Goal: Task Accomplishment & Management: Manage account settings

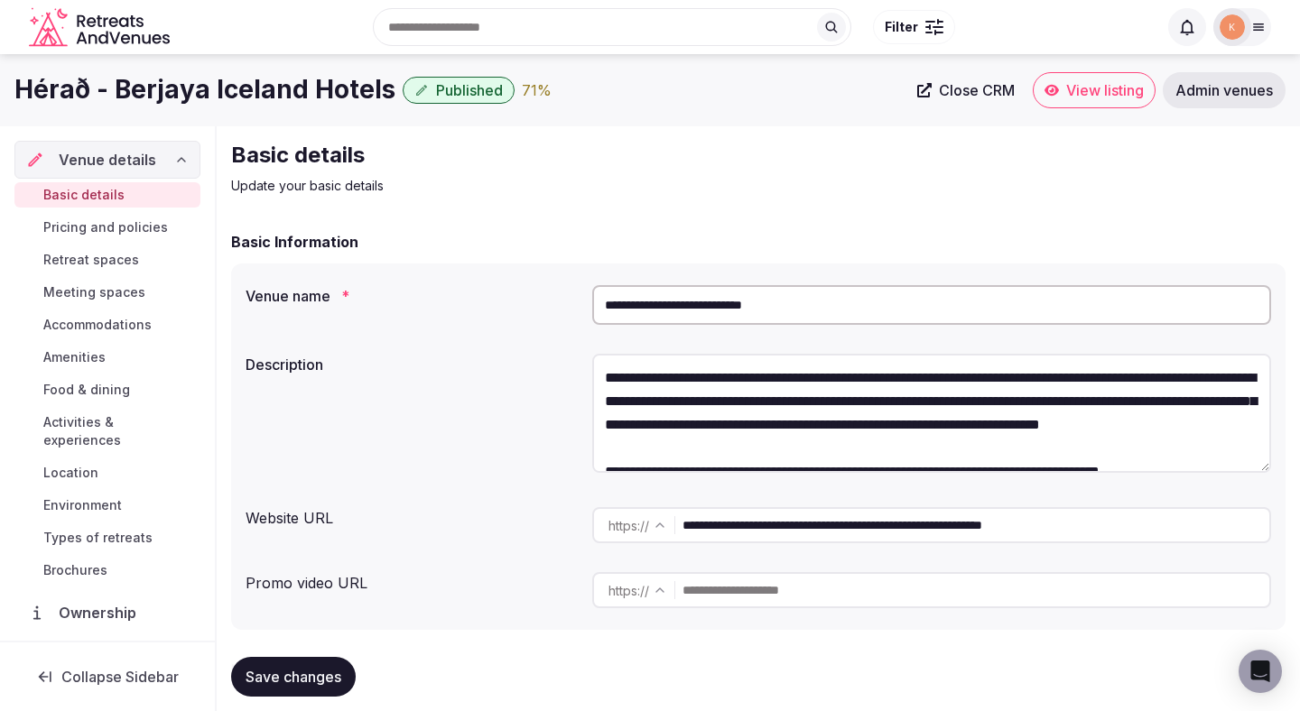
click at [1202, 89] on span "Admin venues" at bounding box center [1224, 90] width 98 height 18
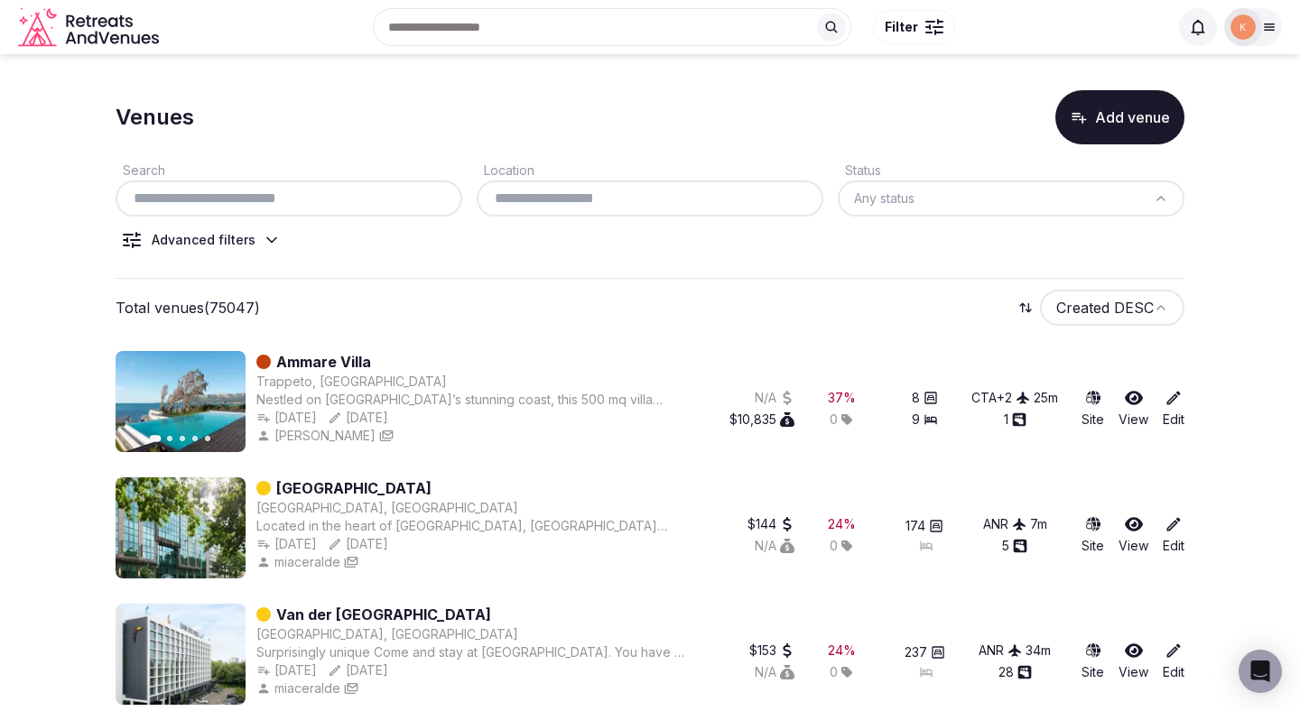
click at [404, 193] on input "text" at bounding box center [289, 199] width 332 height 22
paste input "**********"
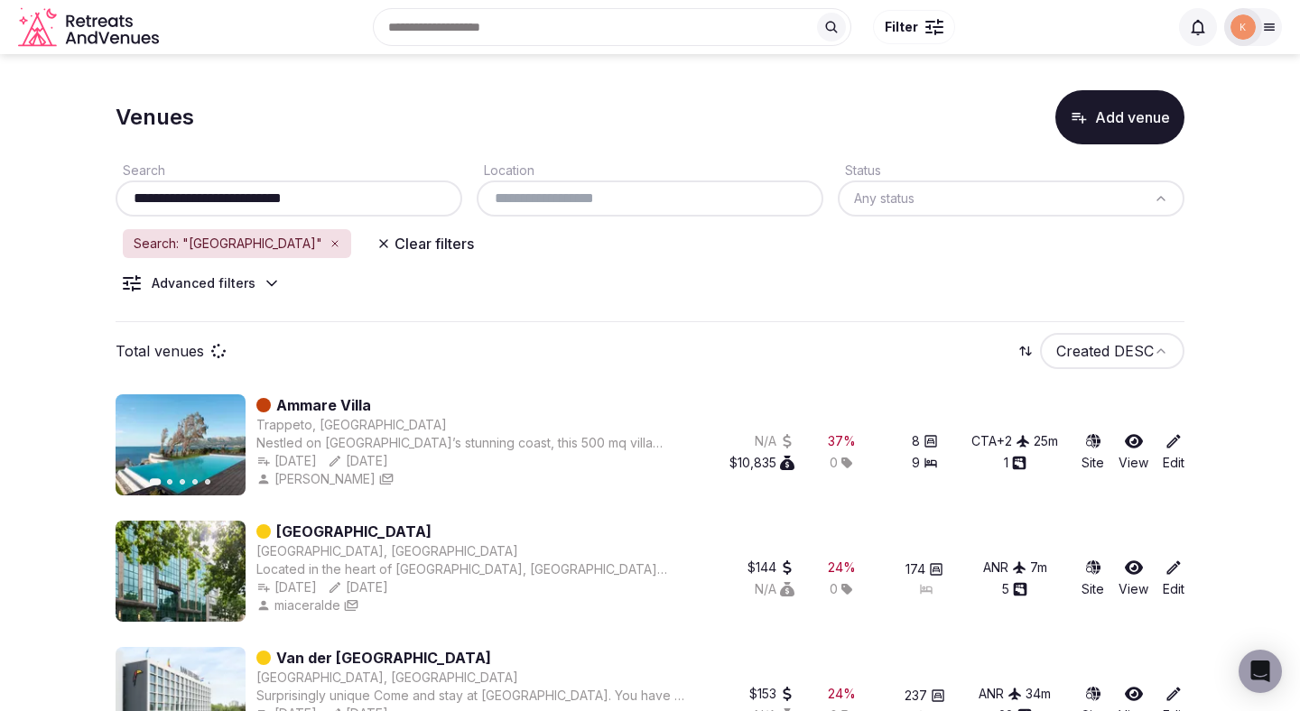
type input "**********"
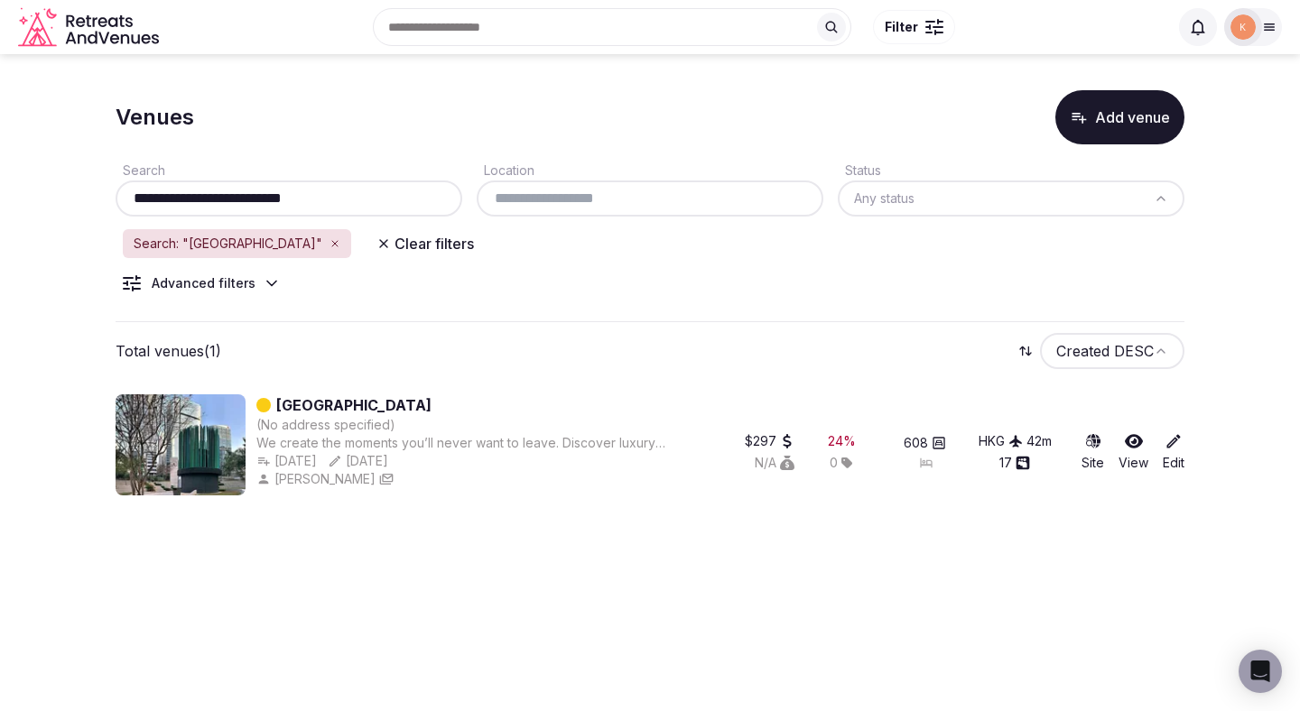
click at [351, 404] on link "JW Marriott Hotel Hong Kong" at bounding box center [353, 406] width 155 height 22
click at [432, 404] on link "JW Marriott Hotel Hong Kong" at bounding box center [353, 406] width 155 height 22
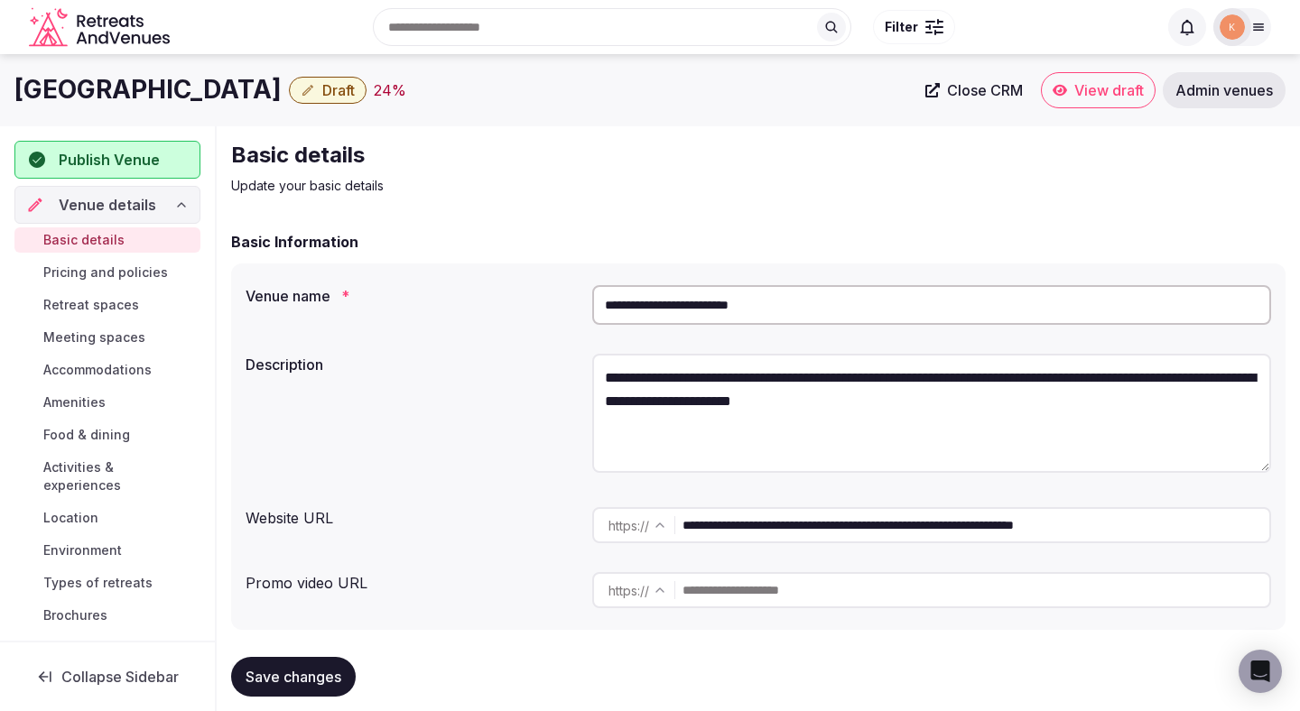
click at [761, 302] on input "**********" at bounding box center [931, 305] width 679 height 40
click at [1206, 92] on span "Admin venues" at bounding box center [1224, 90] width 98 height 18
click at [1203, 87] on span "Admin venues" at bounding box center [1224, 90] width 98 height 18
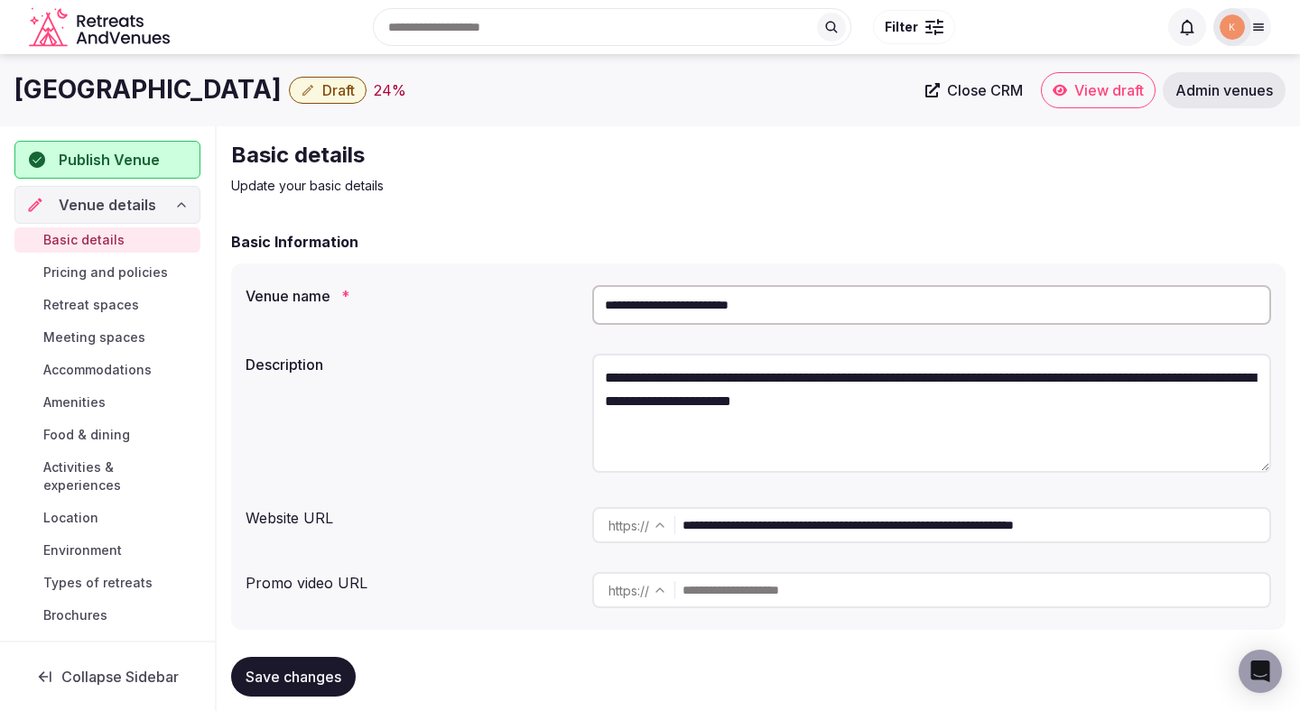
click at [1201, 92] on span "Admin venues" at bounding box center [1224, 90] width 98 height 18
click at [1197, 99] on link "Admin venues" at bounding box center [1224, 90] width 123 height 36
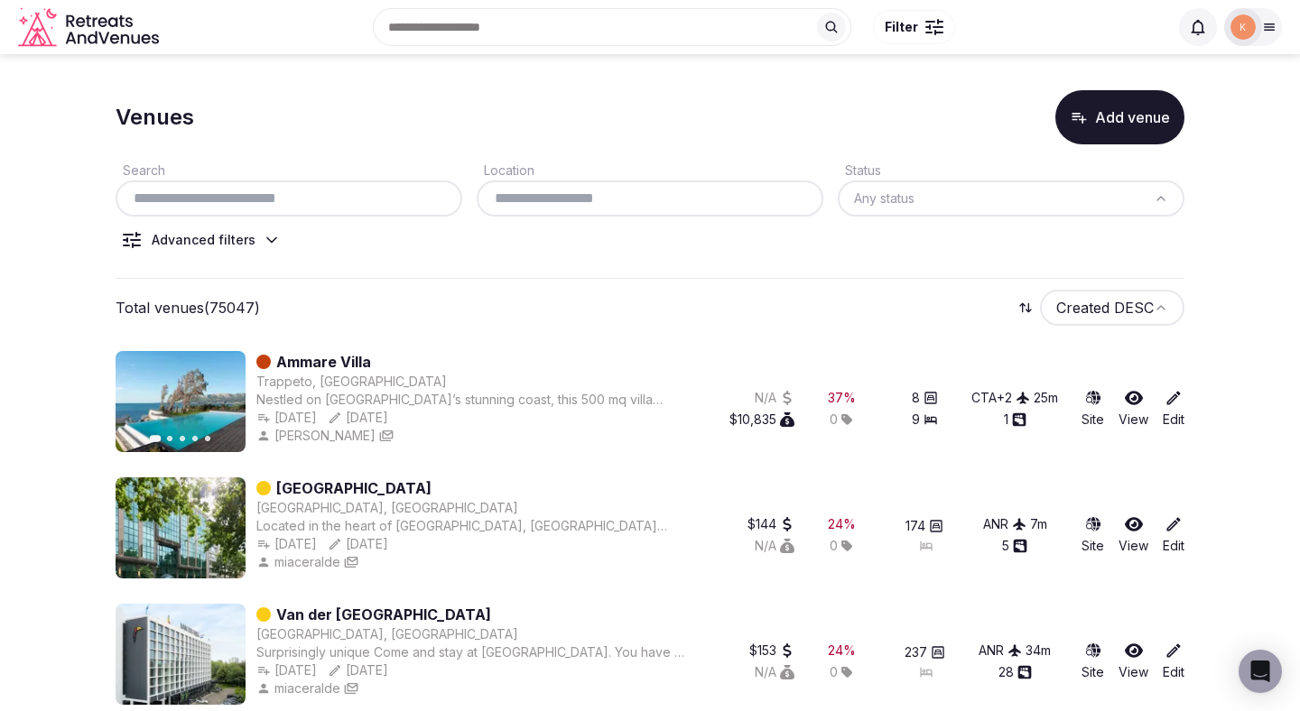
click at [385, 213] on div at bounding box center [289, 199] width 347 height 36
click at [385, 210] on div at bounding box center [289, 199] width 347 height 36
click at [386, 188] on input "text" at bounding box center [289, 199] width 332 height 22
paste input "**********"
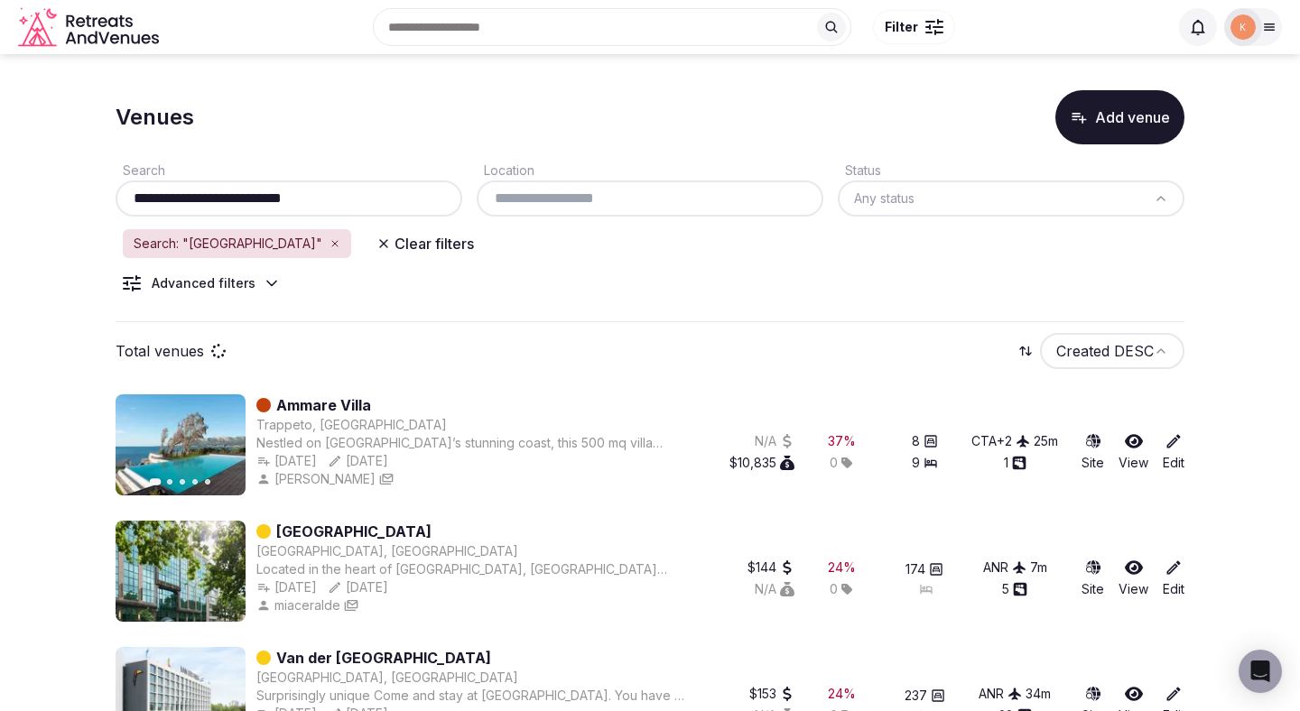
type input "**********"
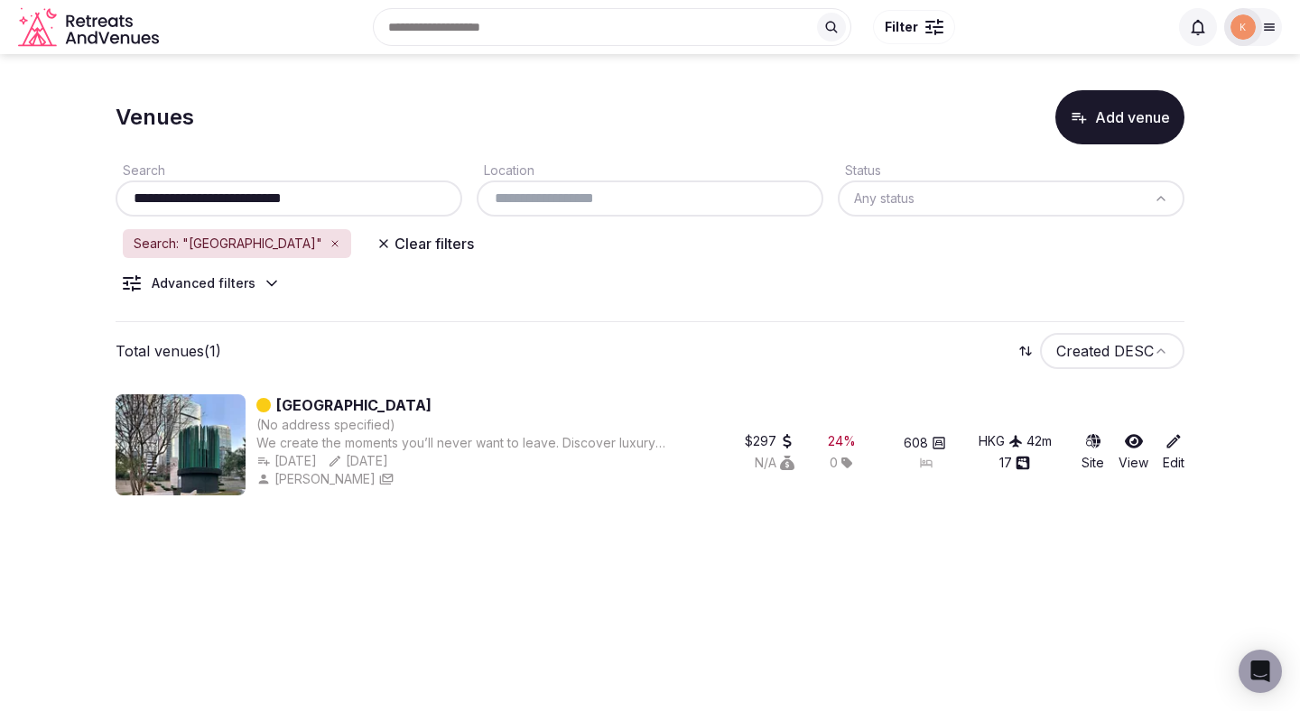
click at [432, 409] on link "JW Marriott Hotel Hong Kong" at bounding box center [353, 406] width 155 height 22
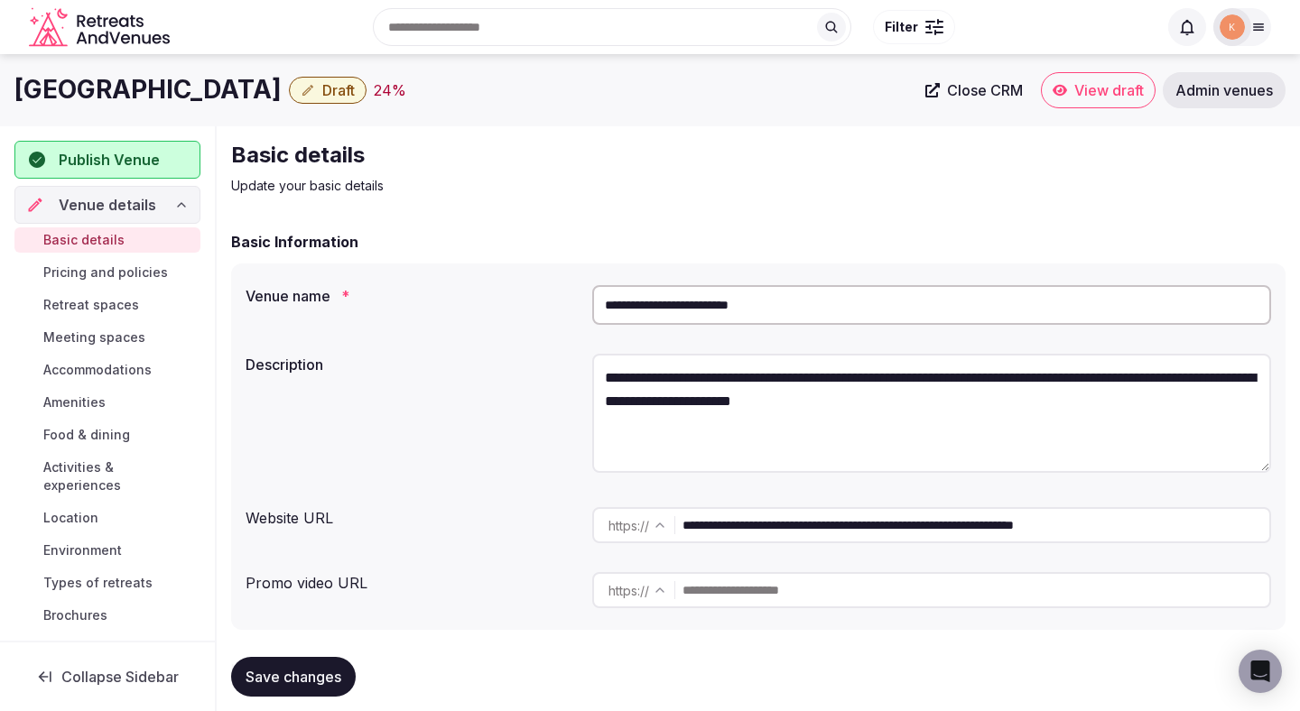
click at [986, 86] on span "Close CRM" at bounding box center [985, 90] width 76 height 18
click at [805, 510] on input "**********" at bounding box center [976, 525] width 587 height 36
click at [805, 513] on input "**********" at bounding box center [976, 525] width 587 height 36
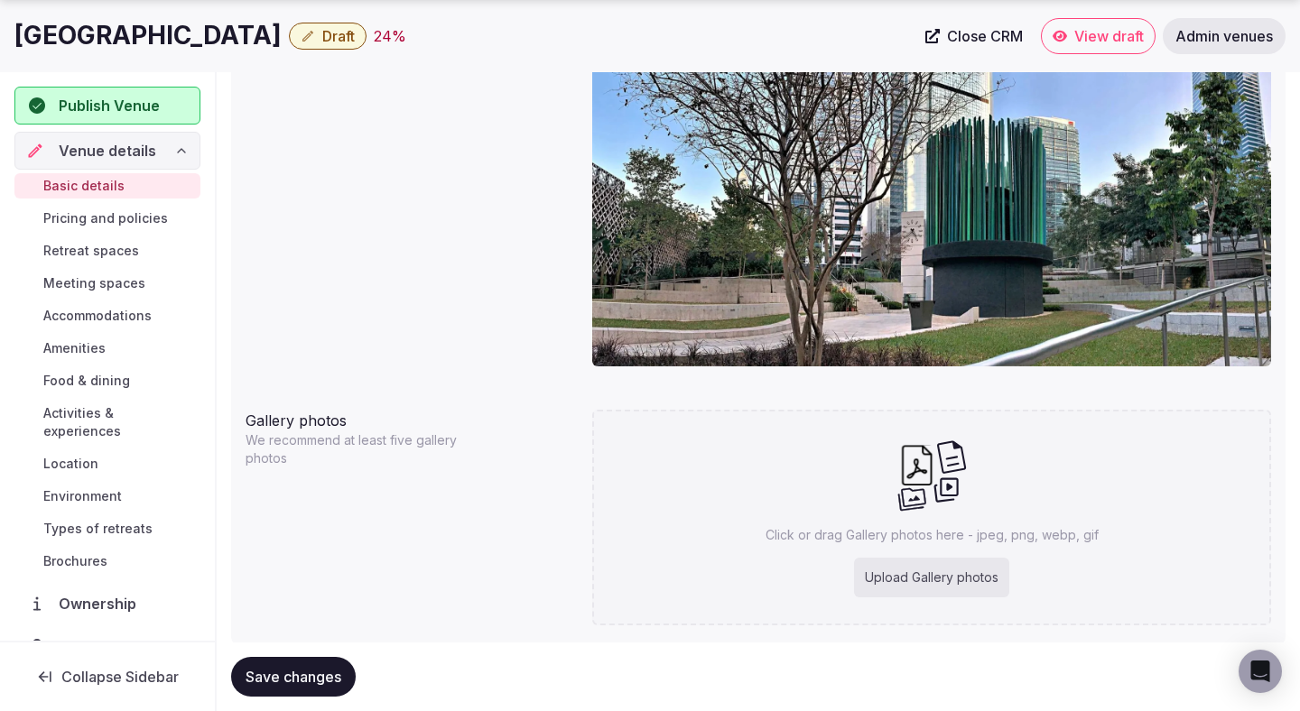
scroll to position [1655, 0]
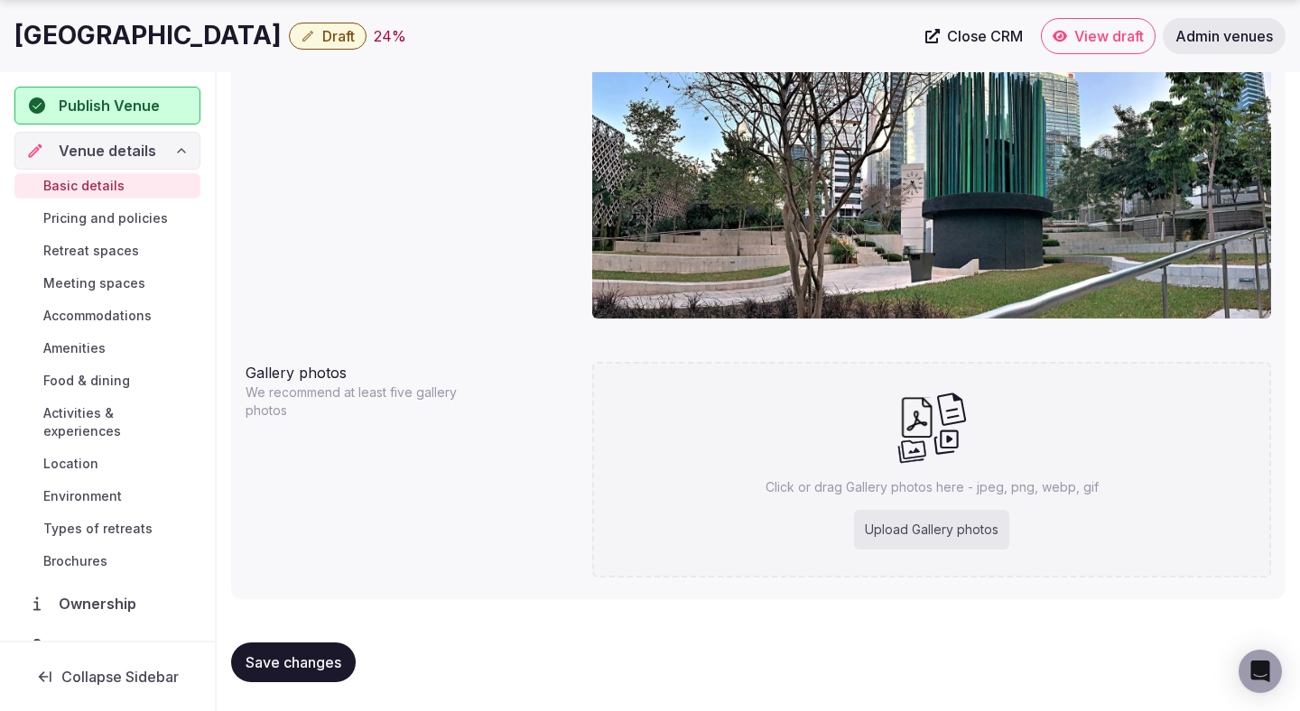
click at [900, 537] on div "Upload Gallery photos" at bounding box center [931, 530] width 155 height 40
type input "**********"
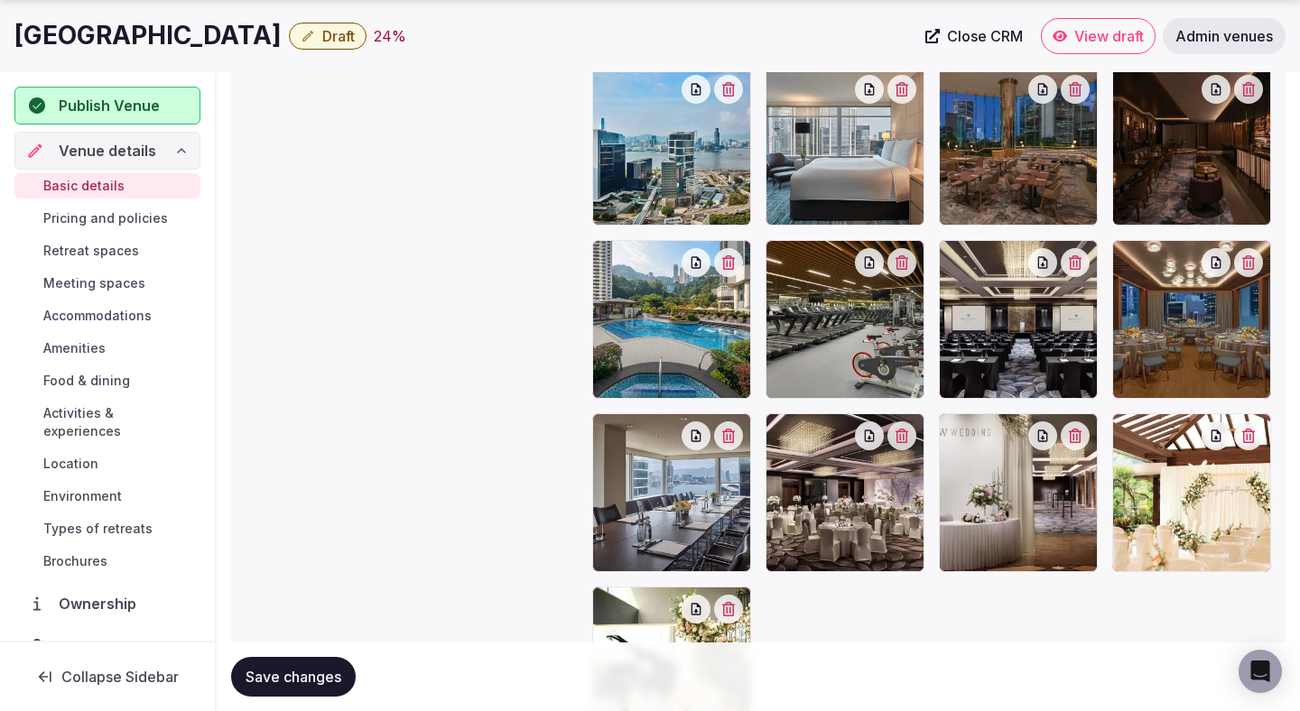
scroll to position [2098, 0]
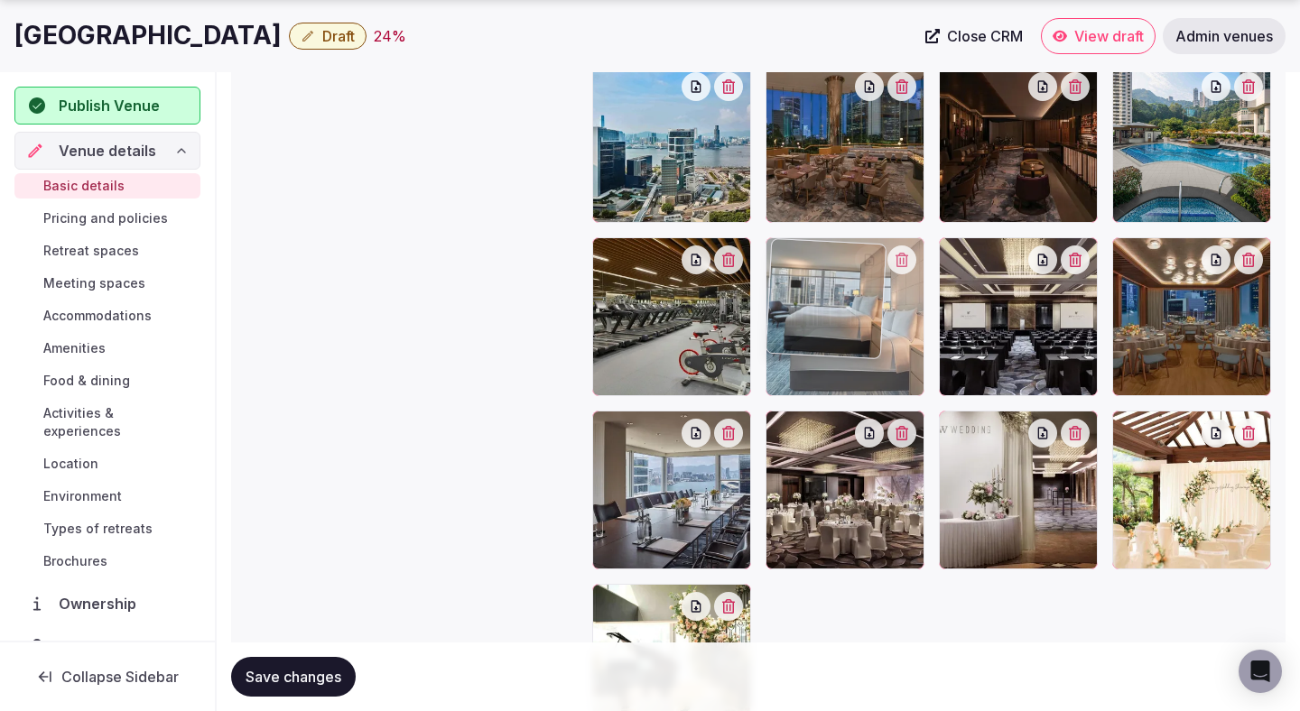
drag, startPoint x: 857, startPoint y: 159, endPoint x: 826, endPoint y: 293, distance: 137.1
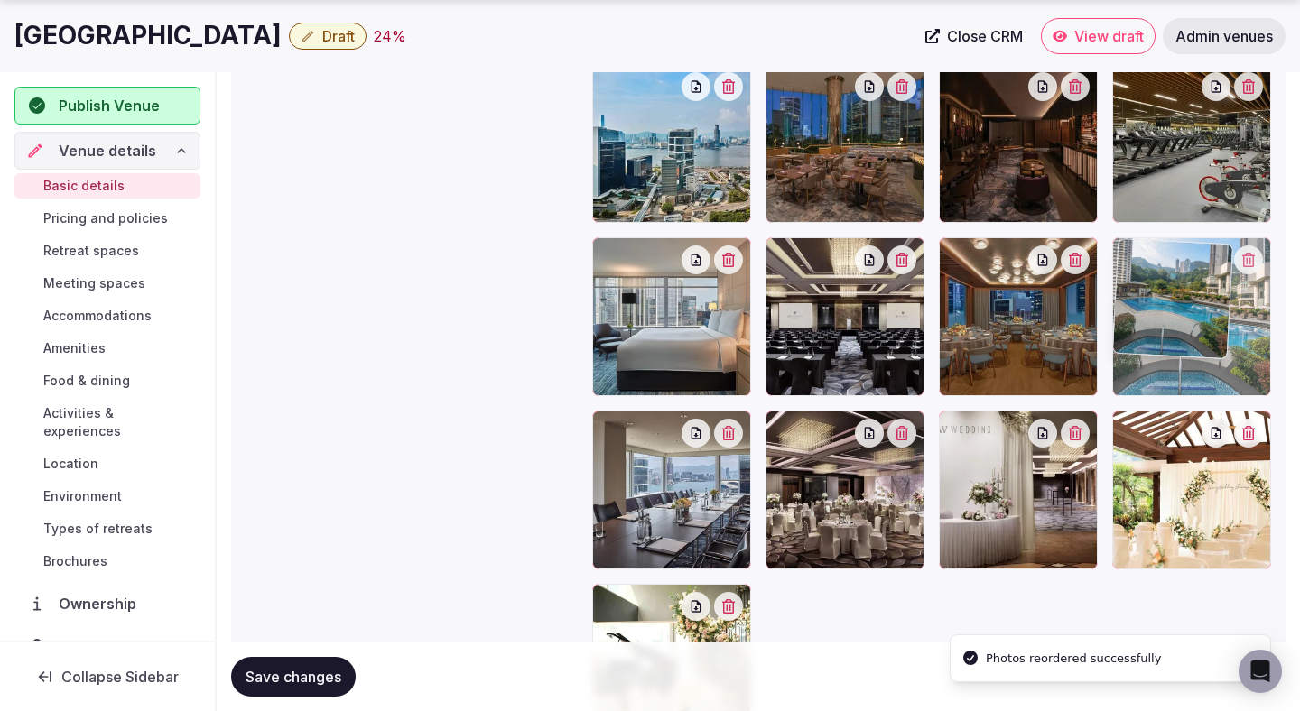
drag, startPoint x: 1139, startPoint y: 164, endPoint x: 1153, endPoint y: 310, distance: 146.0
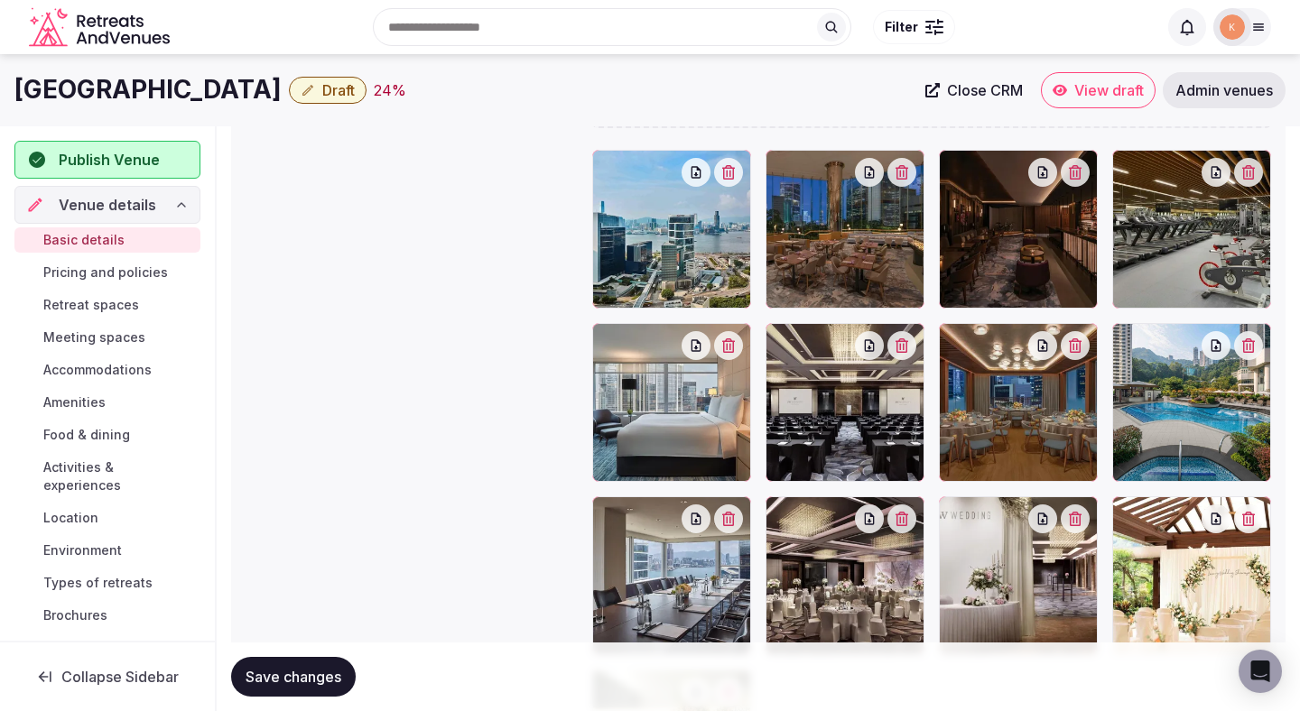
scroll to position [2002, 0]
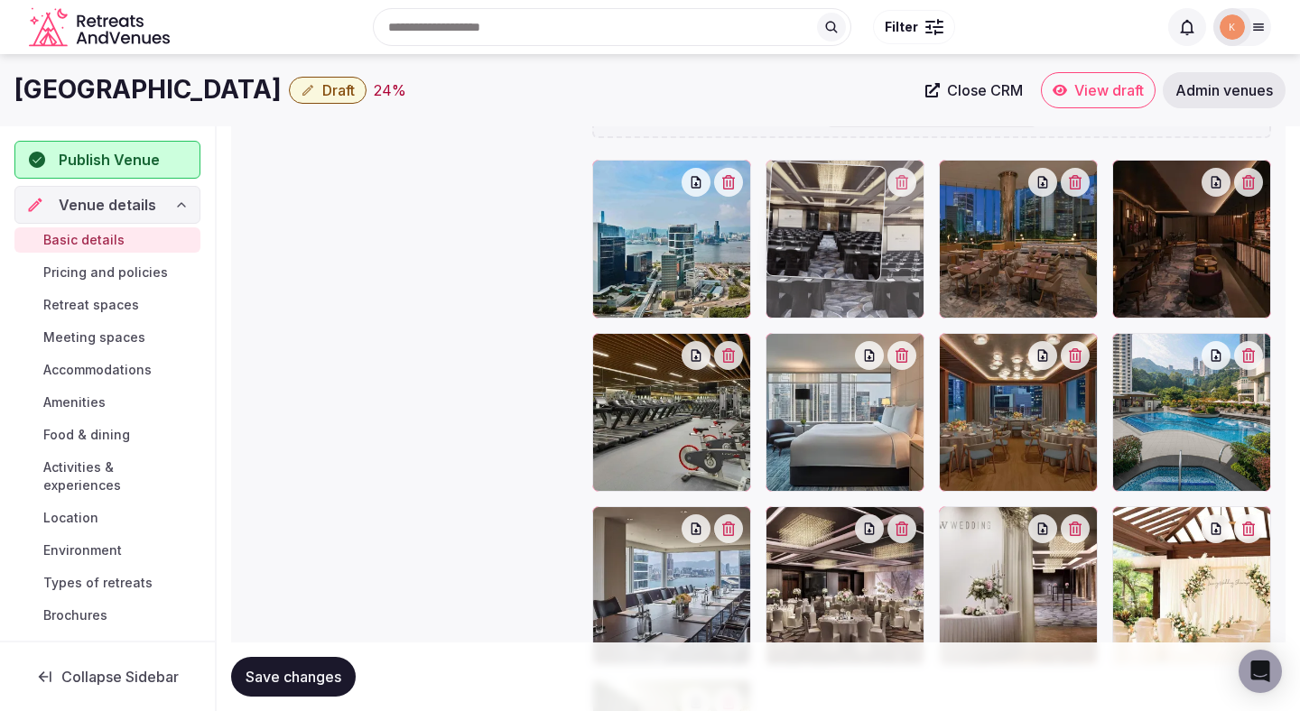
drag, startPoint x: 872, startPoint y: 444, endPoint x: 881, endPoint y: 250, distance: 194.3
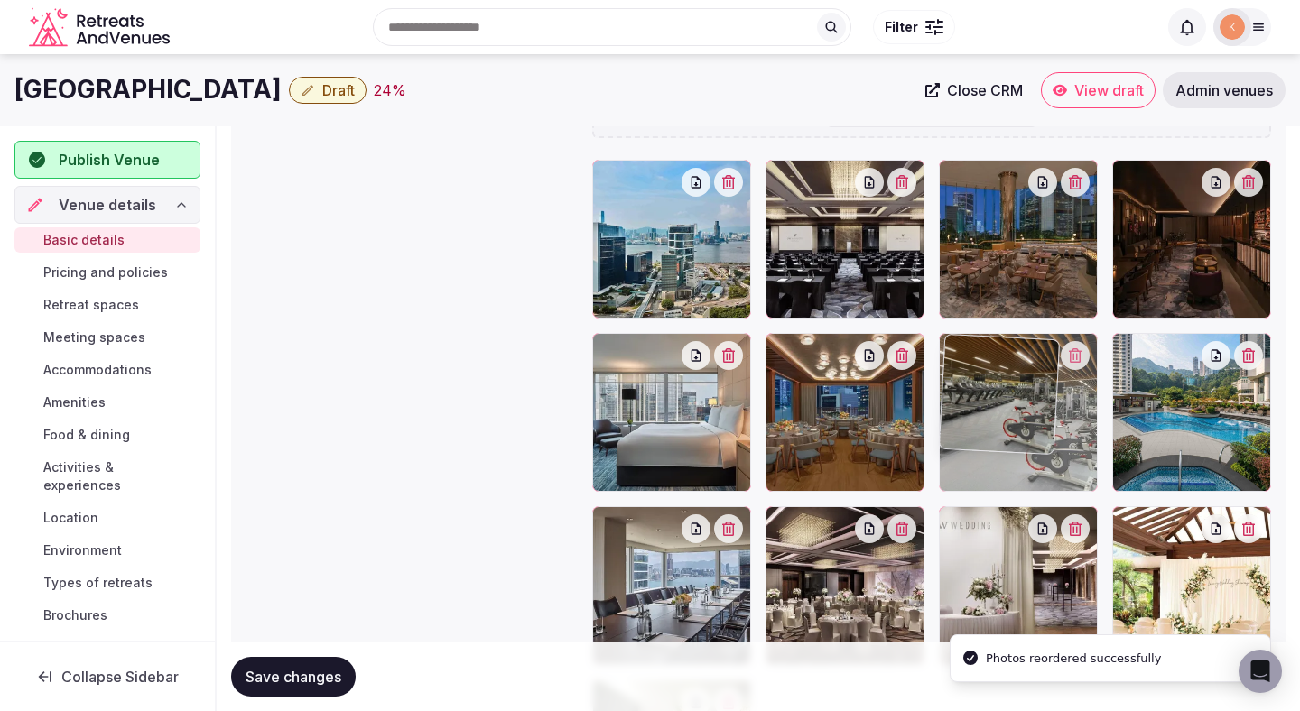
drag, startPoint x: 657, startPoint y: 437, endPoint x: 1052, endPoint y: 441, distance: 394.5
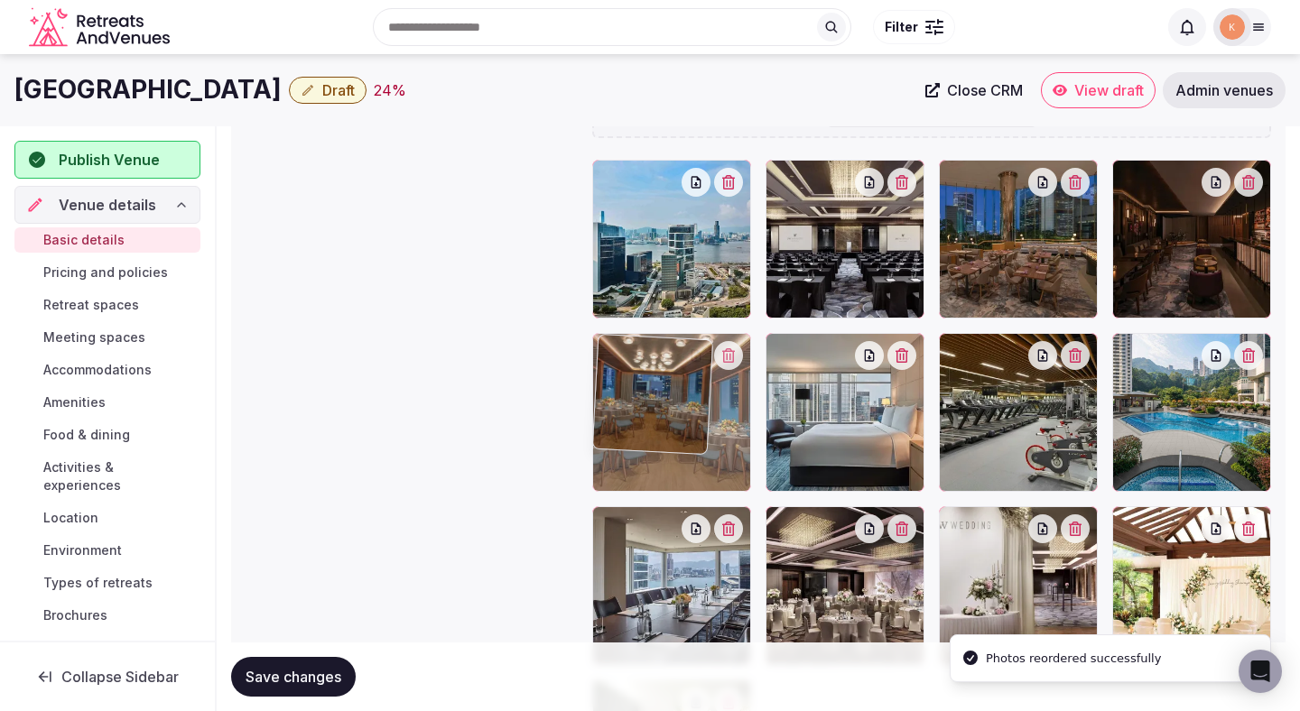
drag, startPoint x: 878, startPoint y: 434, endPoint x: 681, endPoint y: 428, distance: 196.9
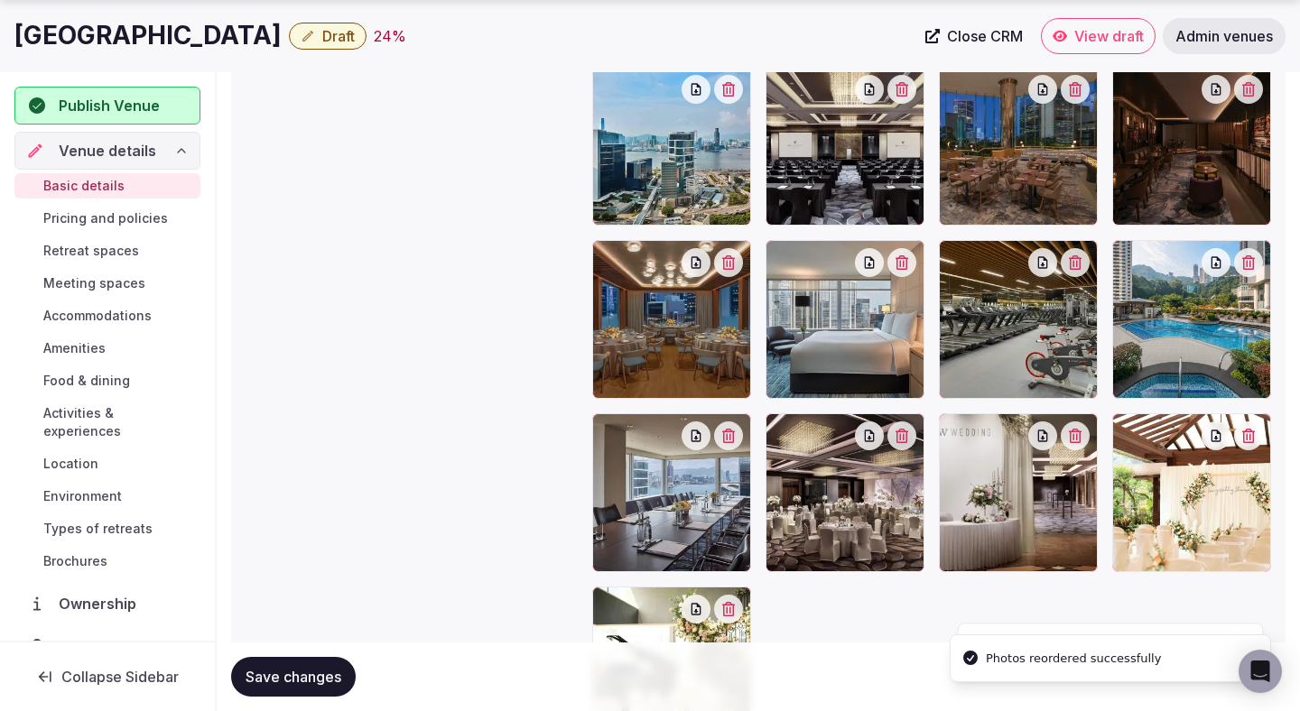
scroll to position [2264, 0]
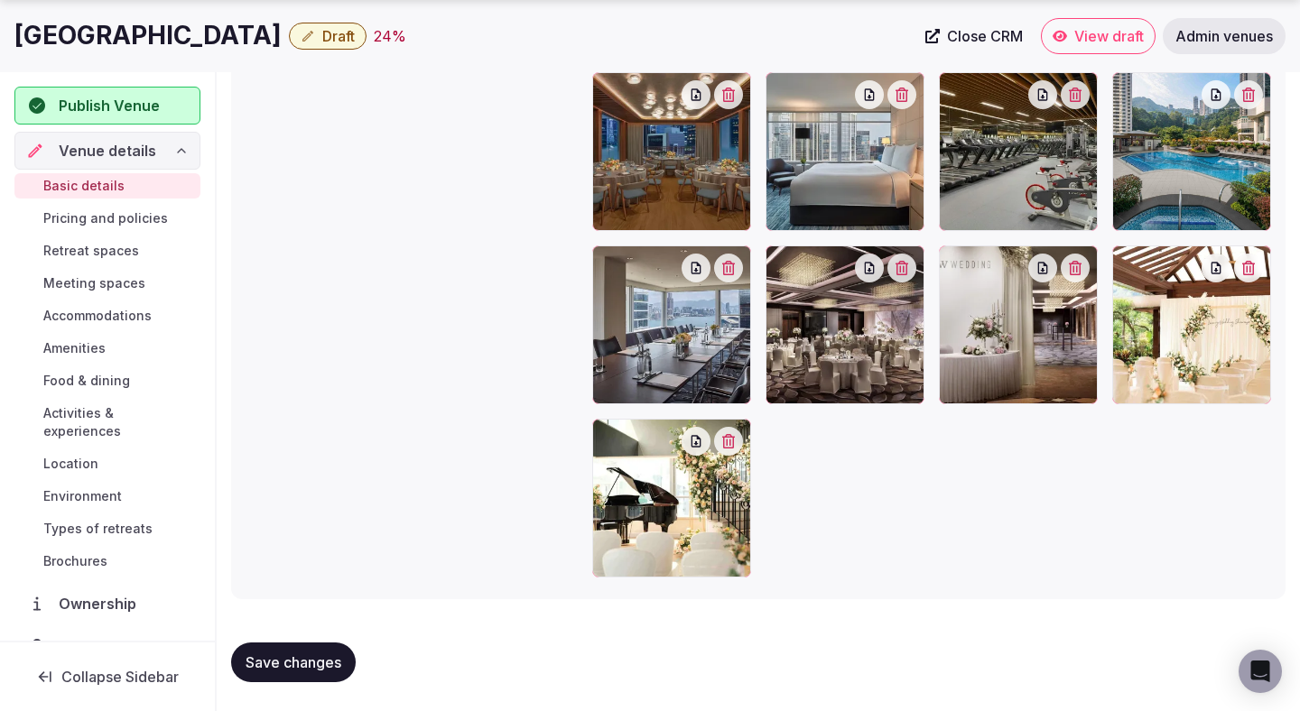
click at [289, 670] on span "Save changes" at bounding box center [294, 663] width 96 height 18
click at [331, 646] on button "Save changes" at bounding box center [293, 663] width 125 height 40
click at [115, 245] on span "Retreat spaces" at bounding box center [91, 251] width 96 height 18
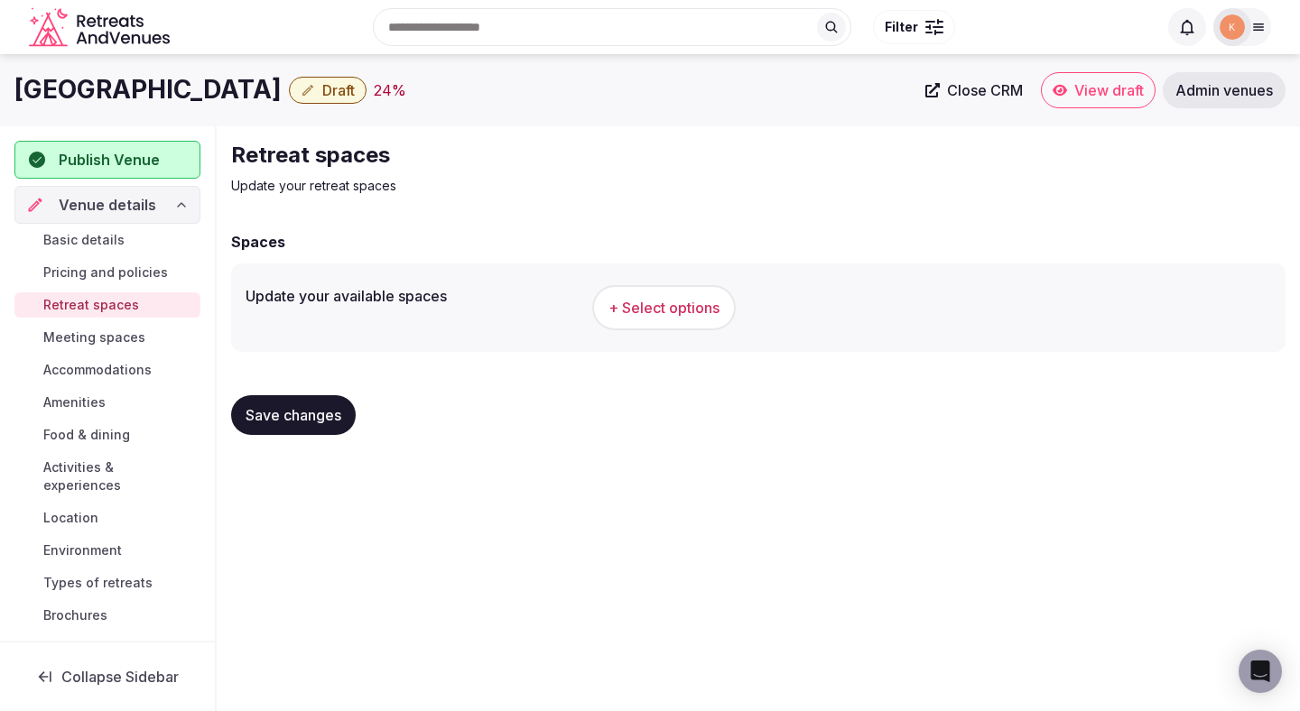
click at [95, 233] on span "Basic details" at bounding box center [83, 240] width 81 height 18
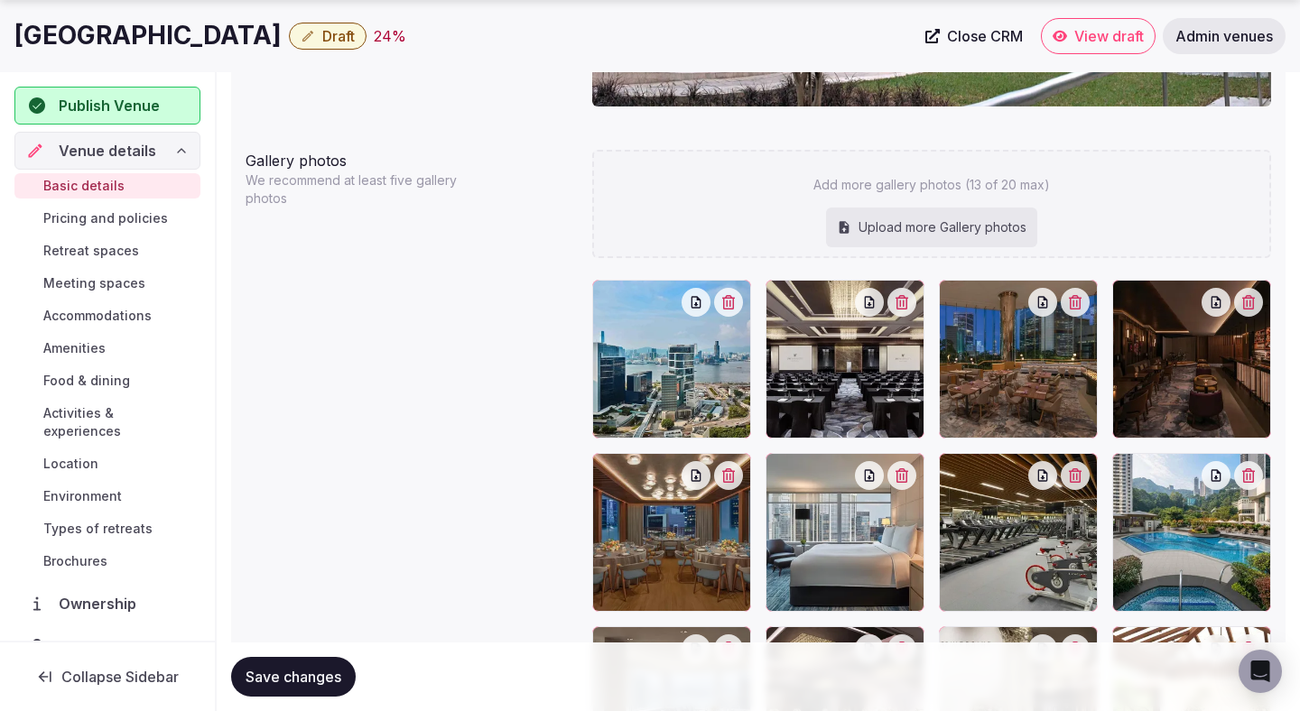
scroll to position [1993, 0]
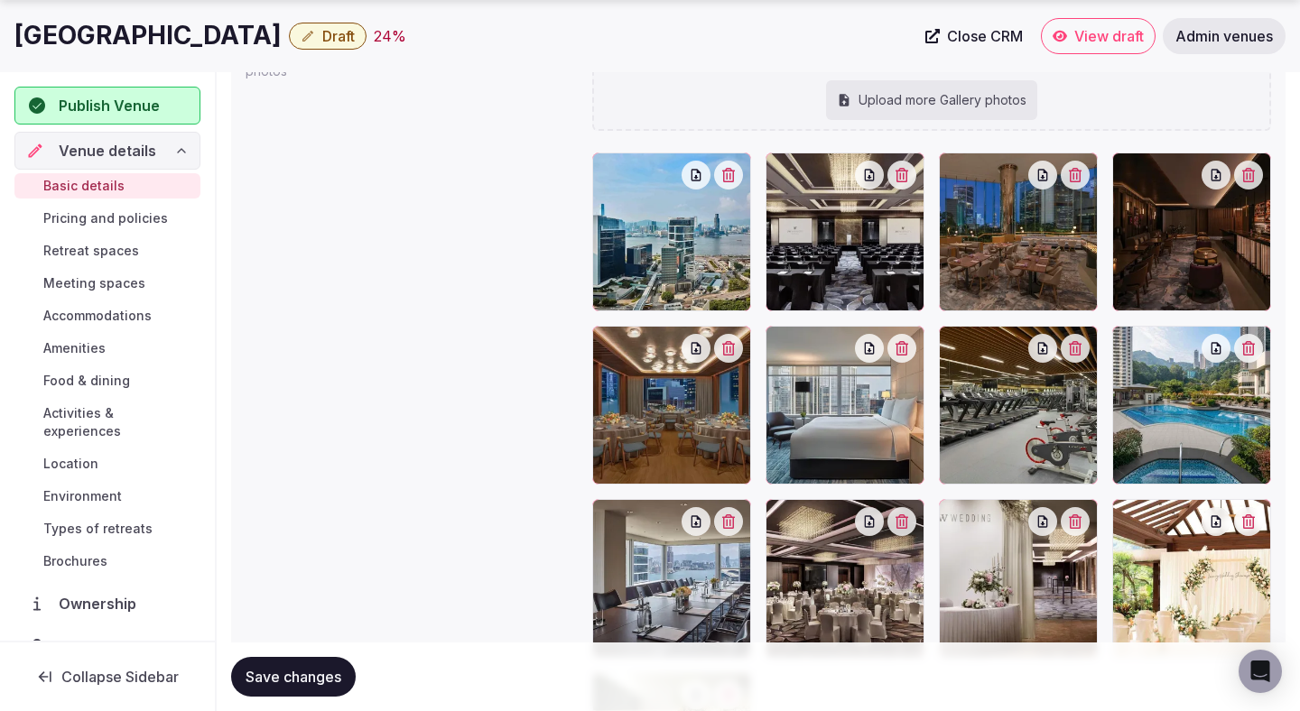
click at [155, 215] on span "Pricing and policies" at bounding box center [105, 218] width 125 height 18
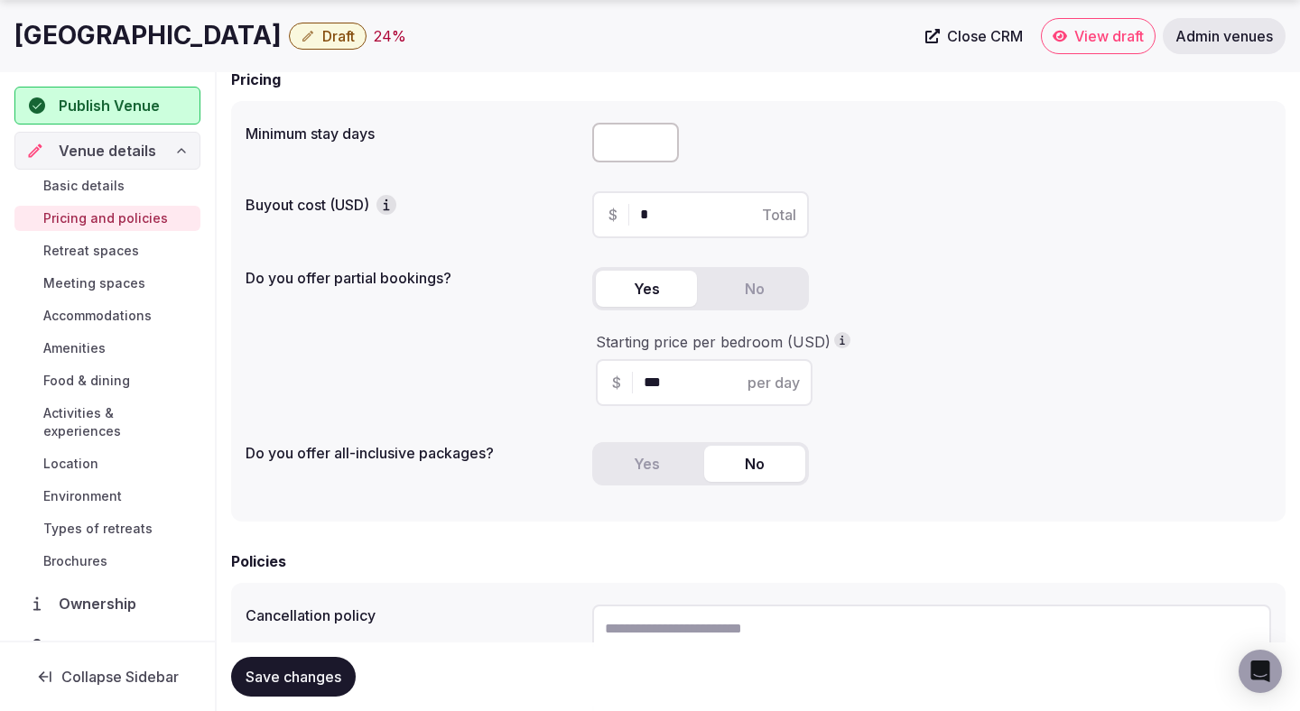
scroll to position [172, 0]
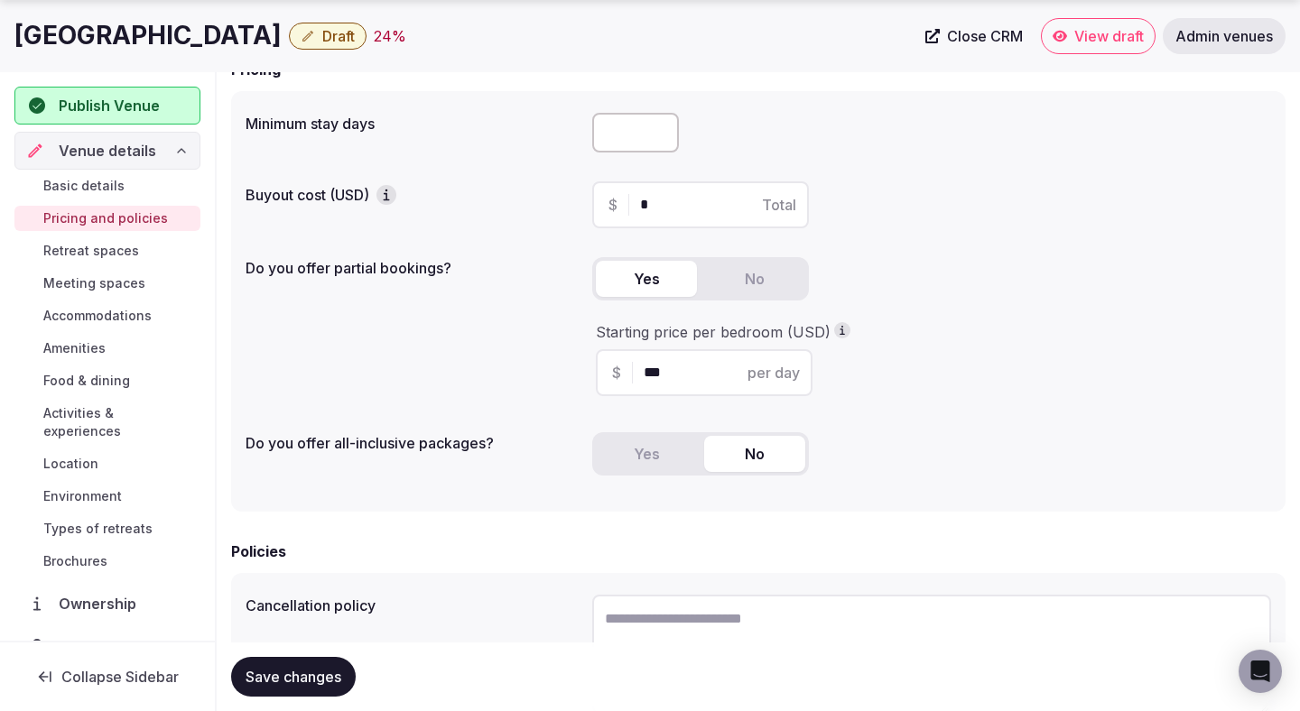
click at [120, 243] on span "Retreat spaces" at bounding box center [91, 251] width 96 height 18
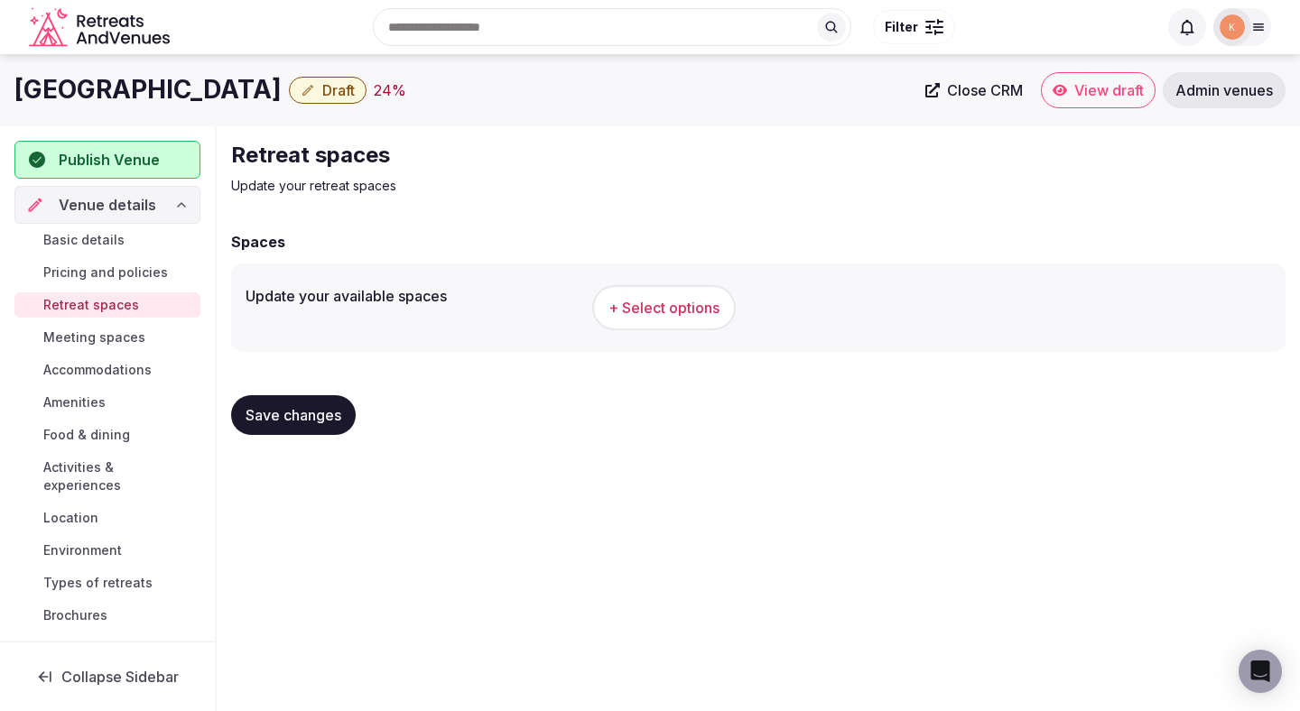
click at [639, 293] on button "+ Select options" at bounding box center [664, 307] width 144 height 45
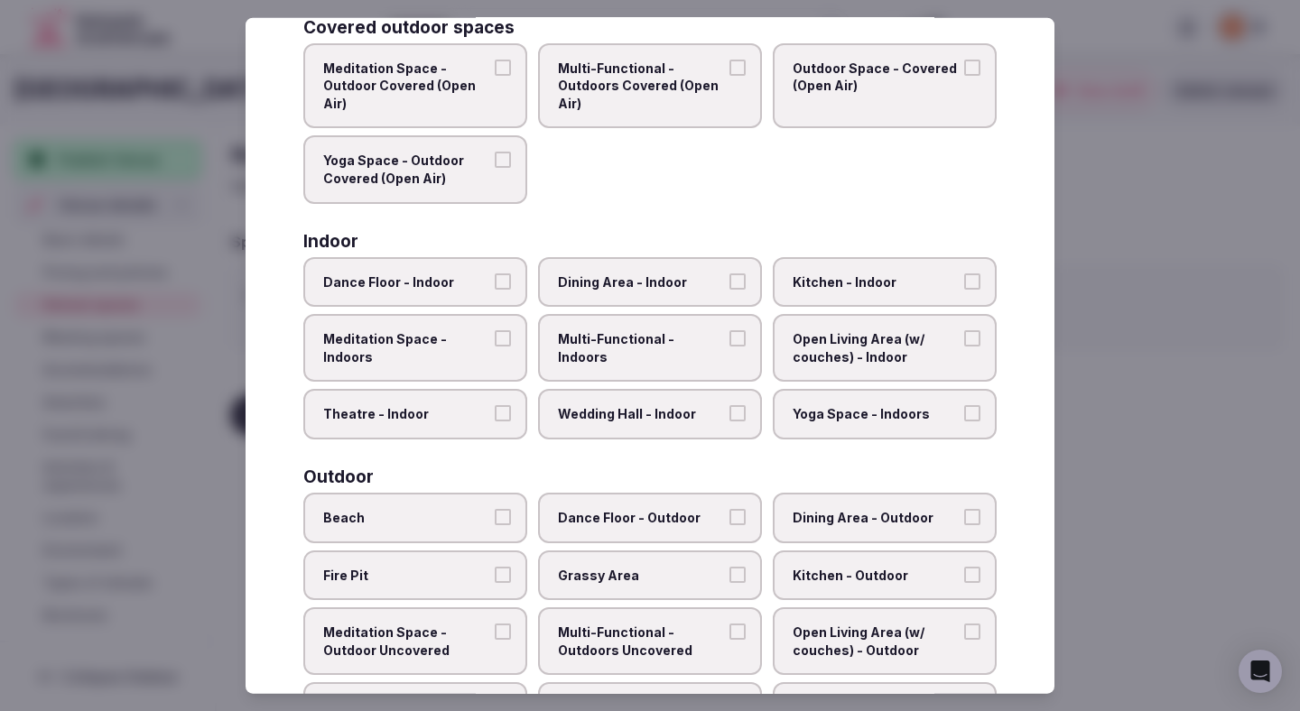
scroll to position [161, 0]
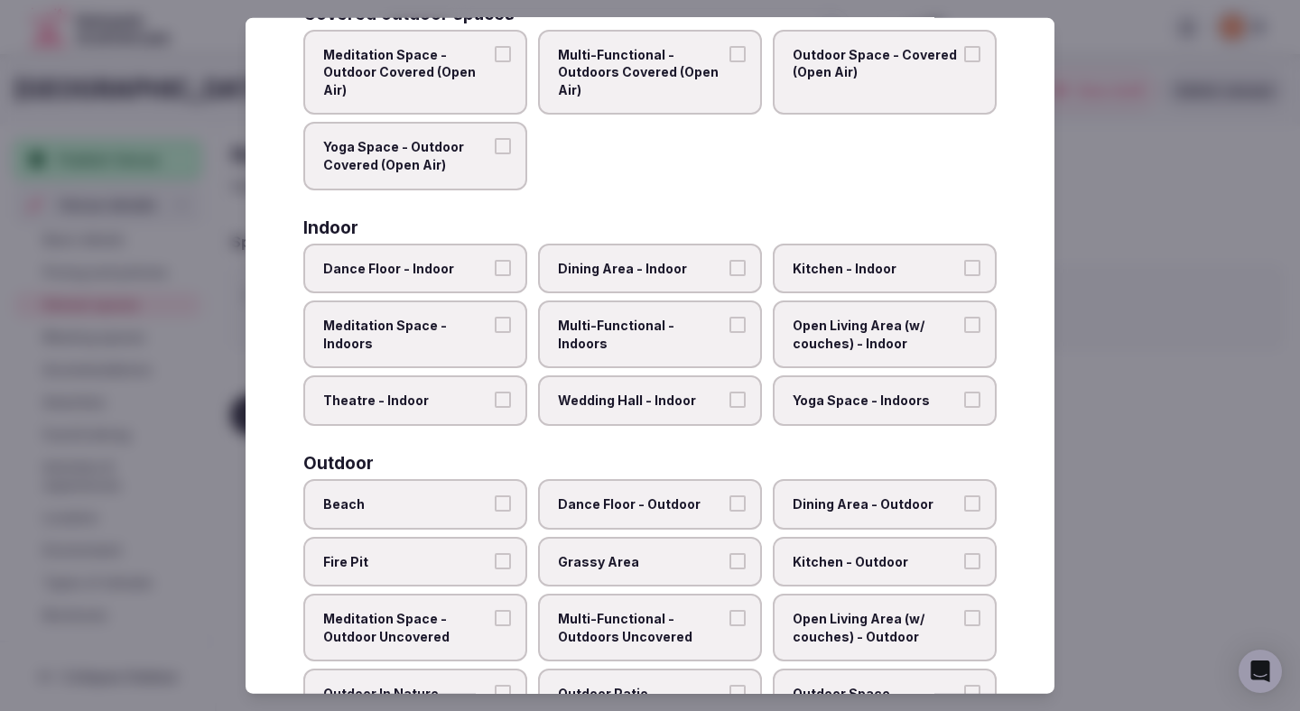
click at [467, 406] on span "Theatre - Indoor" at bounding box center [406, 401] width 166 height 18
click at [495, 406] on button "Theatre - Indoor" at bounding box center [503, 400] width 16 height 16
click at [608, 269] on span "Dining Area - Indoor" at bounding box center [641, 268] width 166 height 18
click at [729, 269] on button "Dining Area - Indoor" at bounding box center [737, 267] width 16 height 16
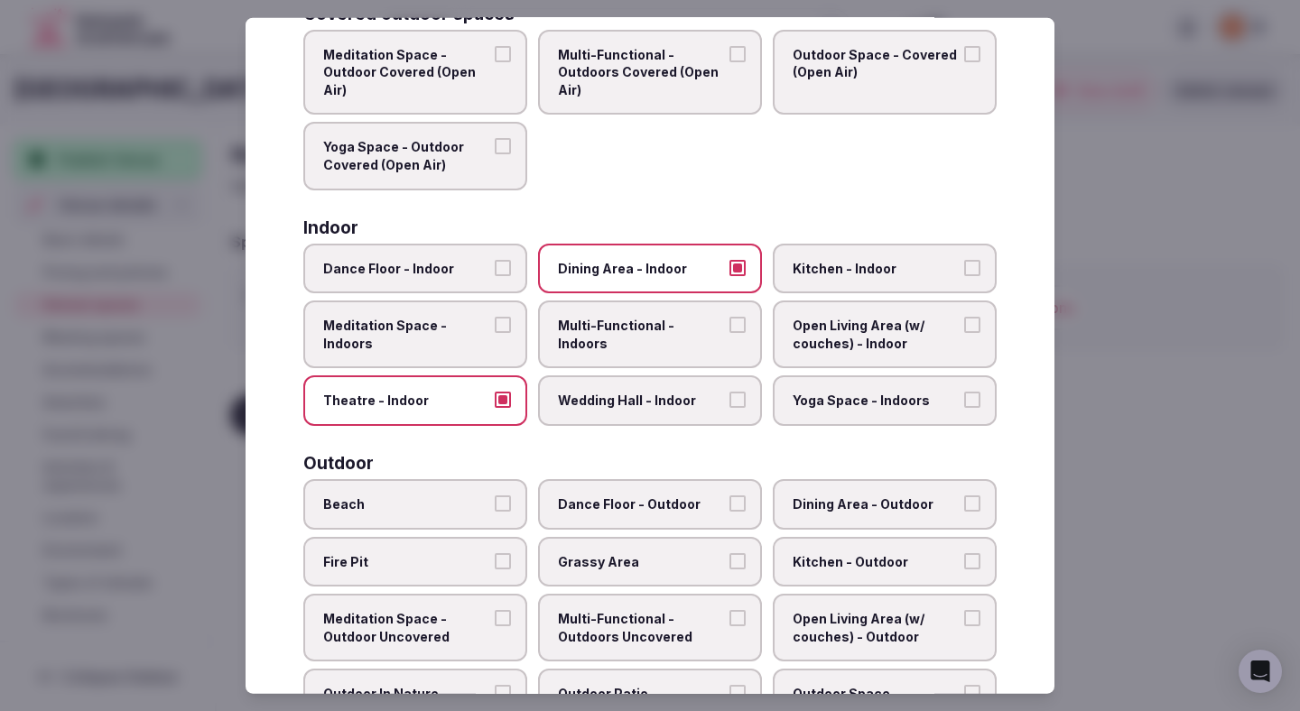
click at [592, 335] on label "Multi-Functional - Indoors" at bounding box center [650, 335] width 224 height 68
click at [729, 333] on button "Multi-Functional - Indoors" at bounding box center [737, 325] width 16 height 16
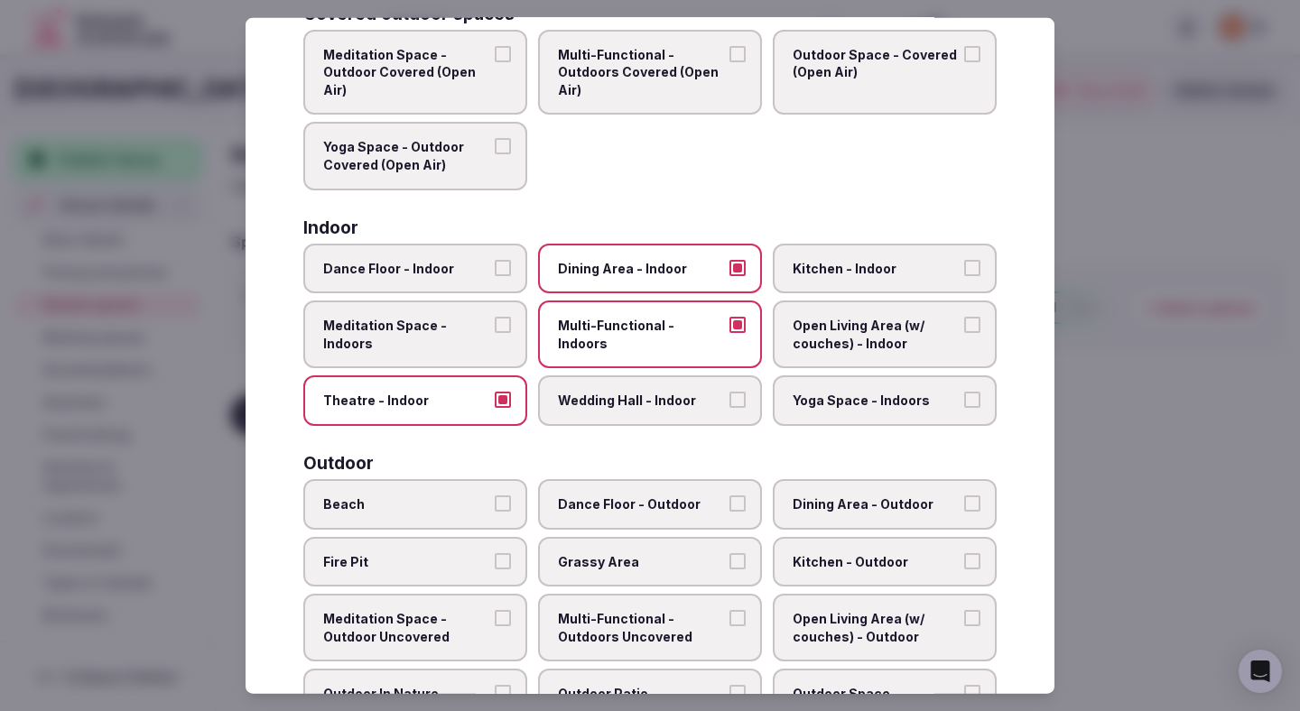
click at [596, 399] on span "Wedding Hall - Indoor" at bounding box center [641, 401] width 166 height 18
click at [729, 399] on button "Wedding Hall - Indoor" at bounding box center [737, 400] width 16 height 16
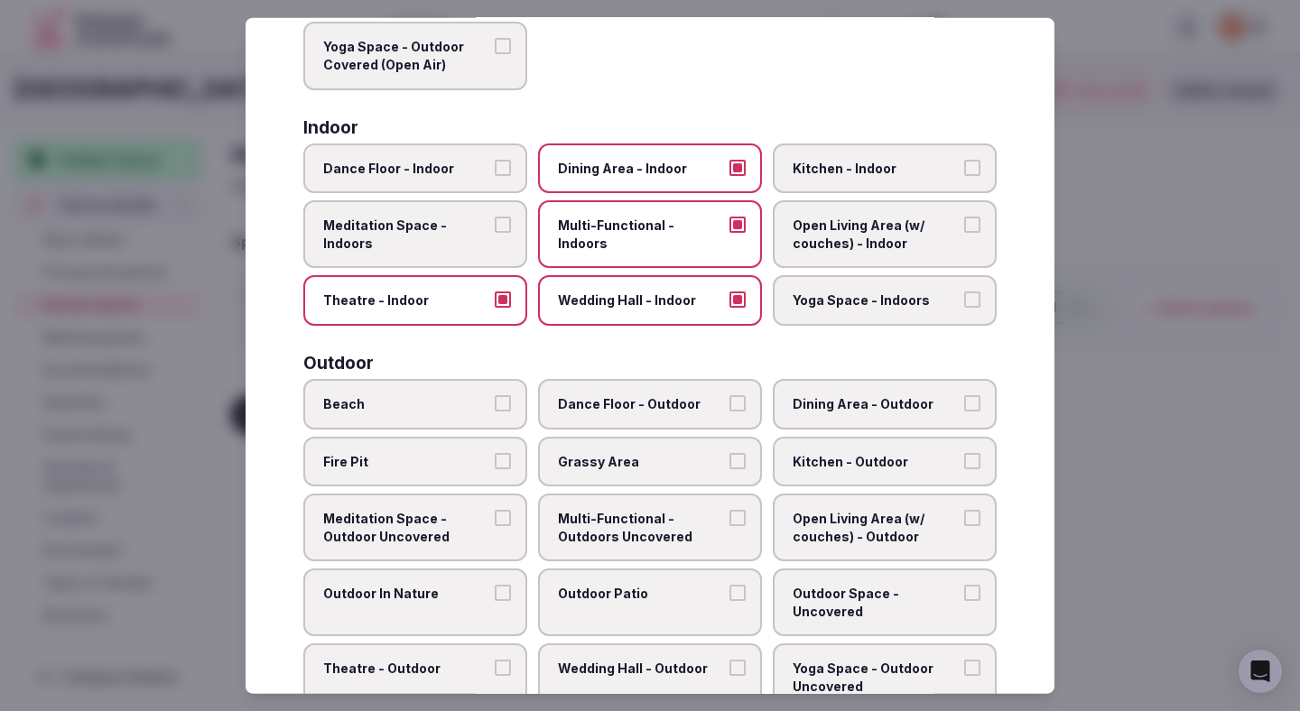
scroll to position [268, 0]
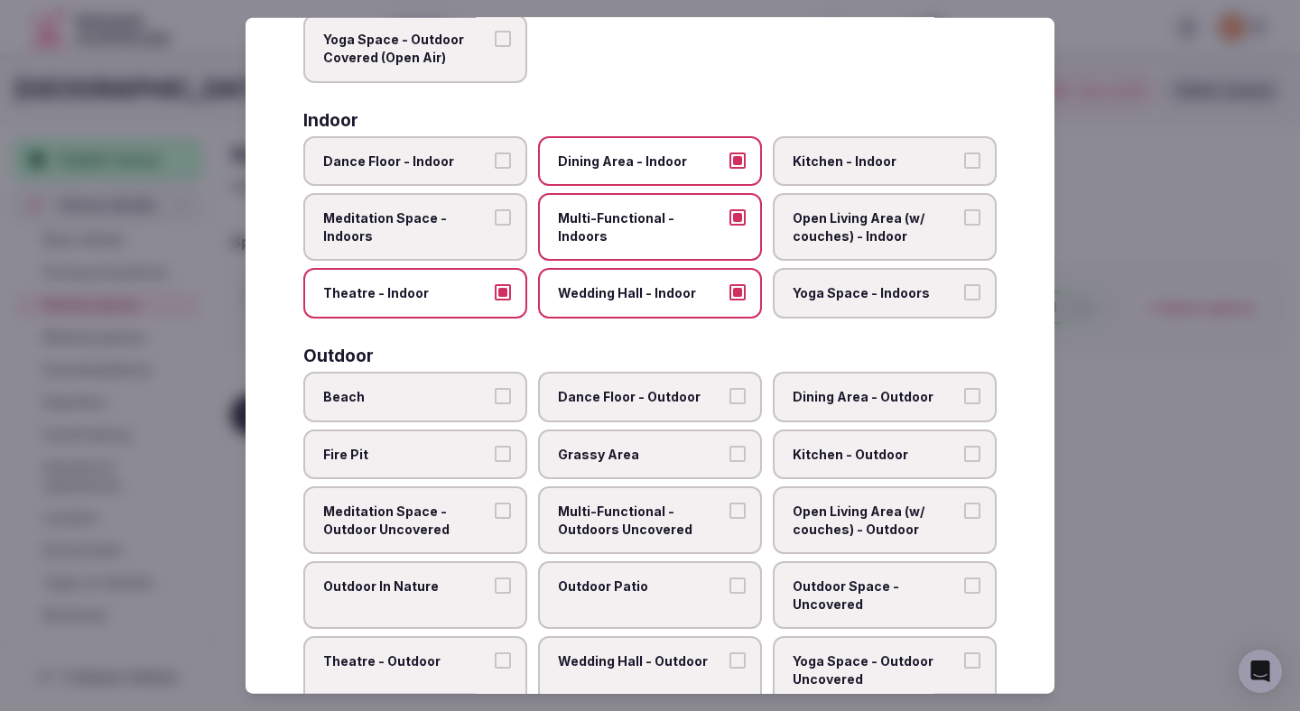
click at [856, 237] on span "Open Living Area (w/ couches) - Indoor" at bounding box center [876, 226] width 166 height 35
click at [964, 226] on button "Open Living Area (w/ couches) - Indoor" at bounding box center [972, 217] width 16 height 16
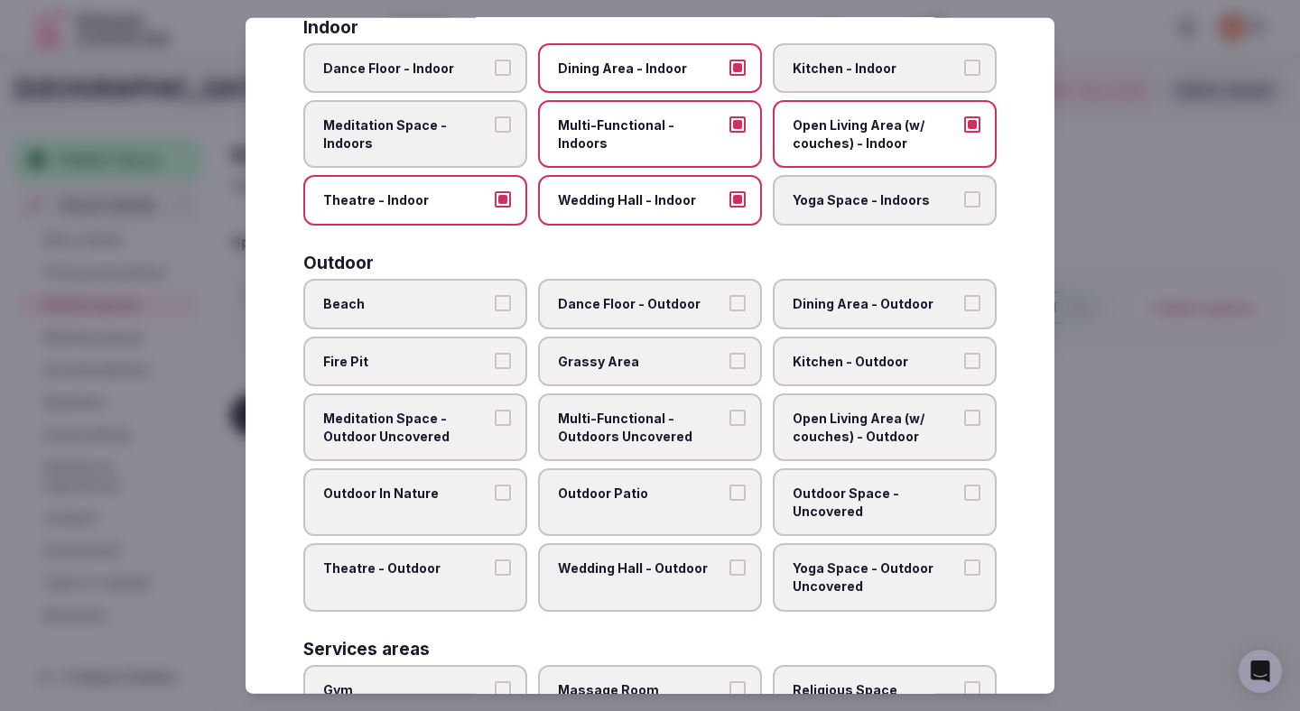
scroll to position [405, 0]
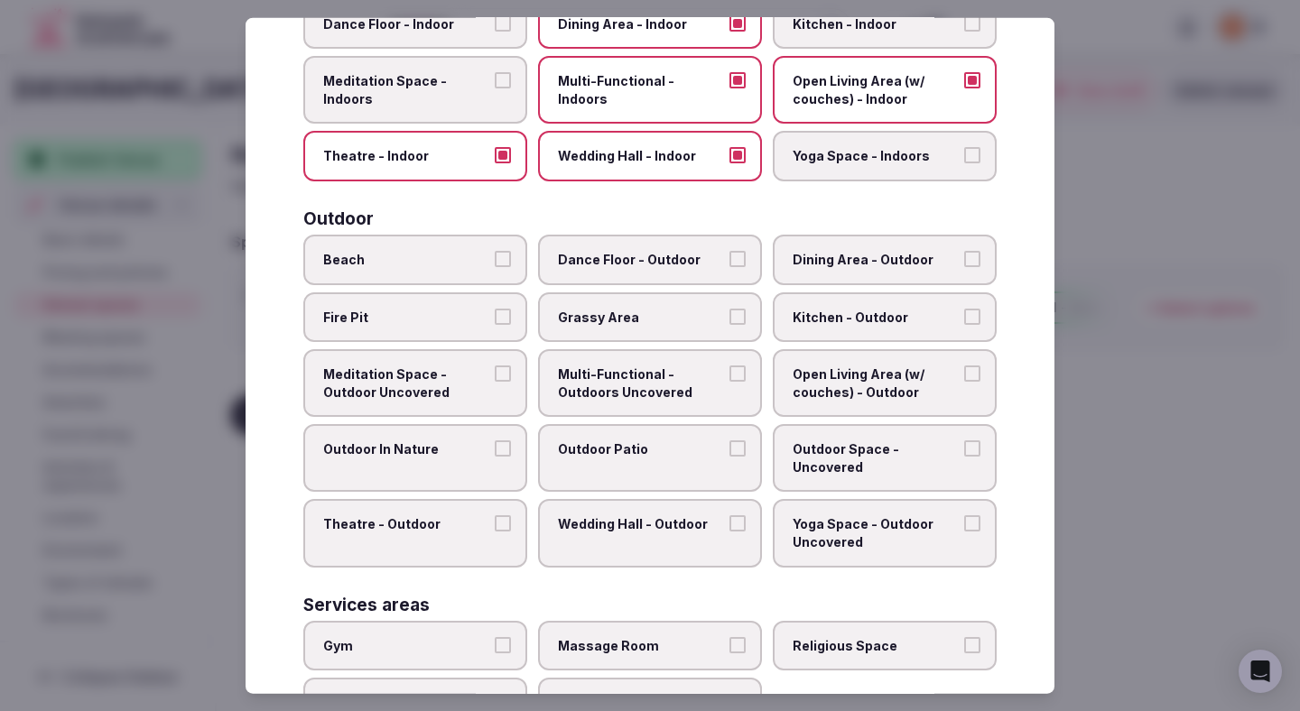
click at [846, 254] on span "Dining Area - Outdoor" at bounding box center [876, 260] width 166 height 18
click at [964, 254] on button "Dining Area - Outdoor" at bounding box center [972, 259] width 16 height 16
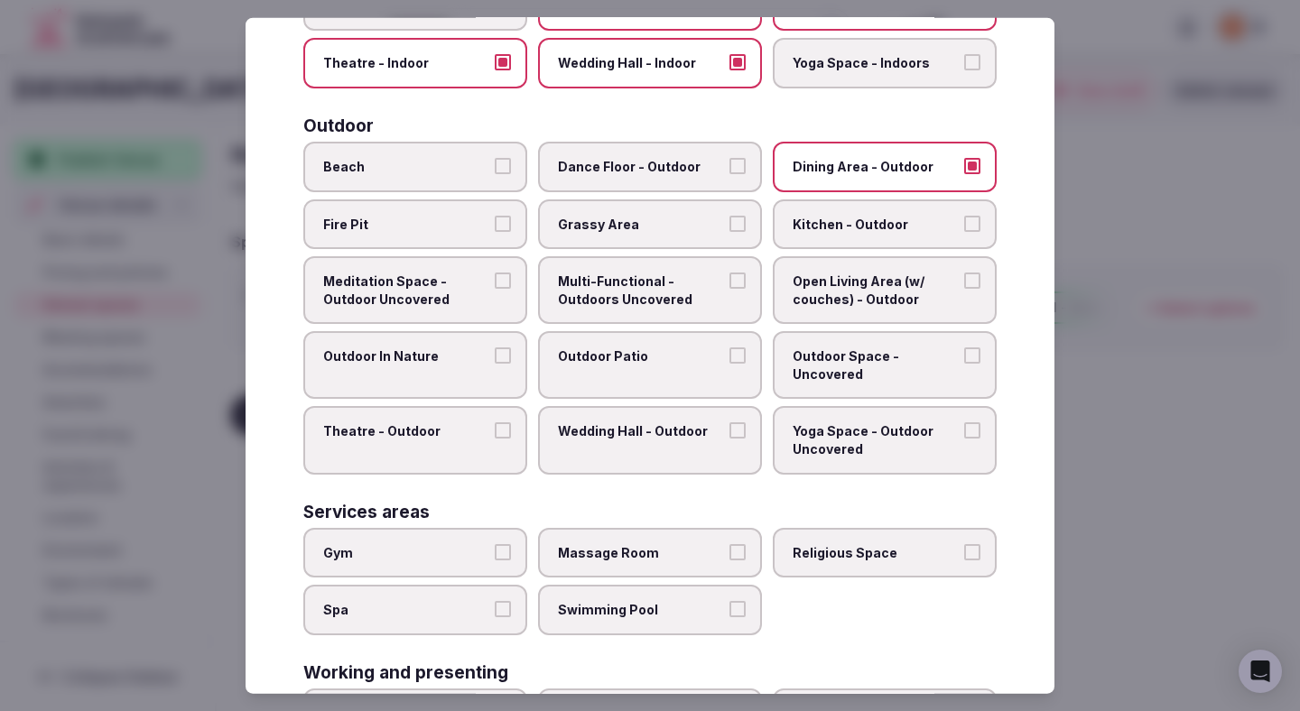
scroll to position [536, 0]
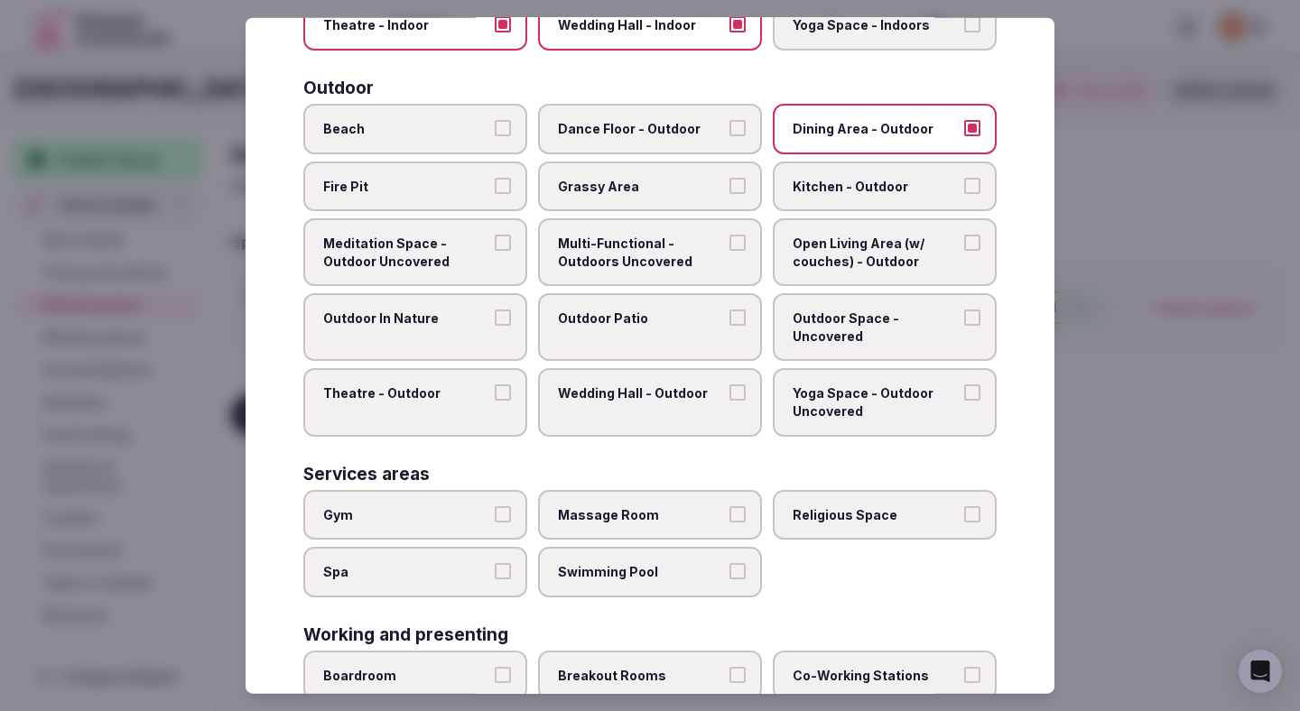
click at [694, 339] on label "Outdoor Patio" at bounding box center [650, 327] width 224 height 68
click at [729, 326] on button "Outdoor Patio" at bounding box center [737, 318] width 16 height 16
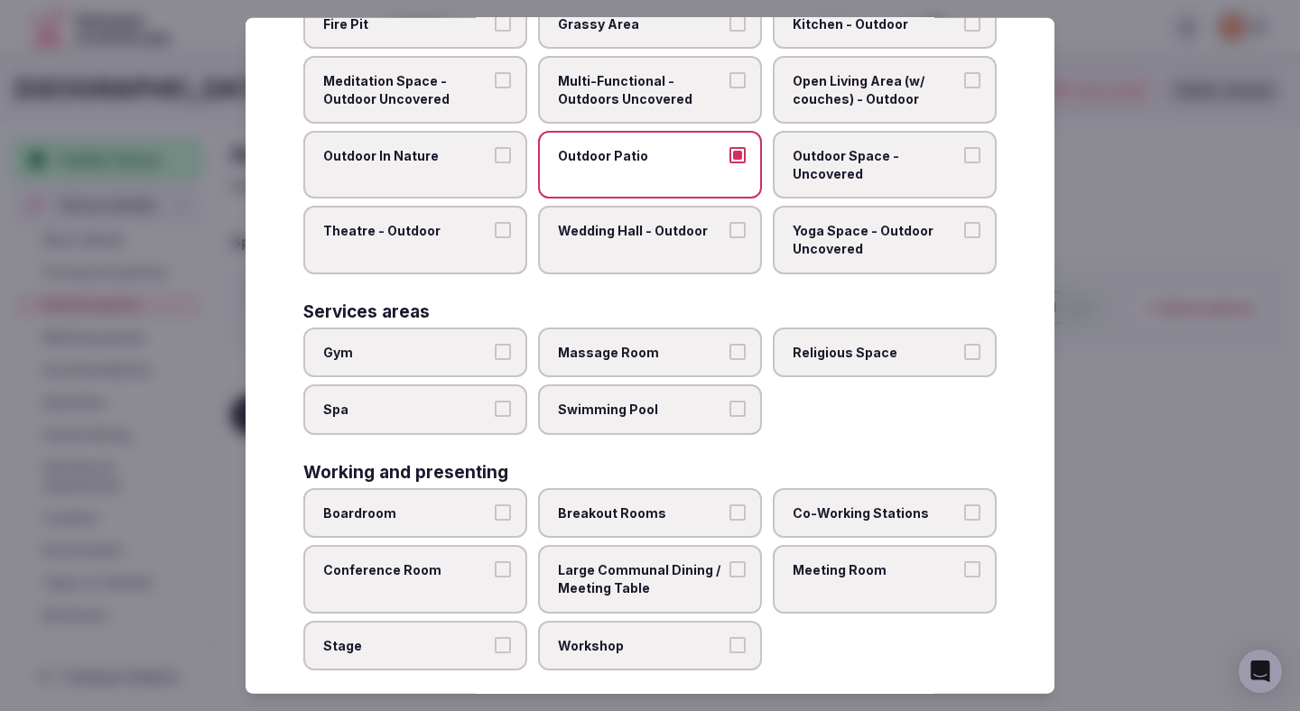
scroll to position [720, 0]
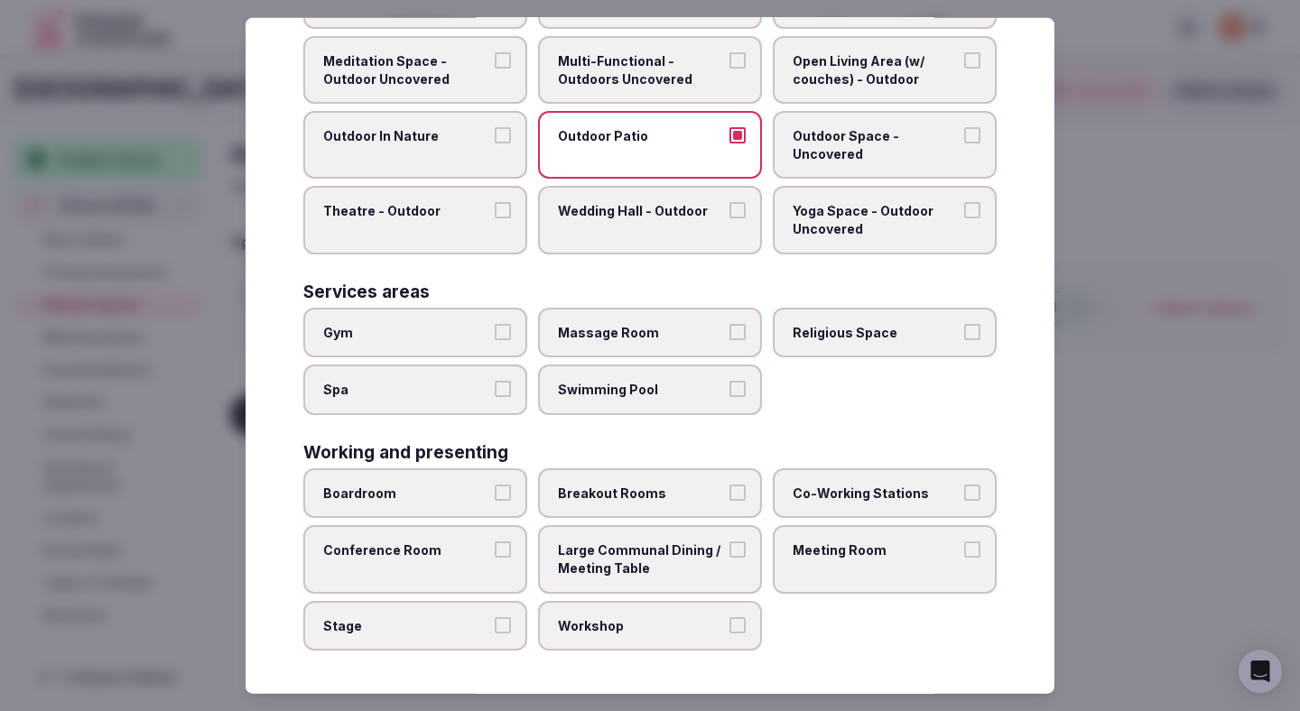
click at [488, 339] on span "Gym" at bounding box center [406, 332] width 166 height 18
click at [495, 339] on button "Gym" at bounding box center [503, 331] width 16 height 16
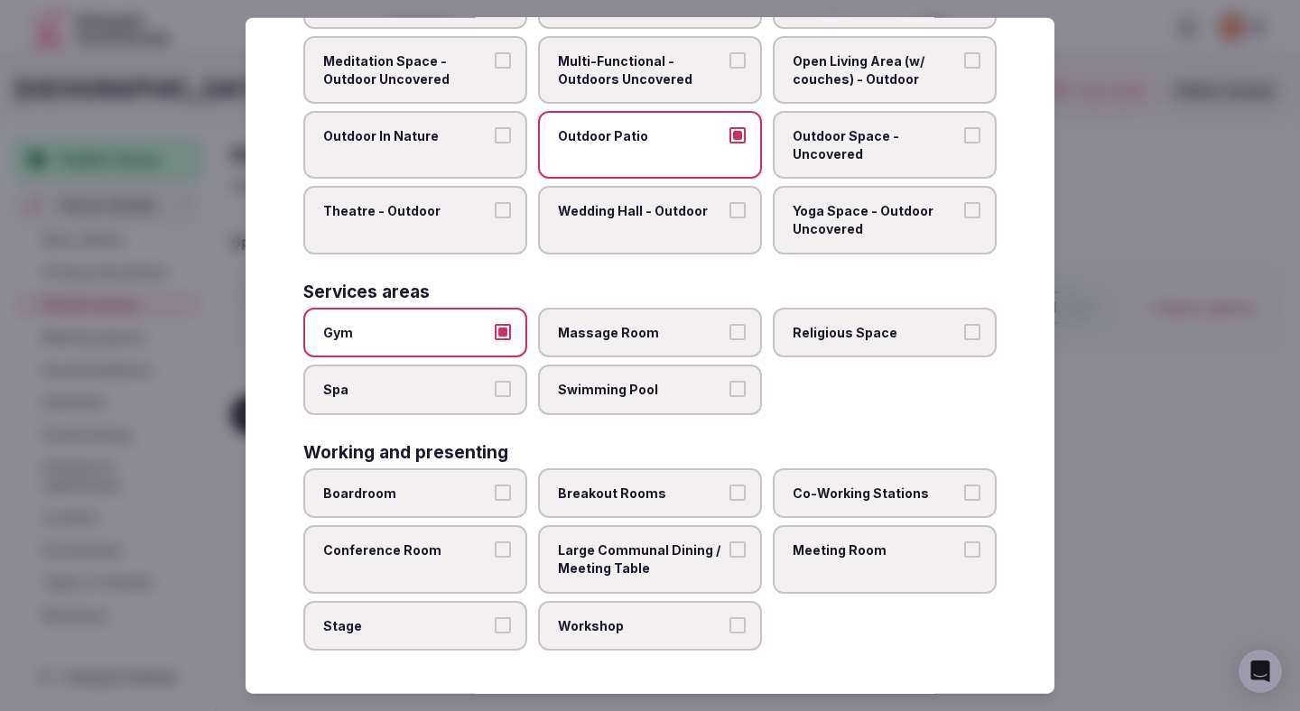
click at [603, 421] on div "Covered outdoor spaces Meditation Space - Outdoor Covered (Open Air) Multi-Func…" at bounding box center [649, 49] width 693 height 1204
click at [603, 415] on div "Covered outdoor spaces Meditation Space - Outdoor Covered (Open Air) Multi-Func…" at bounding box center [649, 49] width 693 height 1204
click at [460, 506] on label "Boardroom" at bounding box center [415, 494] width 224 height 51
click at [495, 501] on button "Boardroom" at bounding box center [503, 493] width 16 height 16
click at [597, 411] on label "Swimming Pool" at bounding box center [650, 390] width 224 height 51
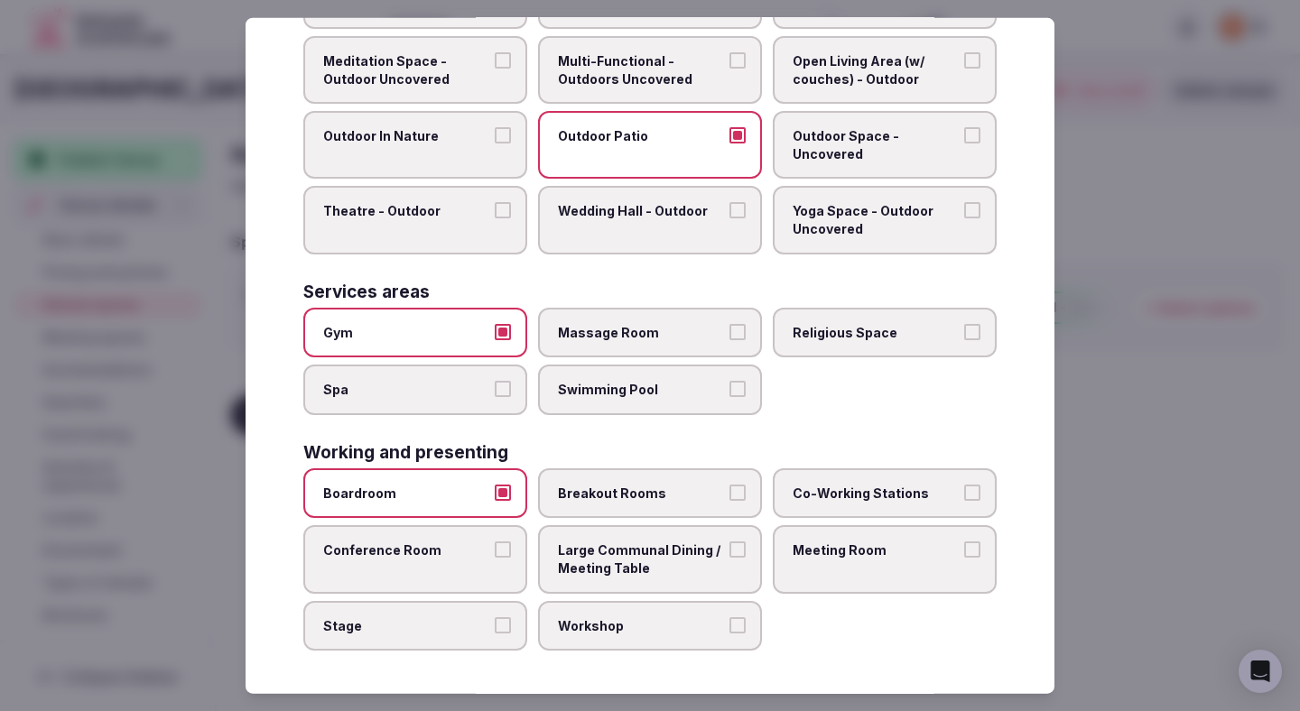
click at [729, 397] on button "Swimming Pool" at bounding box center [737, 389] width 16 height 16
click at [597, 486] on span "Breakout Rooms" at bounding box center [641, 494] width 166 height 18
click at [729, 486] on button "Breakout Rooms" at bounding box center [737, 493] width 16 height 16
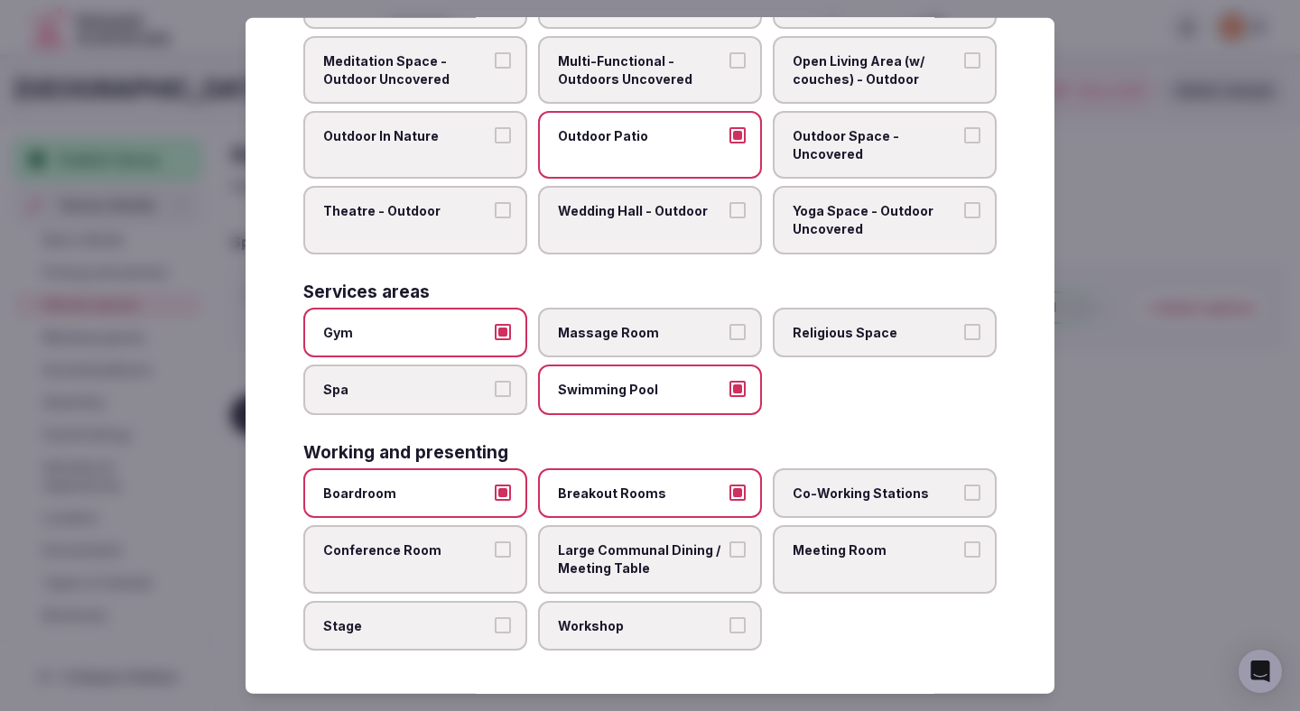
click at [829, 501] on label "Co-Working Stations" at bounding box center [885, 494] width 224 height 51
click at [964, 501] on button "Co-Working Stations" at bounding box center [972, 493] width 16 height 16
drag, startPoint x: 829, startPoint y: 552, endPoint x: 673, endPoint y: 552, distance: 156.2
click at [829, 552] on span "Meeting Room" at bounding box center [876, 551] width 166 height 18
click at [964, 552] on button "Meeting Room" at bounding box center [972, 550] width 16 height 16
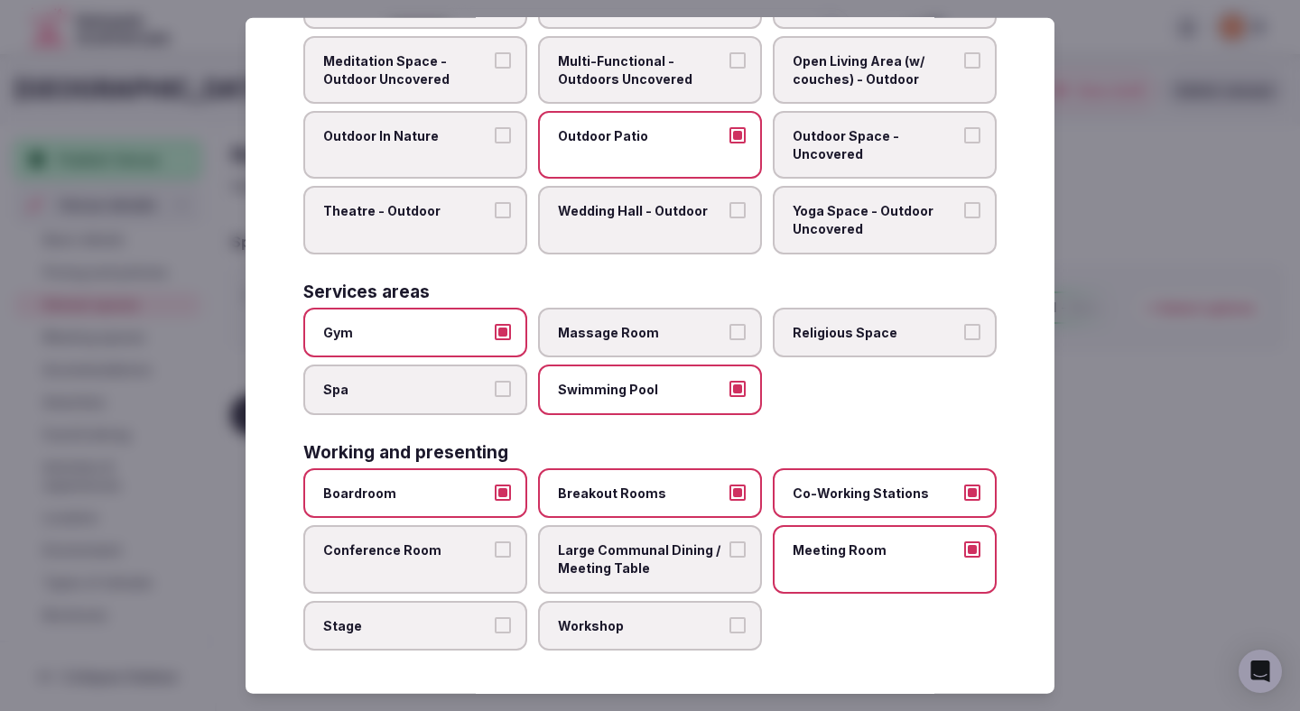
click at [671, 552] on span "Large Communal Dining / Meeting Table" at bounding box center [641, 559] width 166 height 35
click at [729, 552] on button "Large Communal Dining / Meeting Table" at bounding box center [737, 550] width 16 height 16
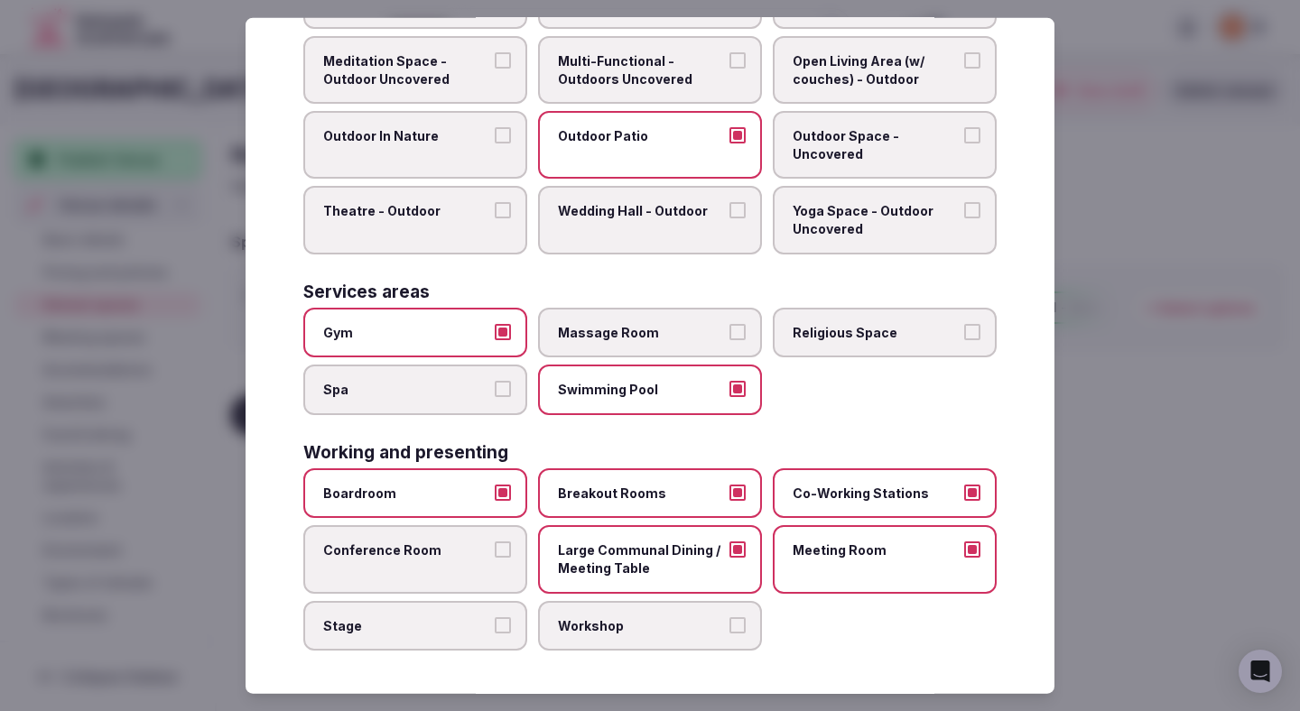
click at [426, 563] on label "Conference Room" at bounding box center [415, 559] width 224 height 68
click at [495, 558] on button "Conference Room" at bounding box center [503, 550] width 16 height 16
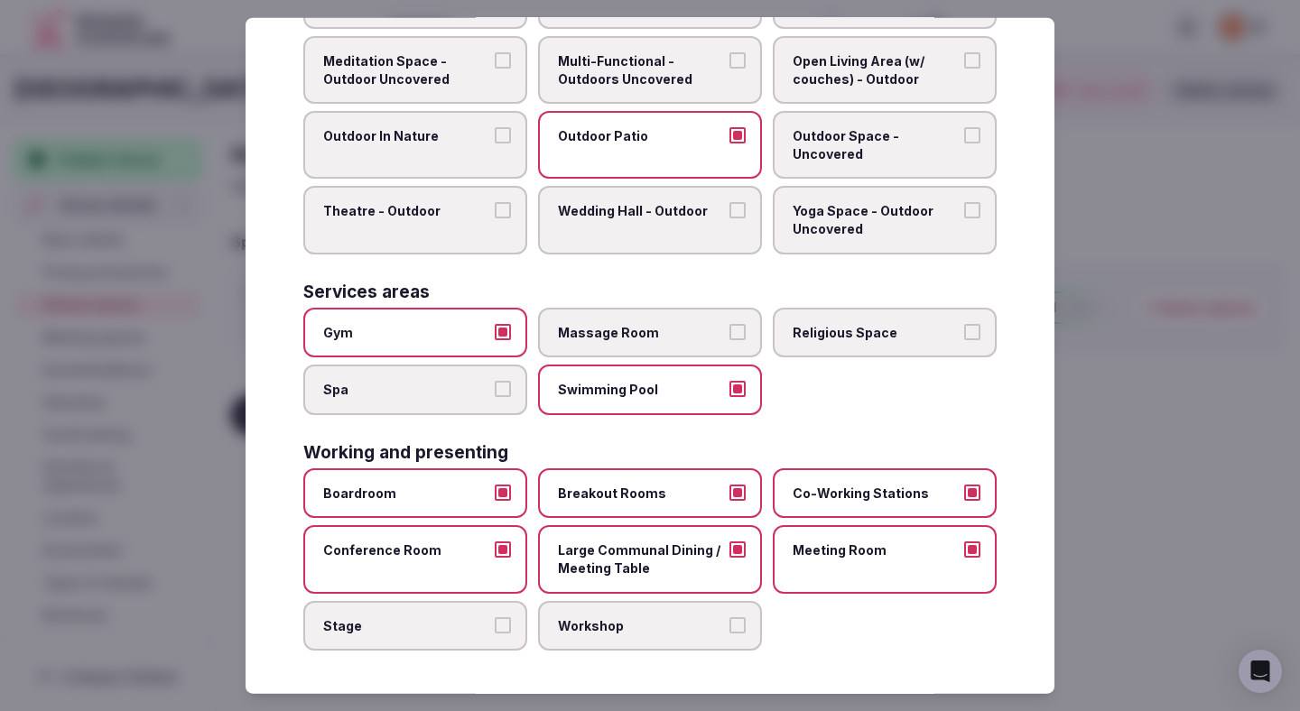
click at [431, 608] on label "Stage" at bounding box center [415, 625] width 224 height 51
click at [495, 617] on button "Stage" at bounding box center [503, 625] width 16 height 16
click at [644, 621] on span "Workshop" at bounding box center [641, 626] width 166 height 18
click at [729, 621] on button "Workshop" at bounding box center [737, 625] width 16 height 16
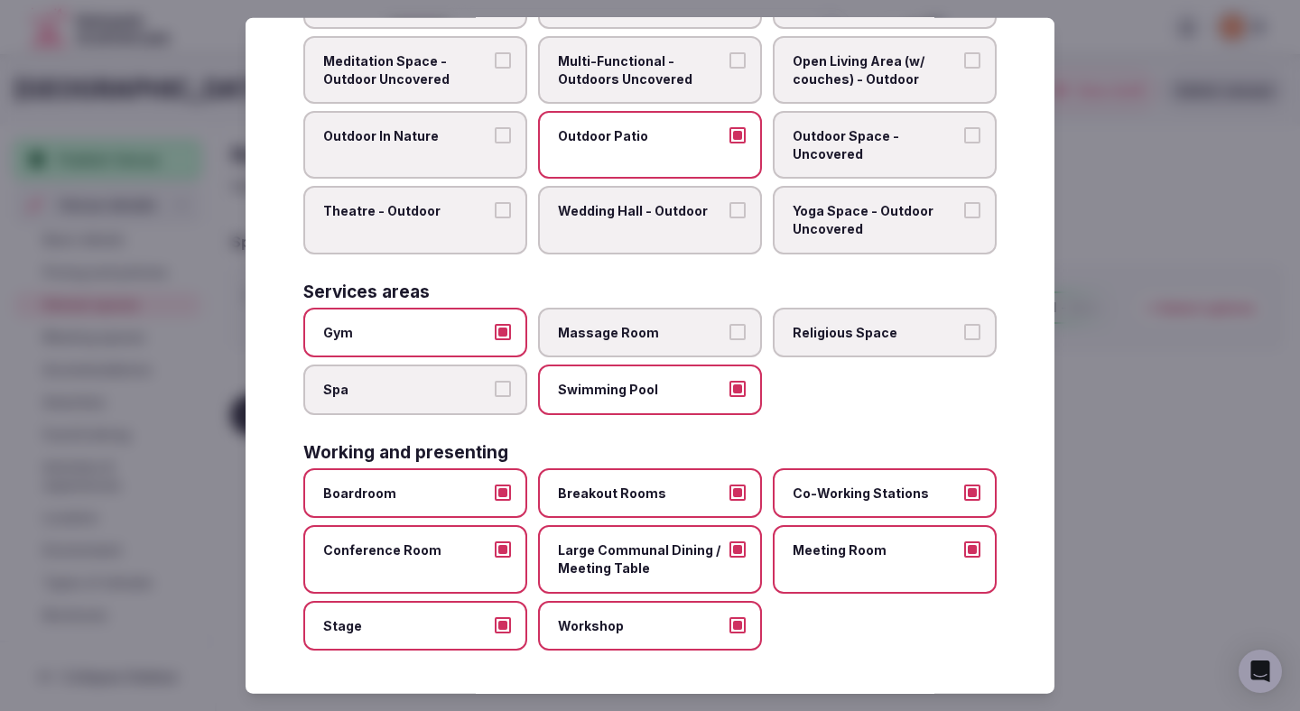
click at [1196, 354] on div at bounding box center [650, 355] width 1300 height 711
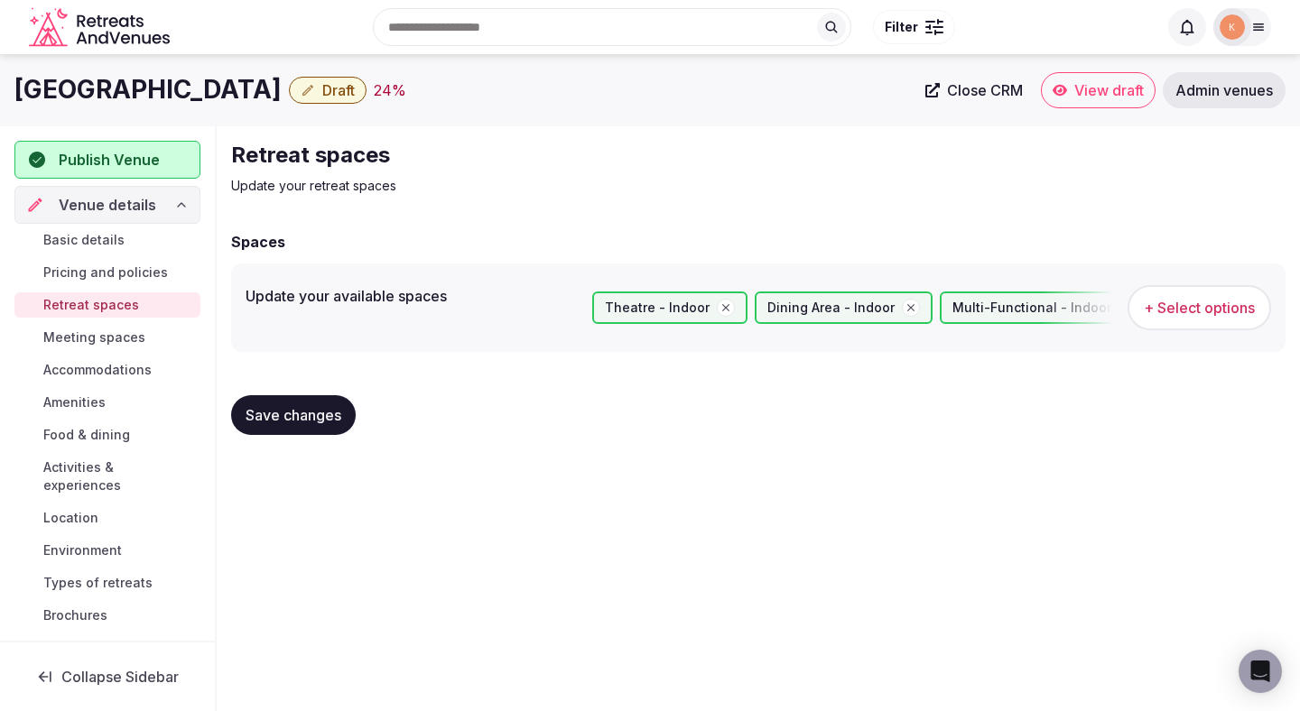
click at [287, 415] on span "Save changes" at bounding box center [294, 415] width 96 height 18
click at [287, 413] on span "Save changes" at bounding box center [294, 415] width 96 height 18
click at [134, 331] on span "Meeting spaces" at bounding box center [94, 338] width 102 height 18
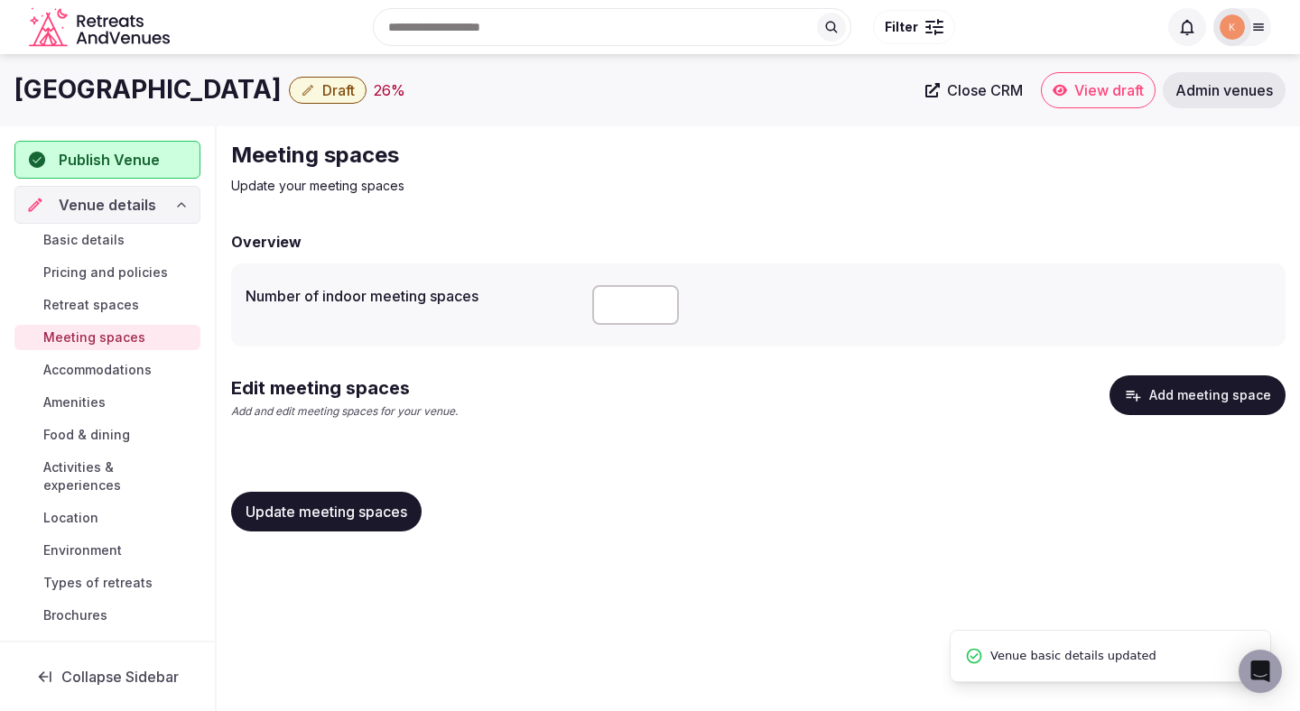
click at [1144, 404] on button "Add meeting space" at bounding box center [1198, 396] width 176 height 40
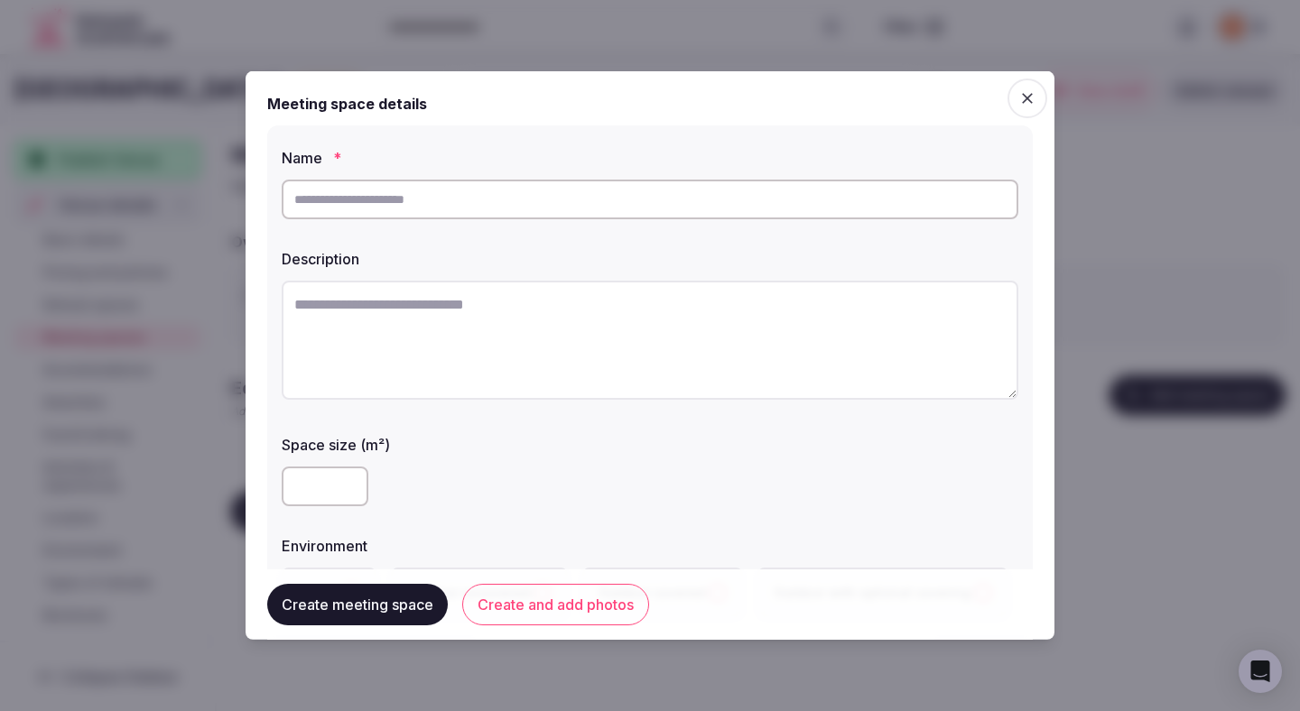
click at [1094, 191] on div at bounding box center [650, 355] width 1300 height 711
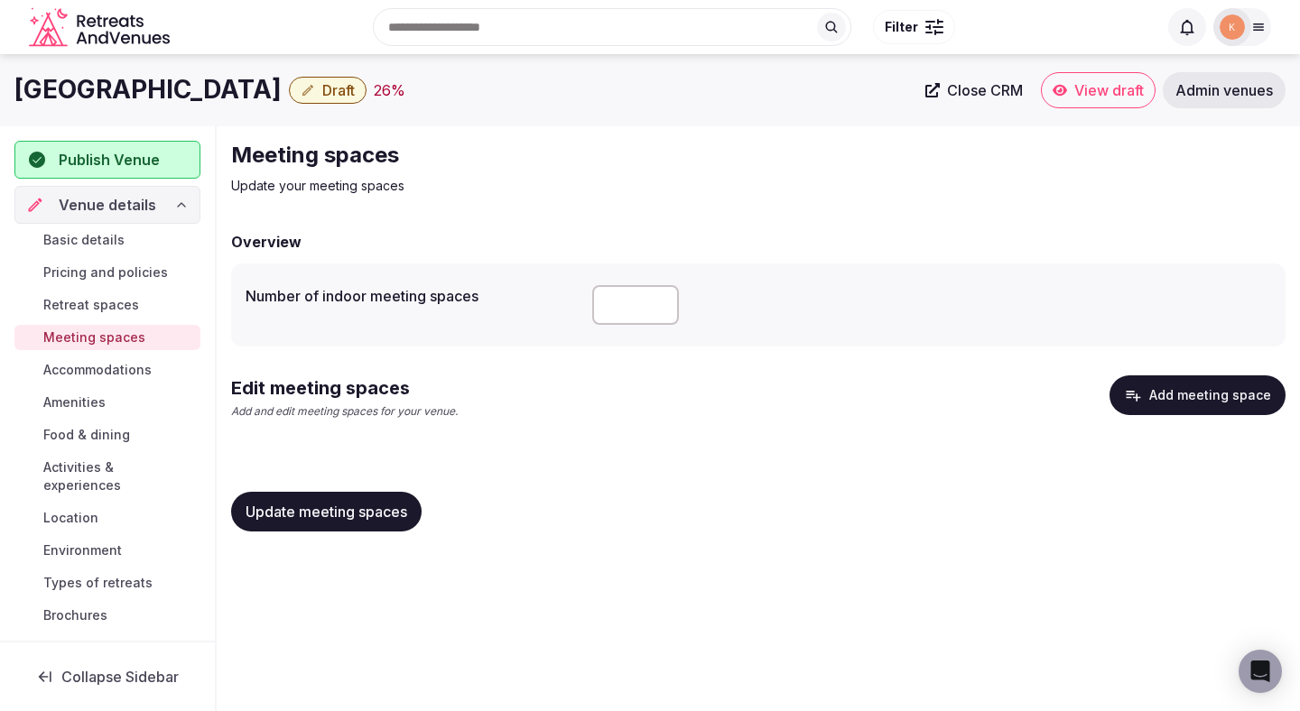
click at [632, 311] on input "**" at bounding box center [635, 305] width 87 height 40
type input "**"
click at [399, 511] on span "Update meeting spaces" at bounding box center [327, 512] width 162 height 18
click at [1167, 402] on button "Add meeting space" at bounding box center [1198, 396] width 176 height 40
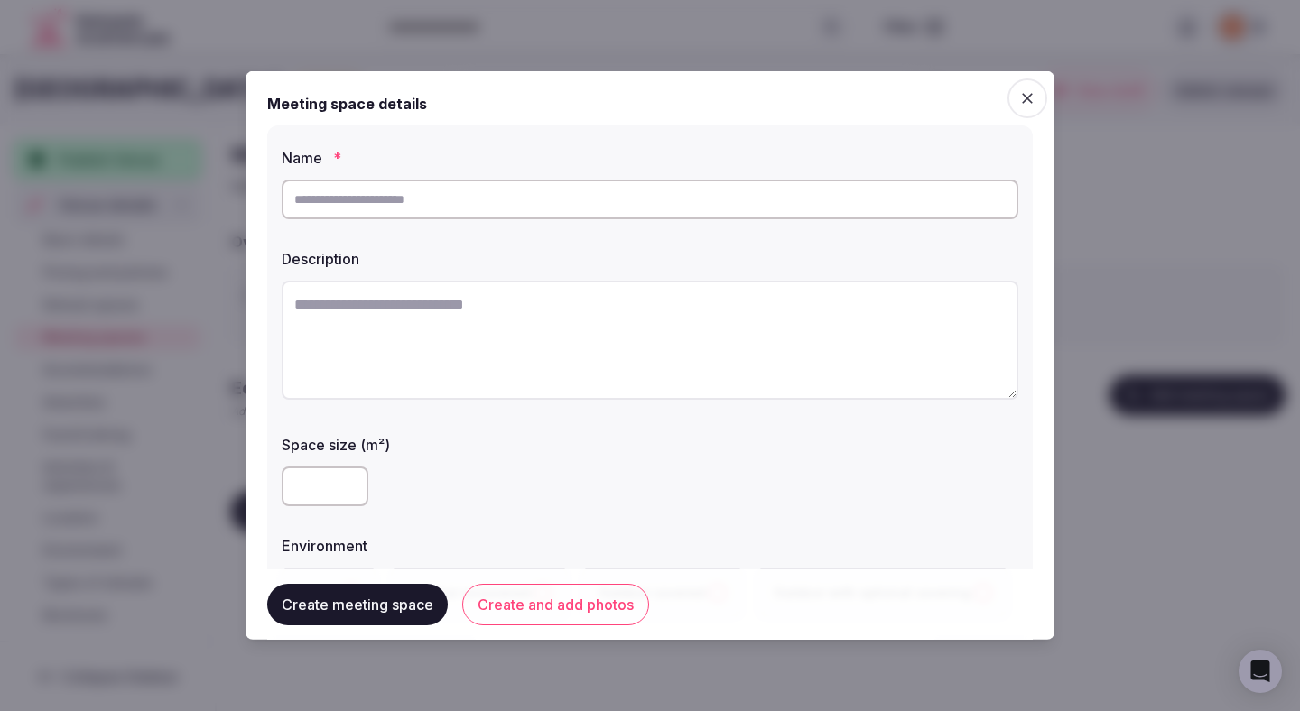
paste input "**********"
click at [528, 193] on input "text" at bounding box center [650, 200] width 737 height 40
type input "**********"
click at [689, 339] on textarea at bounding box center [650, 340] width 737 height 119
paste textarea "**********"
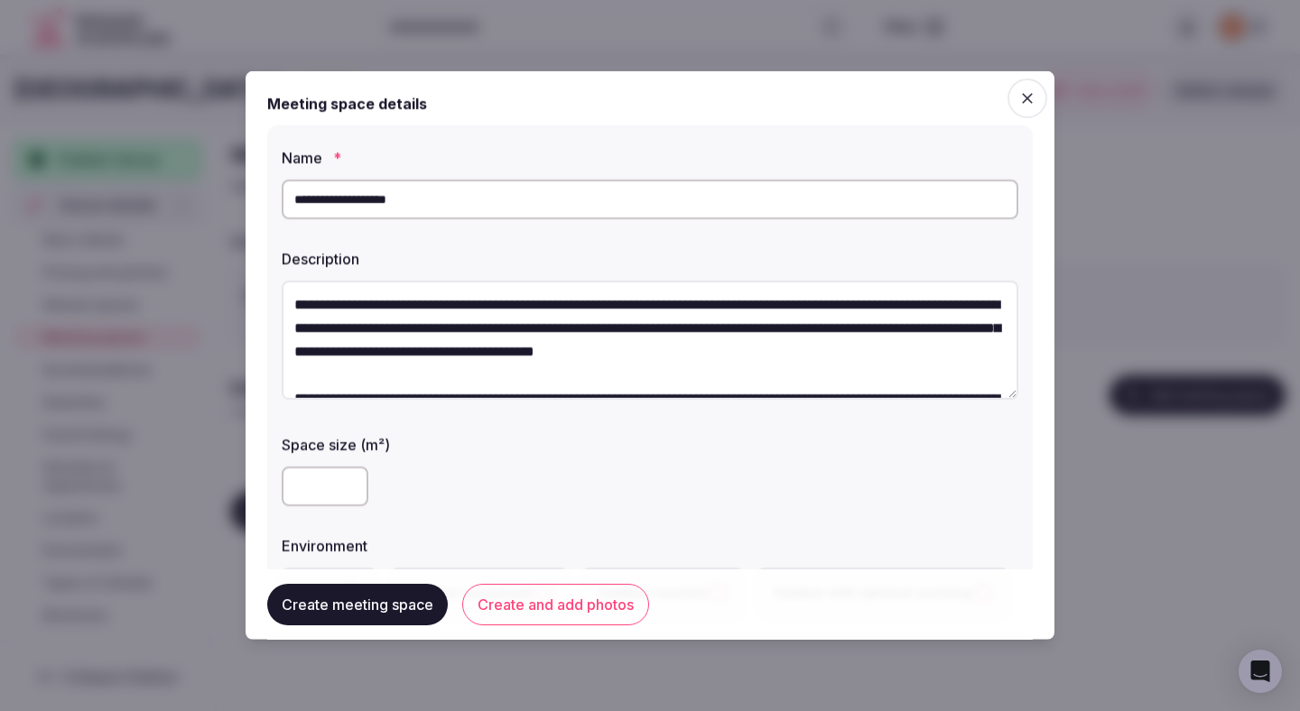
drag, startPoint x: 292, startPoint y: 316, endPoint x: 276, endPoint y: 217, distance: 100.5
click at [276, 217] on div "**********" at bounding box center [650, 382] width 766 height 515
click at [402, 336] on textarea "**********" at bounding box center [650, 340] width 737 height 119
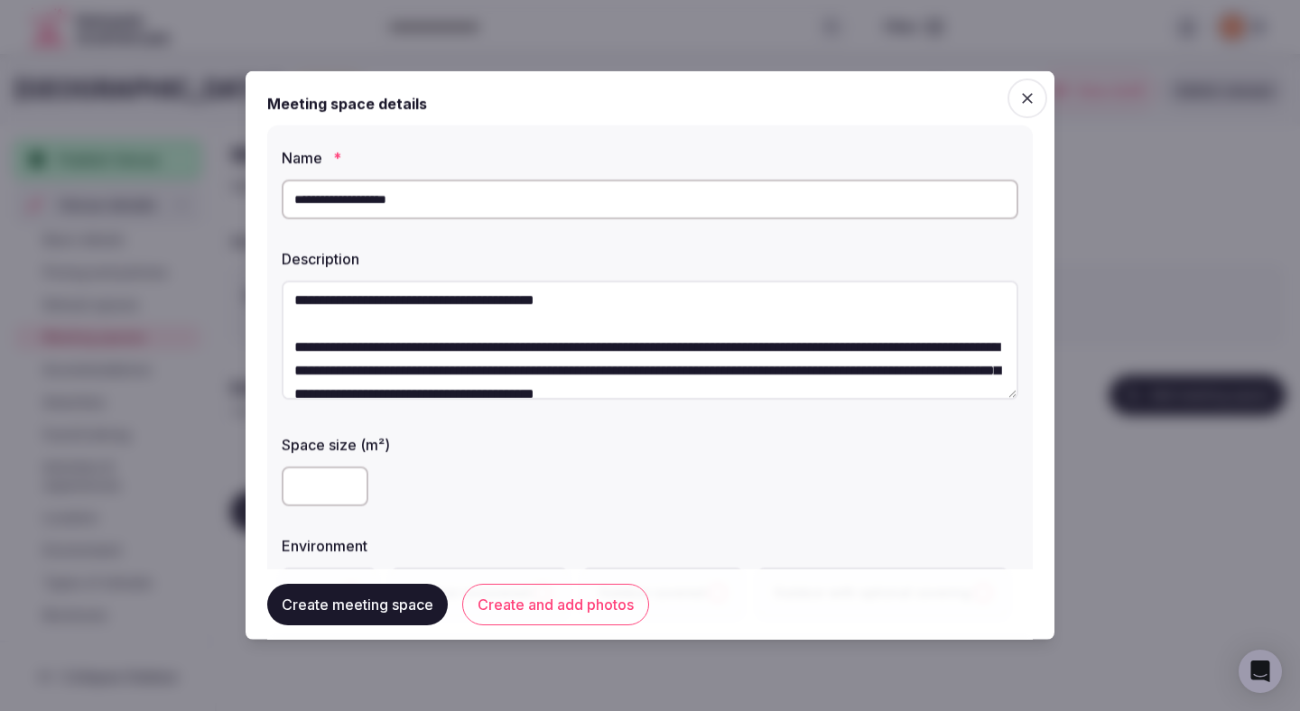
scroll to position [117, 0]
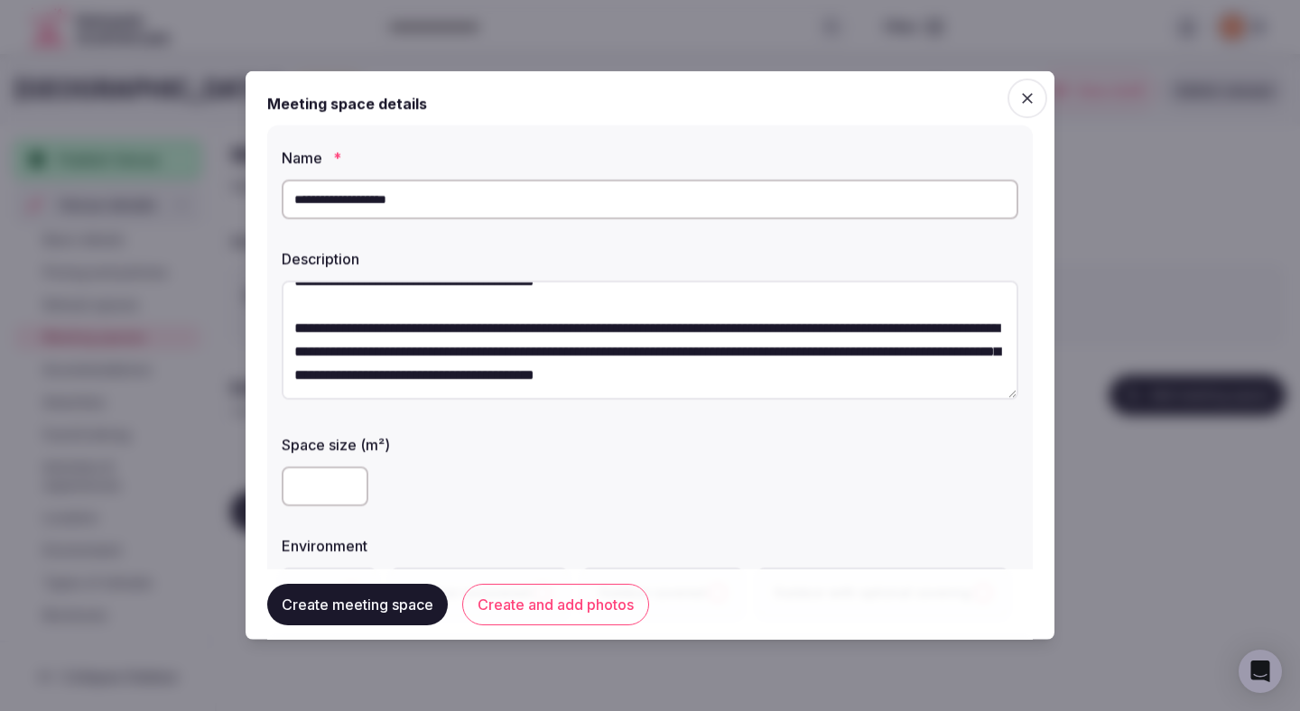
drag, startPoint x: 295, startPoint y: 299, endPoint x: 403, endPoint y: 437, distance: 175.0
click at [403, 437] on div "**********" at bounding box center [650, 382] width 766 height 515
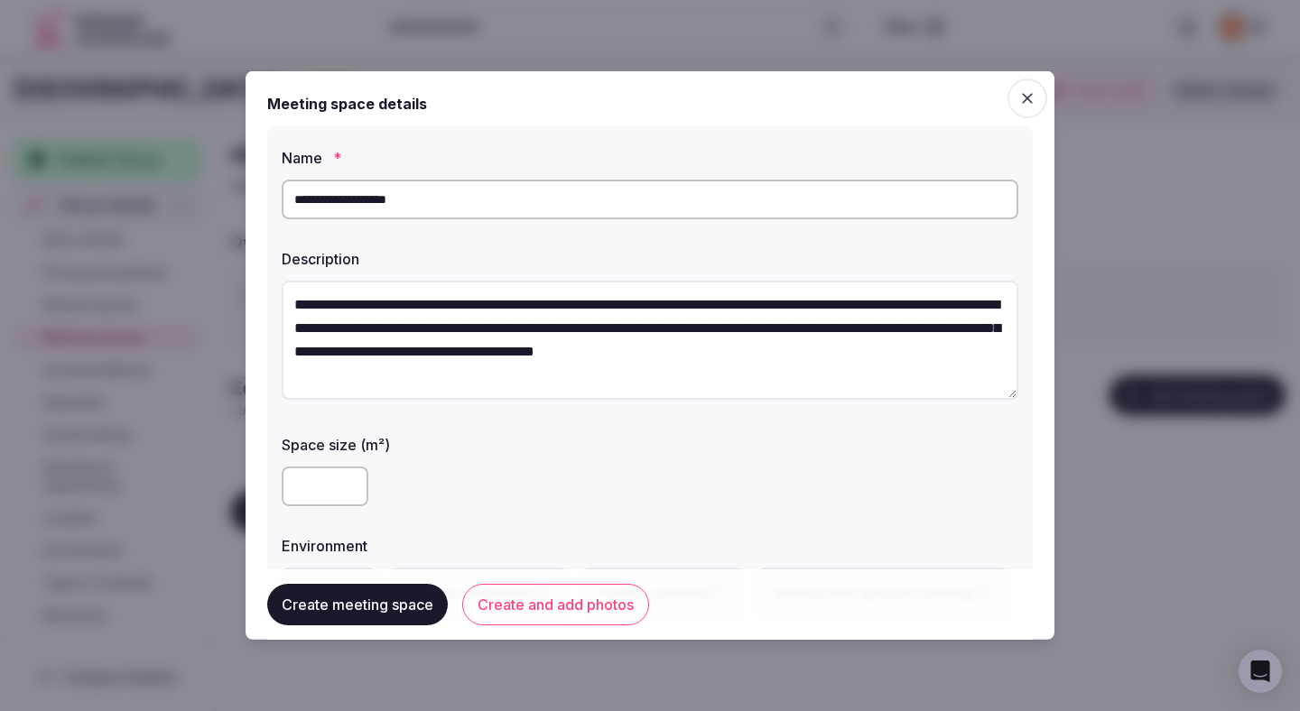
scroll to position [0, 0]
type textarea "**********"
click at [314, 495] on input "number" at bounding box center [325, 487] width 87 height 40
type input "*"
type input "***"
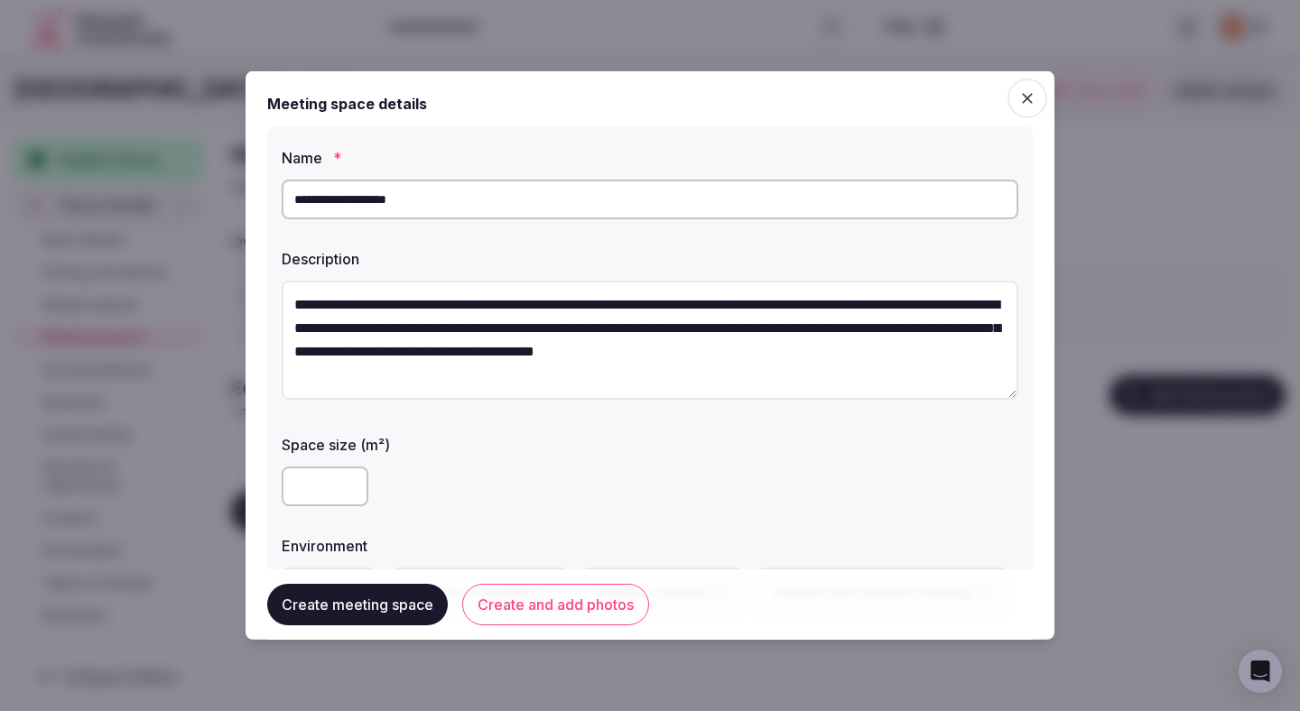
click at [505, 482] on div "***" at bounding box center [650, 487] width 737 height 40
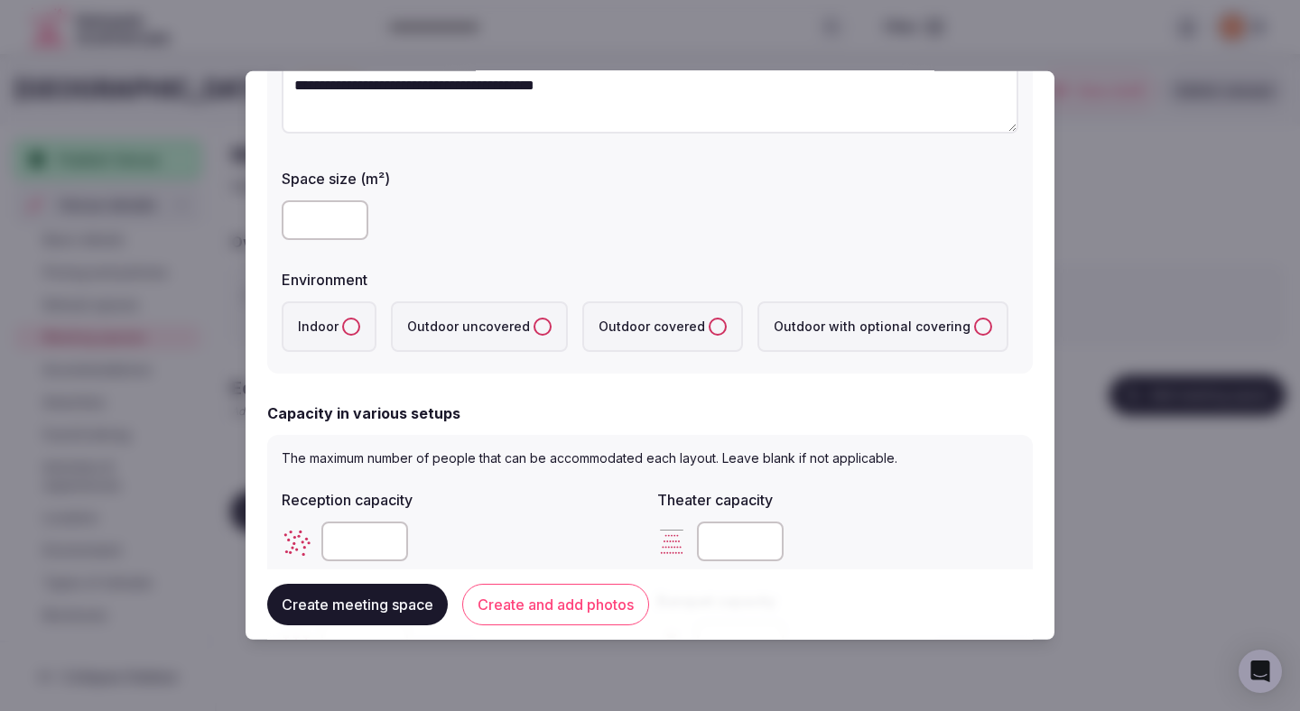
scroll to position [289, 0]
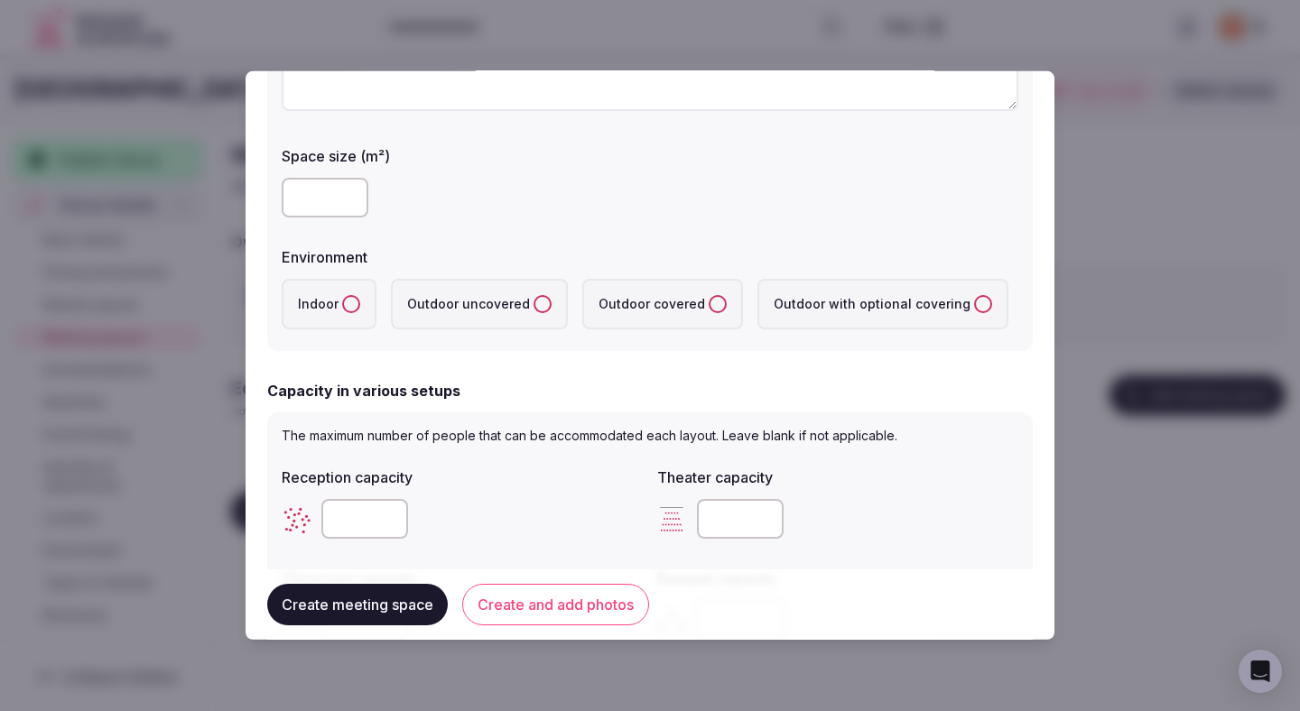
click at [355, 300] on button "Indoor" at bounding box center [351, 304] width 18 height 18
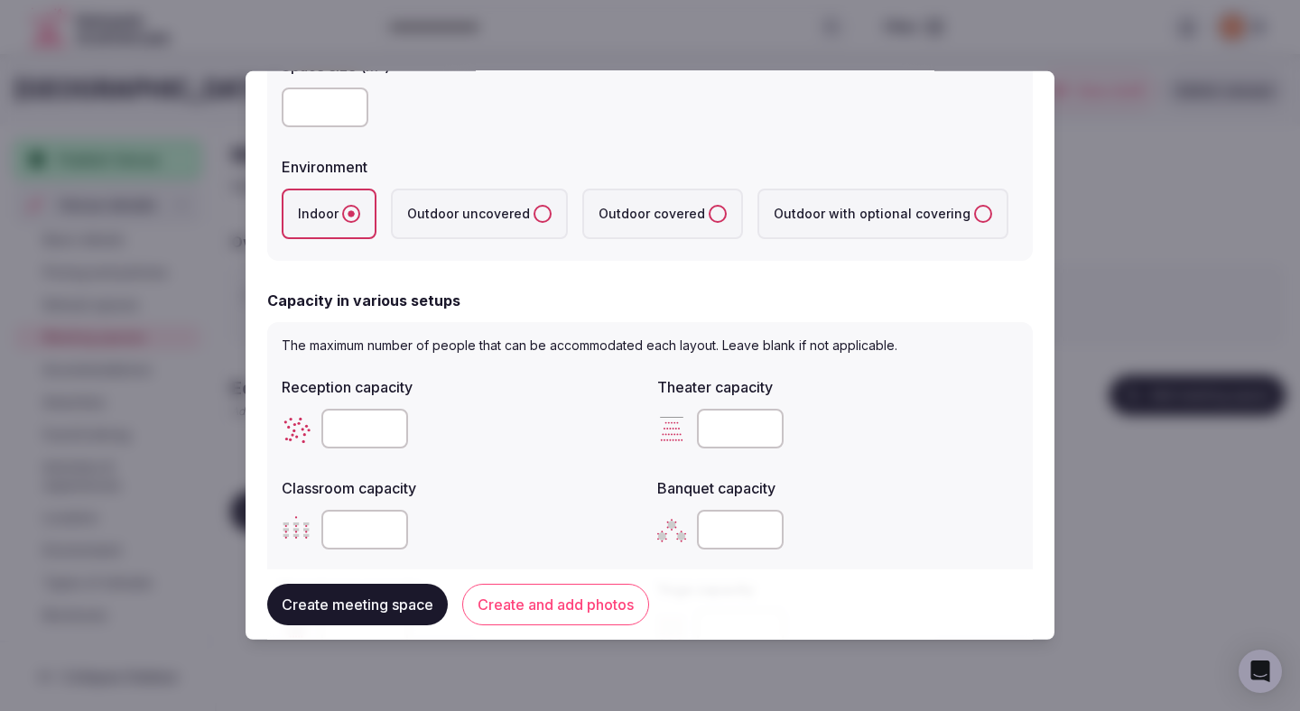
scroll to position [460, 0]
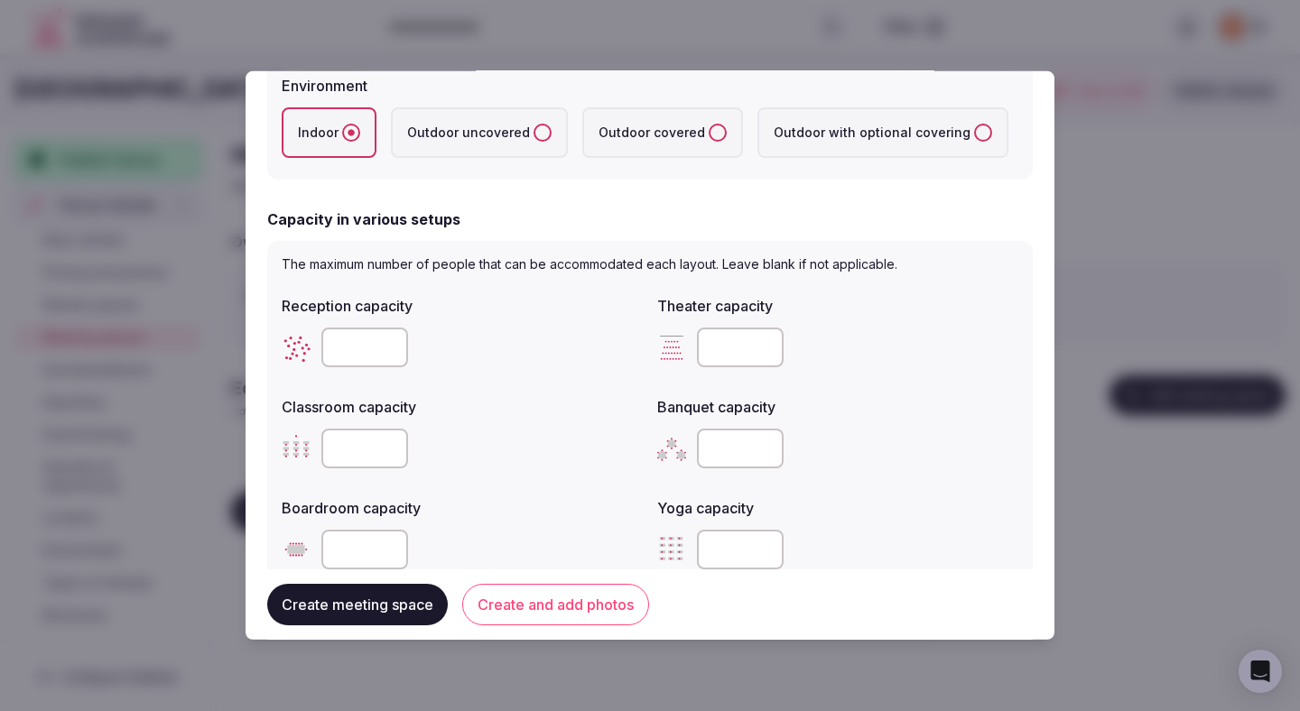
click at [359, 354] on input "number" at bounding box center [364, 348] width 87 height 40
type input "****"
click at [730, 362] on input "number" at bounding box center [740, 348] width 87 height 40
type input "***"
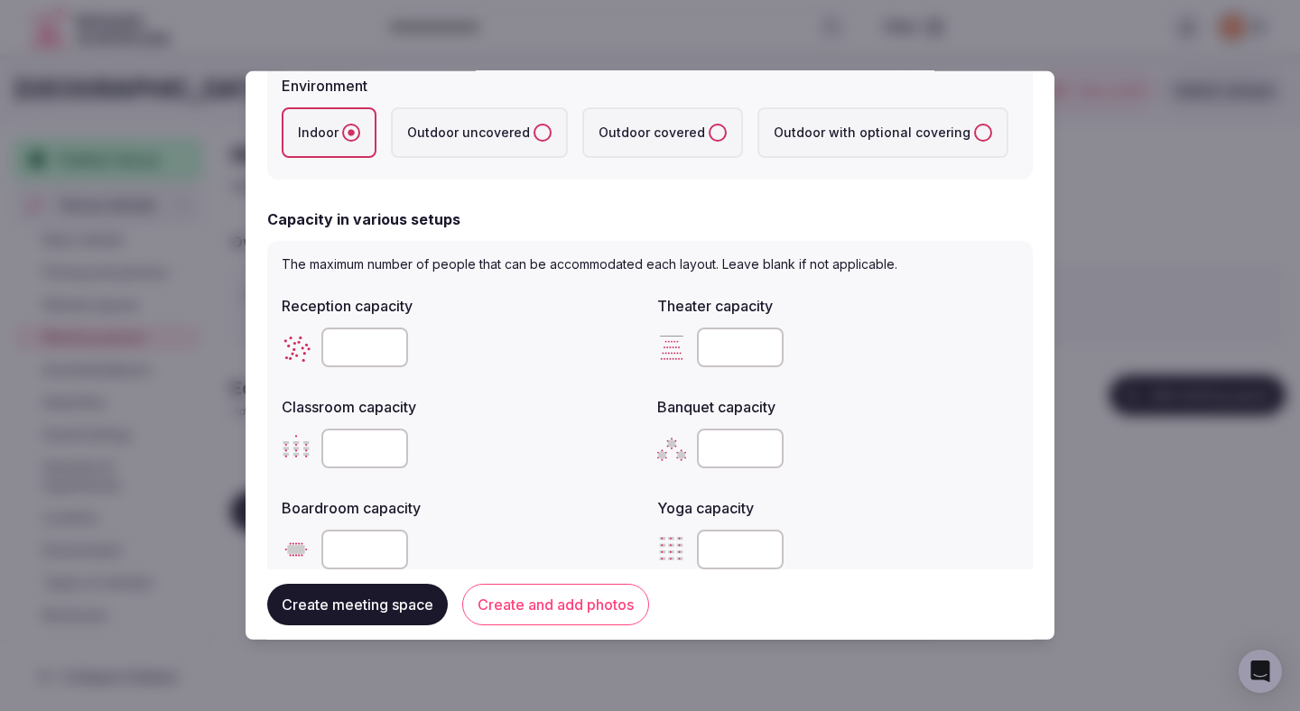
click at [358, 443] on input "number" at bounding box center [364, 449] width 87 height 40
type input "***"
click at [510, 444] on div "***" at bounding box center [462, 449] width 361 height 40
click at [723, 454] on input "number" at bounding box center [740, 449] width 87 height 40
type input "*"
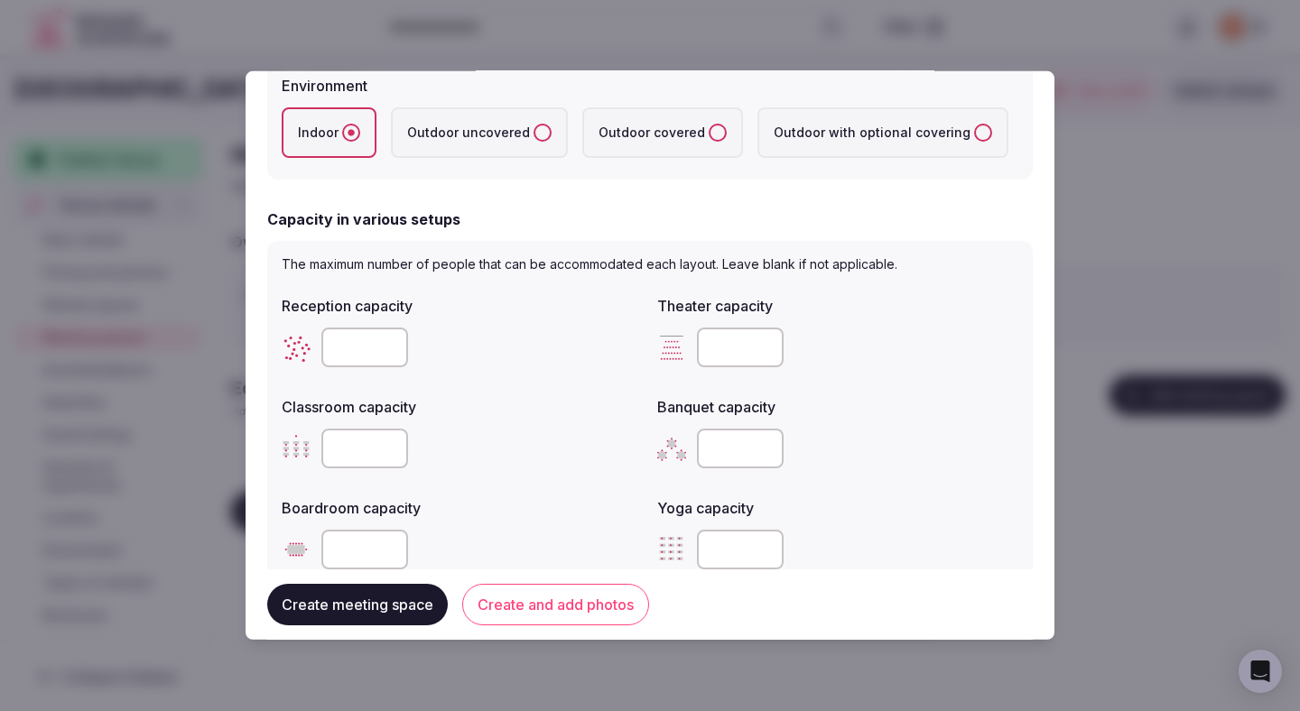
type input "***"
click at [925, 472] on div "***" at bounding box center [837, 449] width 361 height 54
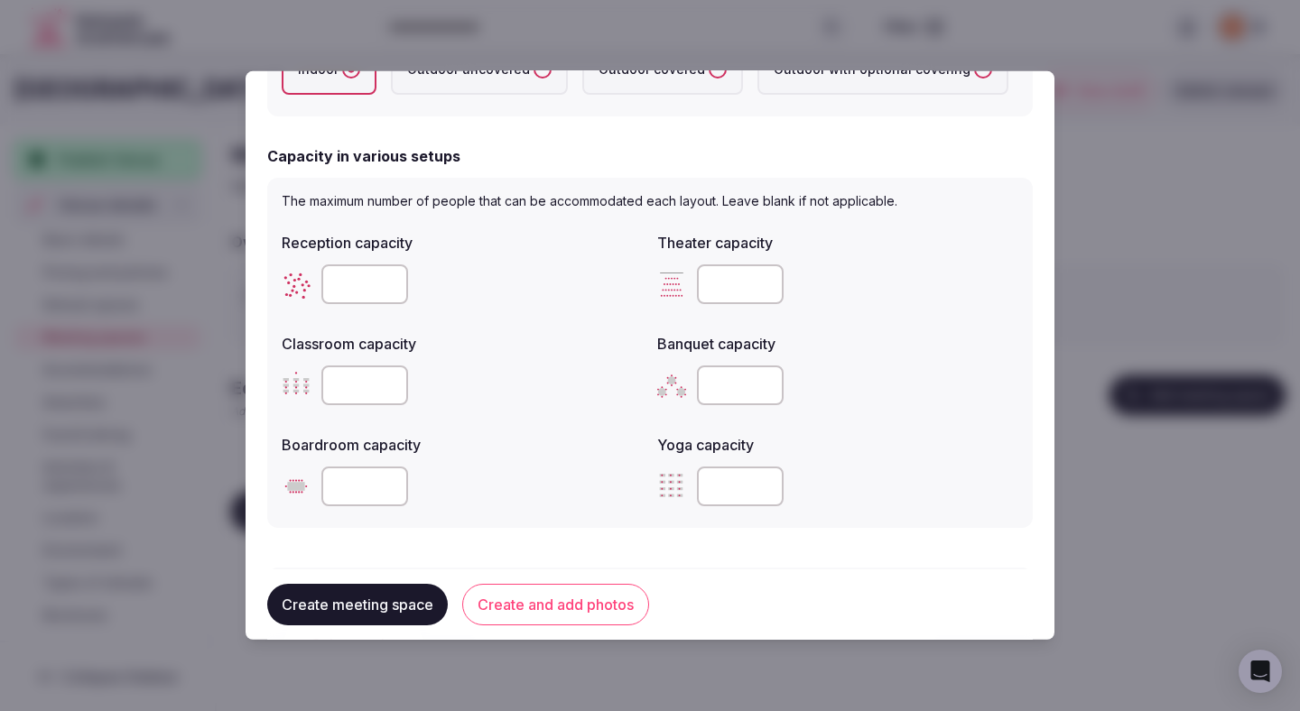
scroll to position [527, 0]
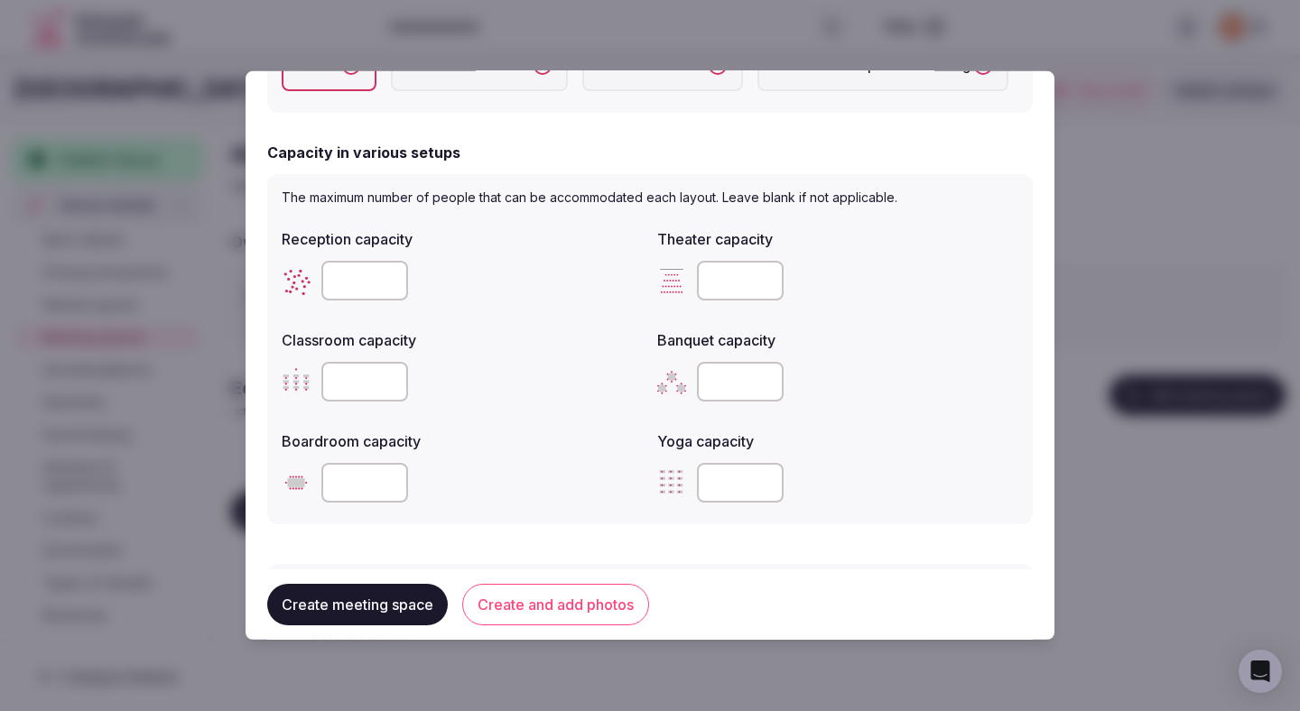
click at [356, 479] on input "number" at bounding box center [364, 483] width 87 height 40
type input "***"
click at [520, 483] on div "***" at bounding box center [462, 483] width 361 height 40
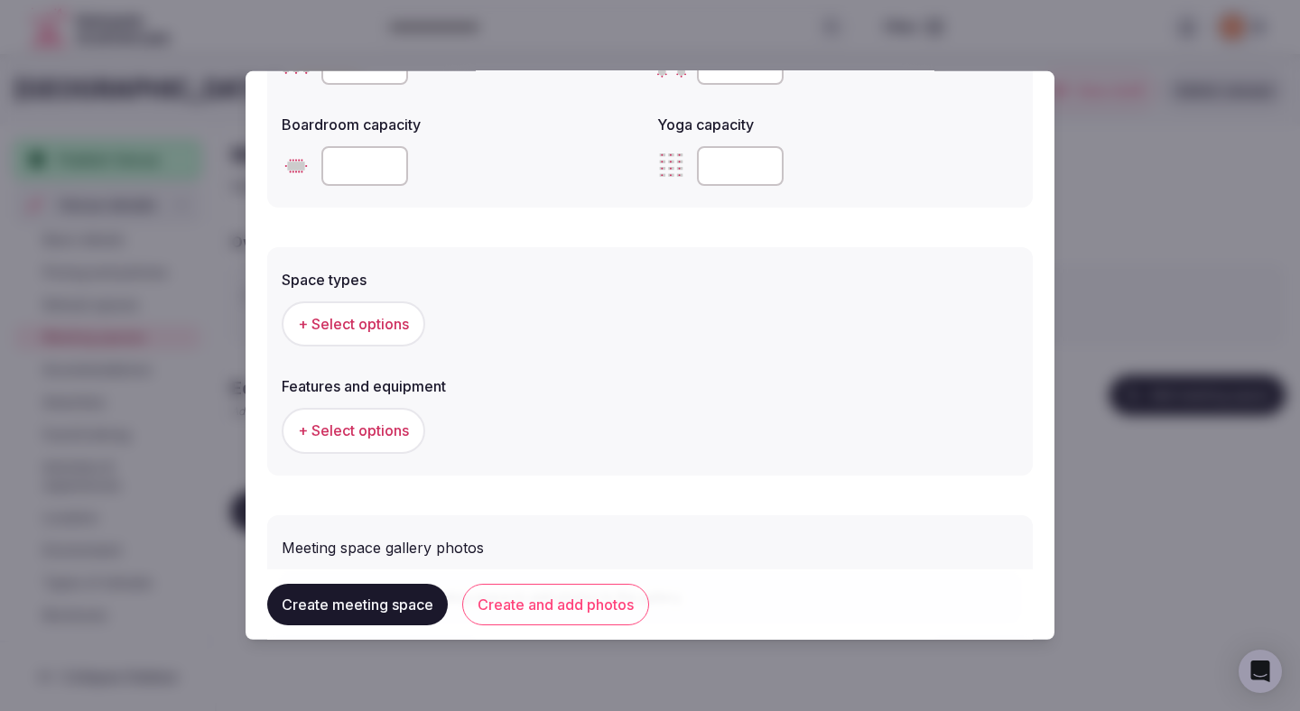
scroll to position [874, 0]
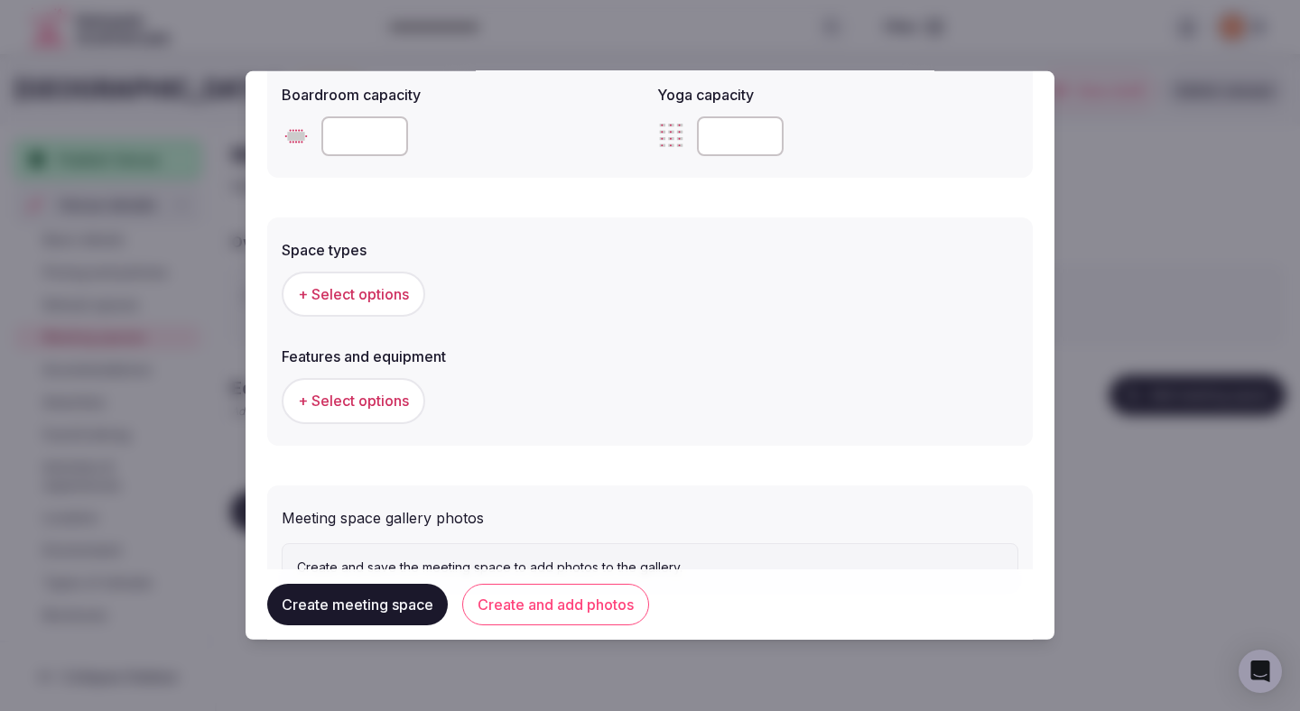
click at [376, 311] on button "+ Select options" at bounding box center [354, 294] width 144 height 45
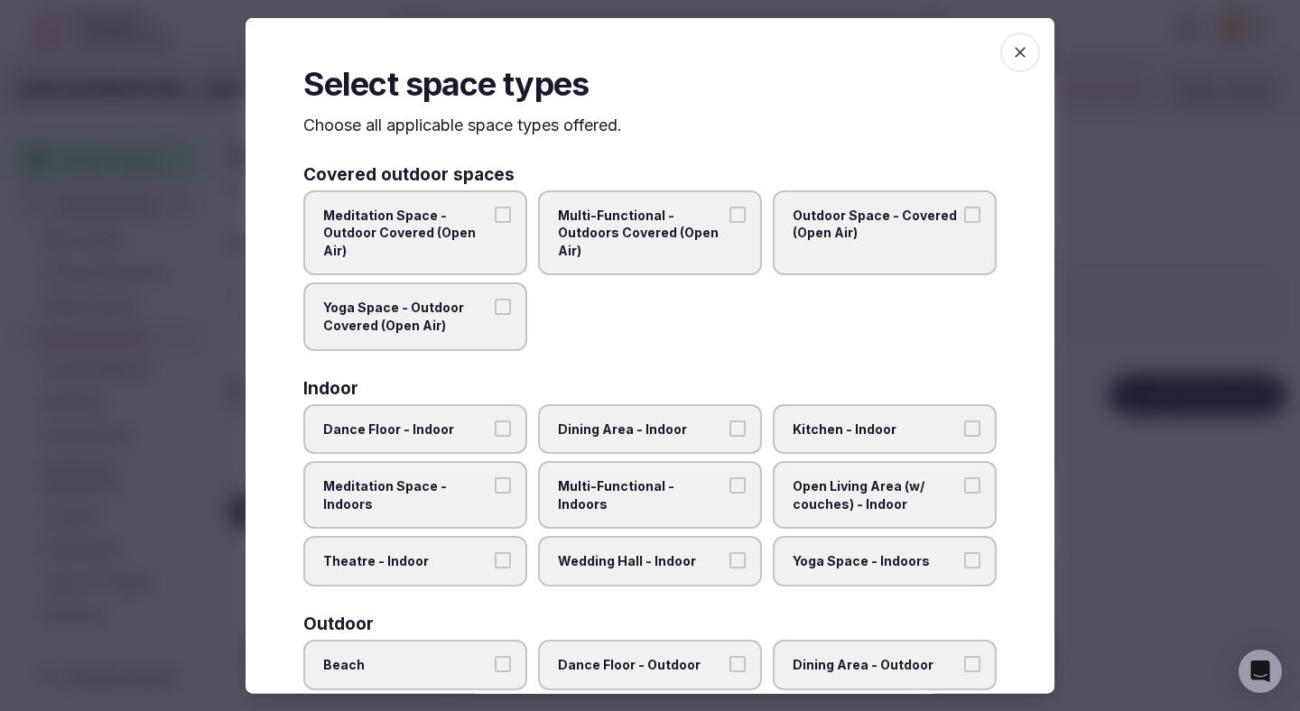
click at [469, 560] on span "Theatre - Indoor" at bounding box center [406, 562] width 166 height 18
click at [495, 560] on button "Theatre - Indoor" at bounding box center [503, 561] width 16 height 16
click at [646, 435] on span "Dining Area - Indoor" at bounding box center [641, 429] width 166 height 18
click at [729, 435] on button "Dining Area - Indoor" at bounding box center [737, 428] width 16 height 16
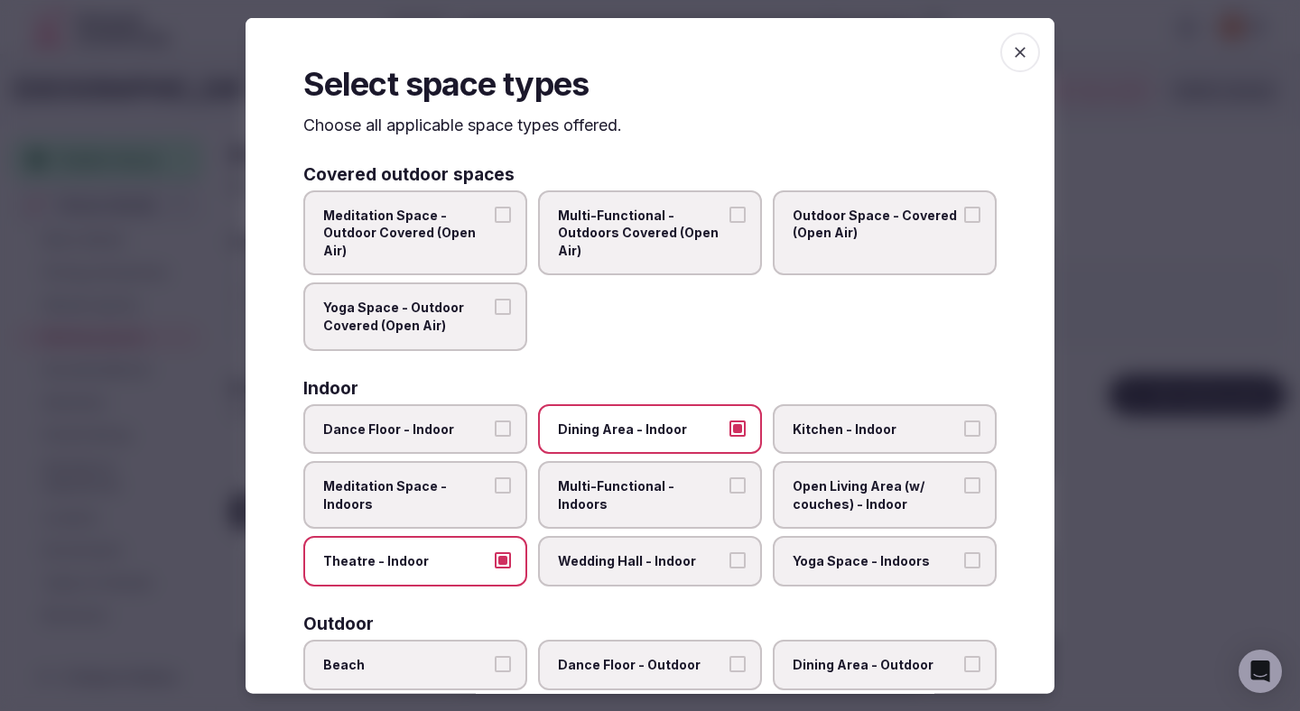
click at [636, 501] on label "Multi-Functional - Indoors" at bounding box center [650, 495] width 224 height 68
click at [729, 494] on button "Multi-Functional - Indoors" at bounding box center [737, 486] width 16 height 16
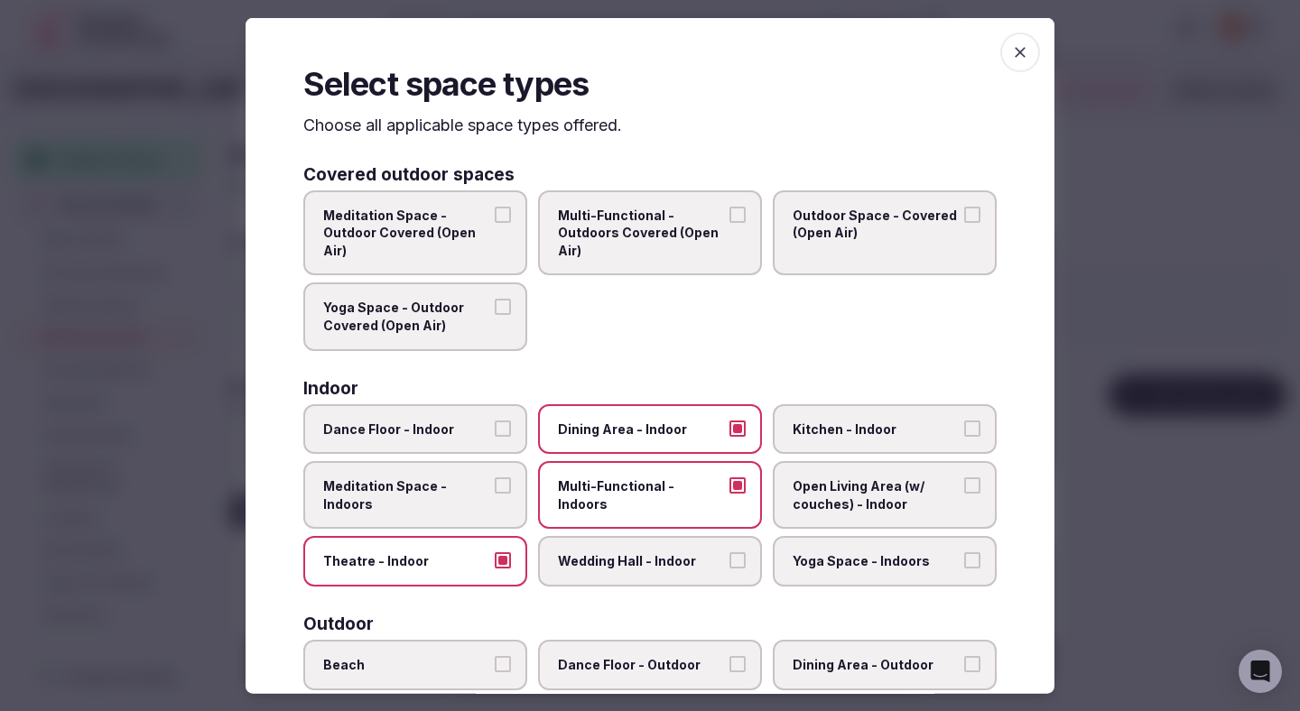
click at [641, 546] on label "Wedding Hall - Indoor" at bounding box center [650, 561] width 224 height 51
click at [729, 553] on button "Wedding Hall - Indoor" at bounding box center [737, 561] width 16 height 16
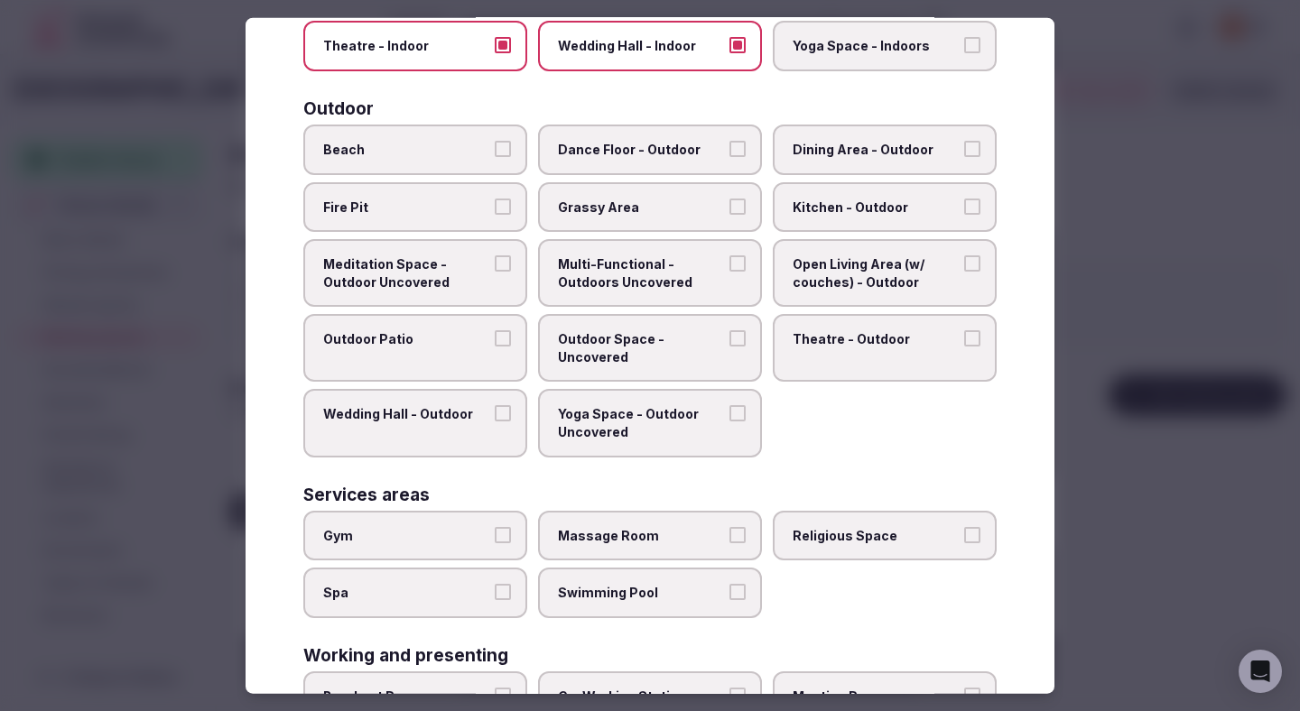
scroll to position [644, 0]
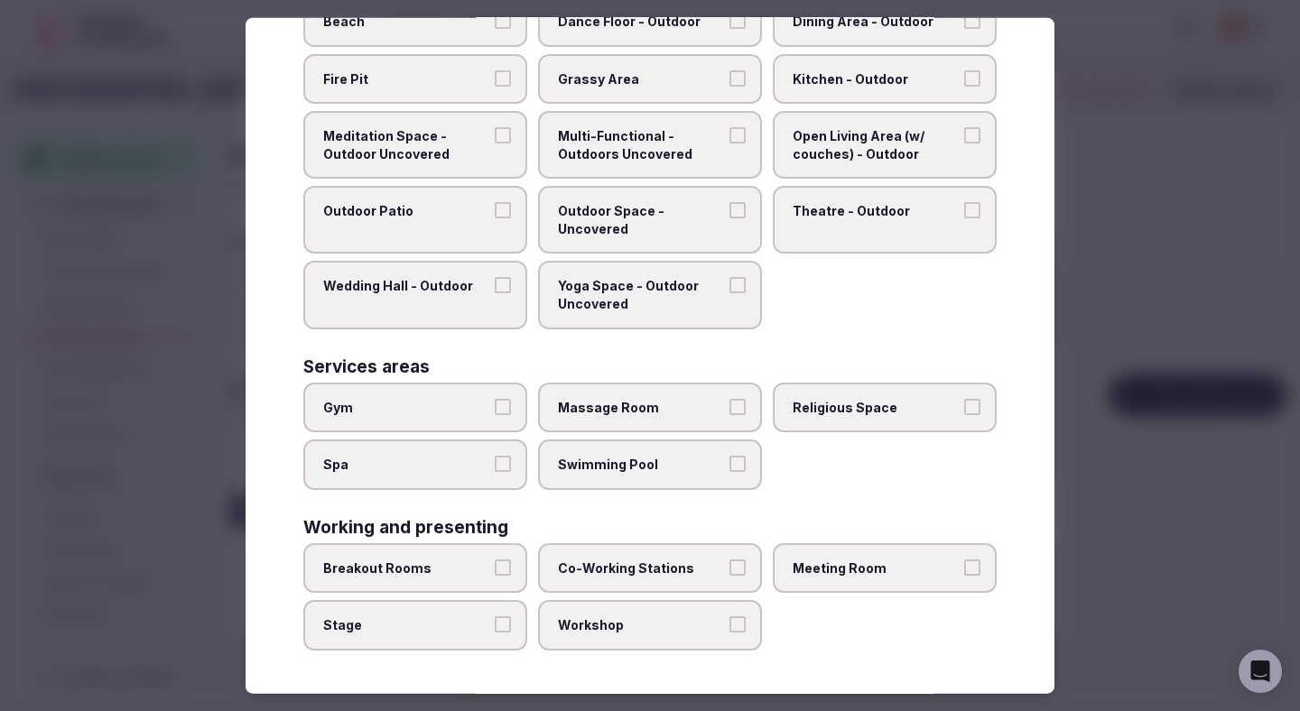
click at [493, 551] on label "Breakout Rooms" at bounding box center [415, 568] width 224 height 51
click at [495, 560] on button "Breakout Rooms" at bounding box center [503, 568] width 16 height 16
click at [496, 629] on button "Stage" at bounding box center [503, 625] width 16 height 16
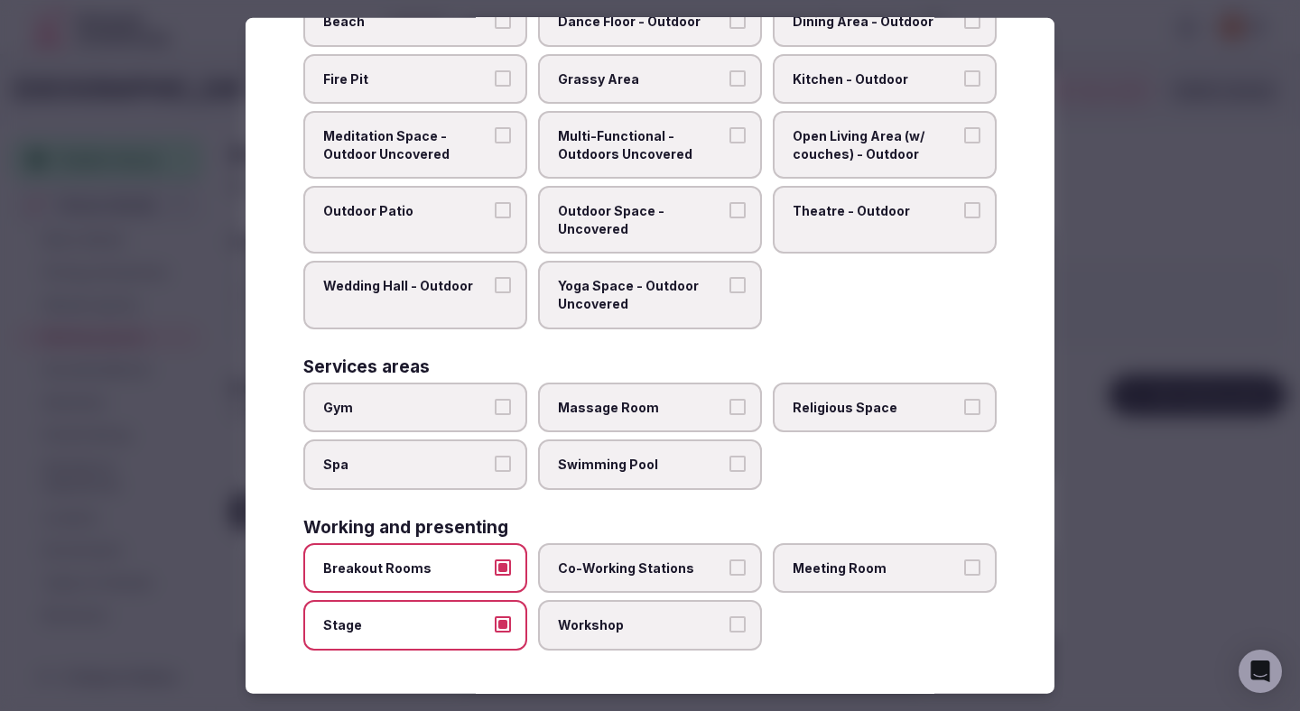
click at [637, 547] on label "Co-Working Stations" at bounding box center [650, 568] width 224 height 51
click at [729, 560] on button "Co-Working Stations" at bounding box center [737, 568] width 16 height 16
click at [631, 631] on span "Workshop" at bounding box center [641, 626] width 166 height 18
click at [729, 631] on button "Workshop" at bounding box center [737, 625] width 16 height 16
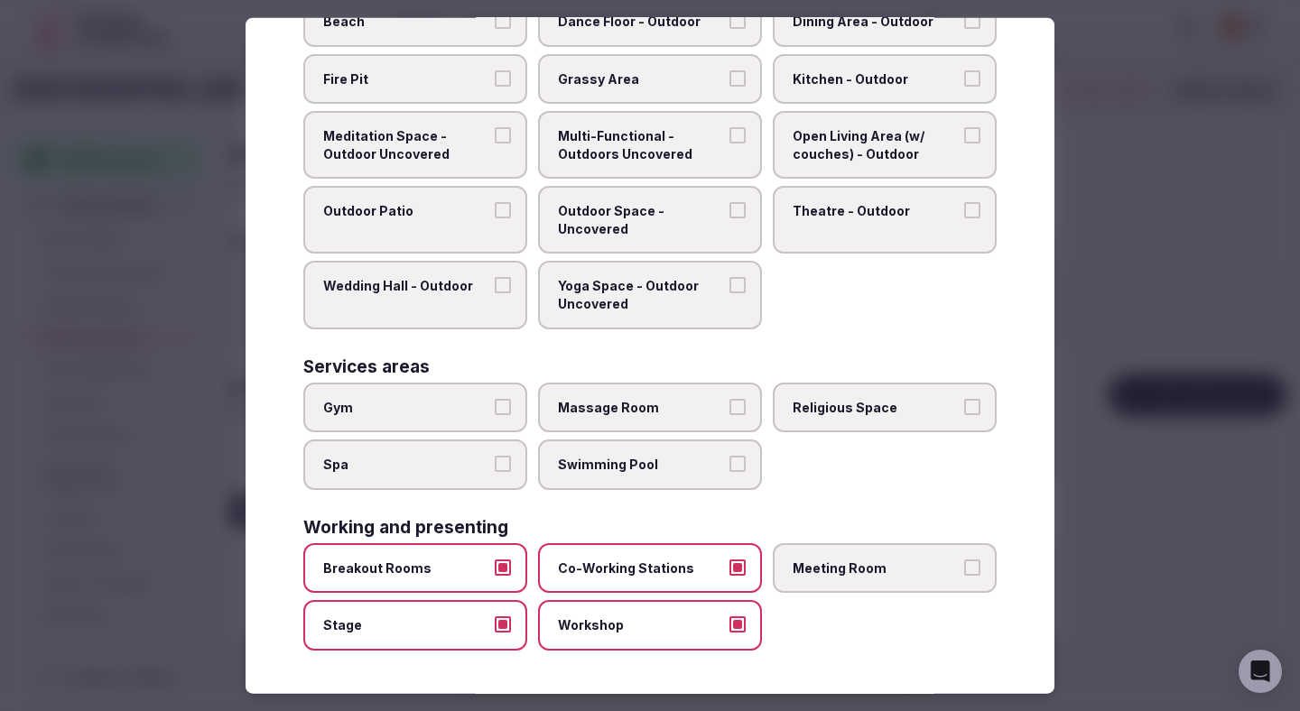
click at [827, 584] on label "Meeting Room" at bounding box center [885, 568] width 224 height 51
click at [964, 576] on button "Meeting Room" at bounding box center [972, 568] width 16 height 16
click at [1179, 404] on div at bounding box center [650, 355] width 1300 height 711
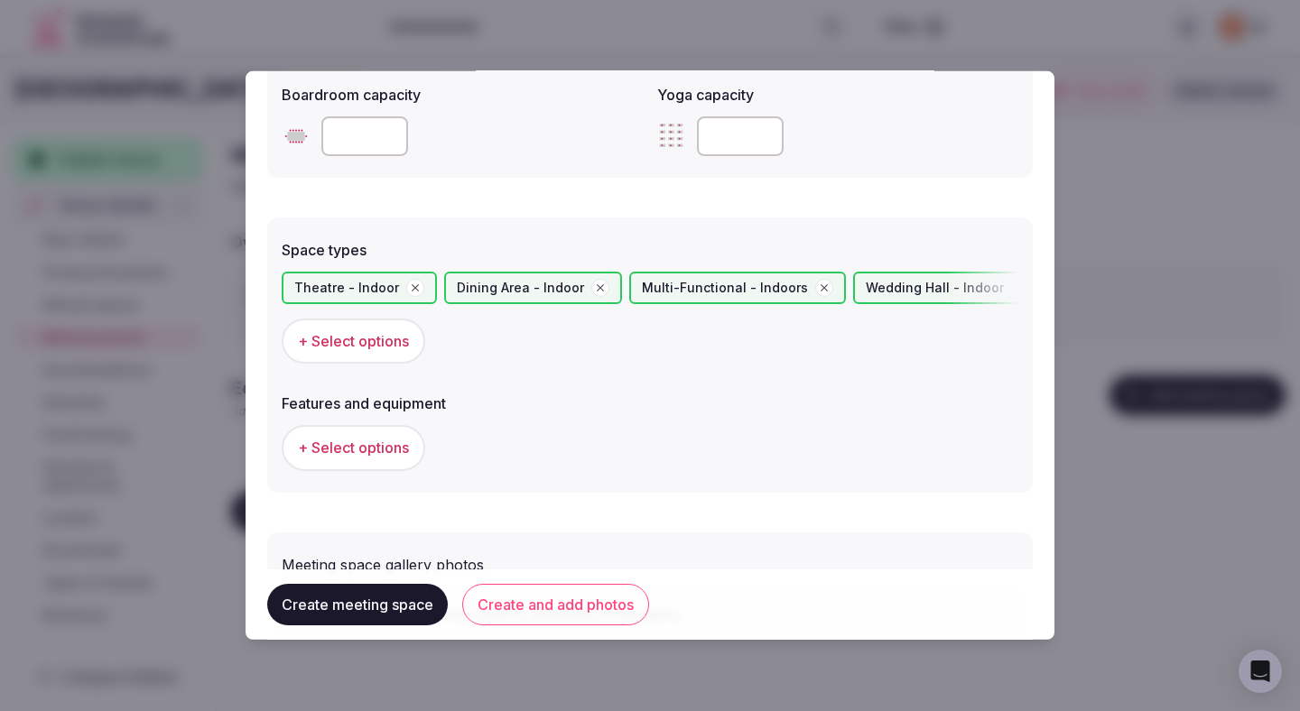
scroll to position [1000, 0]
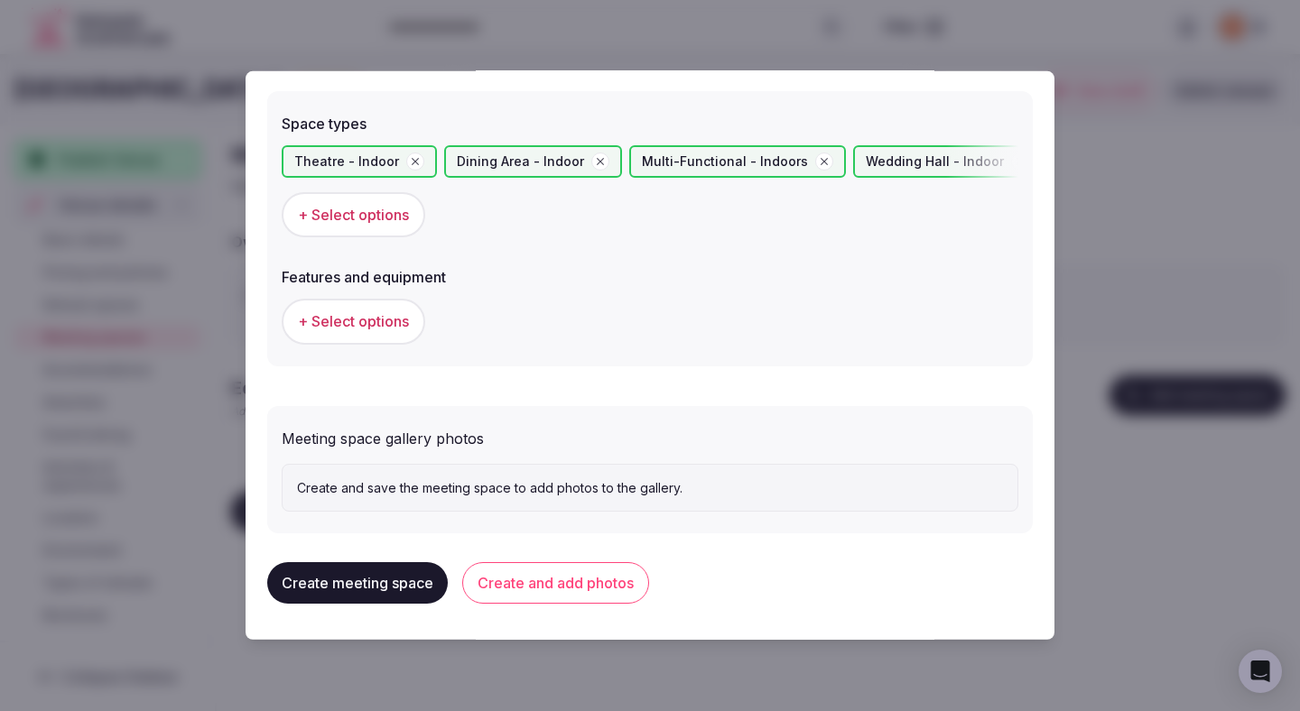
click at [378, 316] on span "+ Select options" at bounding box center [353, 321] width 111 height 20
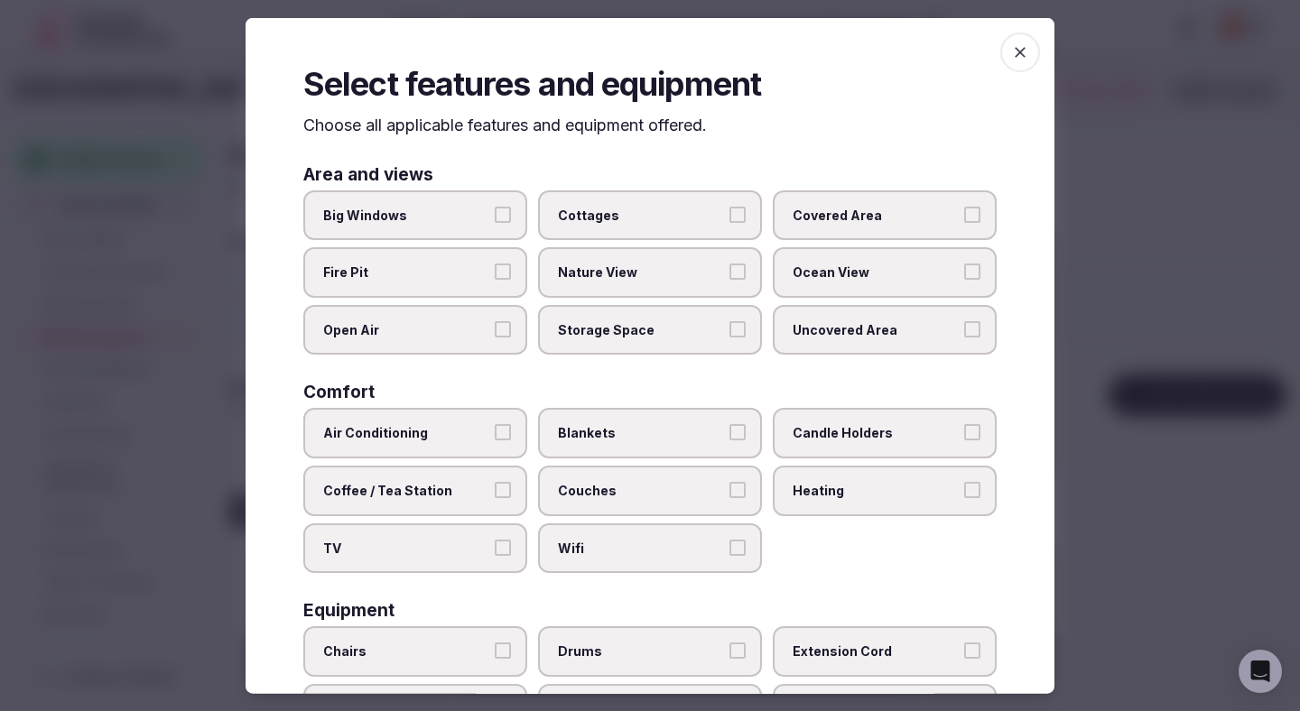
click at [485, 430] on span "Air Conditioning" at bounding box center [406, 433] width 166 height 18
click at [495, 430] on button "Air Conditioning" at bounding box center [503, 432] width 16 height 16
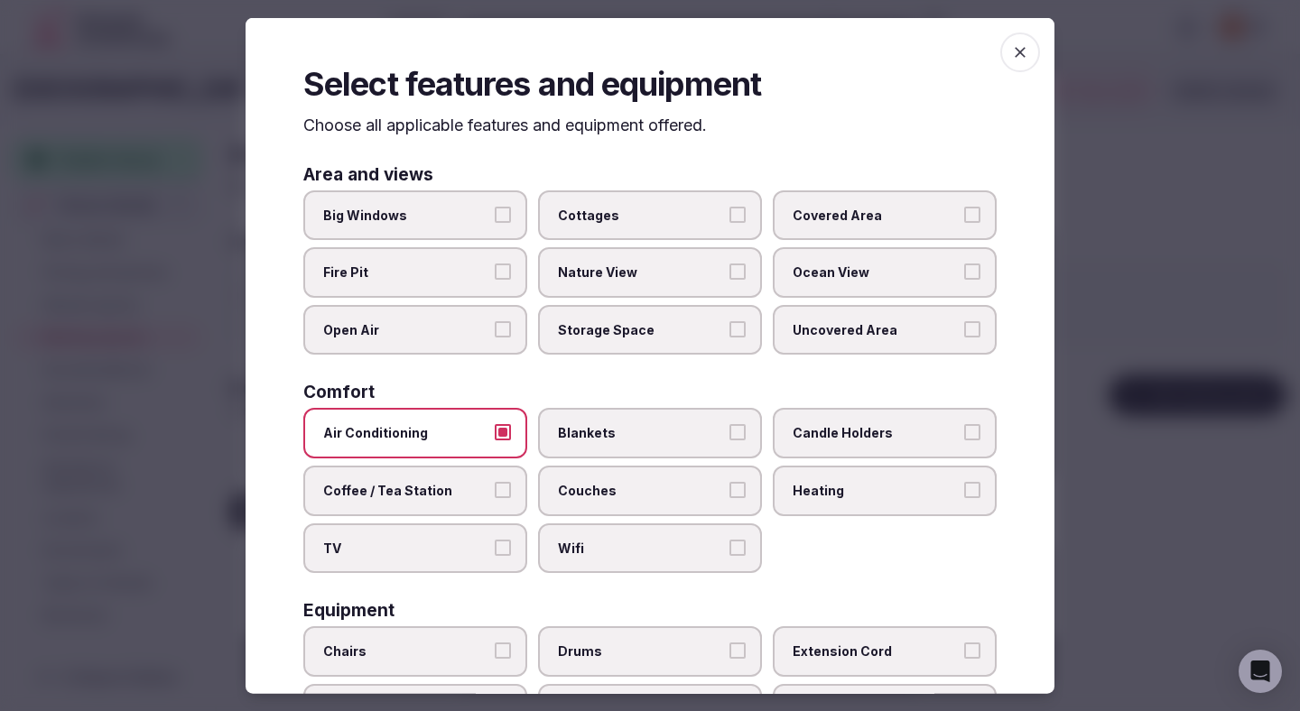
click at [473, 495] on span "Coffee / Tea Station" at bounding box center [406, 491] width 166 height 18
click at [495, 495] on button "Coffee / Tea Station" at bounding box center [503, 490] width 16 height 16
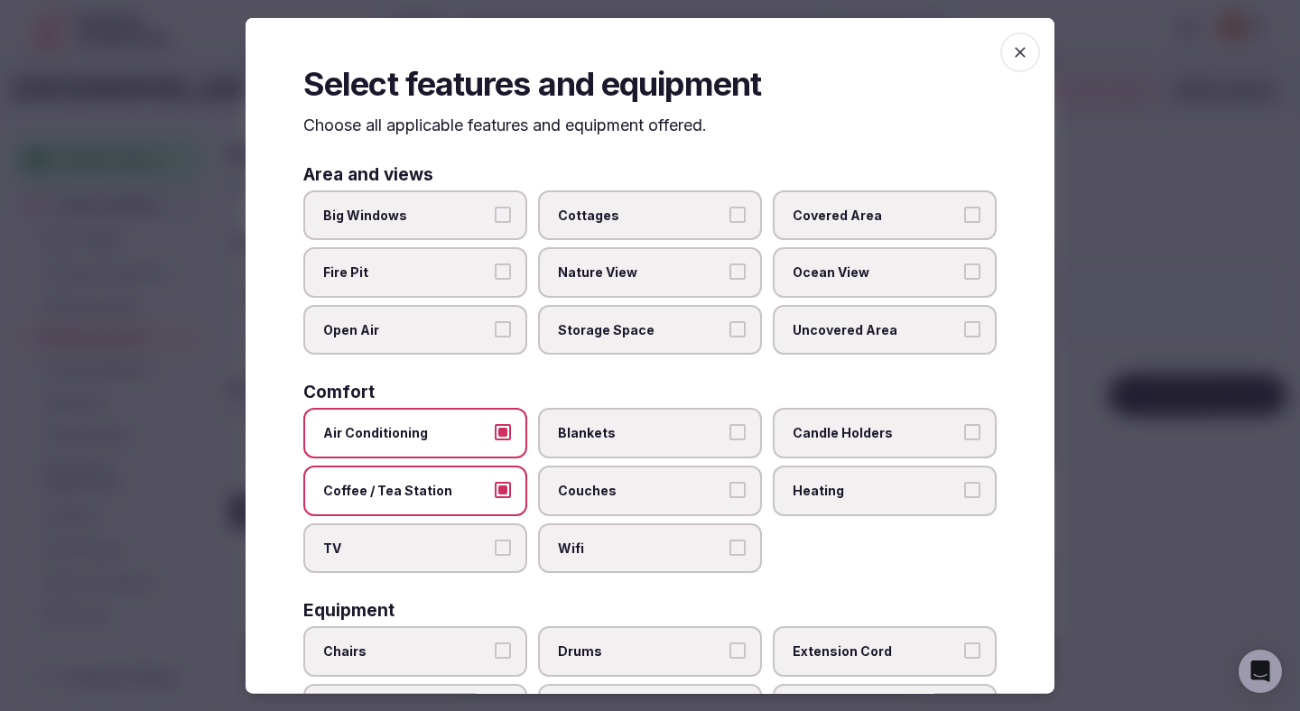
click at [473, 545] on span "TV" at bounding box center [406, 548] width 166 height 18
click at [495, 545] on button "TV" at bounding box center [503, 547] width 16 height 16
click at [589, 540] on span "Wifi" at bounding box center [641, 548] width 166 height 18
click at [729, 540] on button "Wifi" at bounding box center [737, 547] width 16 height 16
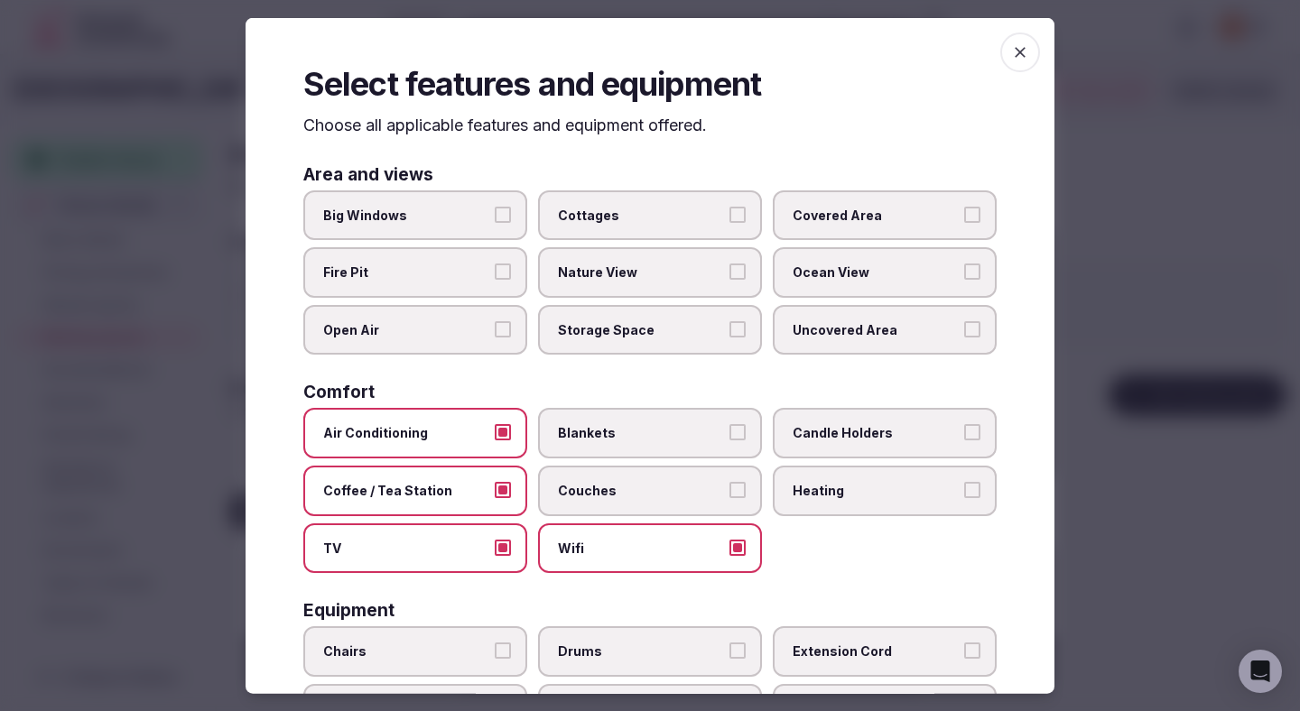
click at [592, 444] on label "Blankets" at bounding box center [650, 433] width 224 height 51
click at [729, 441] on button "Blankets" at bounding box center [737, 432] width 16 height 16
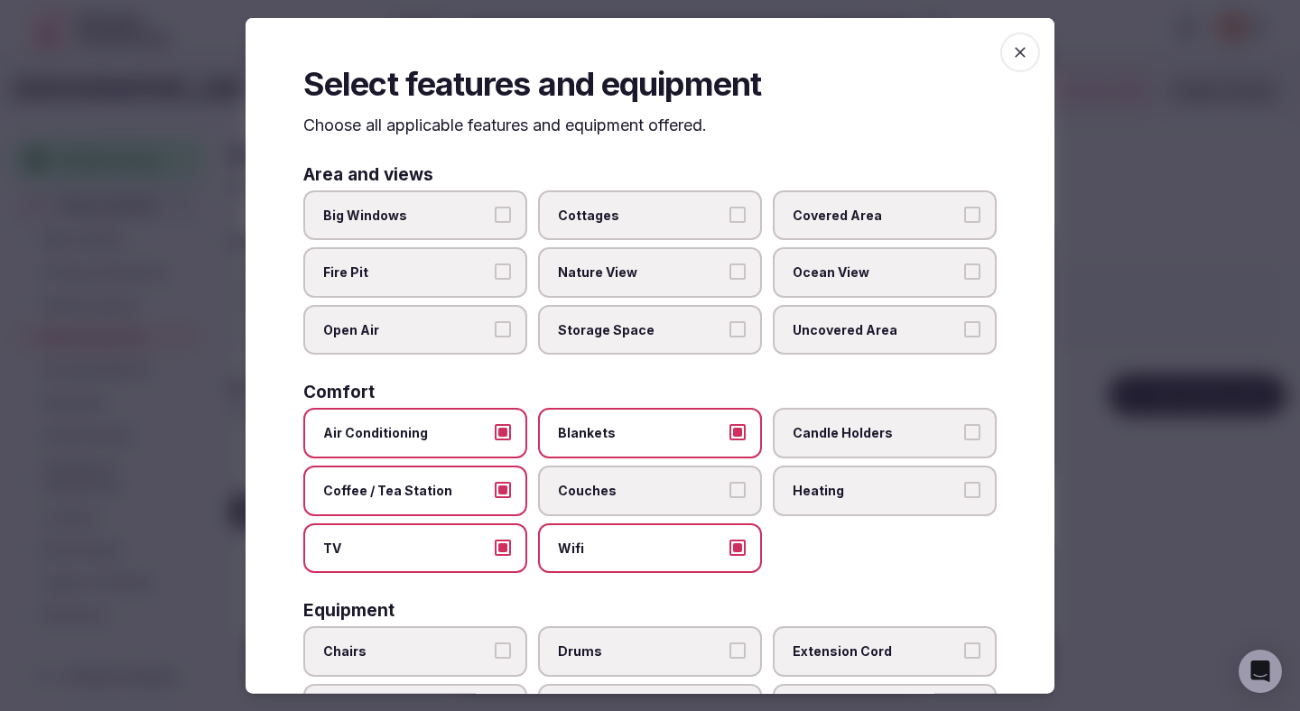
click at [657, 451] on label "Blankets" at bounding box center [650, 433] width 224 height 51
click at [729, 441] on button "Blankets" at bounding box center [737, 432] width 16 height 16
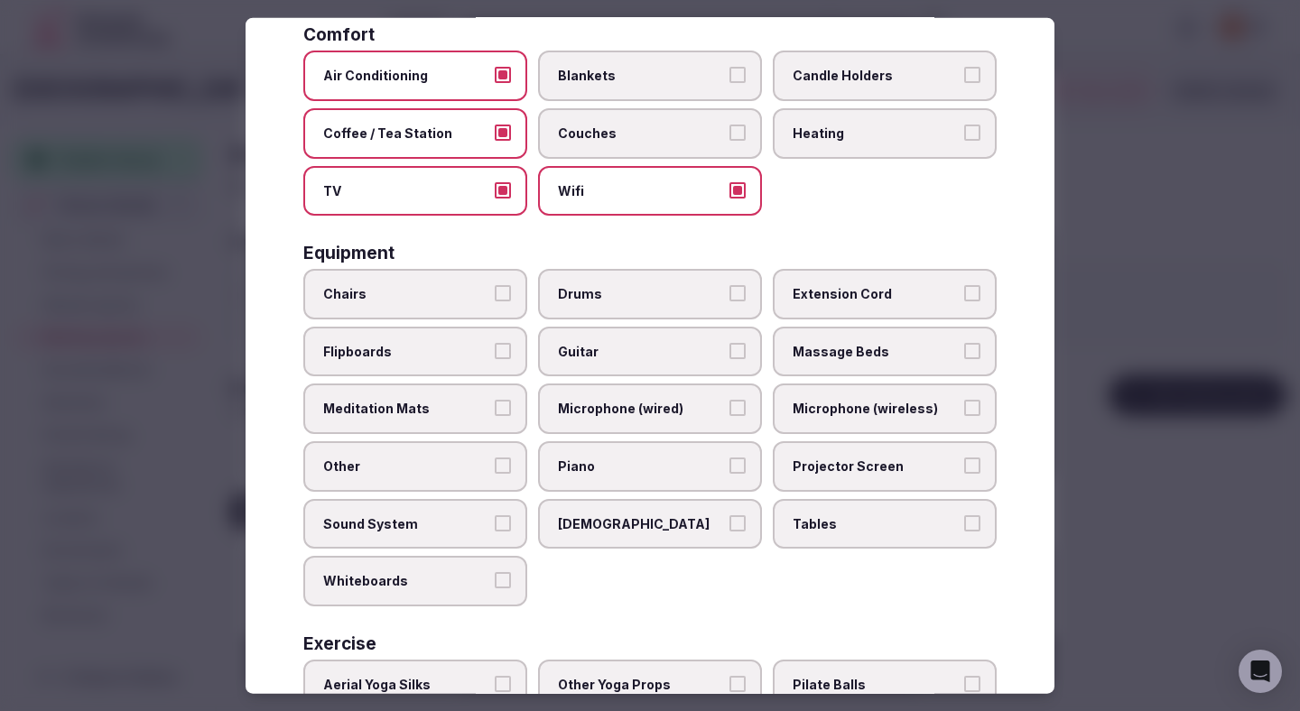
scroll to position [391, 0]
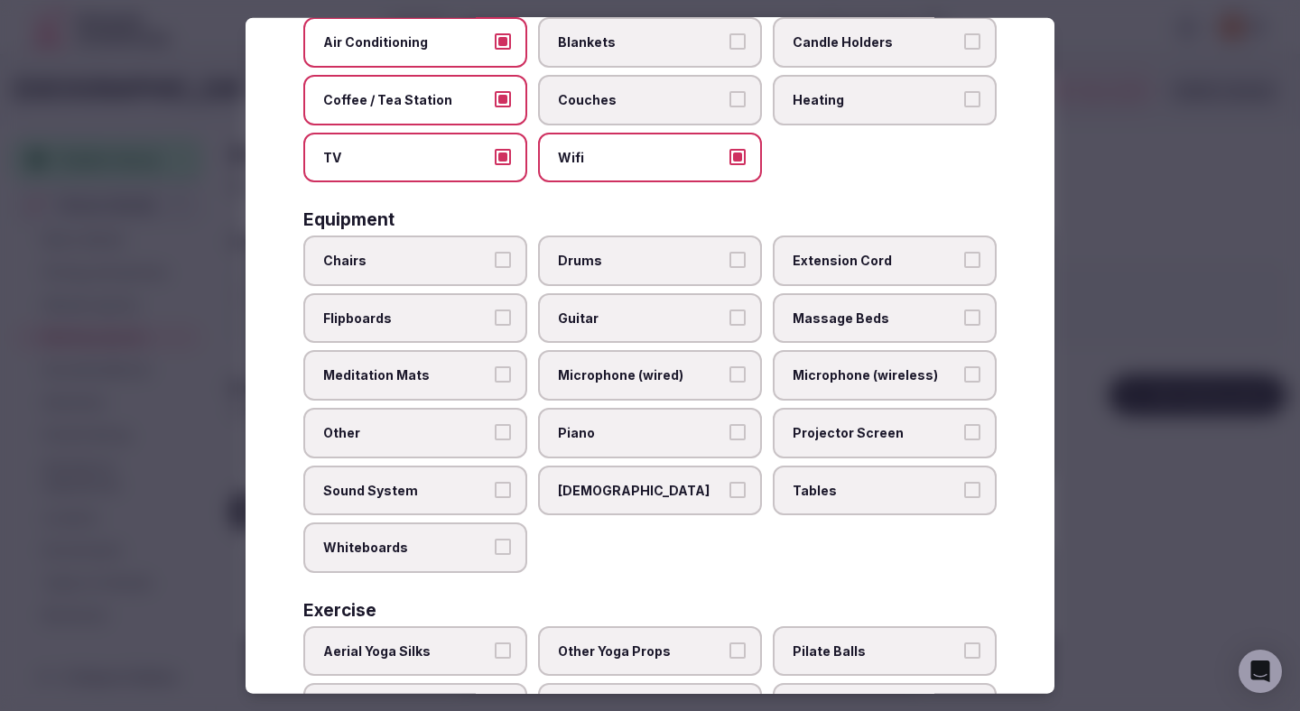
click at [463, 283] on label "Chairs" at bounding box center [415, 261] width 224 height 51
click at [495, 268] on button "Chairs" at bounding box center [503, 260] width 16 height 16
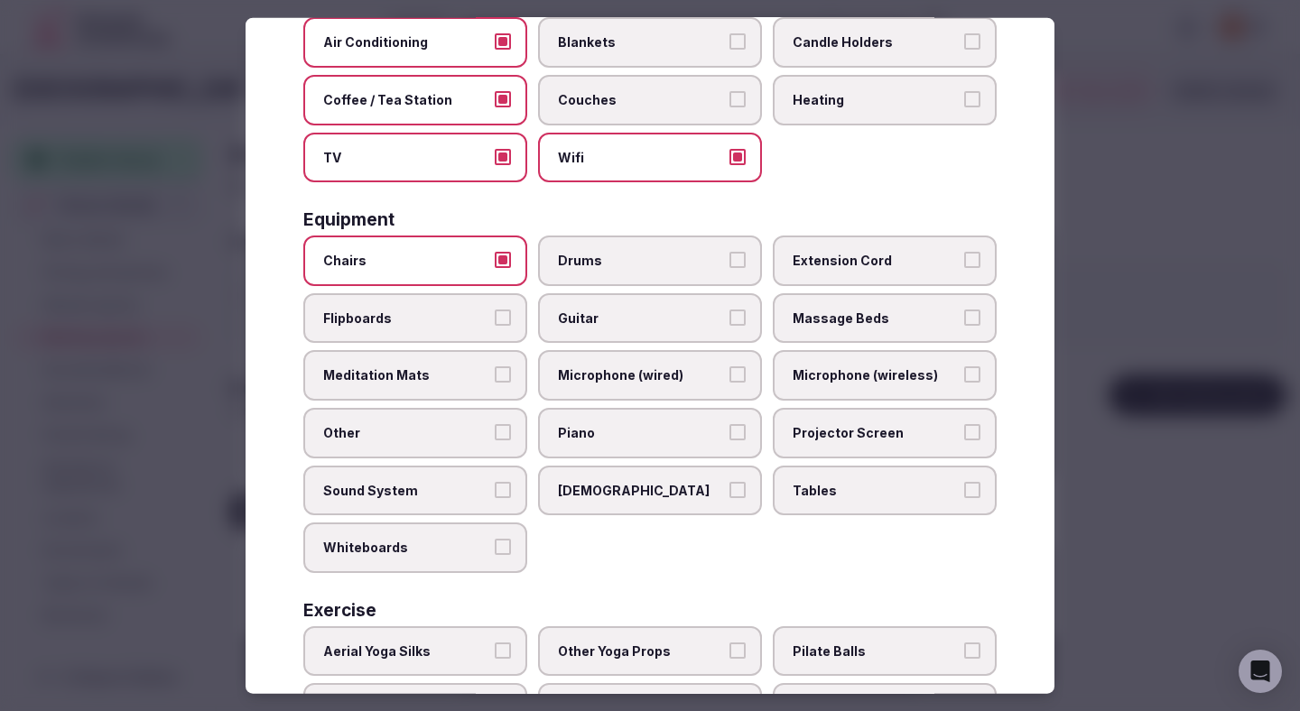
click at [816, 426] on span "Projector Screen" at bounding box center [876, 433] width 166 height 18
click at [964, 426] on button "Projector Screen" at bounding box center [972, 432] width 16 height 16
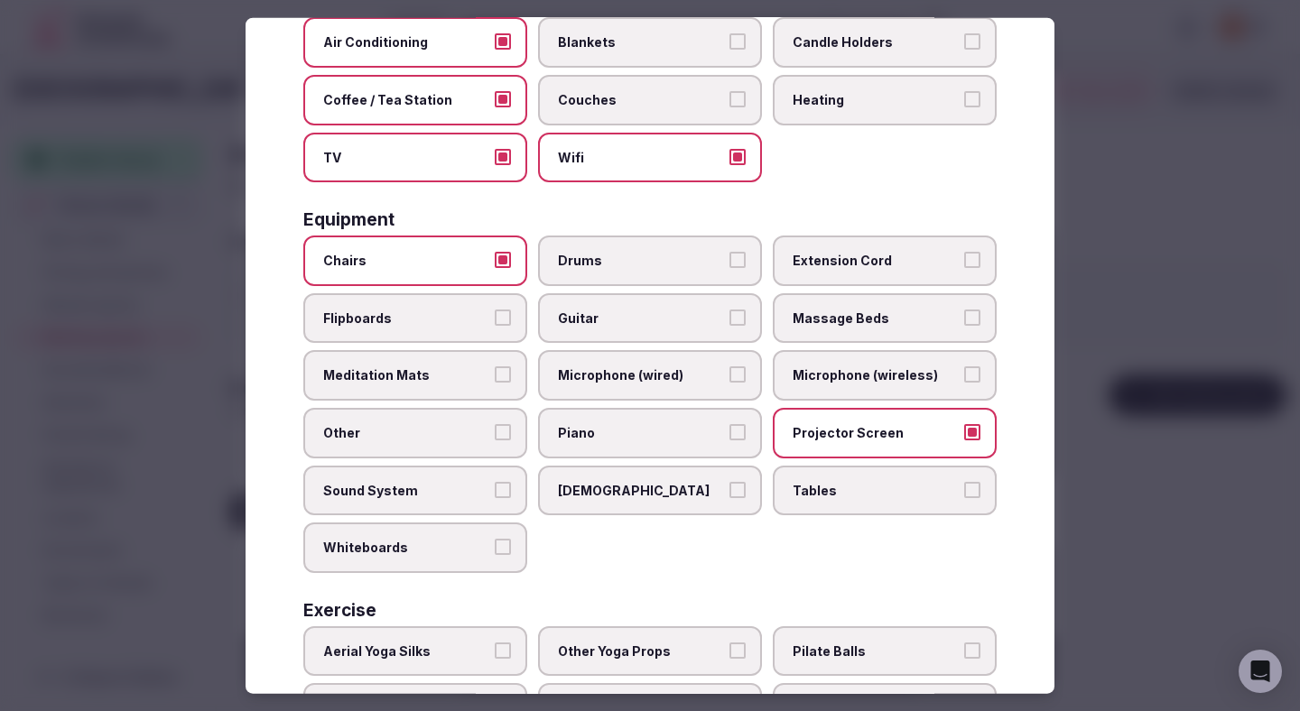
click at [823, 483] on span "Tables" at bounding box center [876, 490] width 166 height 18
click at [964, 483] on button "Tables" at bounding box center [972, 489] width 16 height 16
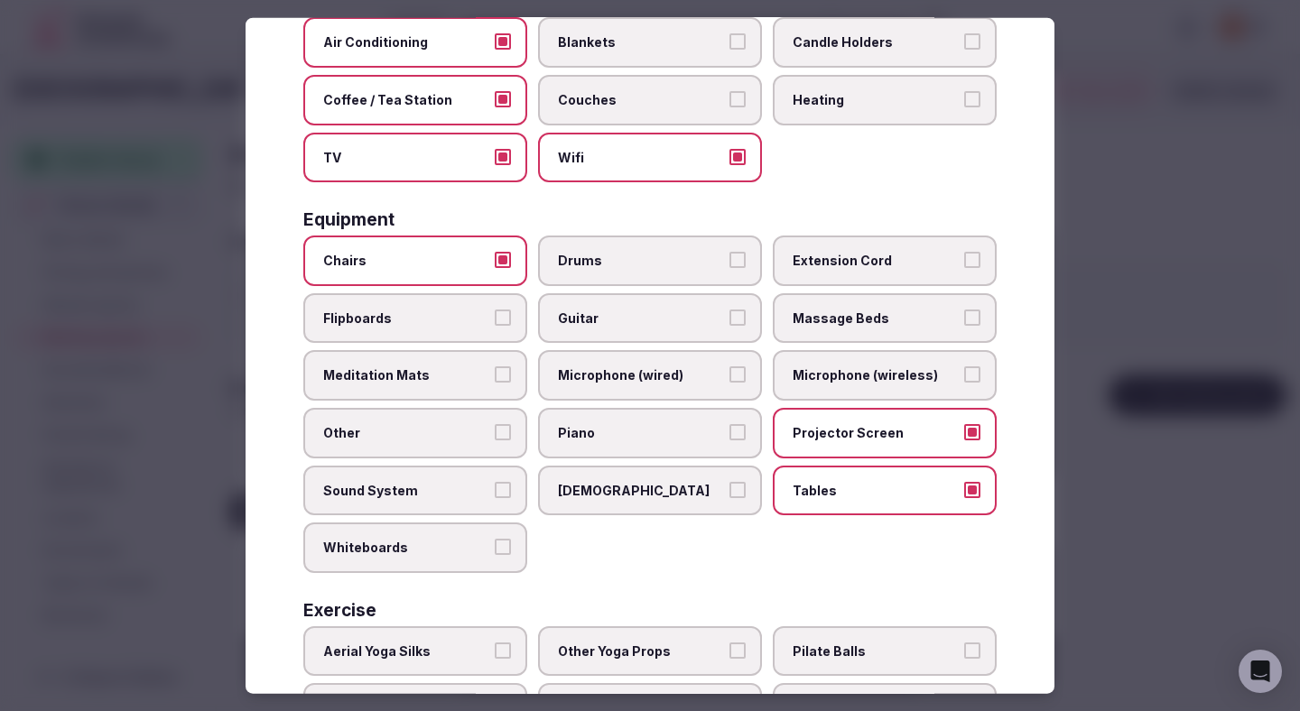
click at [641, 378] on span "Microphone (wired)" at bounding box center [641, 376] width 166 height 18
click at [729, 378] on button "Microphone (wired)" at bounding box center [737, 375] width 16 height 16
click at [802, 377] on span "Microphone (wireless)" at bounding box center [876, 376] width 166 height 18
click at [964, 377] on button "Microphone (wireless)" at bounding box center [972, 375] width 16 height 16
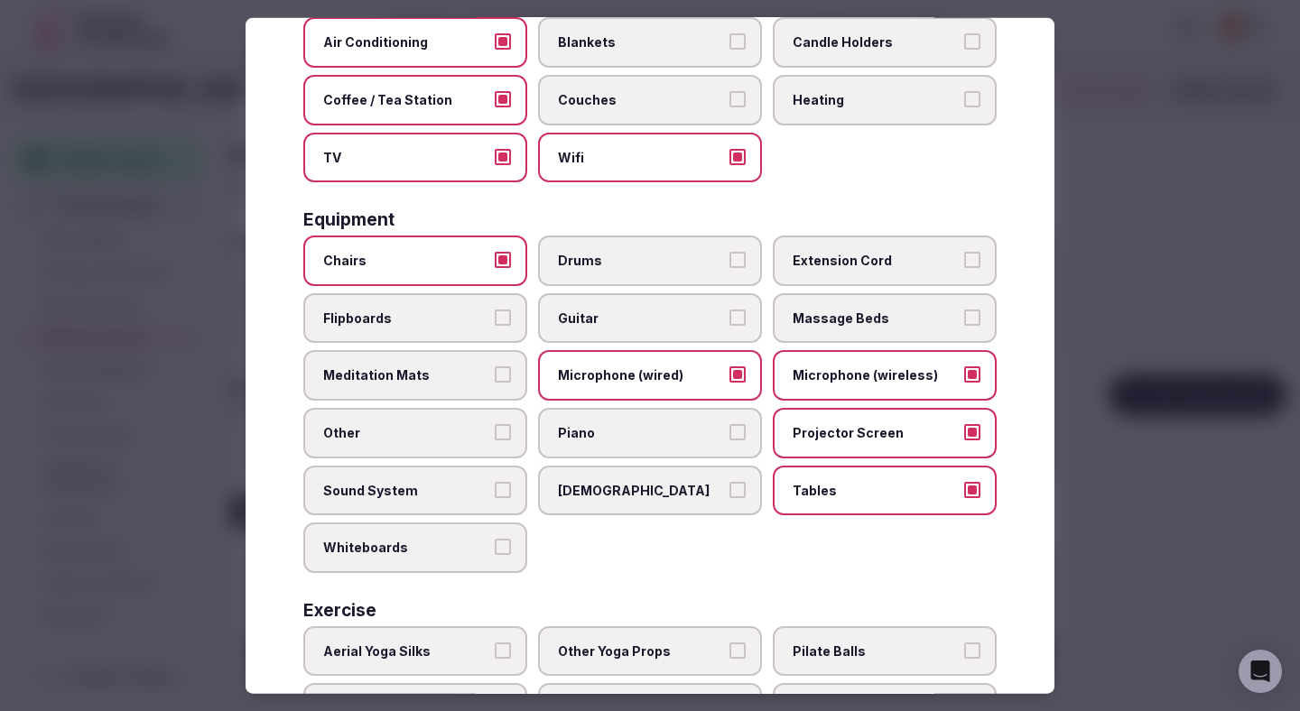
scroll to position [444, 0]
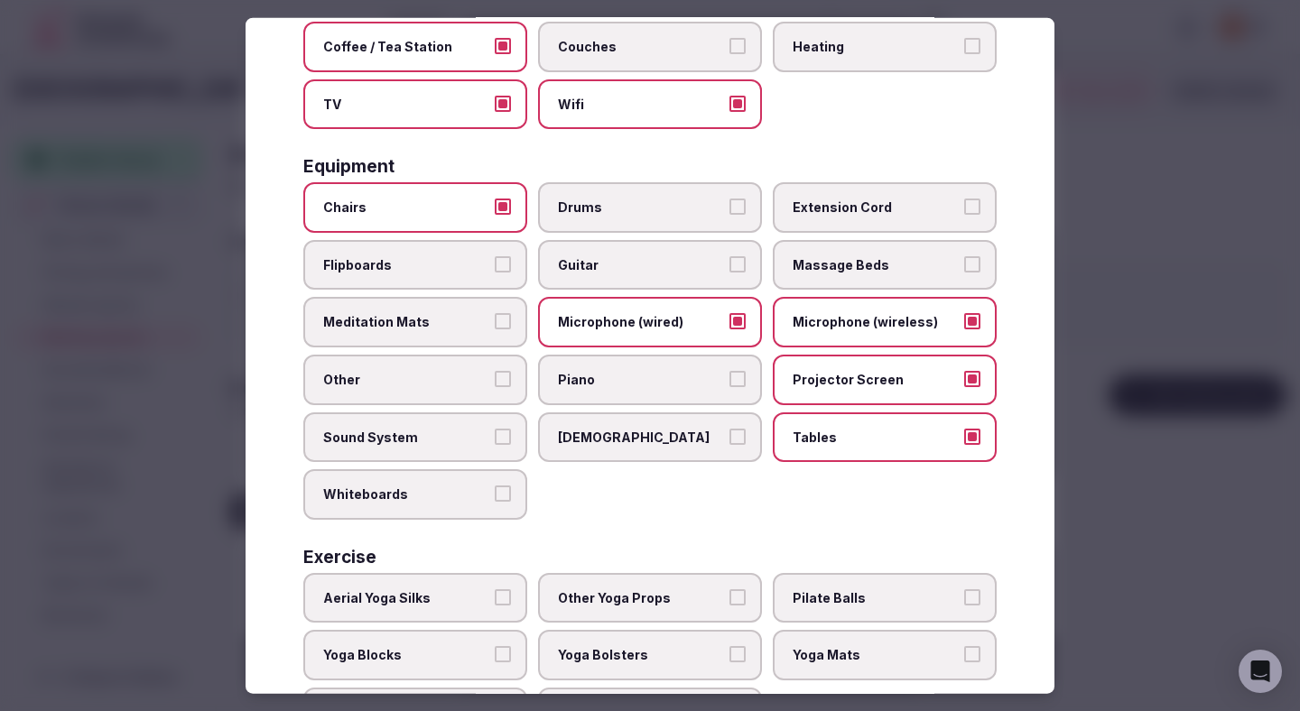
click at [467, 432] on span "Sound System" at bounding box center [406, 437] width 166 height 18
click at [495, 432] on button "Sound System" at bounding box center [503, 436] width 16 height 16
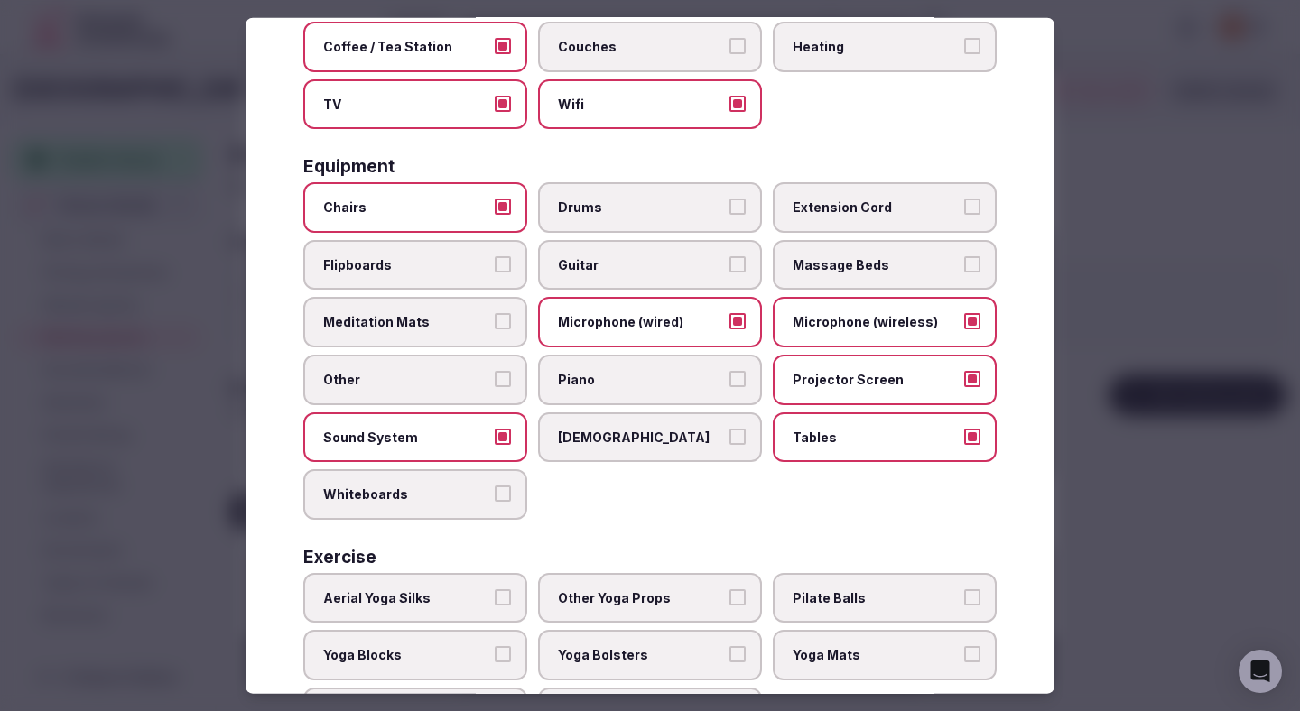
click at [460, 264] on span "Flipboards" at bounding box center [406, 264] width 166 height 18
click at [495, 264] on button "Flipboards" at bounding box center [503, 263] width 16 height 16
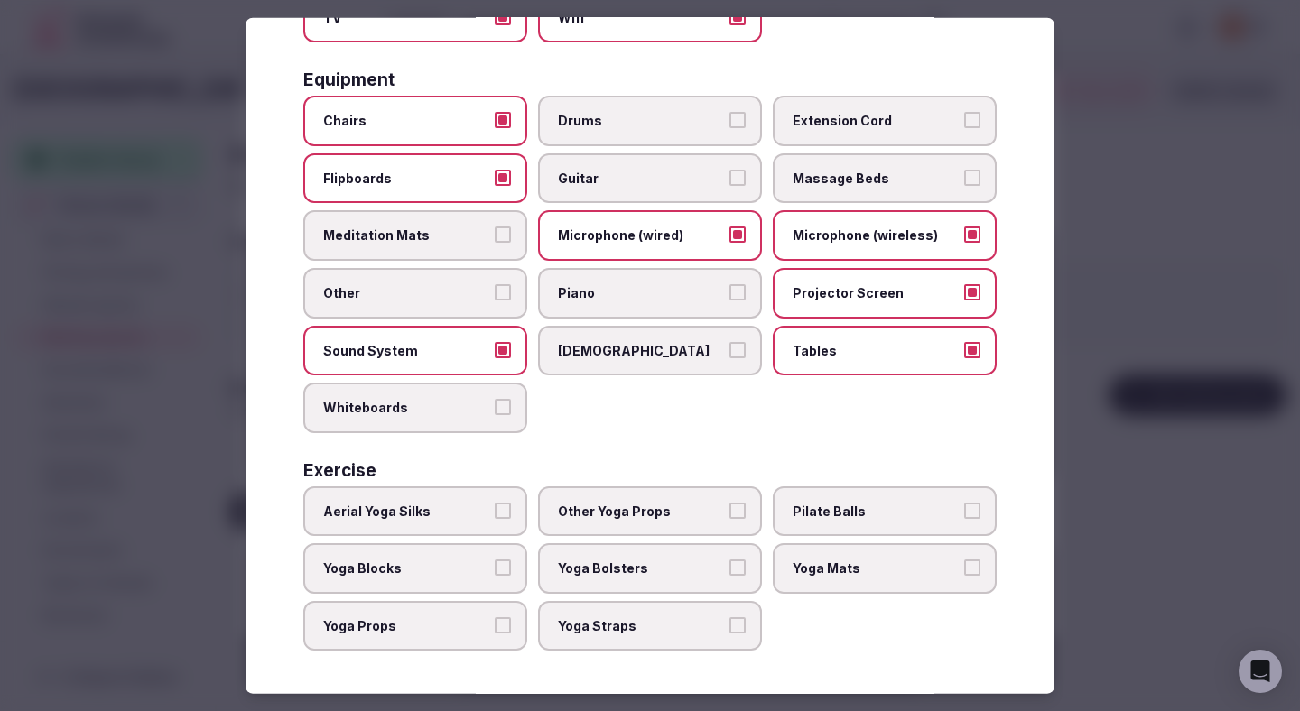
scroll to position [532, 0]
click at [495, 404] on button "Whiteboards" at bounding box center [503, 407] width 16 height 16
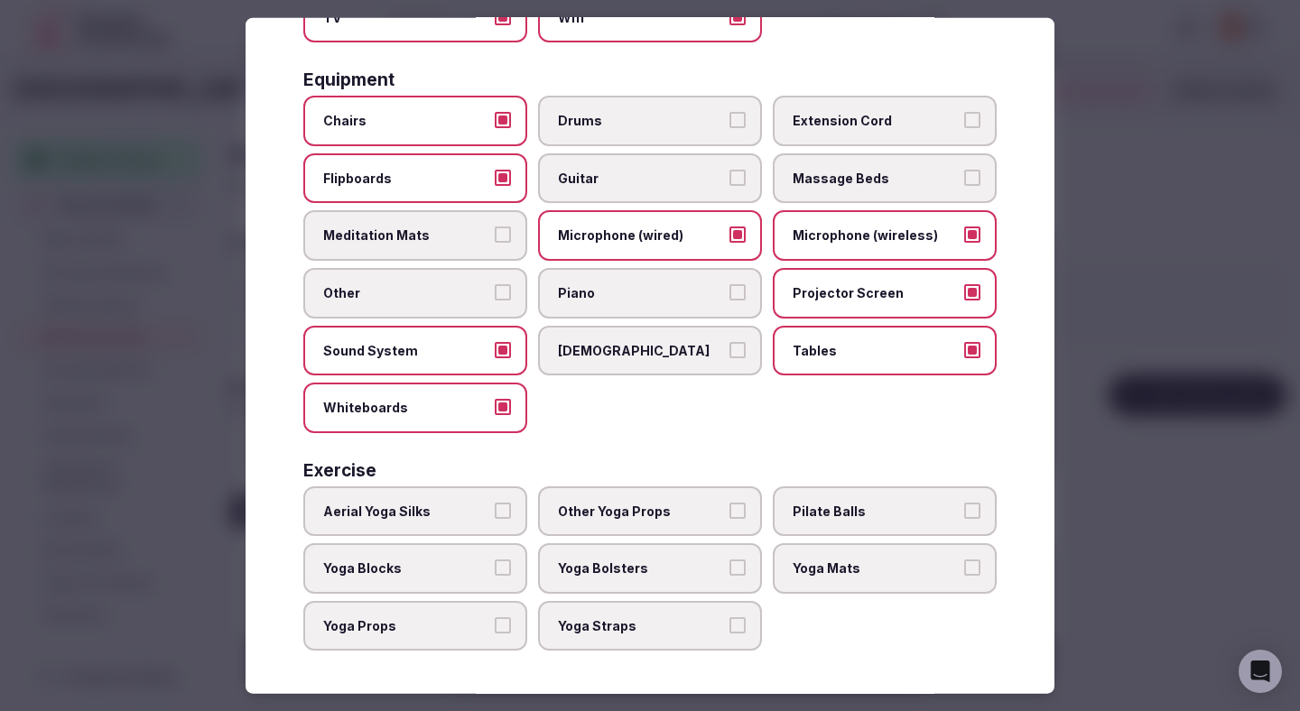
click at [1176, 302] on div at bounding box center [650, 355] width 1300 height 711
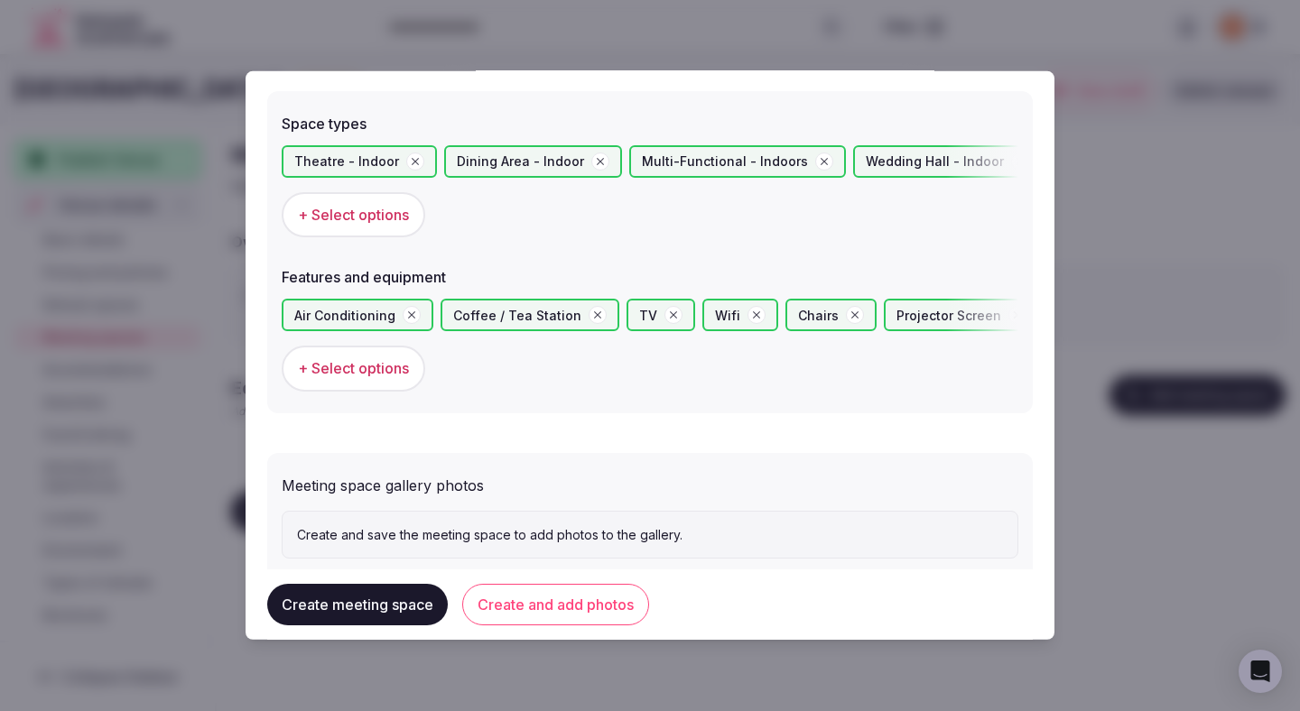
scroll to position [1047, 0]
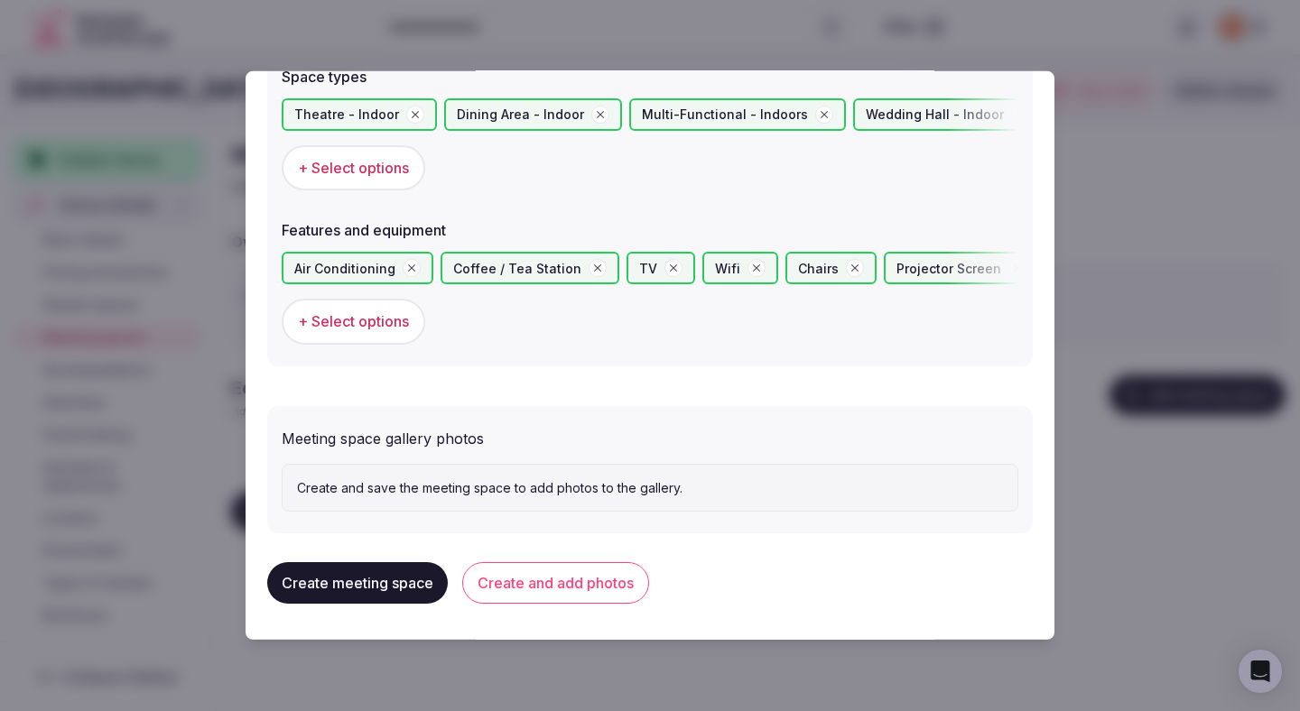
click at [594, 581] on button "Create and add photos" at bounding box center [555, 583] width 187 height 42
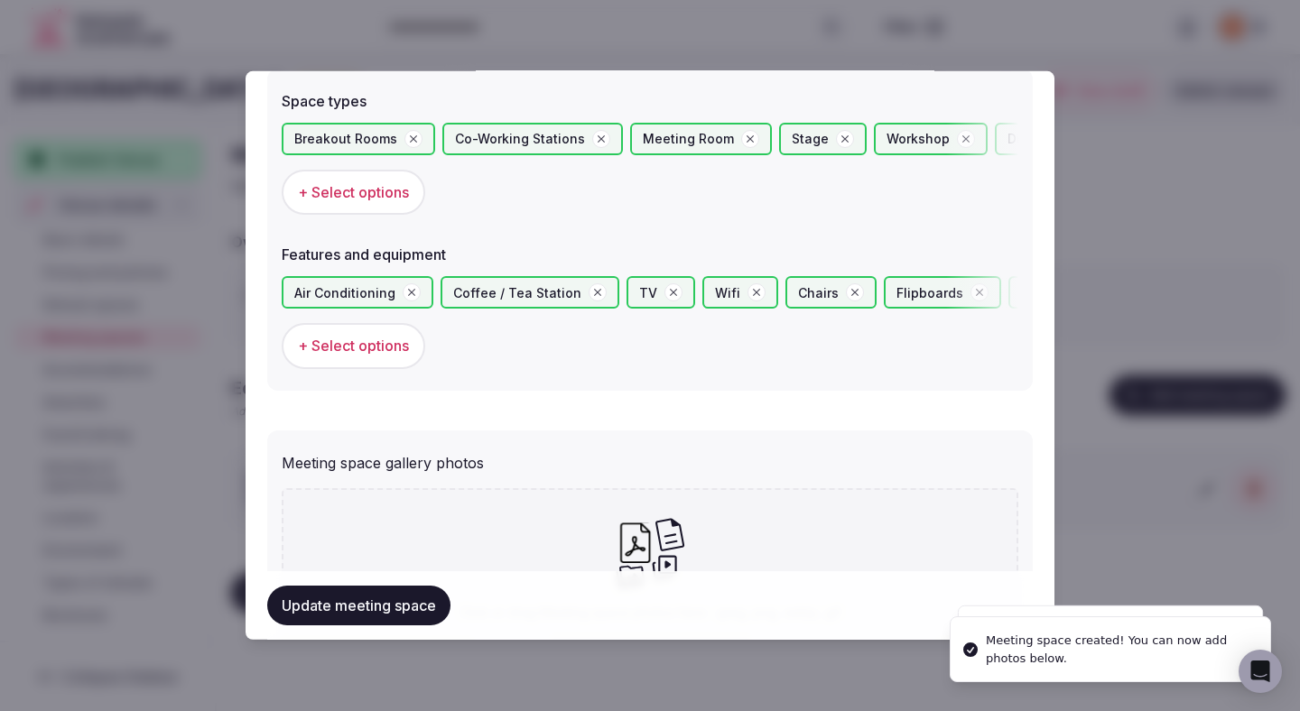
scroll to position [1213, 0]
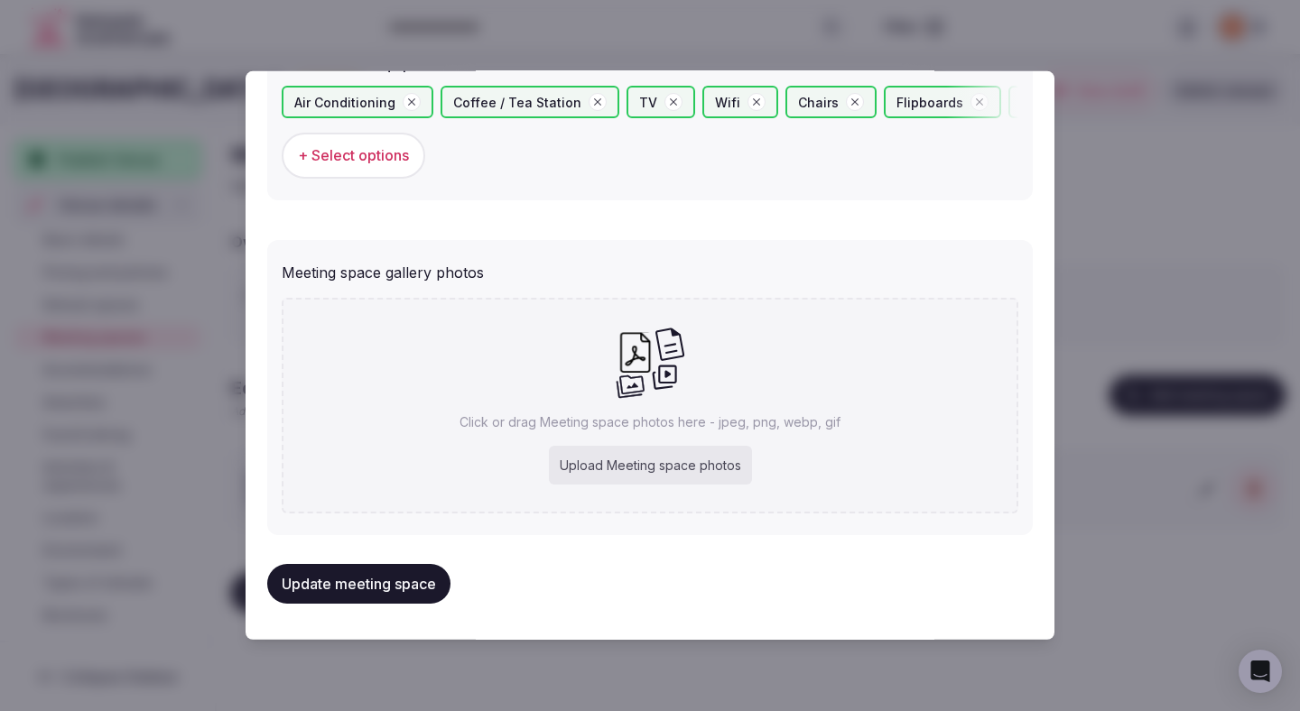
click at [613, 466] on div "Upload Meeting space photos" at bounding box center [650, 466] width 203 height 40
type input "**********"
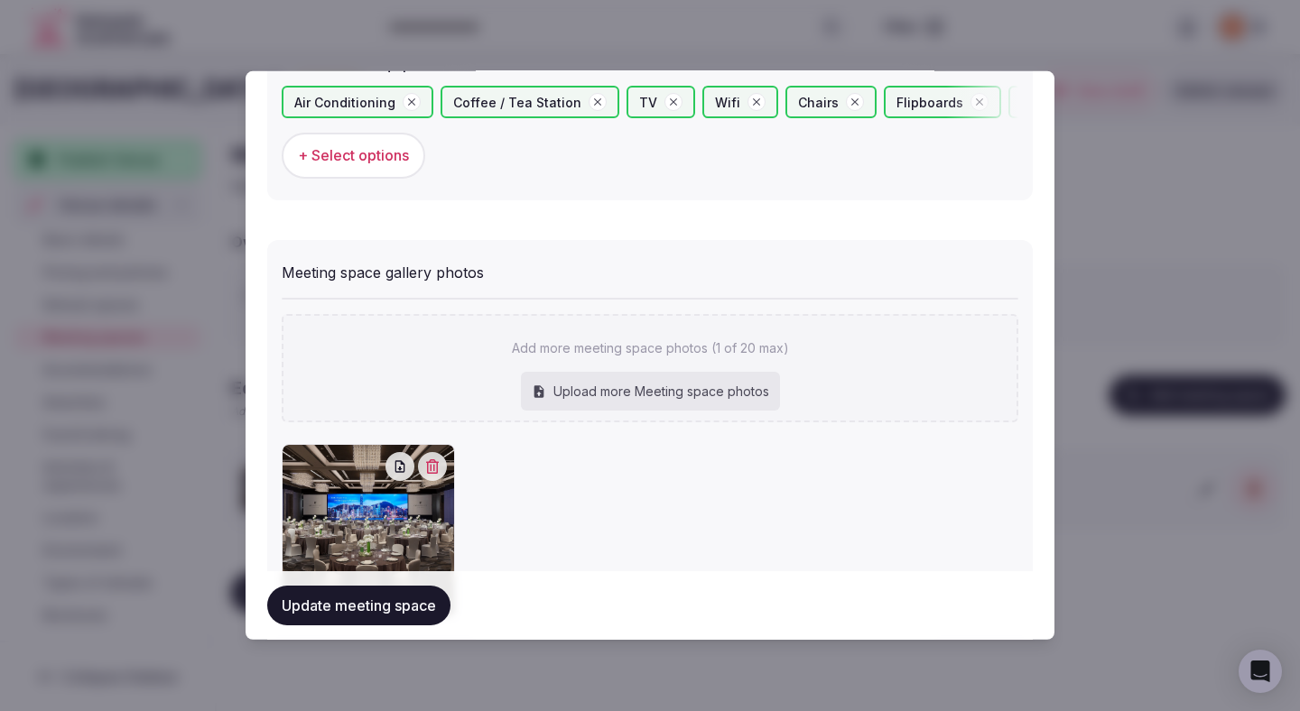
click at [432, 605] on button "Update meeting space" at bounding box center [358, 606] width 183 height 40
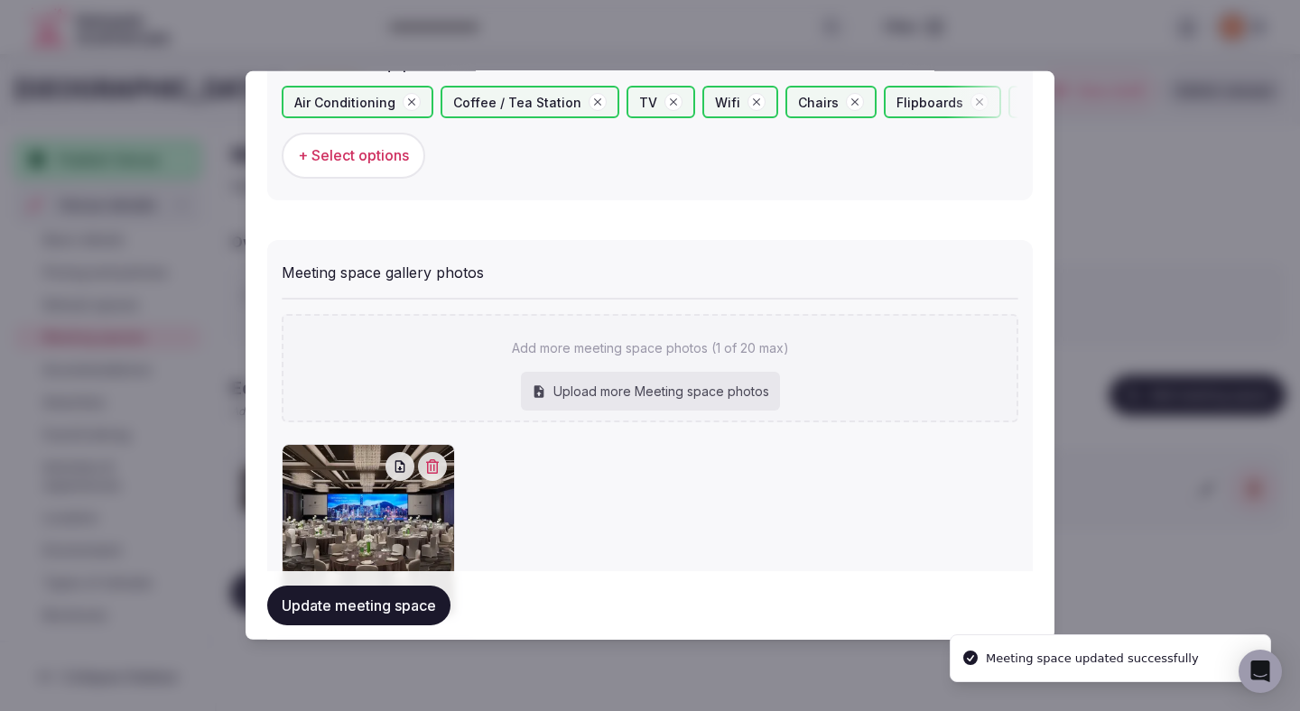
click at [432, 605] on button "Update meeting space" at bounding box center [358, 606] width 183 height 40
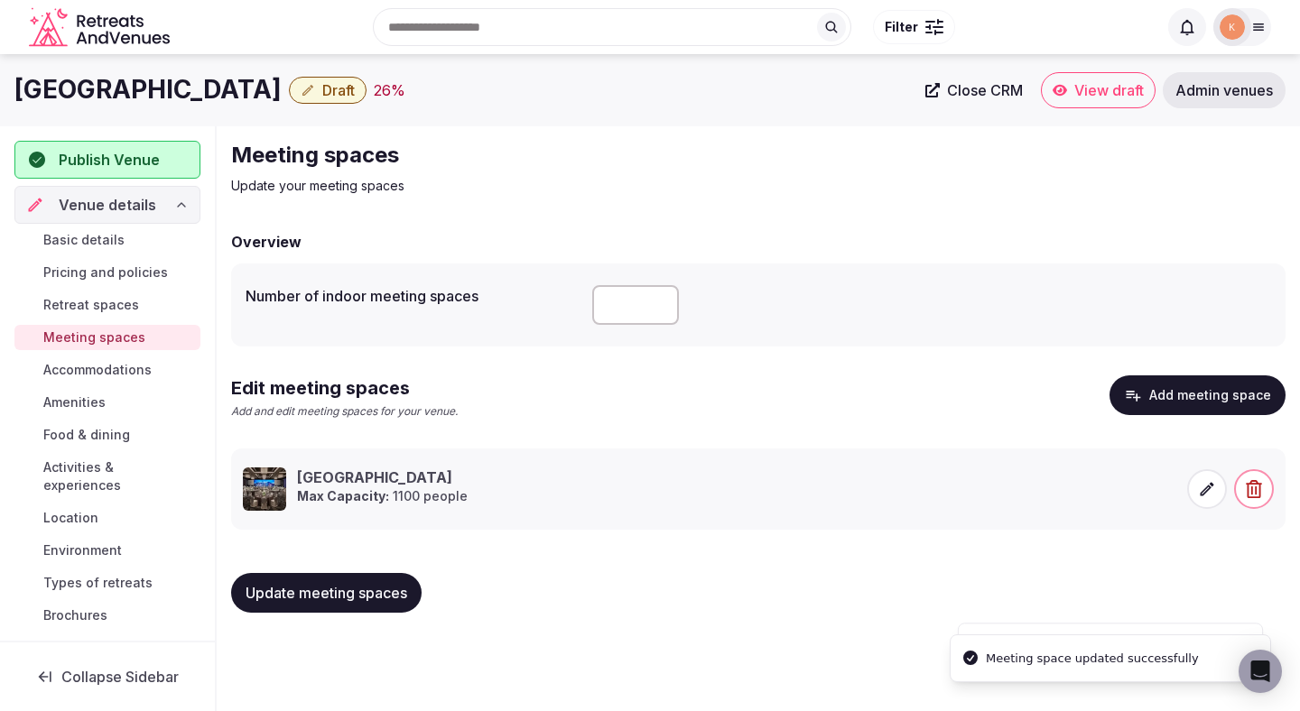
click at [386, 609] on button "Update meeting spaces" at bounding box center [326, 593] width 190 height 40
click at [110, 366] on span "Accommodations" at bounding box center [97, 370] width 108 height 18
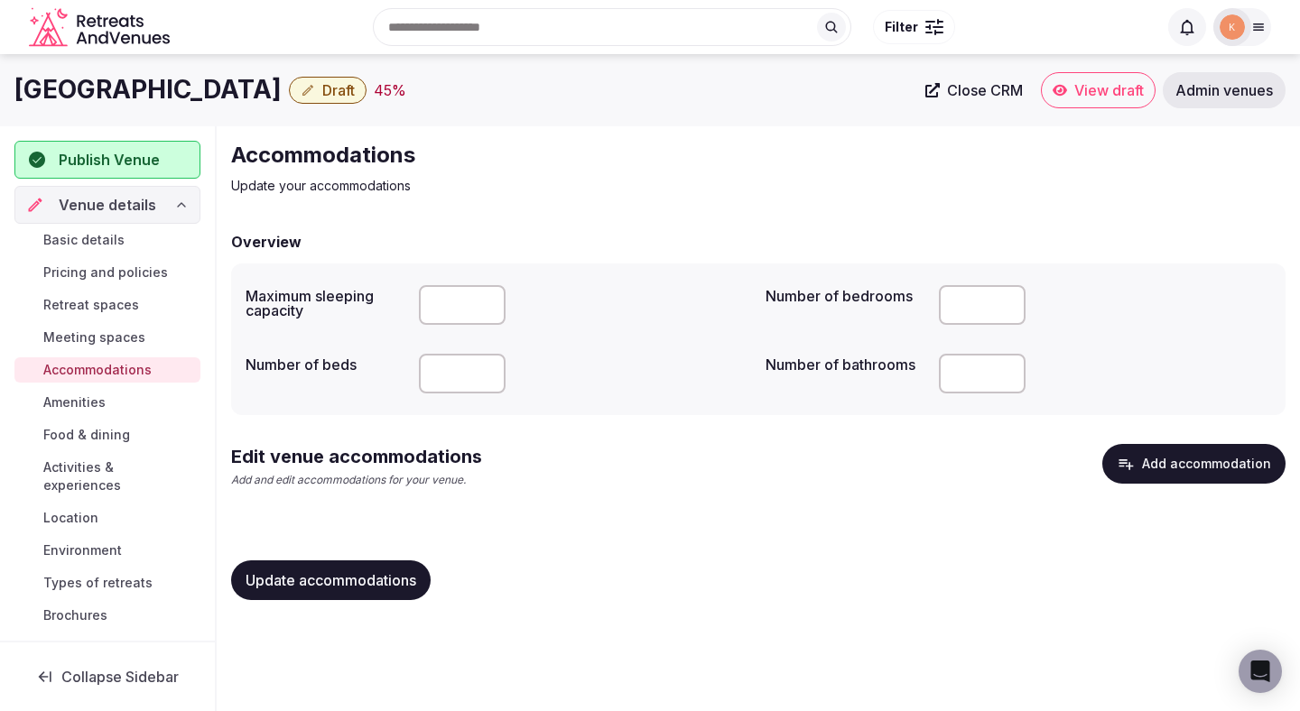
click at [1139, 468] on button "Add accommodation" at bounding box center [1193, 464] width 183 height 40
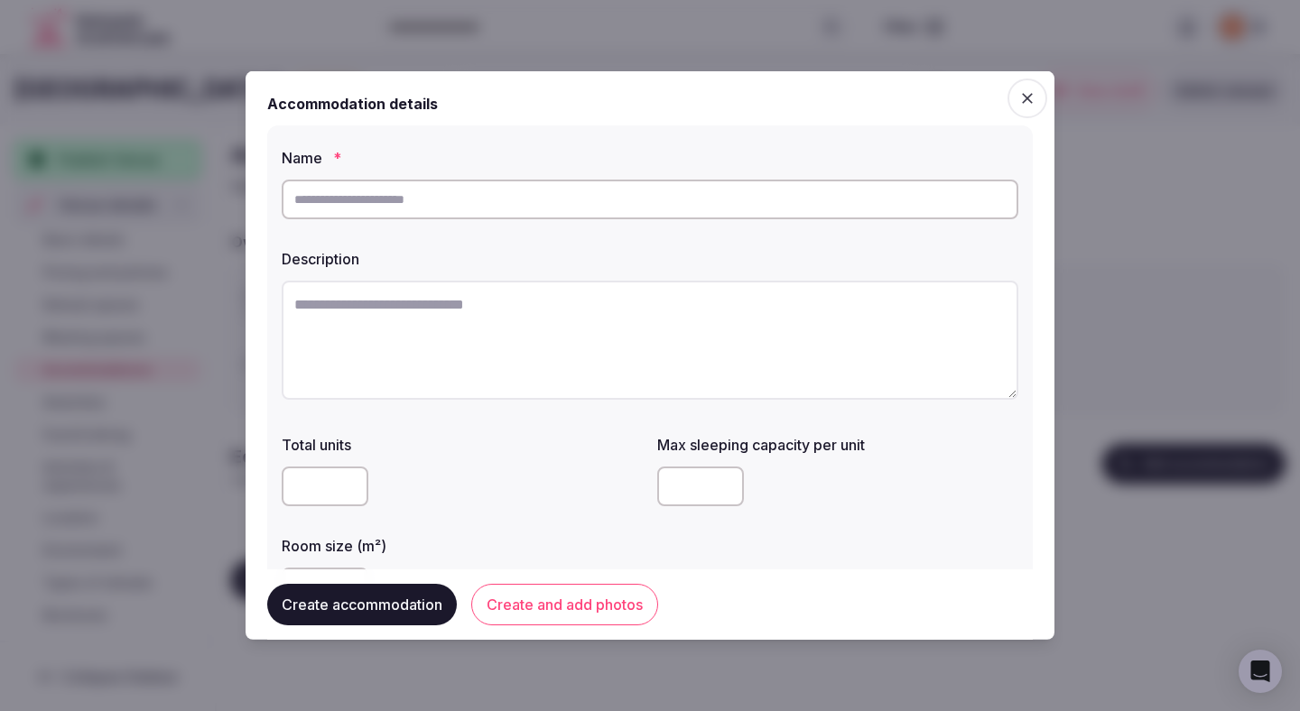
click at [684, 194] on input "text" at bounding box center [650, 200] width 737 height 40
paste input "**********"
type input "**********"
drag, startPoint x: 493, startPoint y: 403, endPoint x: 493, endPoint y: 372, distance: 30.7
click at [493, 396] on div at bounding box center [650, 343] width 737 height 125
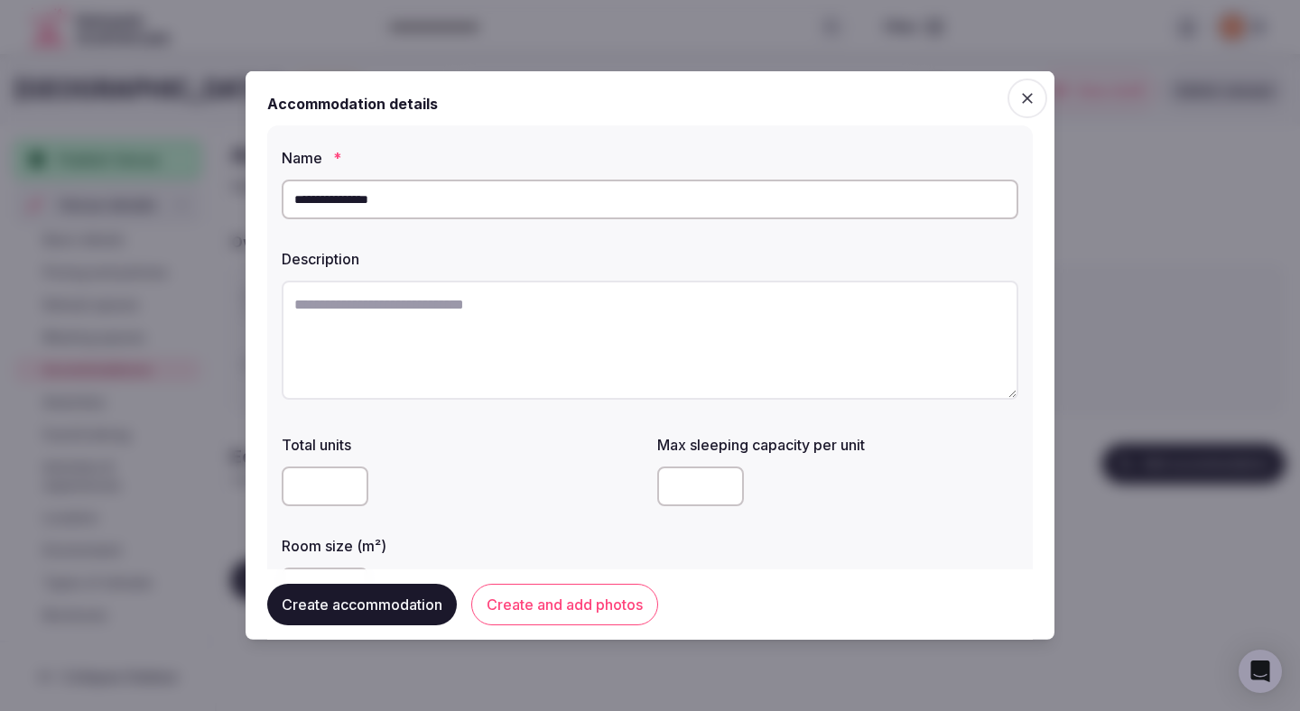
click at [493, 367] on textarea at bounding box center [650, 340] width 737 height 119
click at [492, 367] on textarea at bounding box center [650, 340] width 737 height 119
paste textarea "**********"
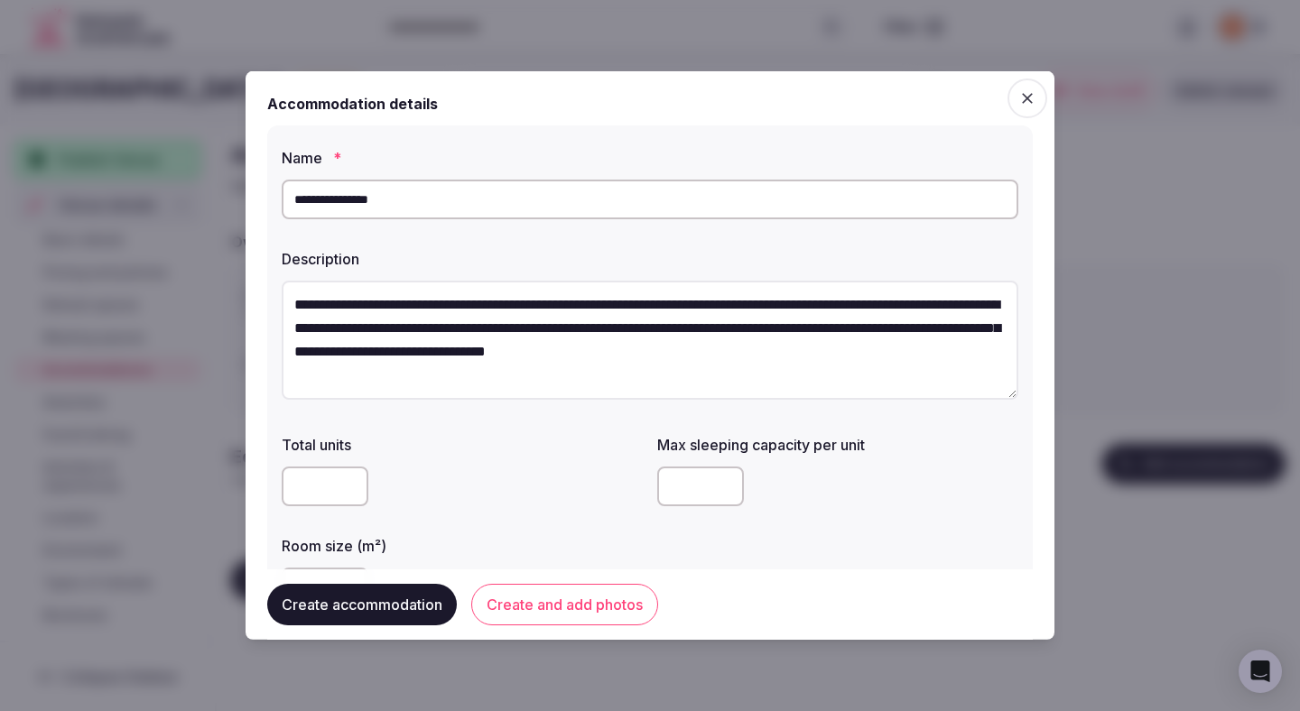
drag, startPoint x: 430, startPoint y: 302, endPoint x: 257, endPoint y: 301, distance: 172.4
click at [257, 301] on div "**********" at bounding box center [650, 355] width 809 height 569
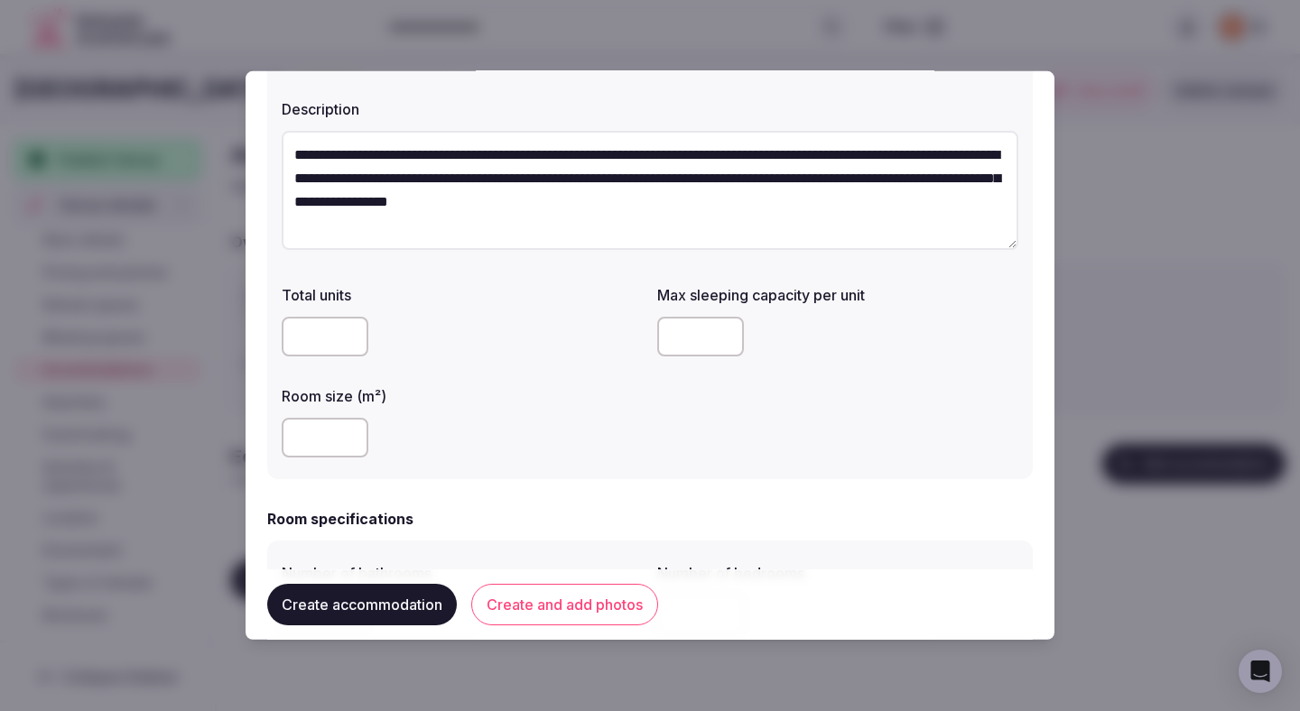
scroll to position [211, 0]
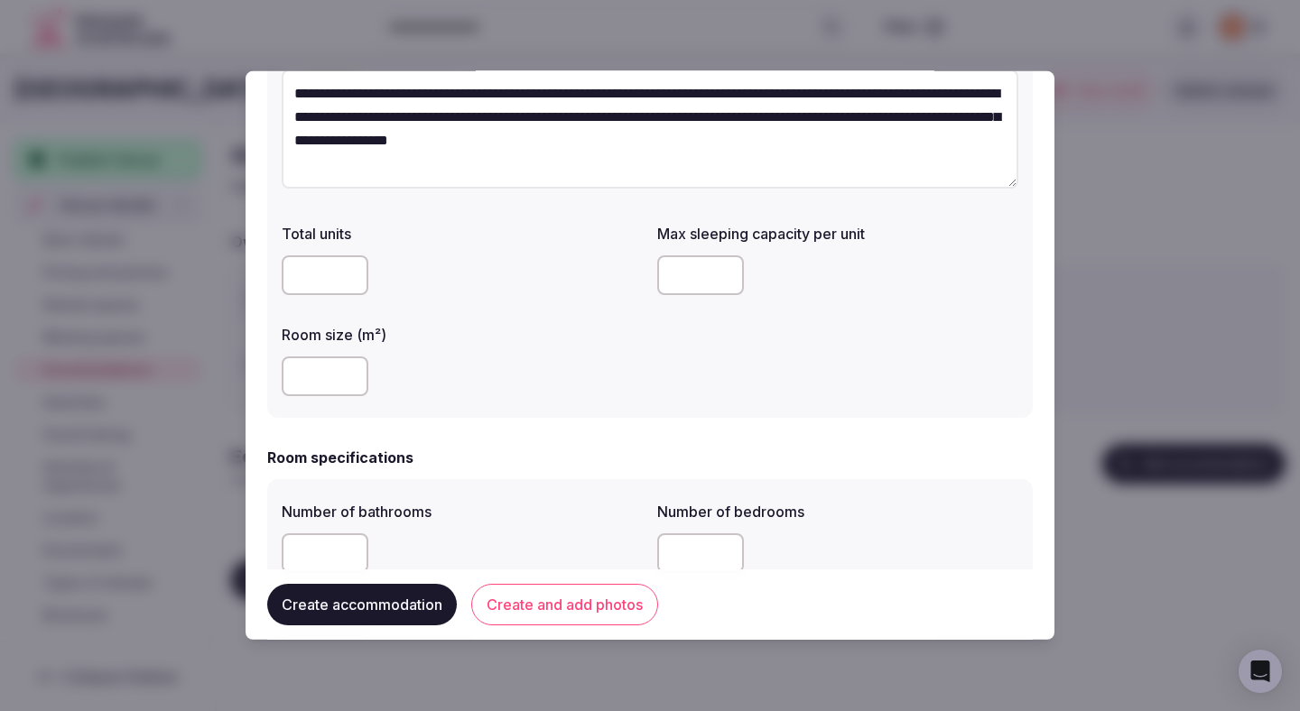
type textarea "**********"
click at [689, 284] on input "number" at bounding box center [700, 275] width 87 height 40
type input "*"
click at [323, 376] on input "number" at bounding box center [325, 377] width 87 height 40
type input "**"
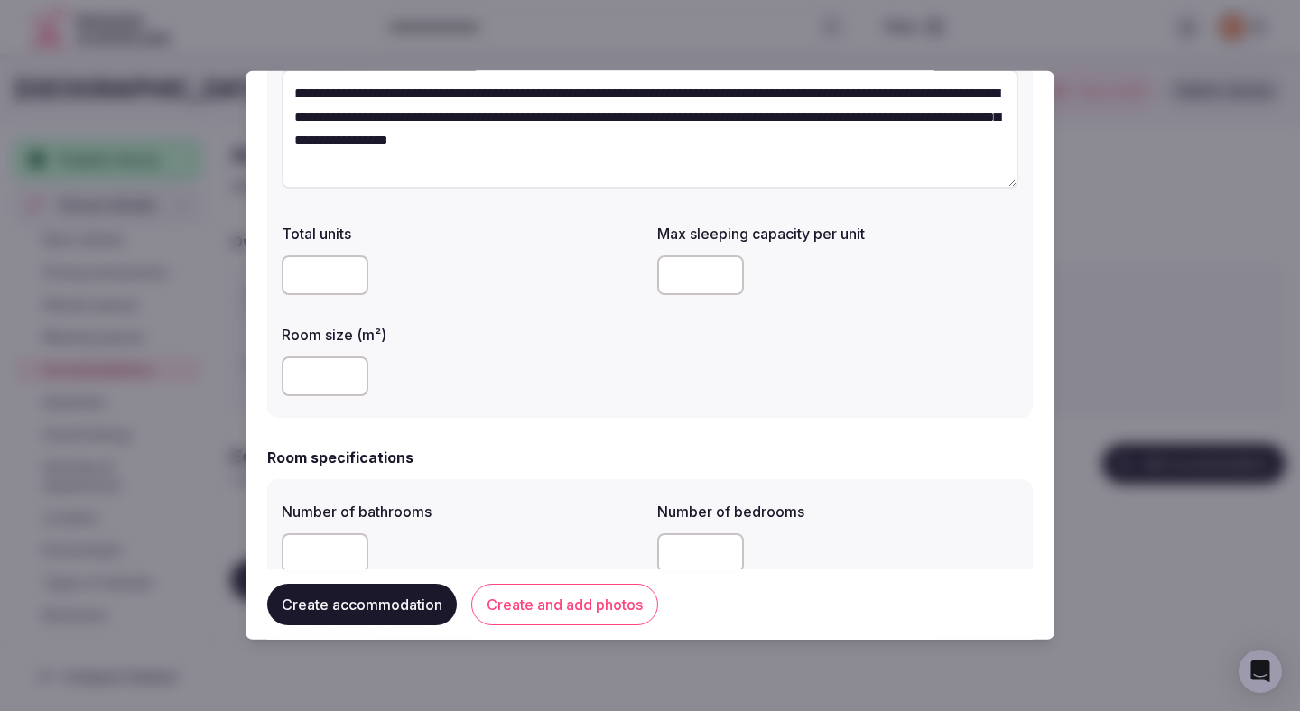
click at [549, 331] on label "Room size (m²)" at bounding box center [462, 335] width 361 height 14
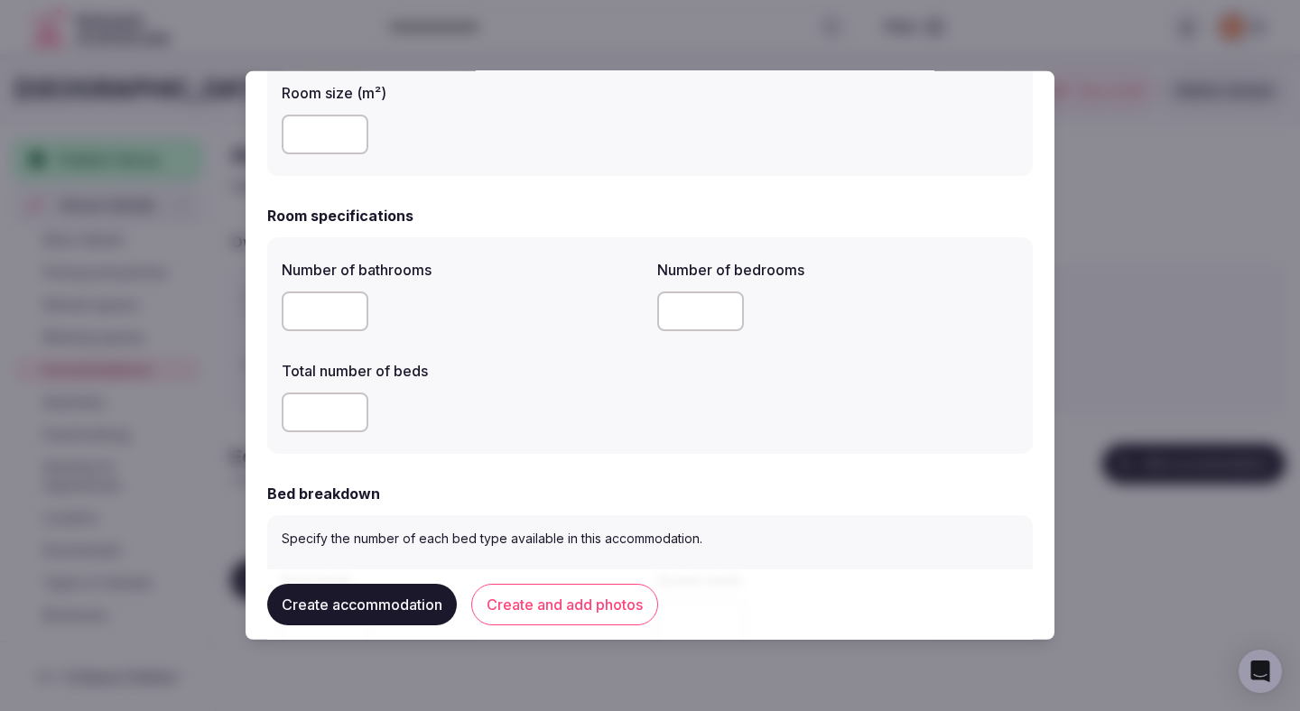
scroll to position [480, 0]
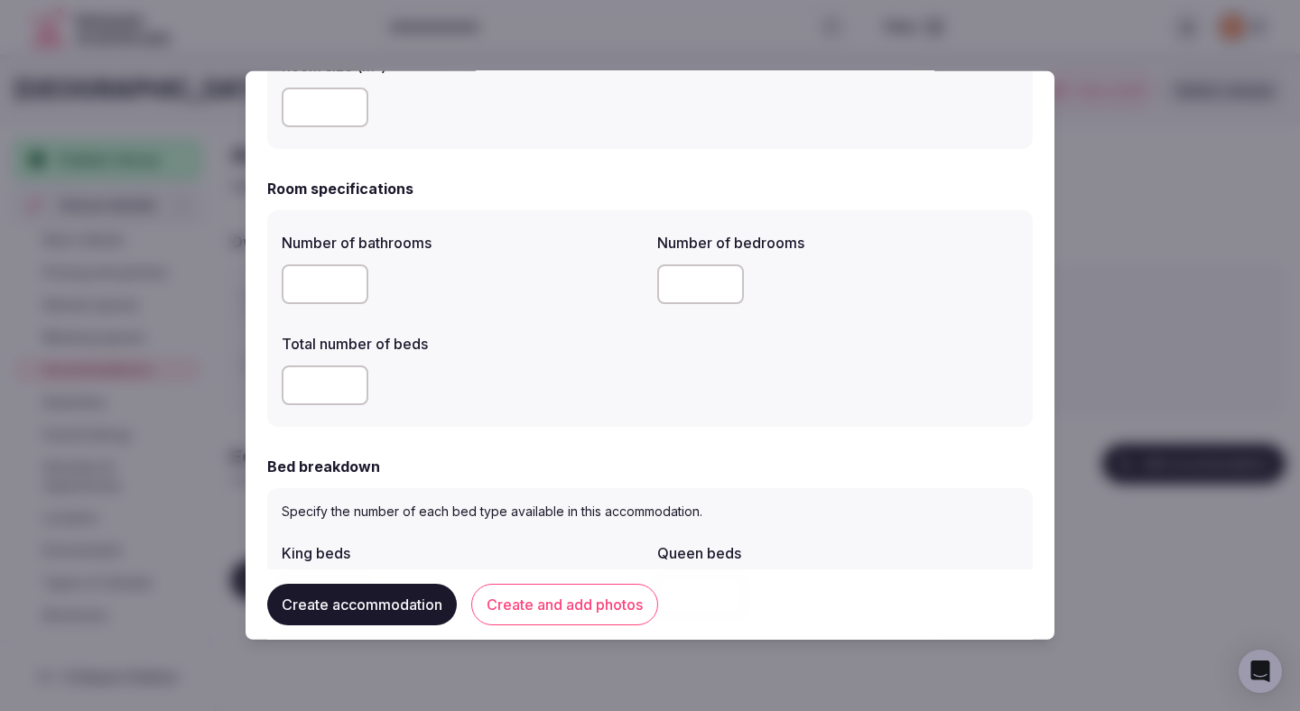
click at [320, 289] on input "number" at bounding box center [325, 285] width 87 height 40
type input "*"
click at [486, 348] on label "Total number of beds" at bounding box center [462, 344] width 361 height 14
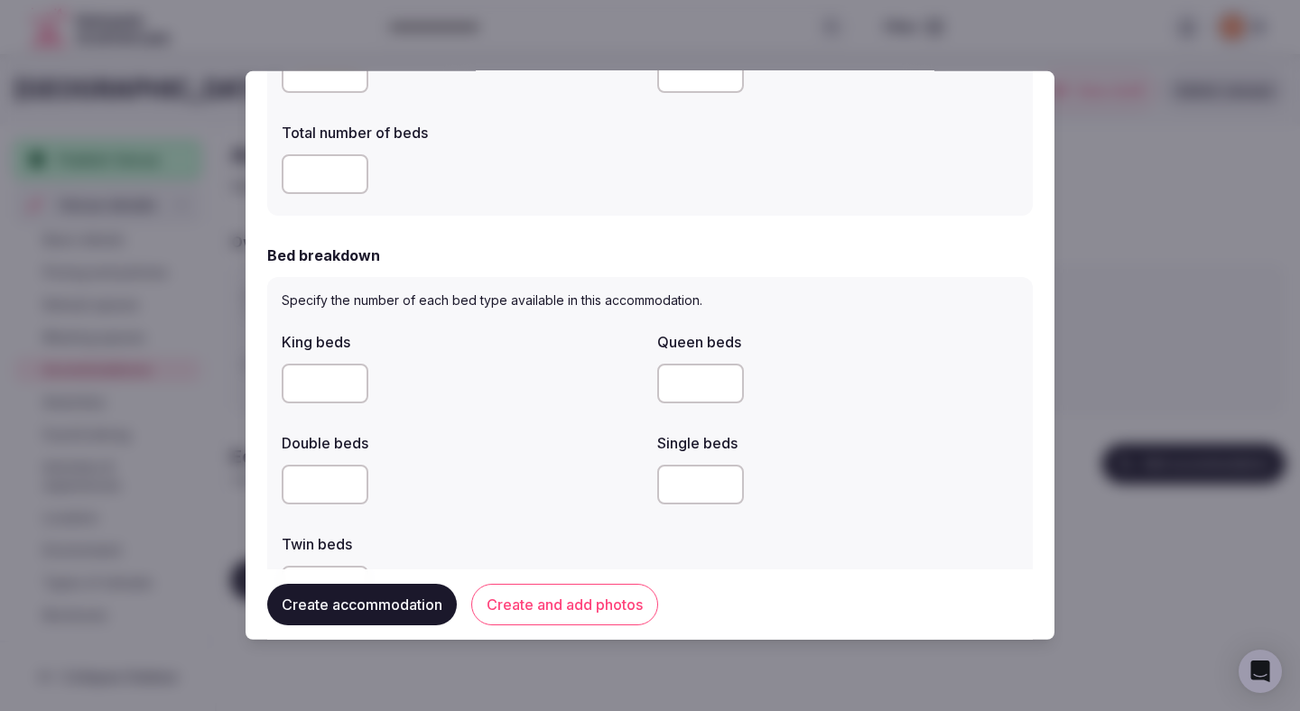
scroll to position [717, 0]
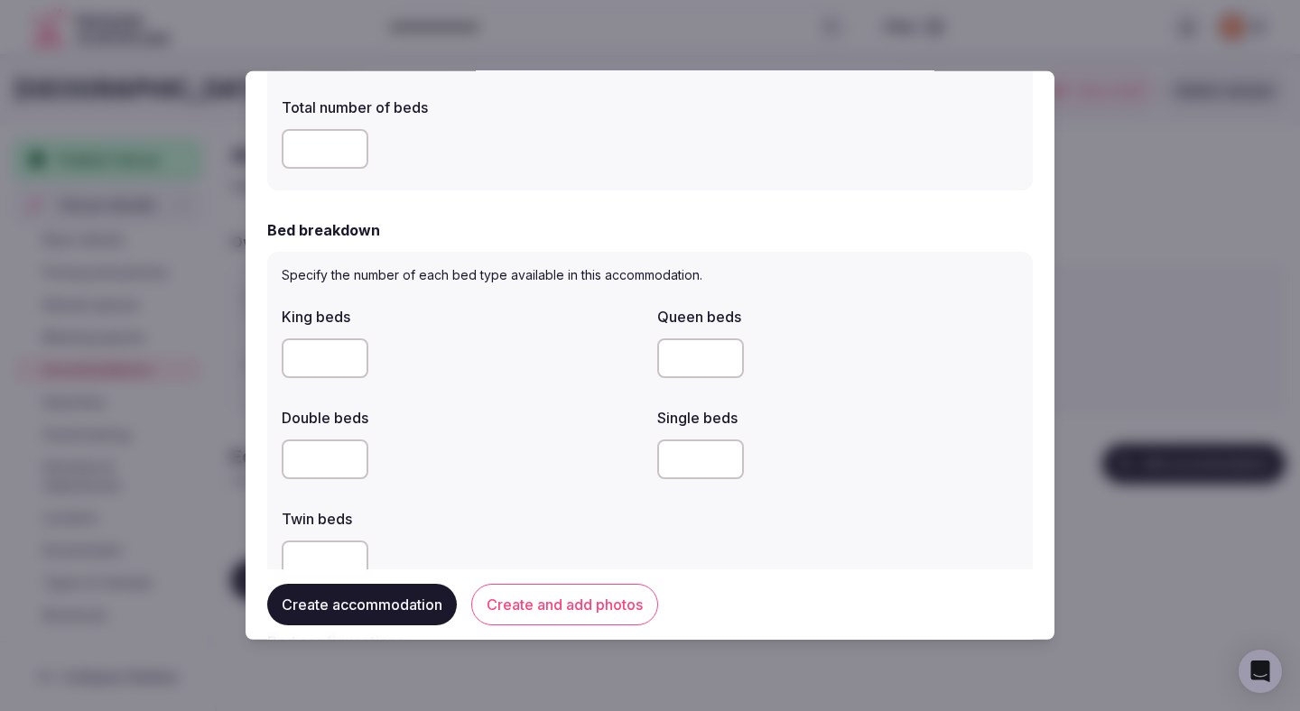
click at [326, 364] on input "*" at bounding box center [325, 359] width 87 height 40
type input "*"
click at [483, 384] on div "*" at bounding box center [462, 358] width 361 height 54
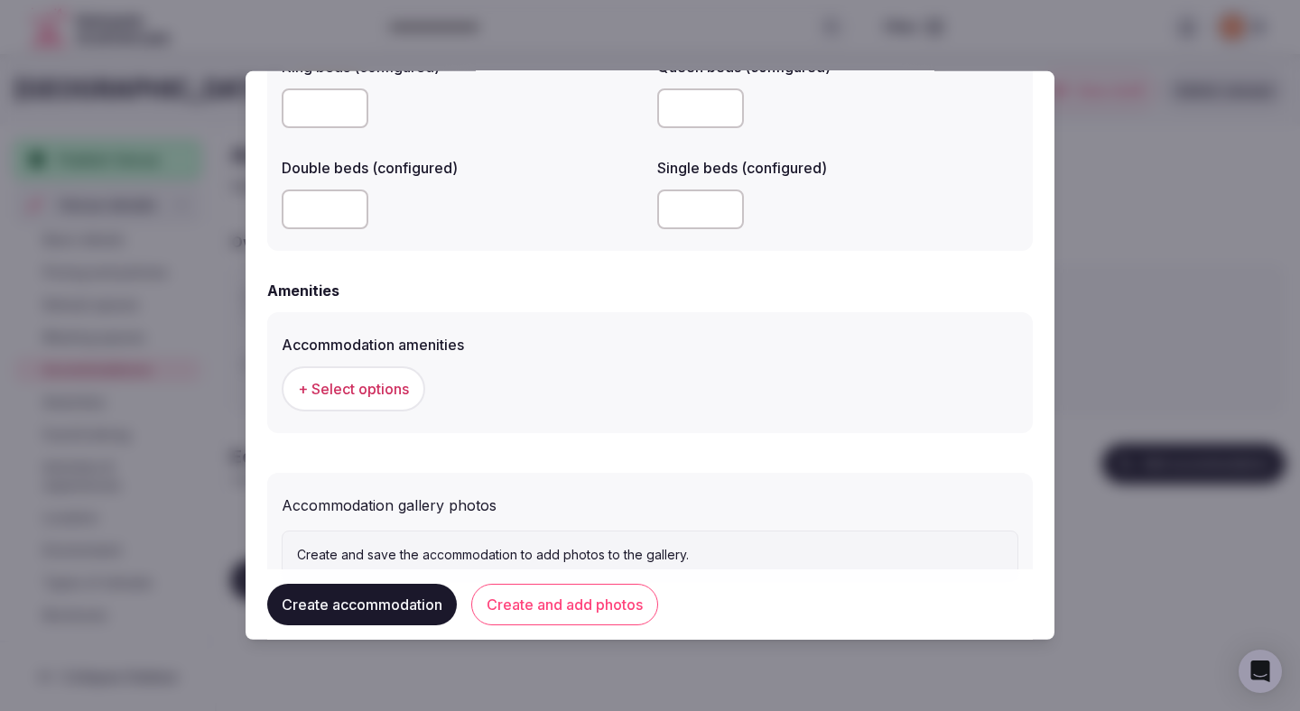
scroll to position [1597, 0]
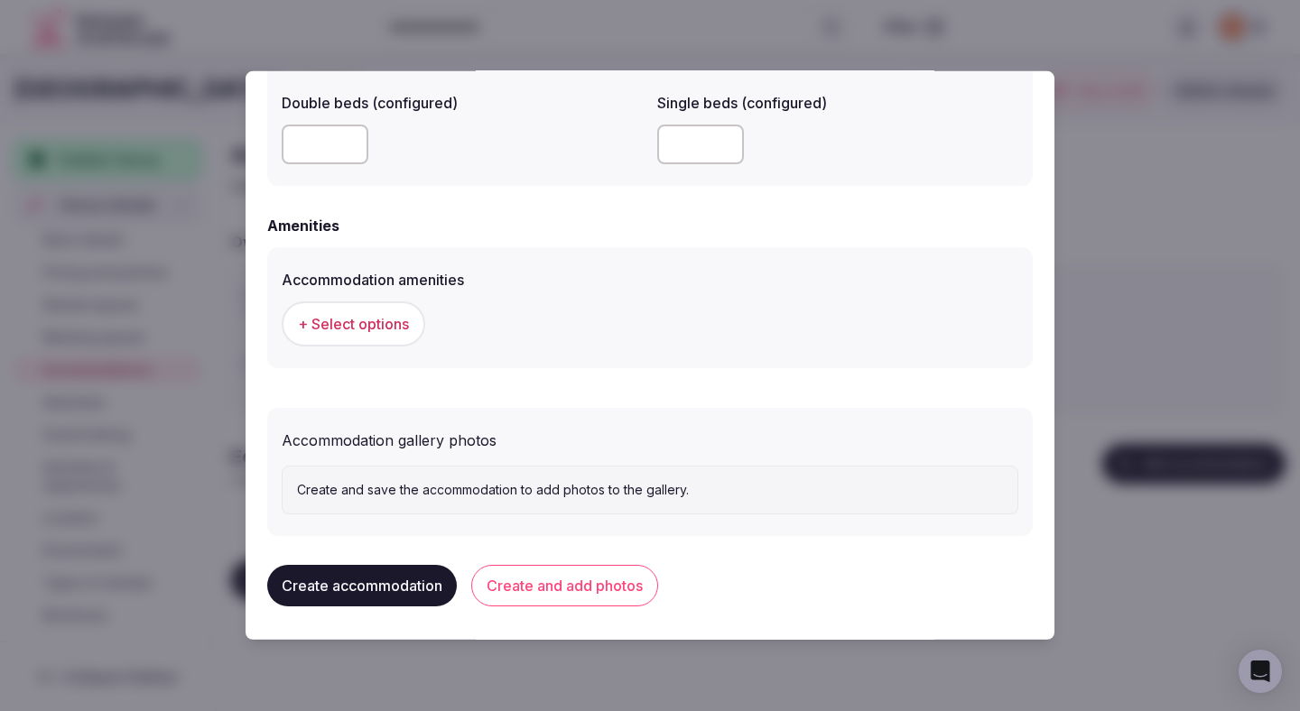
click at [386, 335] on button "+ Select options" at bounding box center [354, 324] width 144 height 45
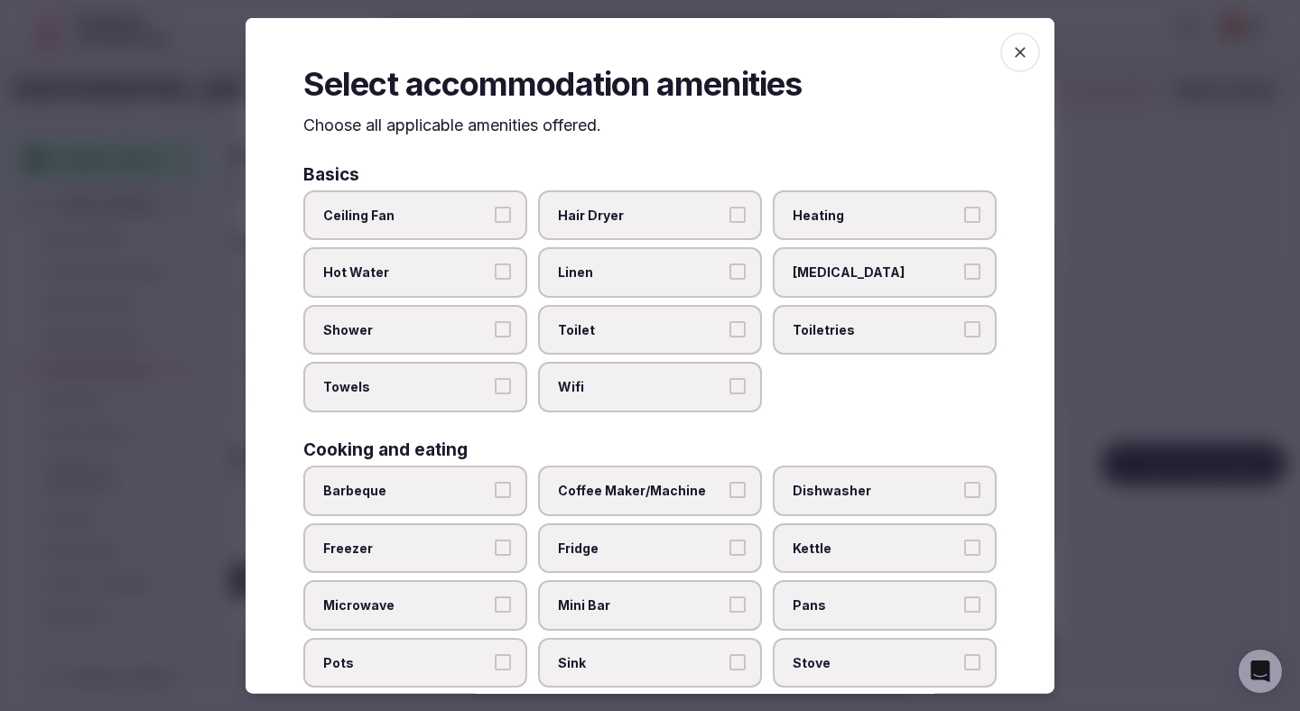
click at [501, 215] on button "Ceiling Fan" at bounding box center [503, 214] width 16 height 16
click at [501, 270] on button "Hot Water" at bounding box center [503, 272] width 16 height 16
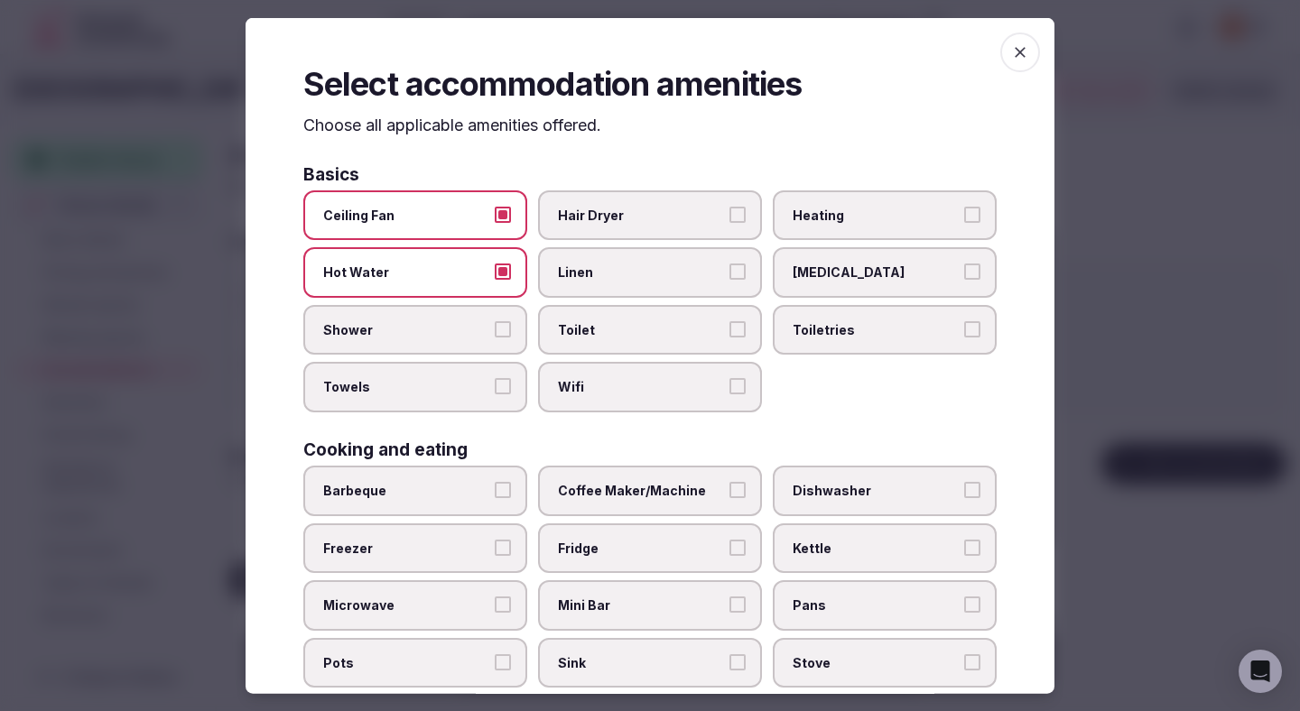
click at [501, 335] on button "Shower" at bounding box center [503, 328] width 16 height 16
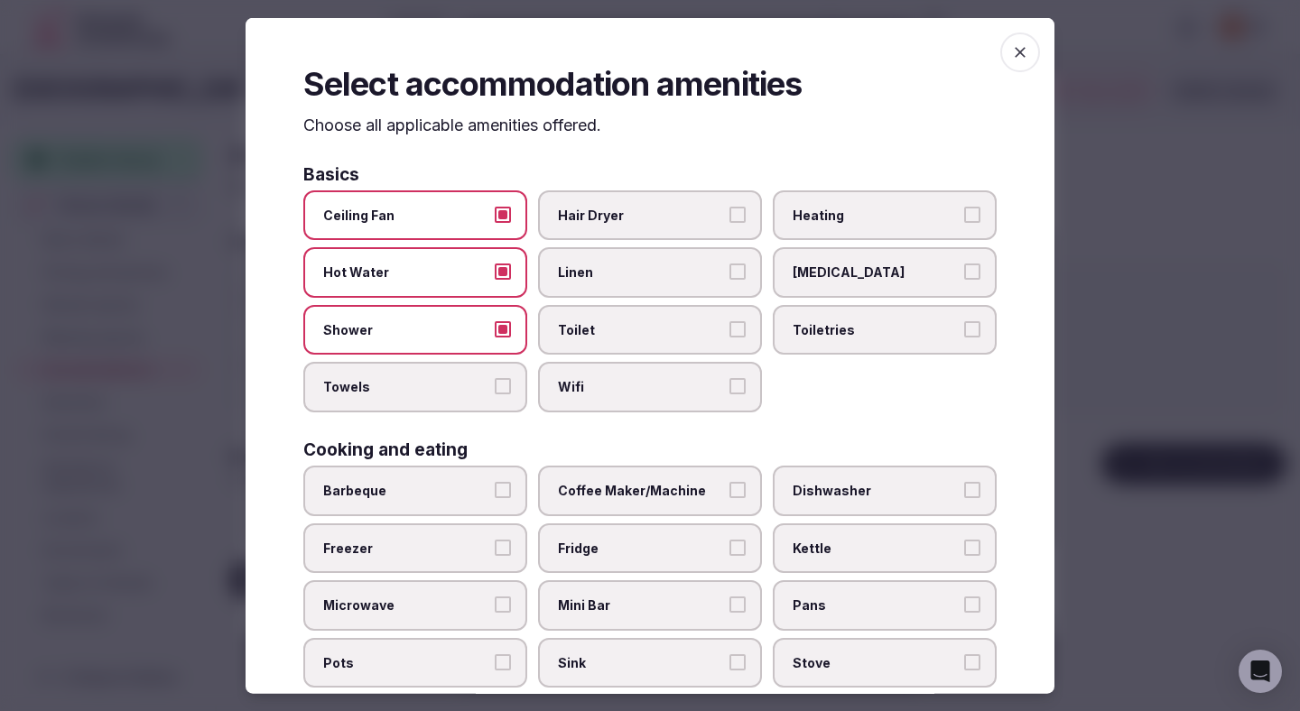
click at [501, 378] on button "Towels" at bounding box center [503, 386] width 16 height 16
drag, startPoint x: 602, startPoint y: 381, endPoint x: 602, endPoint y: 337, distance: 44.2
click at [602, 380] on span "Wifi" at bounding box center [641, 387] width 166 height 18
click at [729, 380] on button "Wifi" at bounding box center [737, 386] width 16 height 16
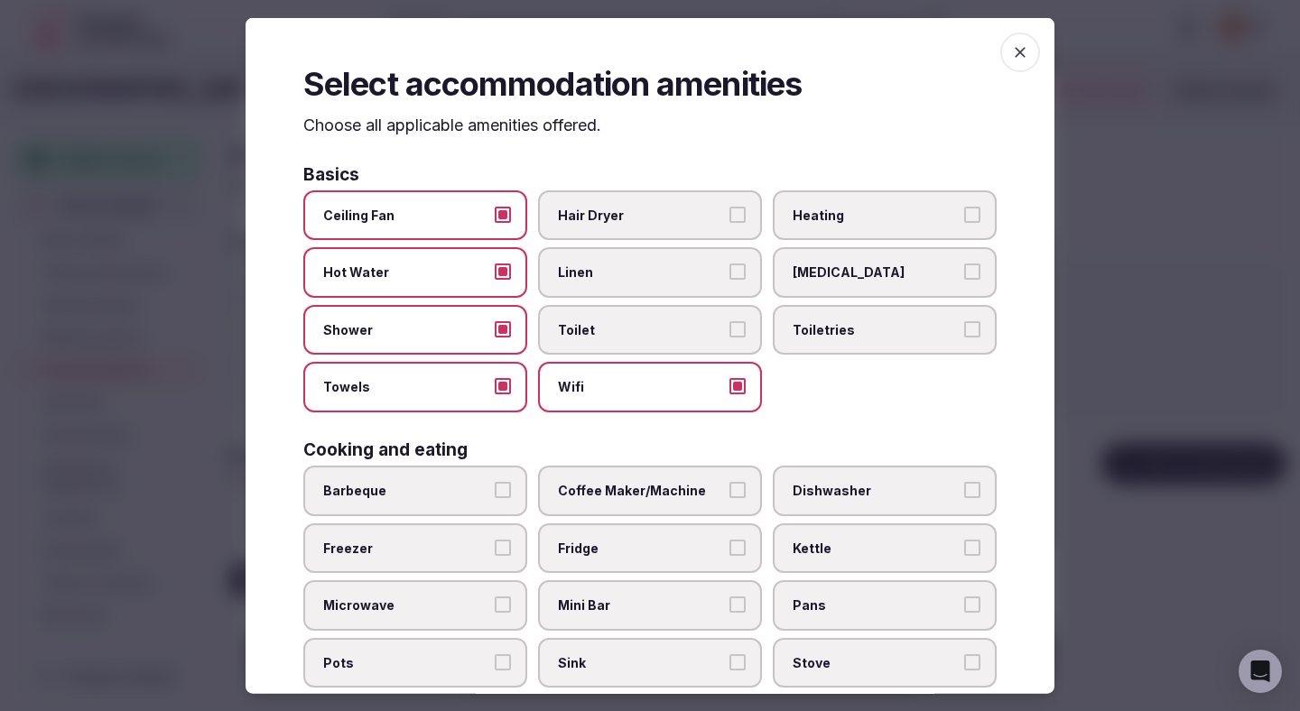
drag, startPoint x: 602, startPoint y: 337, endPoint x: 602, endPoint y: 299, distance: 37.9
click at [602, 330] on span "Toilet" at bounding box center [641, 329] width 166 height 18
click at [729, 330] on button "Toilet" at bounding box center [737, 328] width 16 height 16
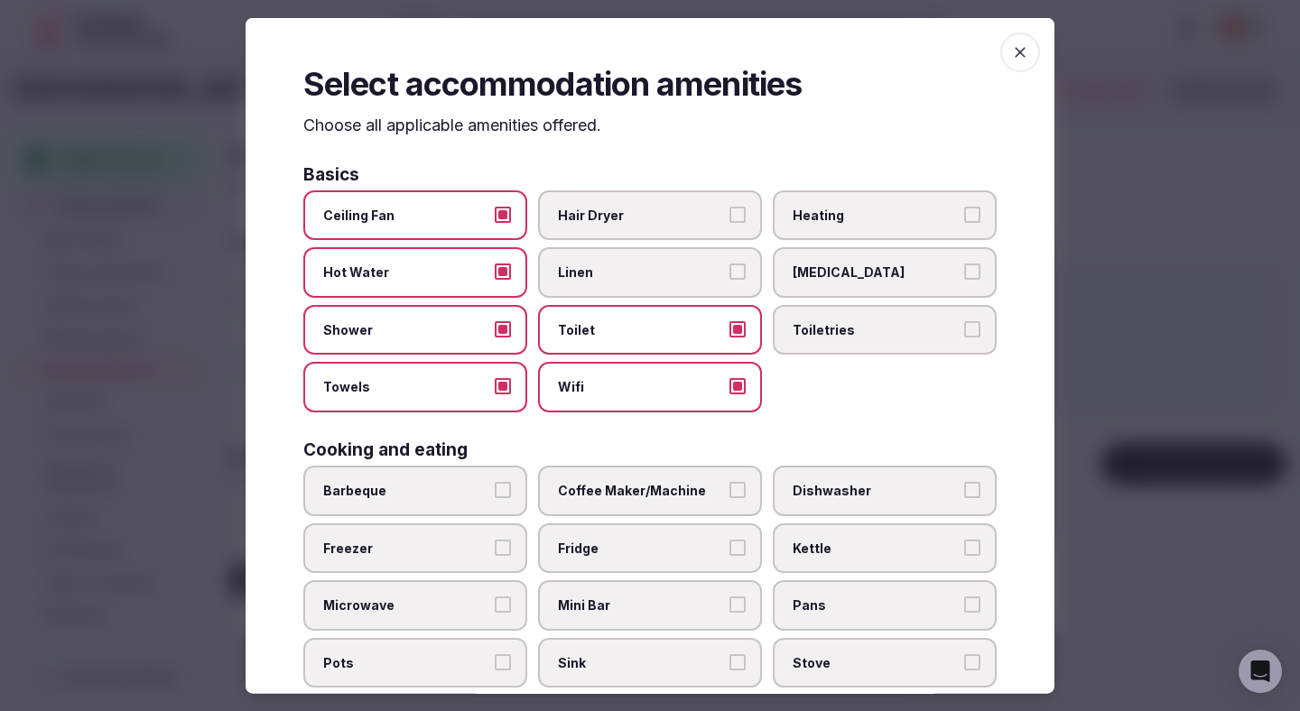
click at [602, 283] on label "Linen" at bounding box center [650, 272] width 224 height 51
click at [729, 280] on button "Linen" at bounding box center [737, 272] width 16 height 16
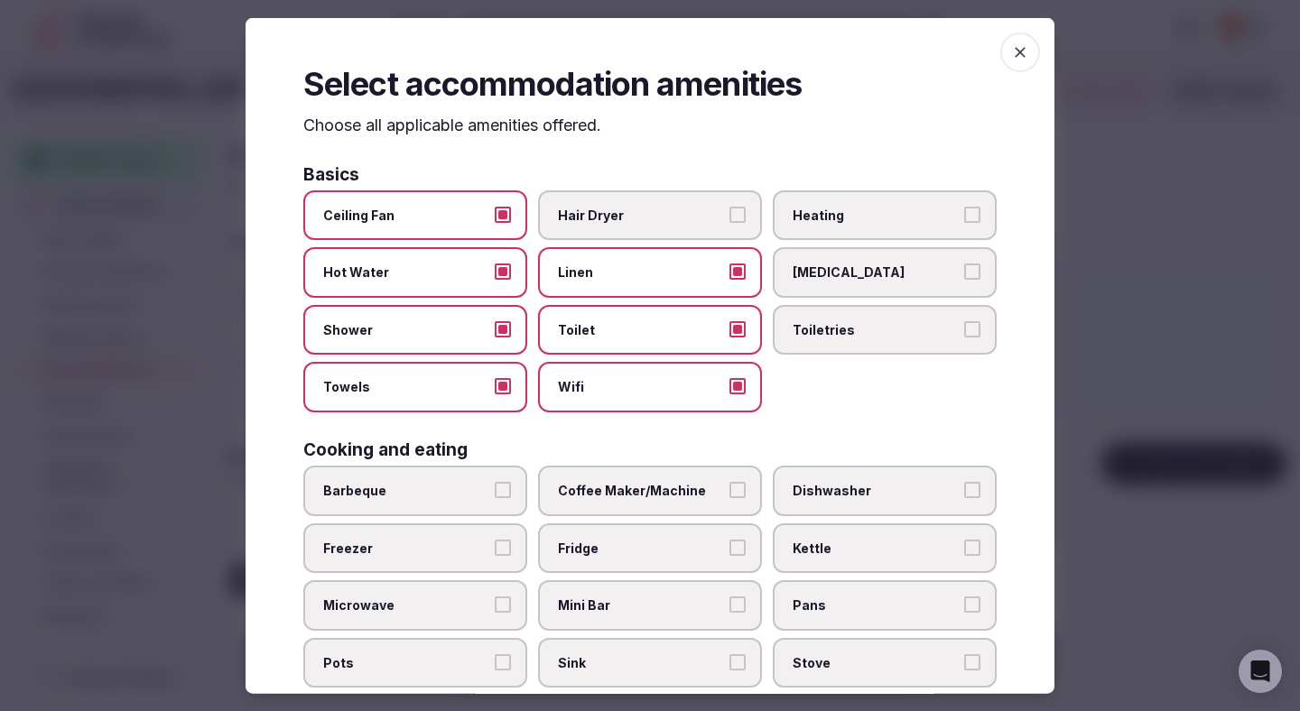
click at [607, 223] on span "Hair Dryer" at bounding box center [641, 215] width 166 height 18
click at [729, 222] on button "Hair Dryer" at bounding box center [737, 214] width 16 height 16
click at [834, 229] on label "Heating" at bounding box center [885, 215] width 224 height 51
click at [964, 222] on button "Heating" at bounding box center [972, 214] width 16 height 16
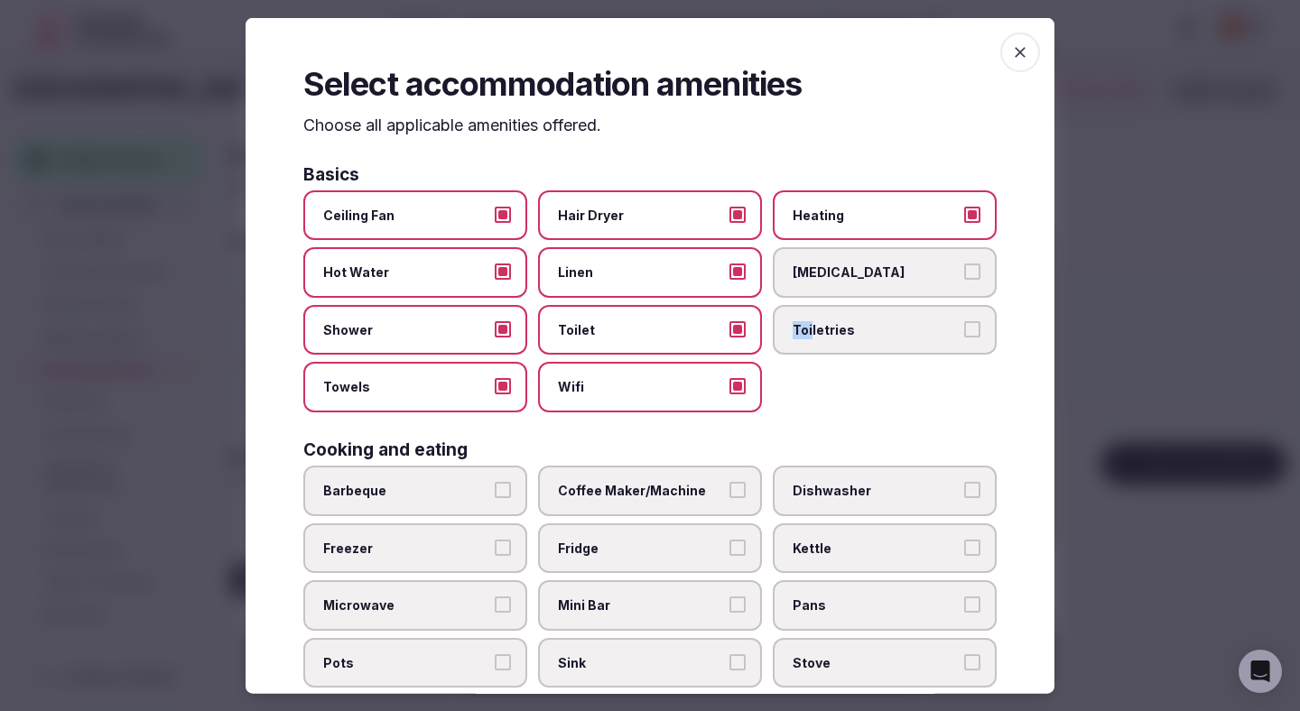
click at [812, 320] on span "Toiletries" at bounding box center [876, 329] width 166 height 18
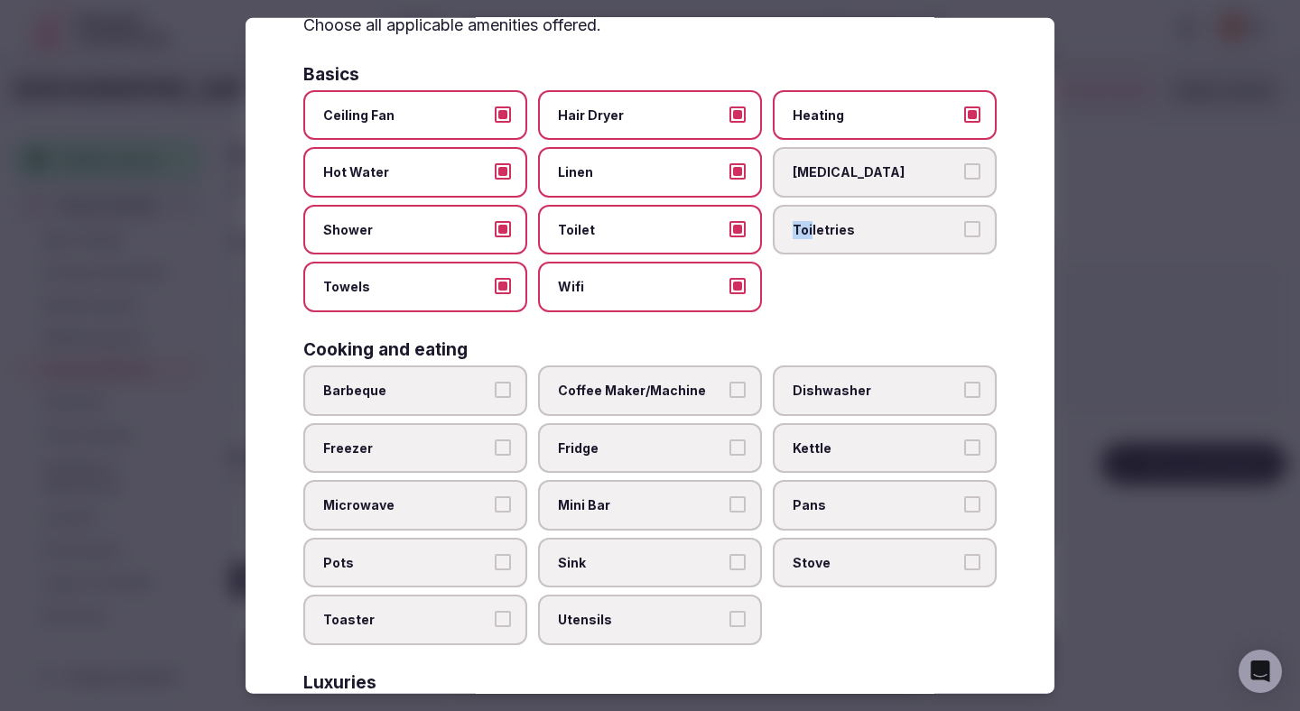
scroll to position [190, 0]
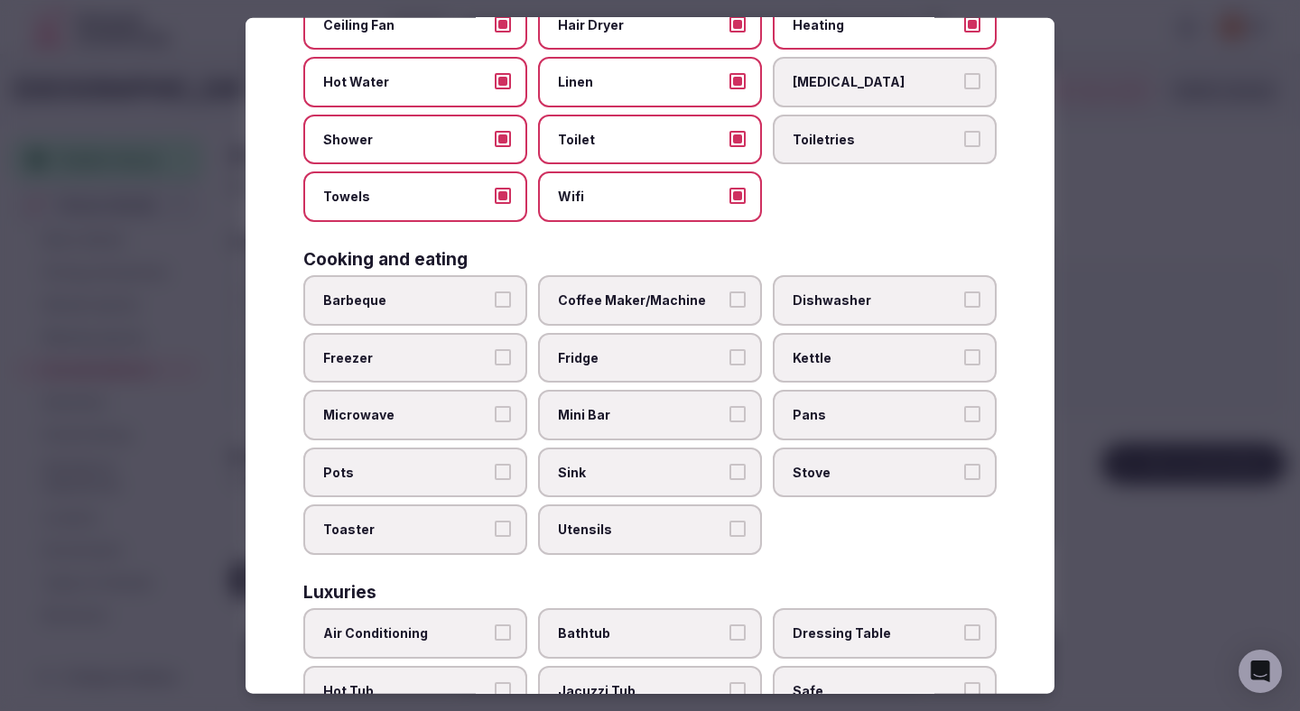
click at [706, 298] on span "Coffee Maker/Machine" at bounding box center [641, 301] width 166 height 18
click at [729, 298] on button "Coffee Maker/Machine" at bounding box center [737, 300] width 16 height 16
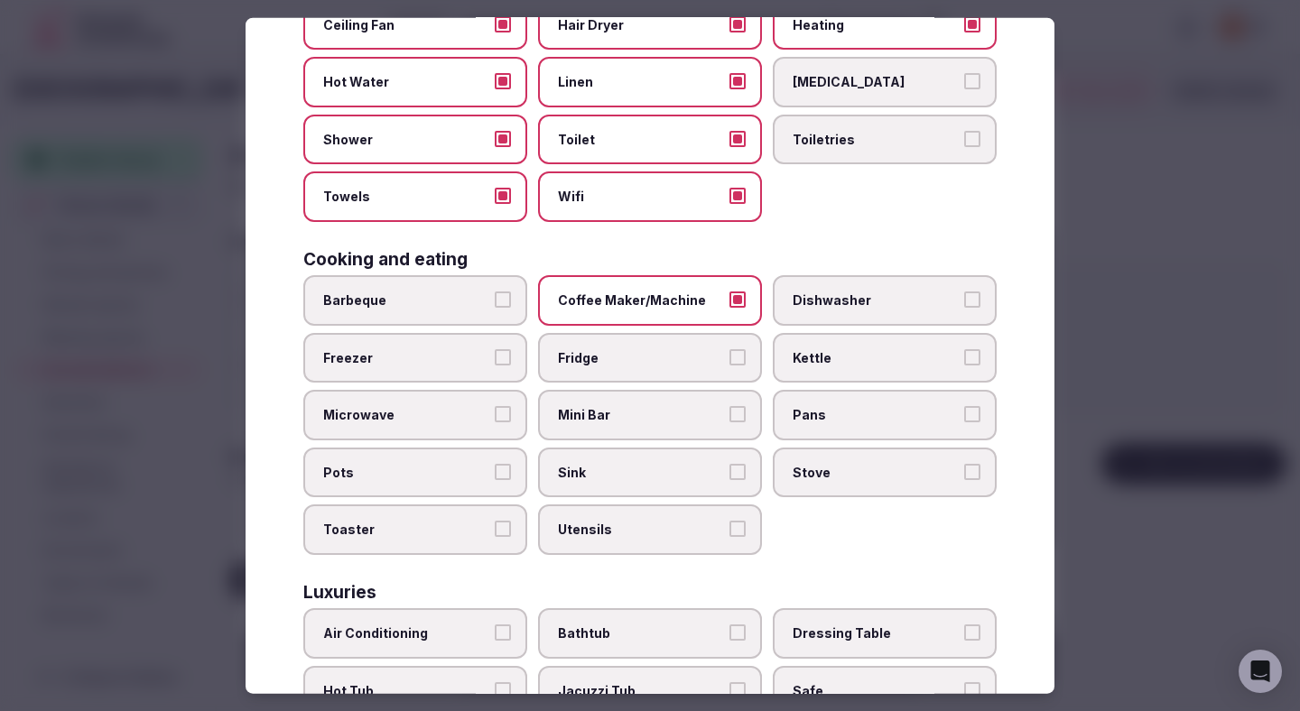
click at [693, 346] on label "Fridge" at bounding box center [650, 357] width 224 height 51
click at [729, 348] on button "Fridge" at bounding box center [737, 356] width 16 height 16
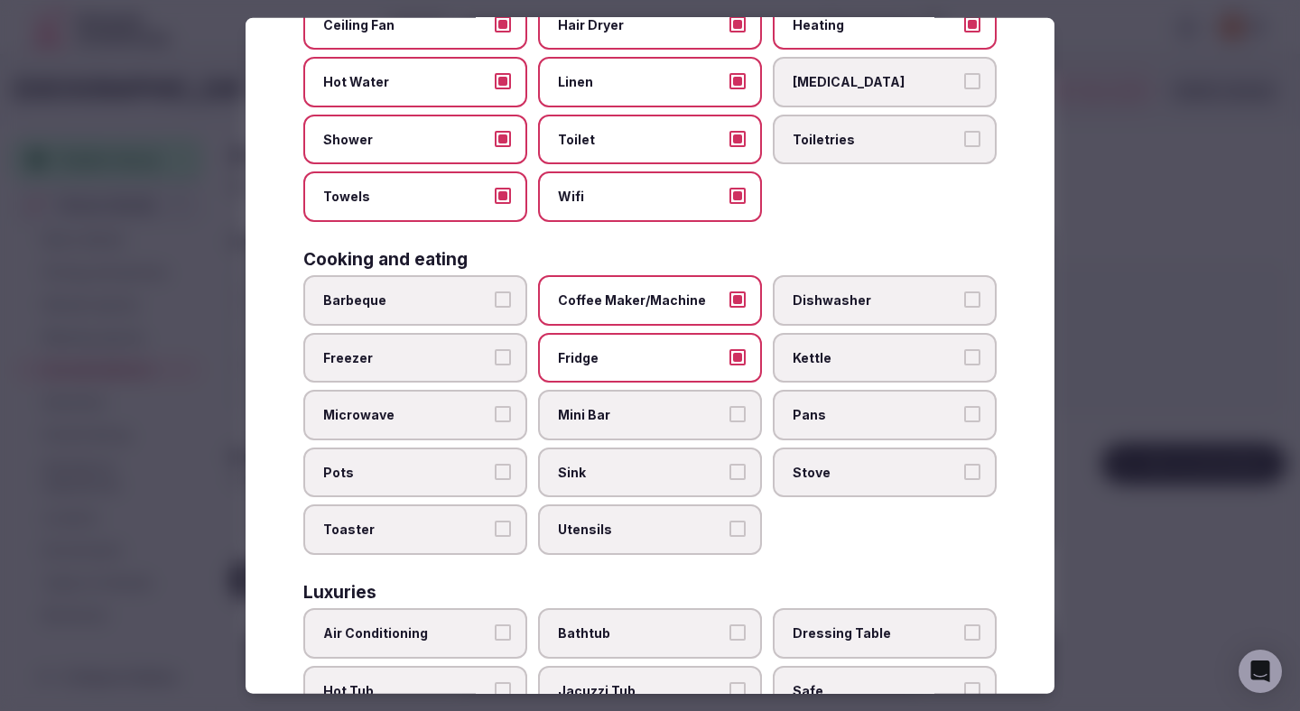
click at [693, 416] on span "Mini Bar" at bounding box center [641, 415] width 166 height 18
click at [729, 416] on button "Mini Bar" at bounding box center [737, 414] width 16 height 16
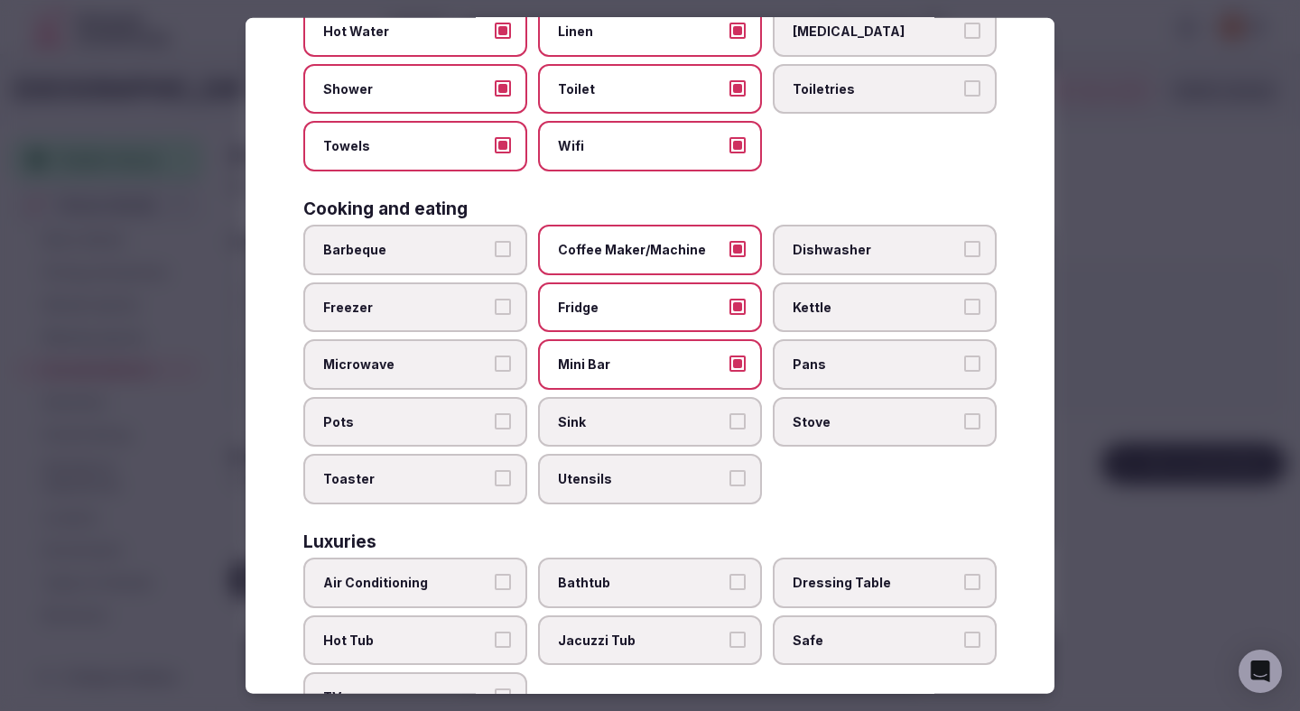
scroll to position [255, 0]
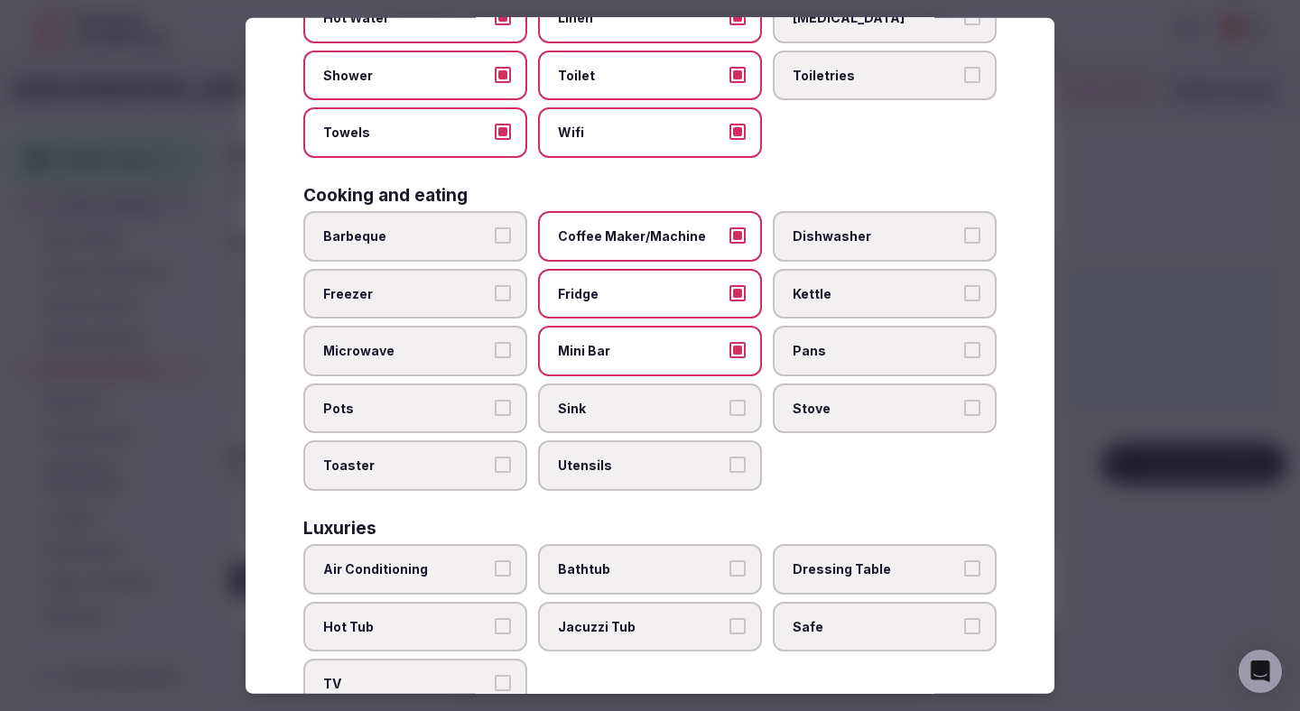
click at [828, 286] on span "Kettle" at bounding box center [876, 293] width 166 height 18
click at [964, 286] on button "Kettle" at bounding box center [972, 292] width 16 height 16
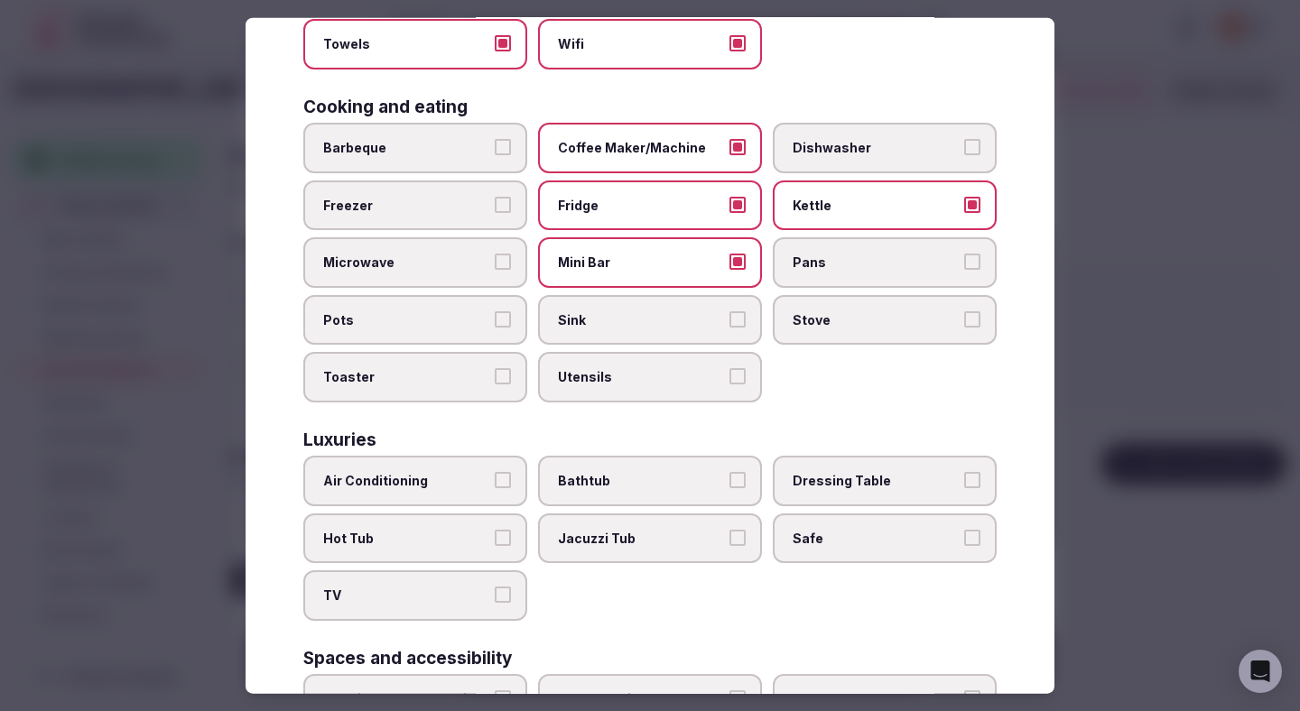
scroll to position [460, 0]
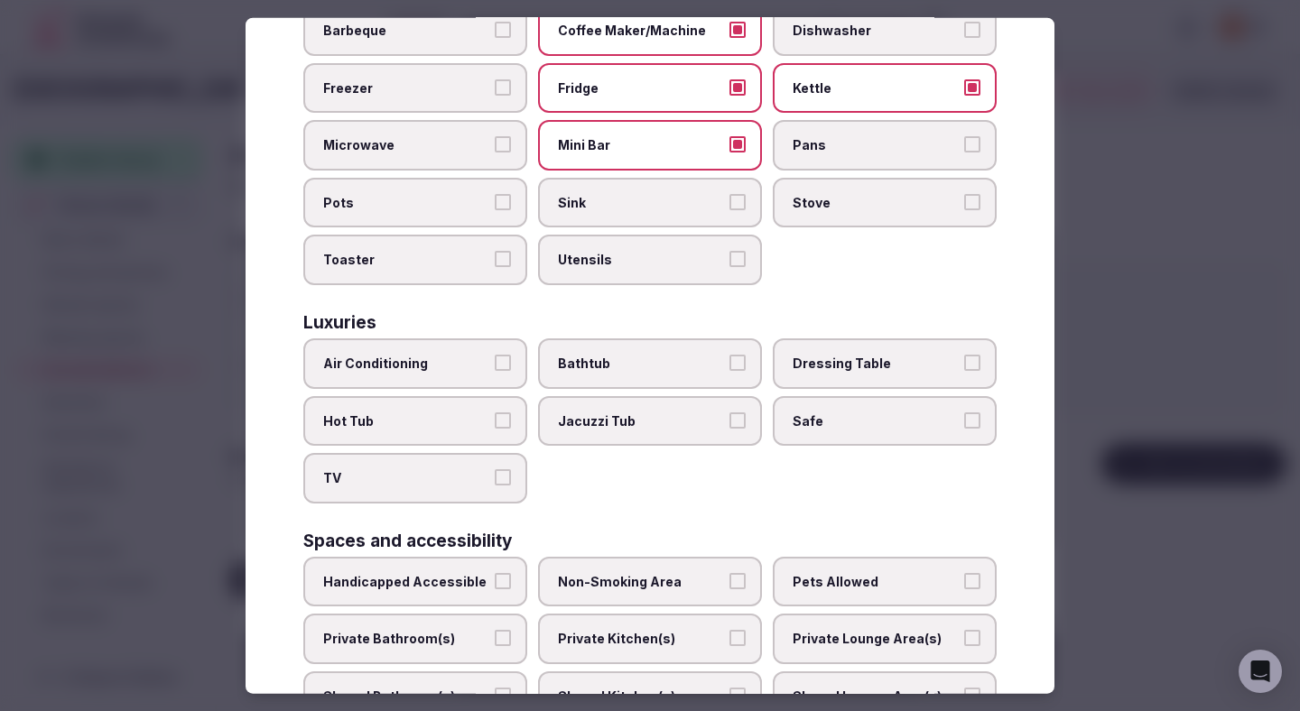
click at [492, 354] on label "Air Conditioning" at bounding box center [415, 364] width 224 height 51
click at [495, 355] on button "Air Conditioning" at bounding box center [503, 363] width 16 height 16
click at [488, 478] on span "TV" at bounding box center [406, 478] width 166 height 18
click at [495, 478] on button "TV" at bounding box center [503, 477] width 16 height 16
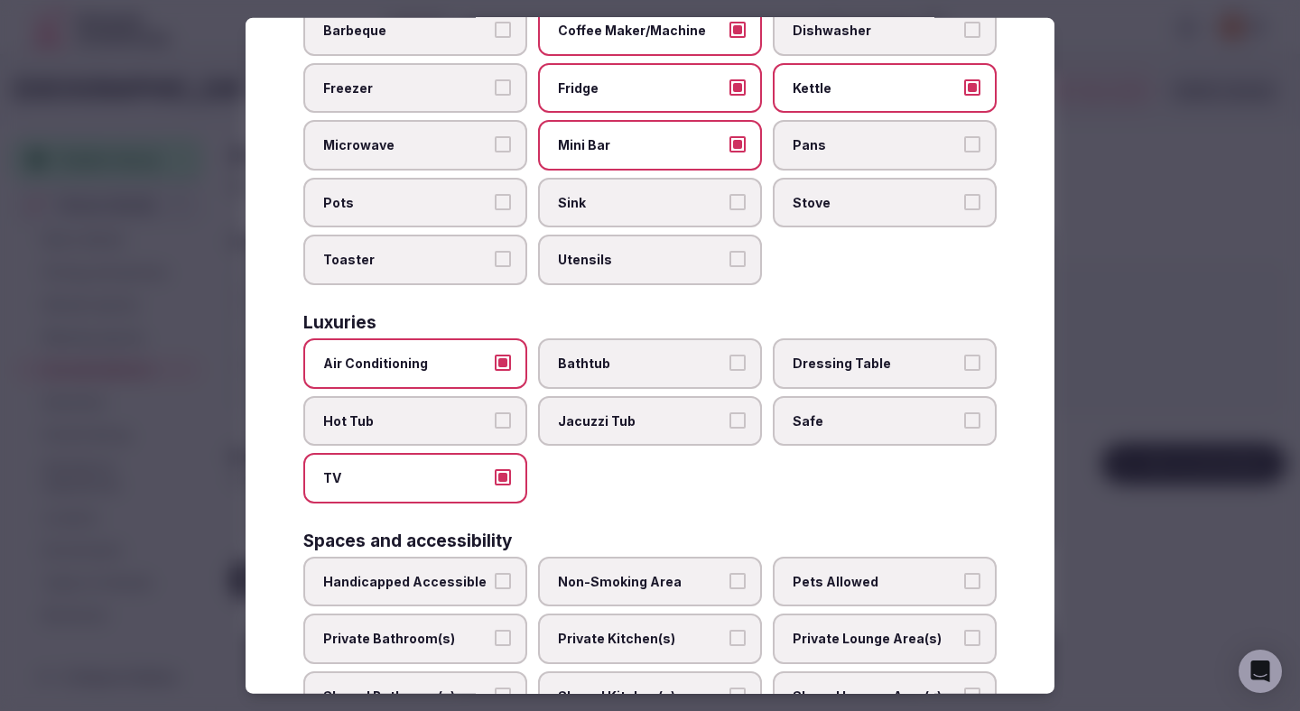
click at [827, 427] on span "Safe" at bounding box center [876, 421] width 166 height 18
click at [964, 427] on button "Safe" at bounding box center [972, 420] width 16 height 16
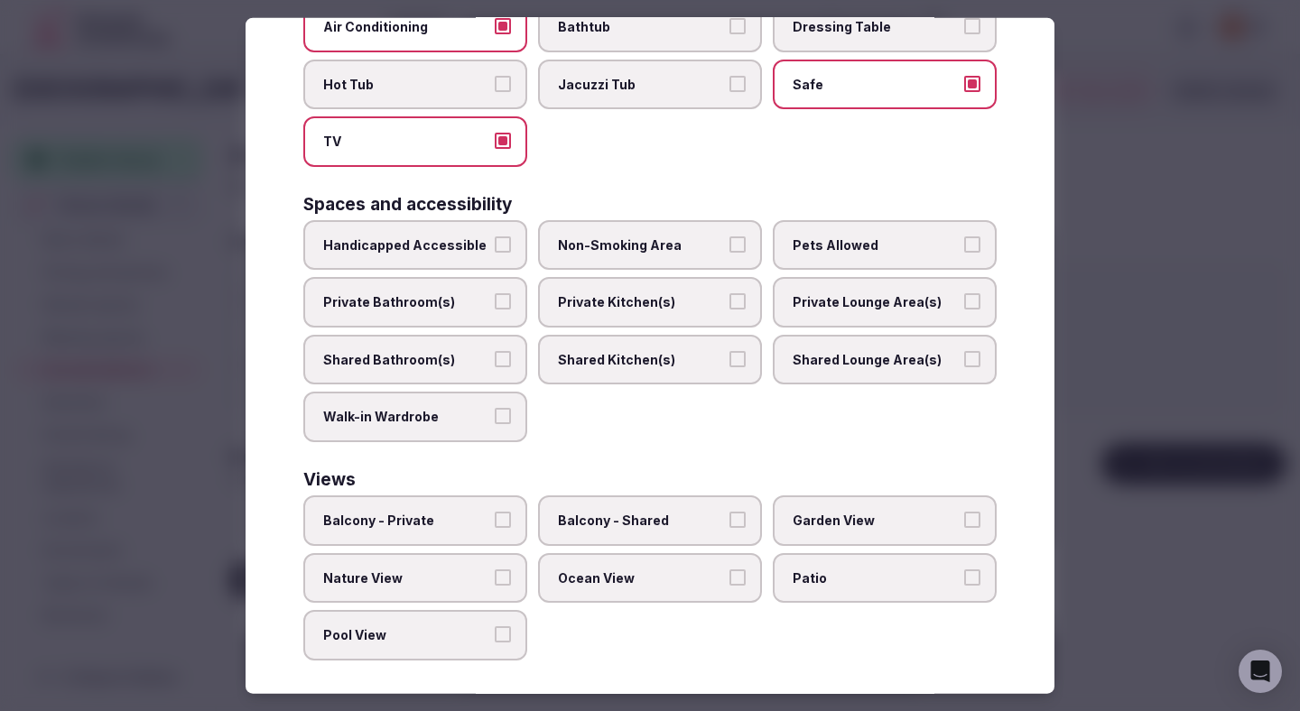
scroll to position [803, 0]
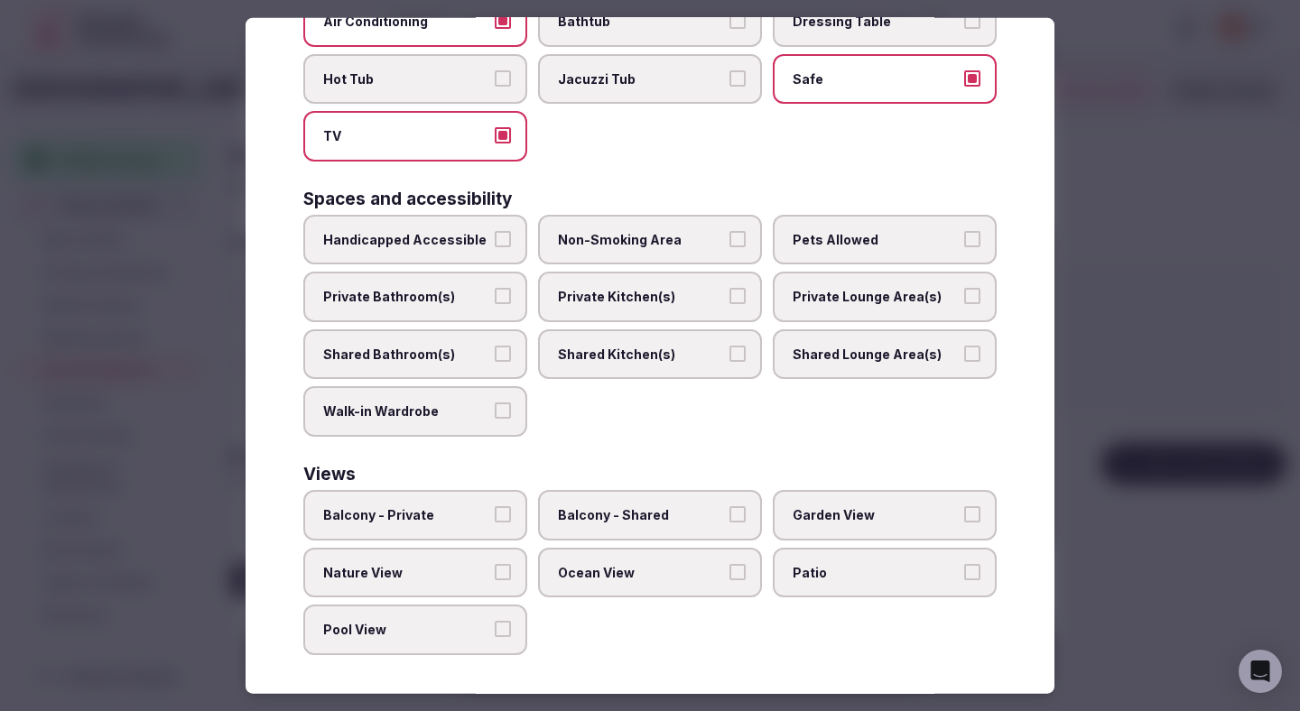
click at [687, 226] on label "Non-Smoking Area" at bounding box center [650, 239] width 224 height 51
click at [729, 230] on button "Non-Smoking Area" at bounding box center [737, 238] width 16 height 16
click at [477, 302] on span "Private Bathroom(s)" at bounding box center [406, 297] width 166 height 18
click at [495, 302] on button "Private Bathroom(s)" at bounding box center [503, 296] width 16 height 16
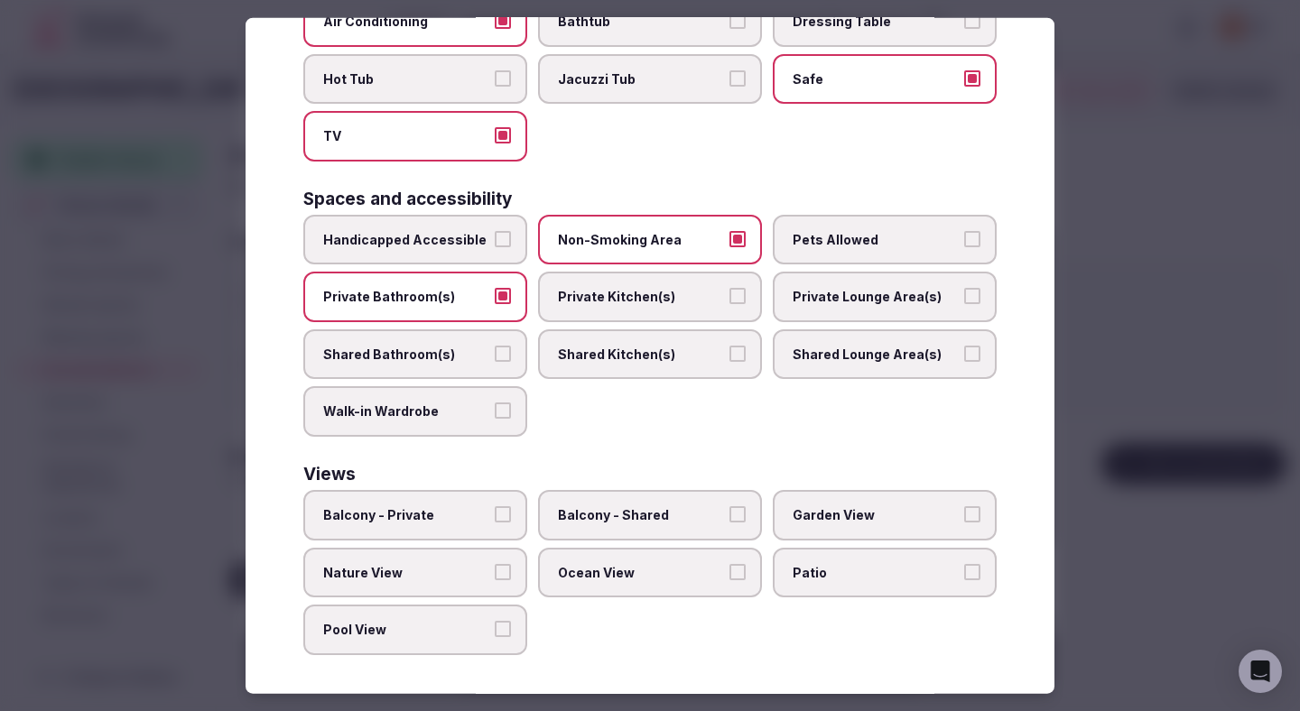
scroll to position [807, 0]
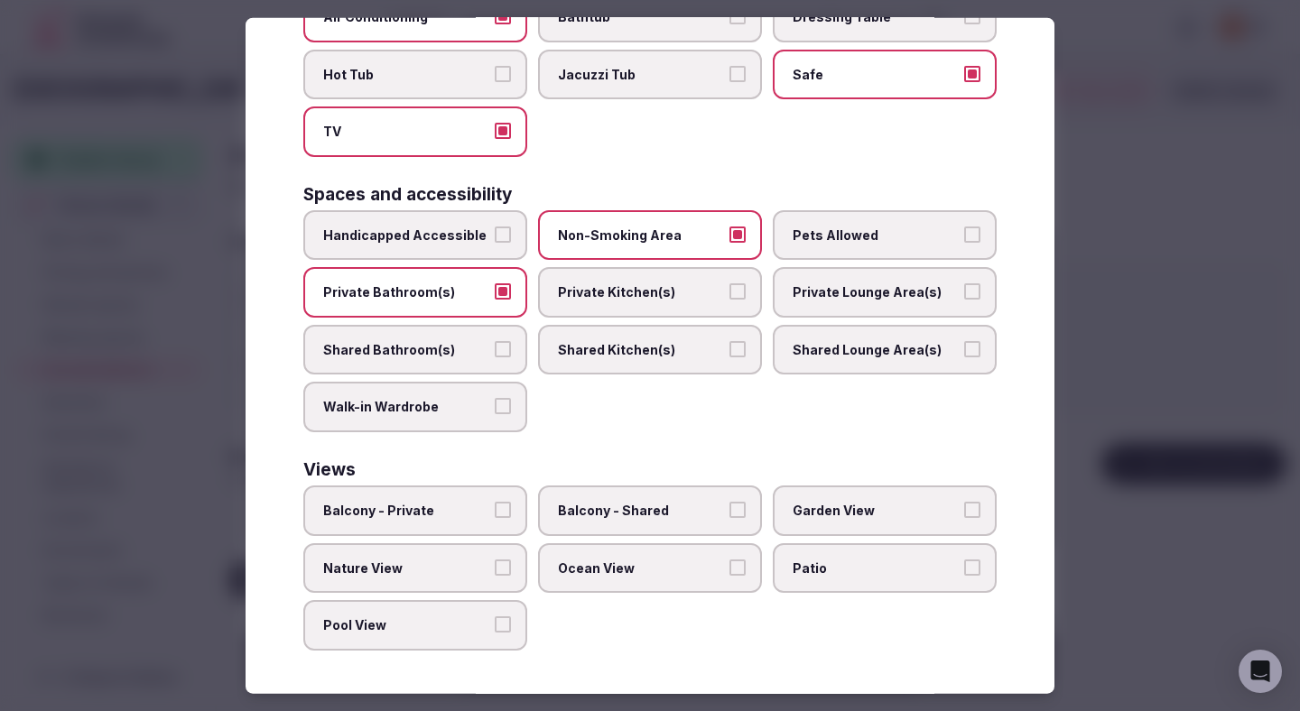
click at [478, 573] on span "Nature View" at bounding box center [406, 568] width 166 height 18
click at [495, 573] on button "Nature View" at bounding box center [503, 567] width 16 height 16
click at [1196, 321] on div at bounding box center [650, 355] width 1300 height 711
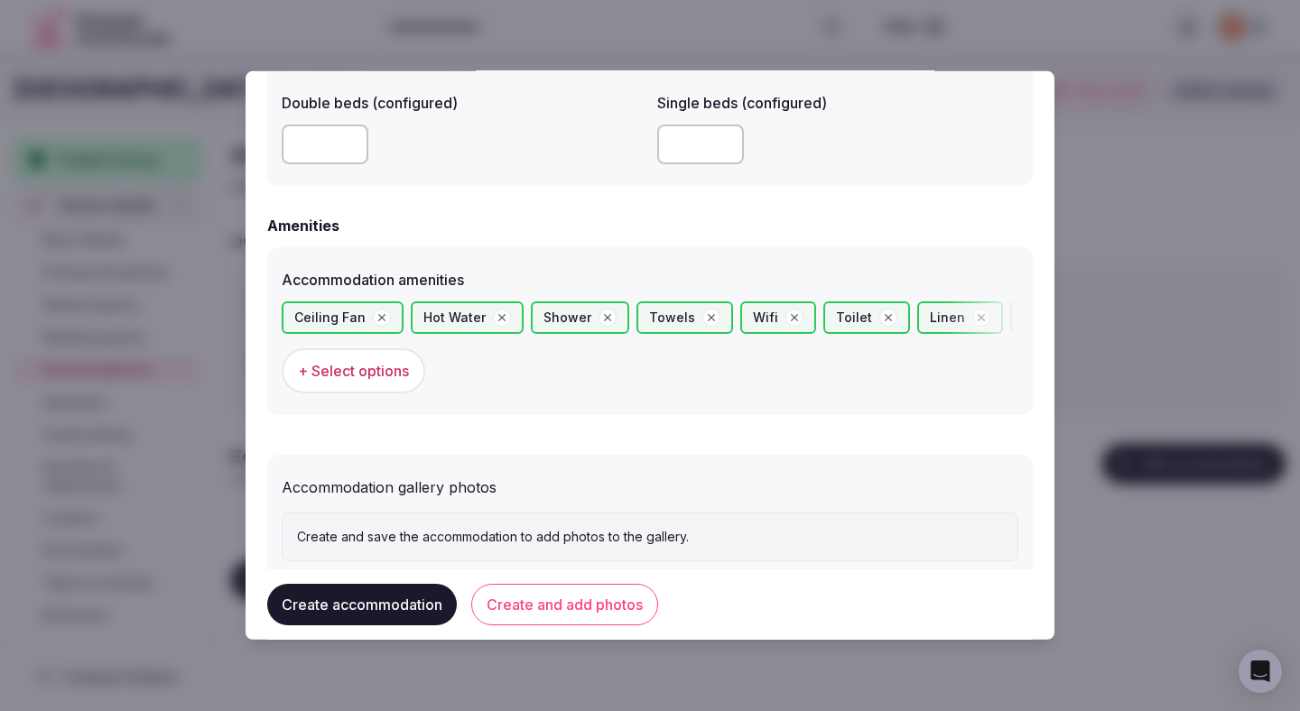
scroll to position [1647, 0]
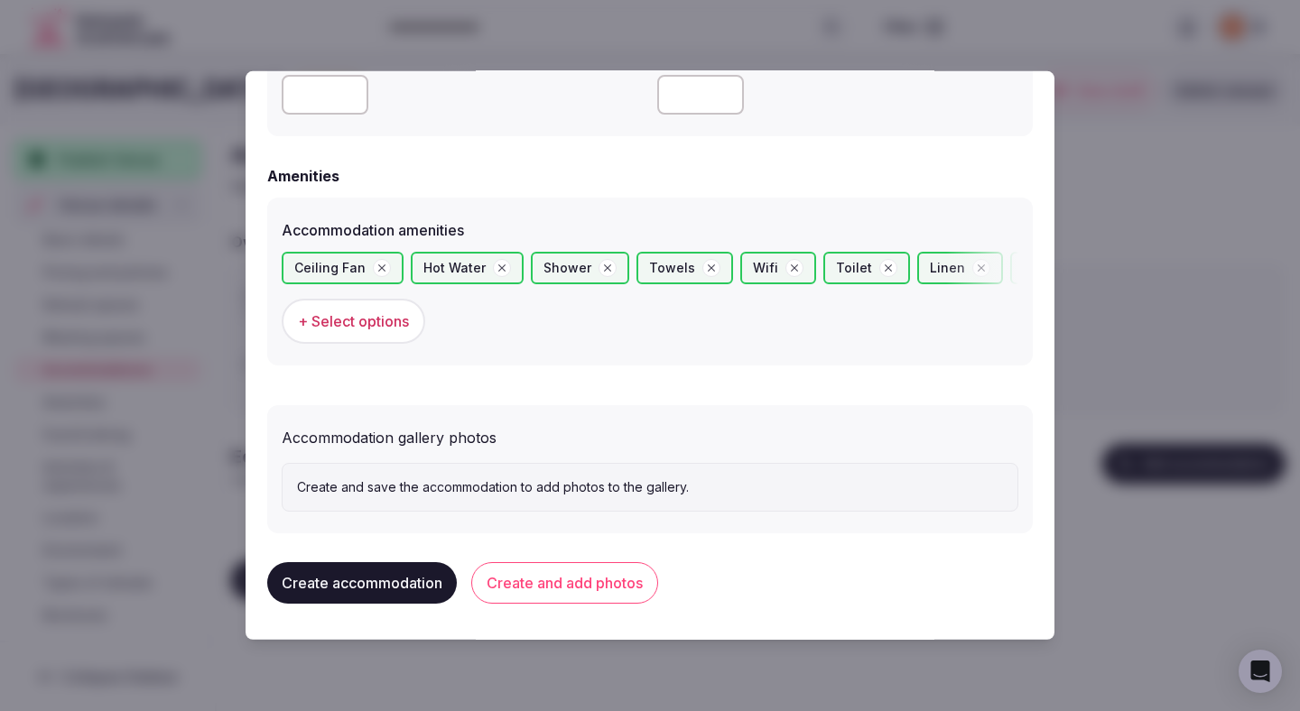
click at [594, 578] on button "Create and add photos" at bounding box center [564, 583] width 187 height 42
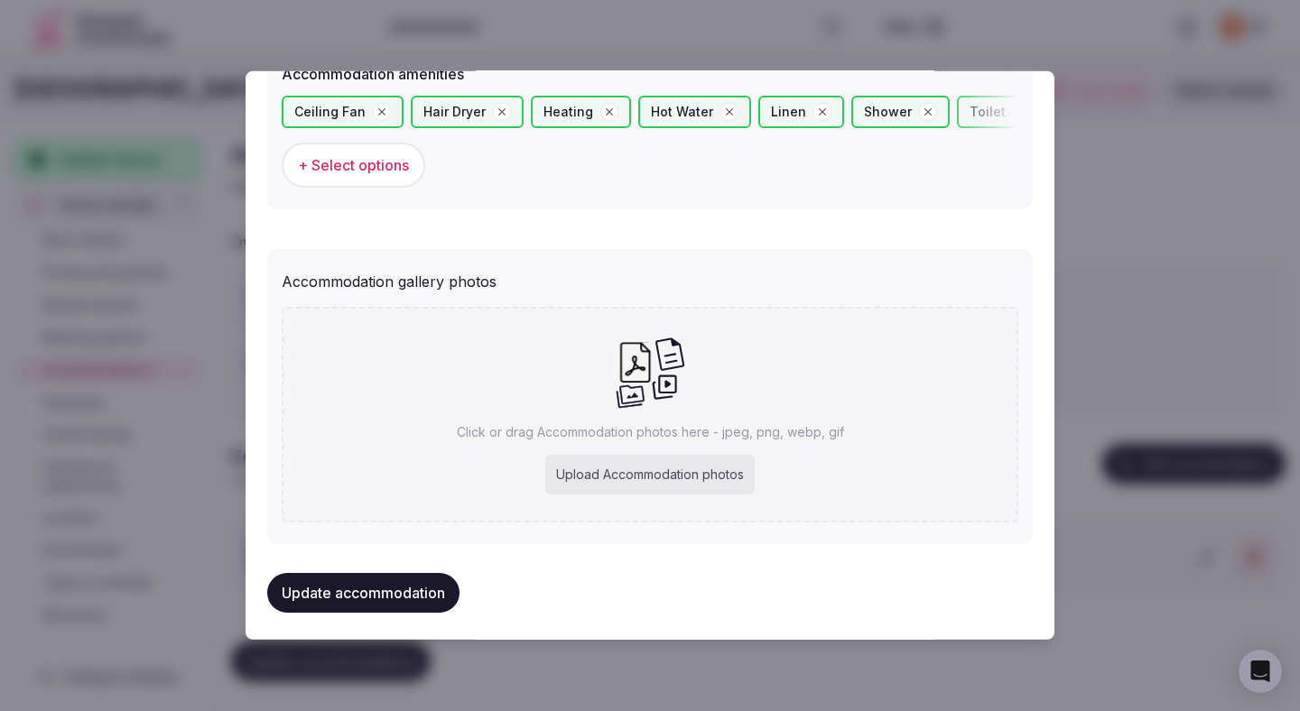
scroll to position [1813, 0]
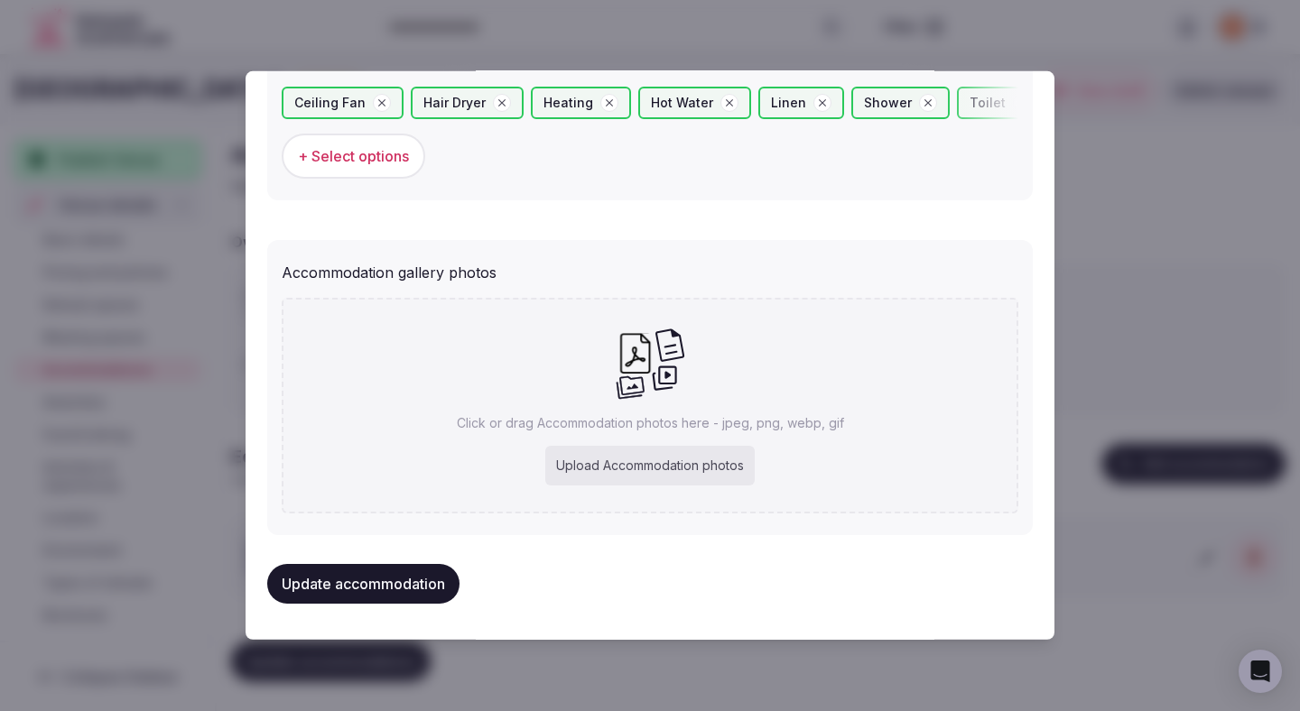
click at [618, 478] on div "Upload Accommodation photos" at bounding box center [649, 466] width 209 height 40
type input "**********"
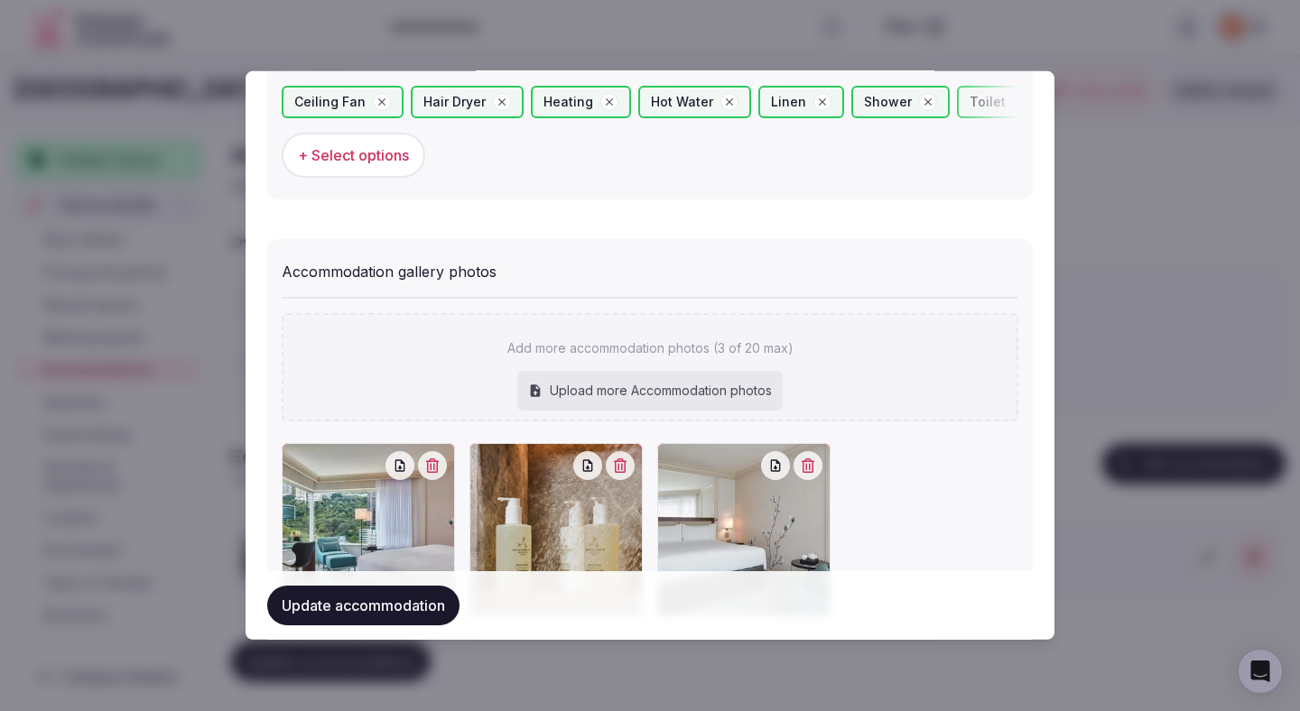
scroll to position [1917, 0]
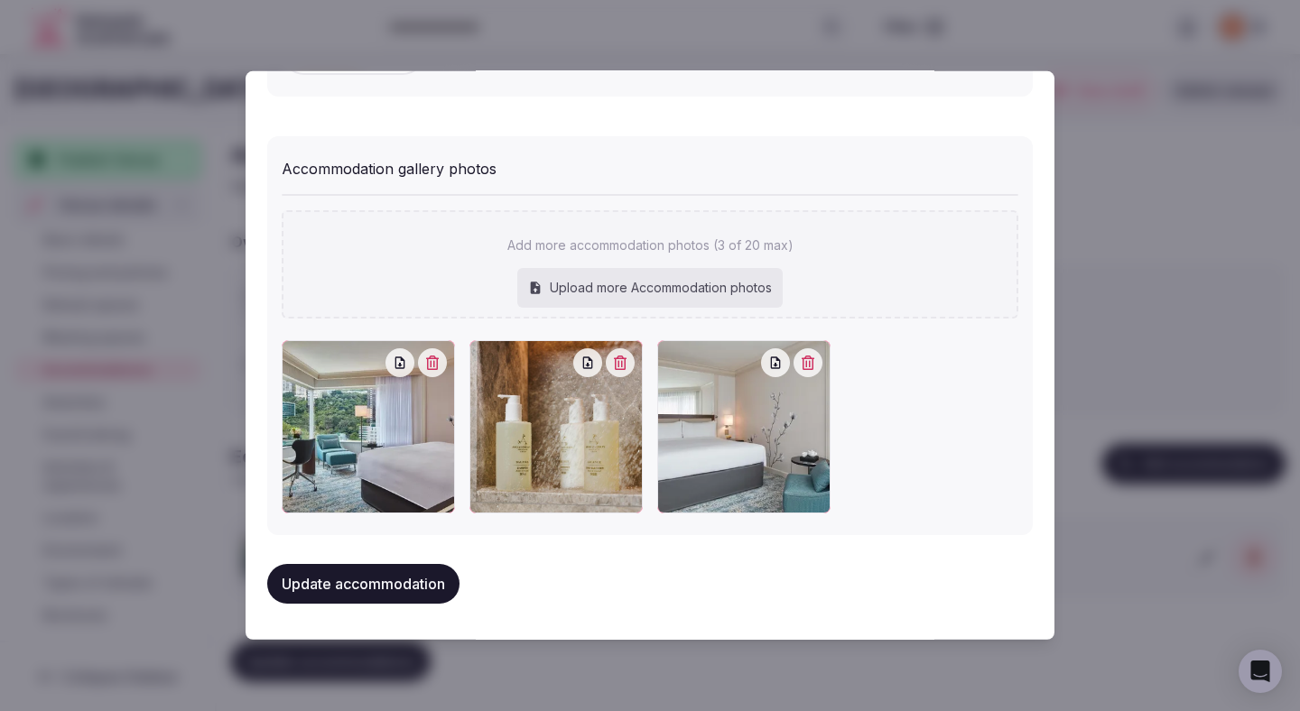
click at [374, 588] on button "Update accommodation" at bounding box center [363, 584] width 192 height 40
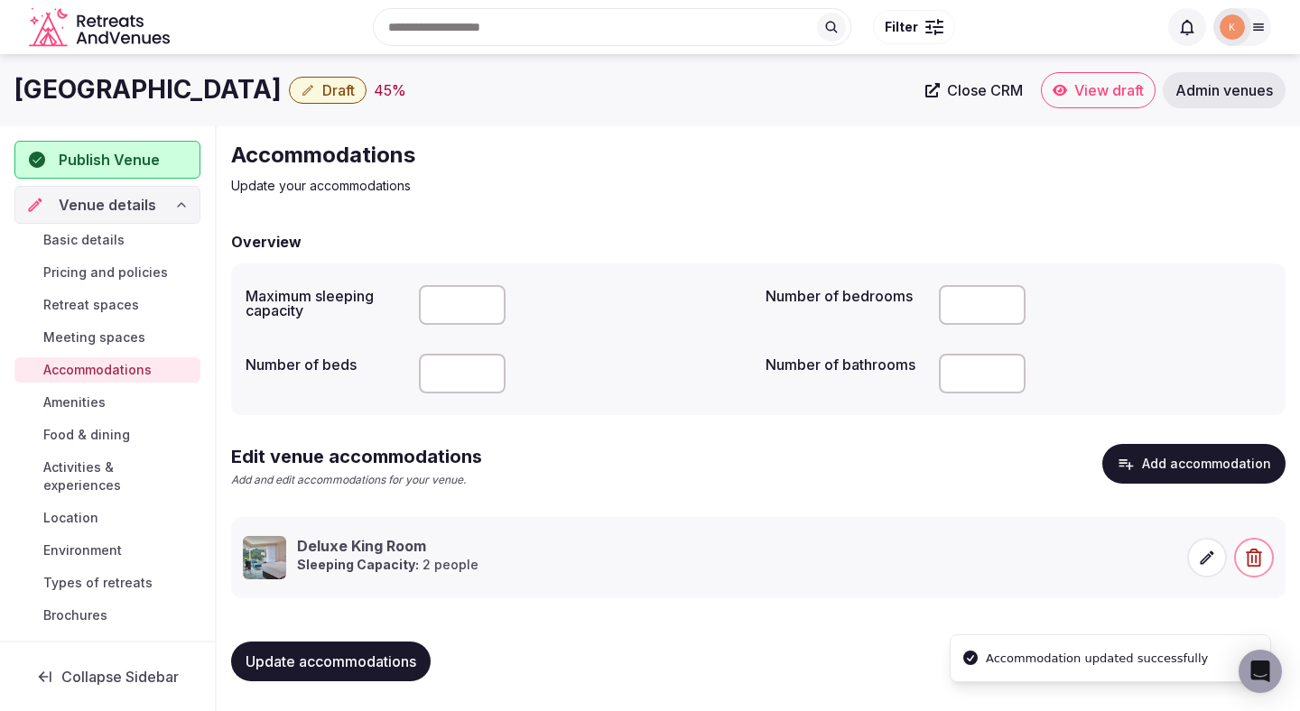
click at [304, 653] on span "Update accommodations" at bounding box center [331, 662] width 171 height 18
click at [99, 401] on span "Amenities" at bounding box center [74, 403] width 62 height 18
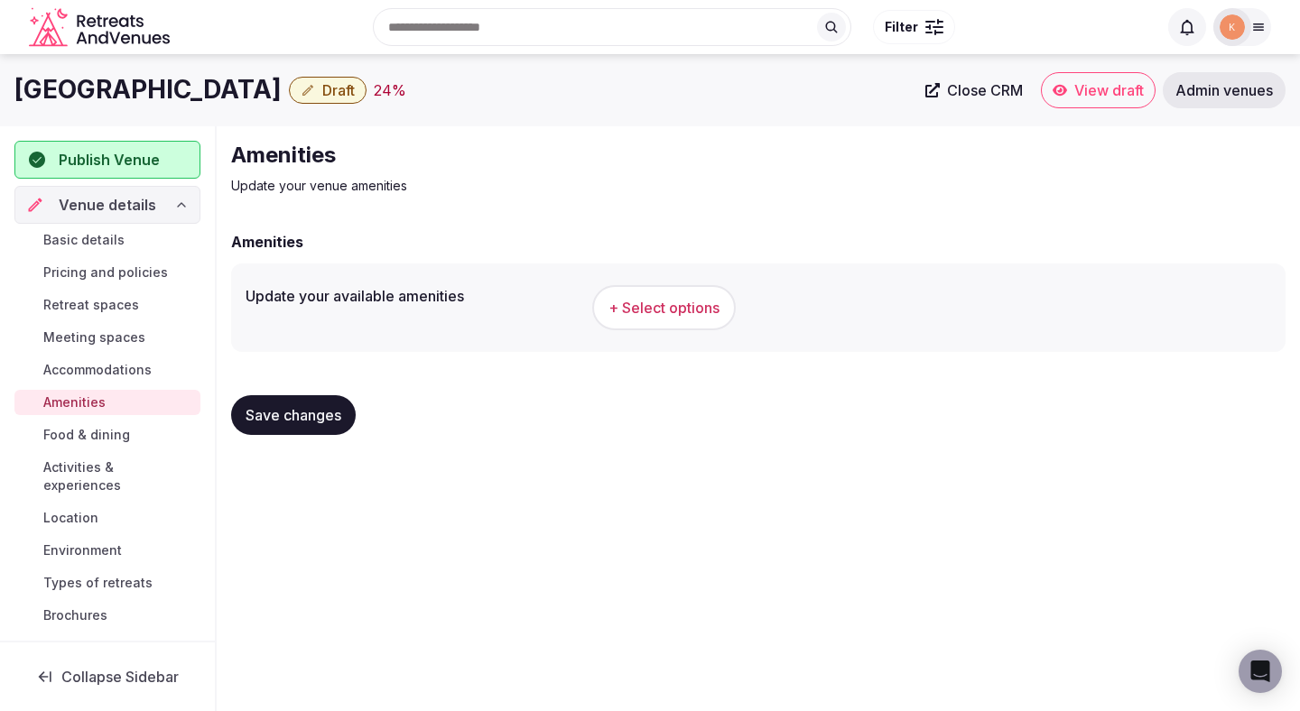
click at [705, 301] on span "+ Select options" at bounding box center [663, 308] width 111 height 20
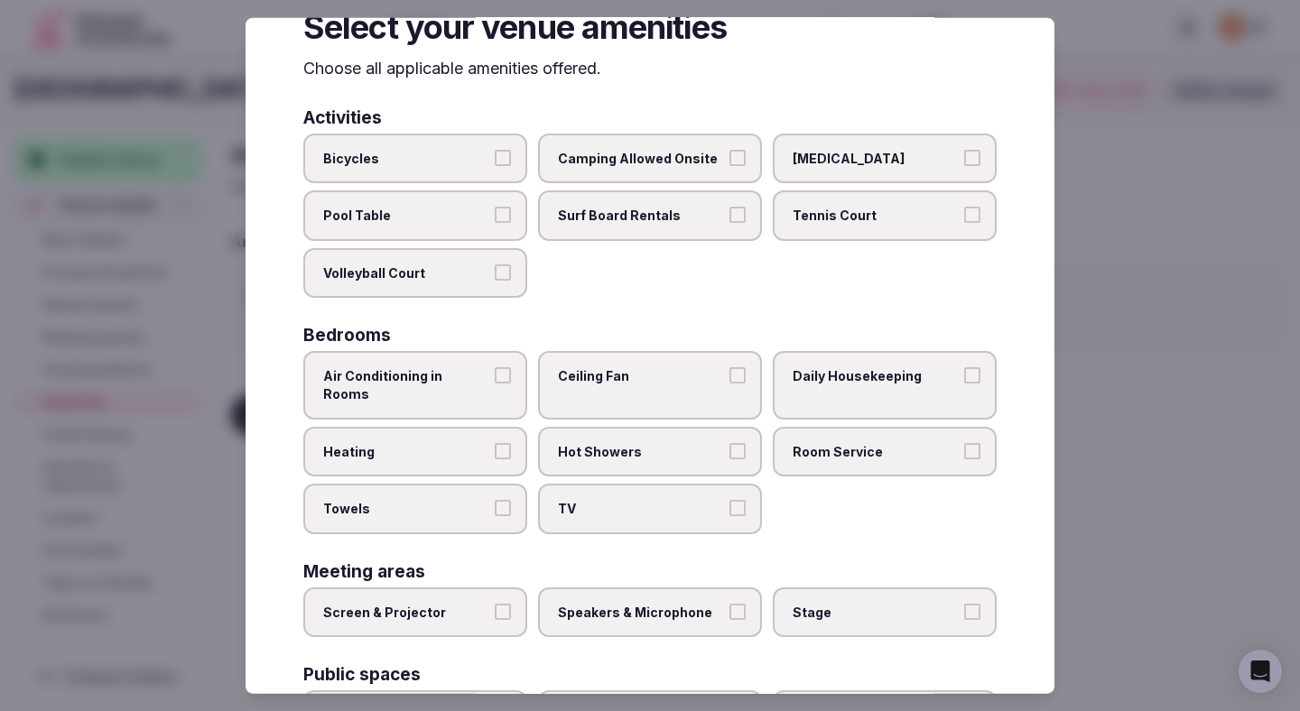
scroll to position [65, 0]
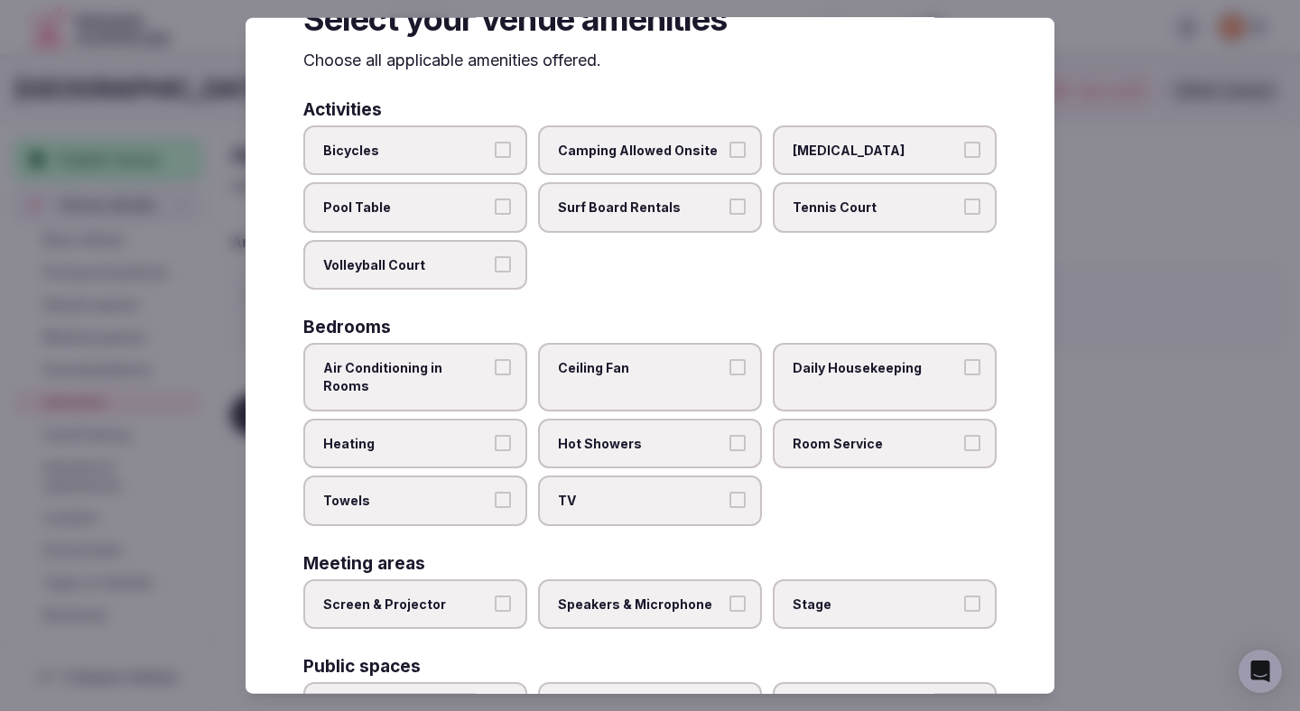
click at [480, 364] on span "Air Conditioning in Rooms" at bounding box center [406, 376] width 166 height 35
click at [495, 364] on button "Air Conditioning in Rooms" at bounding box center [503, 367] width 16 height 16
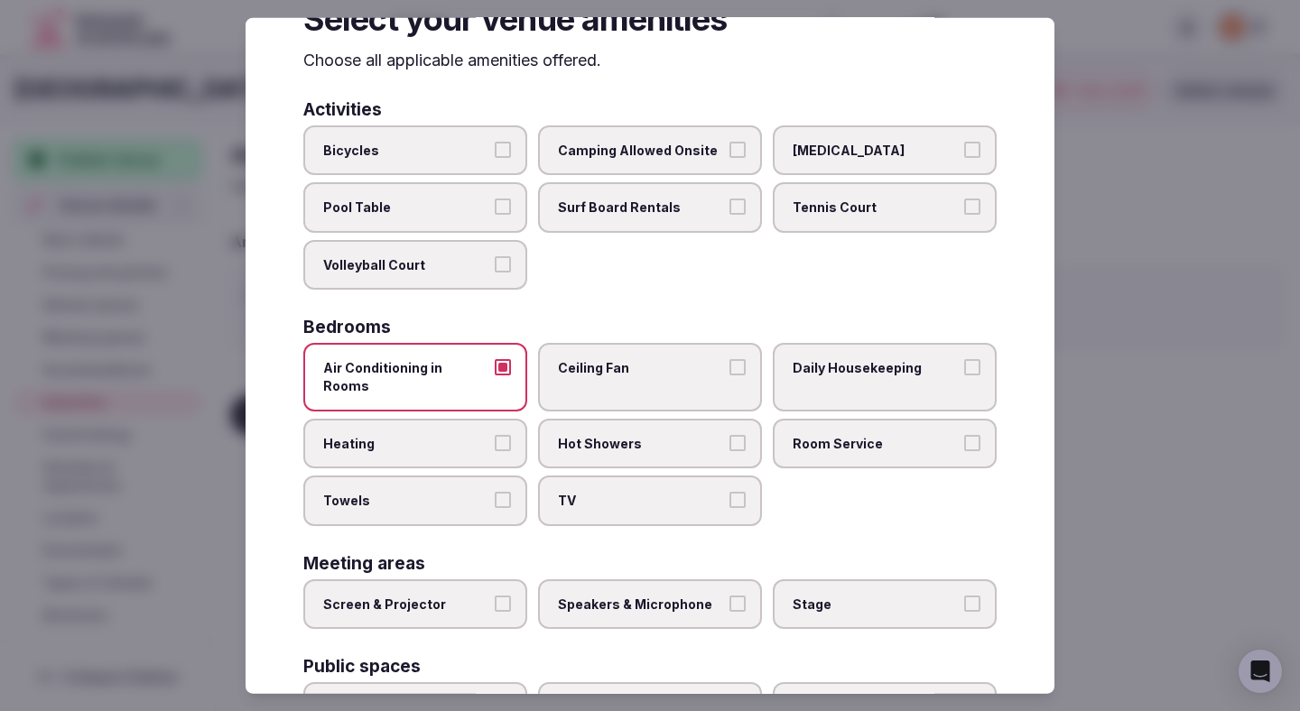
click at [473, 434] on span "Heating" at bounding box center [406, 443] width 166 height 18
click at [495, 434] on button "Heating" at bounding box center [503, 442] width 16 height 16
click at [470, 476] on label "Towels" at bounding box center [415, 501] width 224 height 51
click at [495, 492] on button "Towels" at bounding box center [503, 500] width 16 height 16
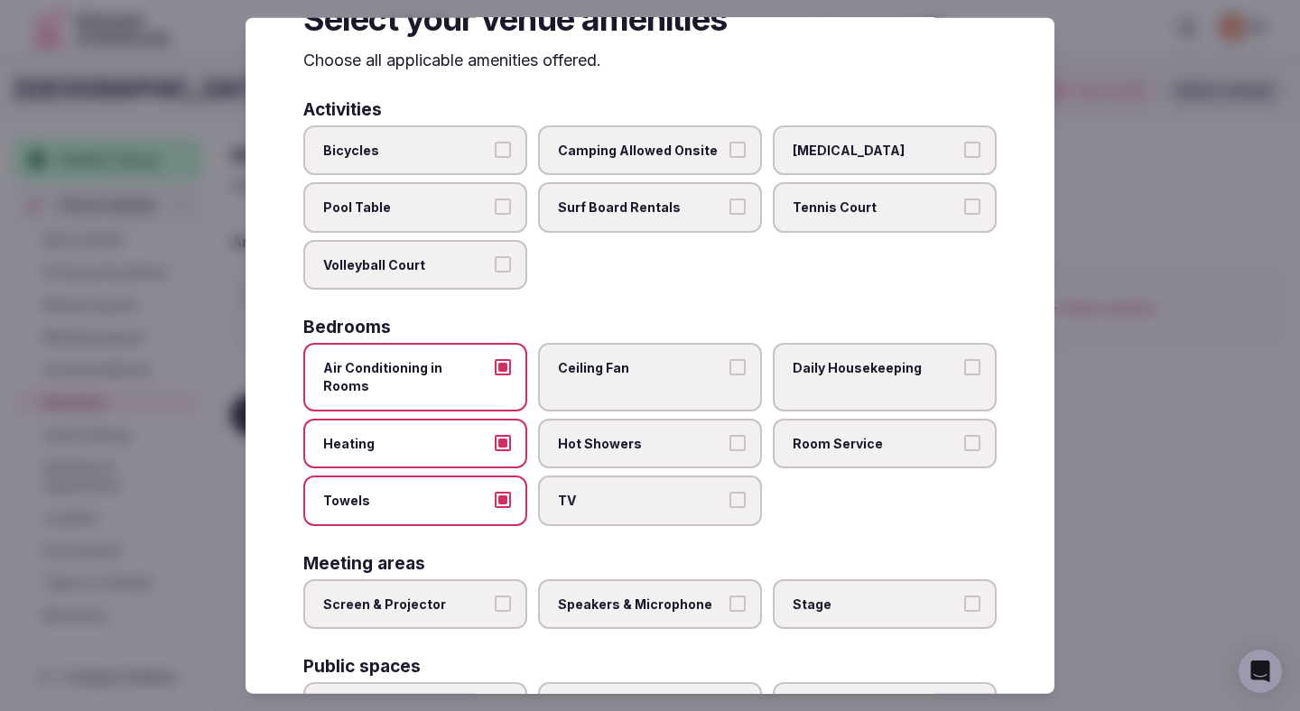
click at [560, 476] on label "TV" at bounding box center [650, 501] width 224 height 51
click at [729, 492] on button "TV" at bounding box center [737, 500] width 16 height 16
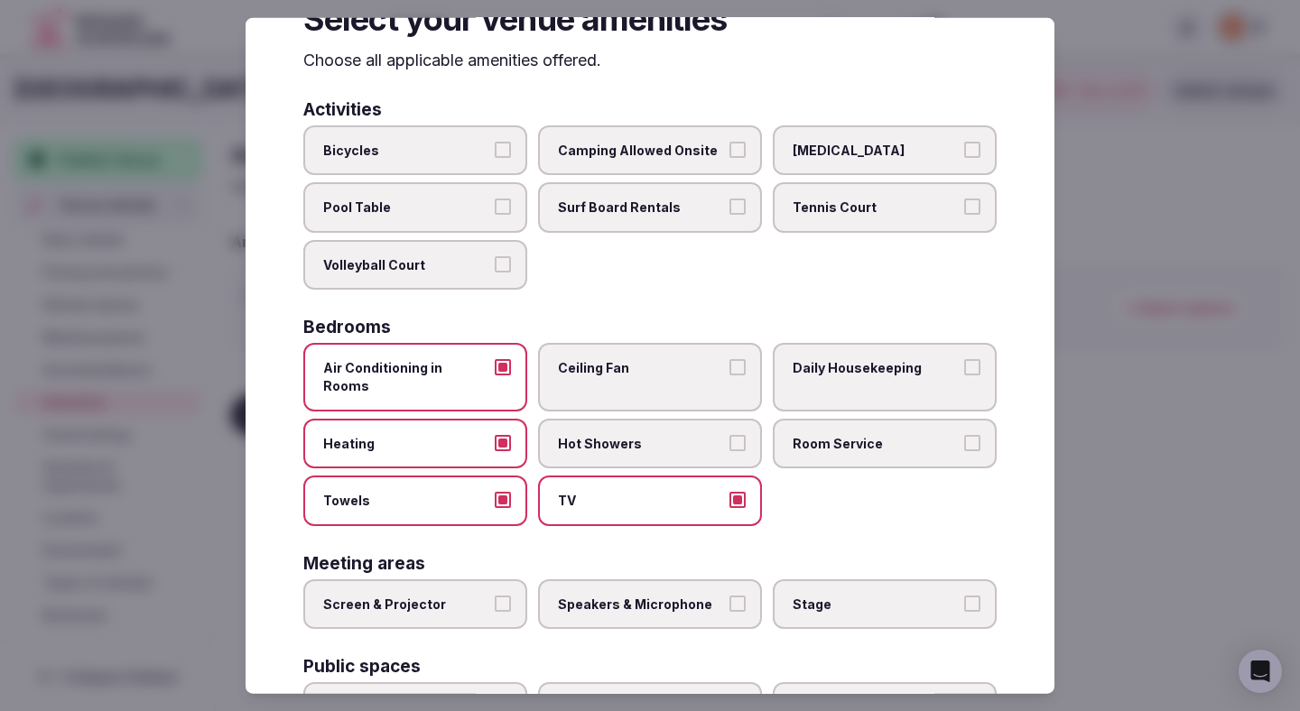
click at [581, 434] on span "Hot Showers" at bounding box center [641, 443] width 166 height 18
click at [729, 434] on button "Hot Showers" at bounding box center [737, 442] width 16 height 16
click at [631, 341] on div "Bedrooms Air Conditioning in Rooms Ceiling Fan Daily Housekeeping Heating Hot S…" at bounding box center [649, 422] width 693 height 207
click at [638, 357] on label "Ceiling Fan" at bounding box center [650, 377] width 224 height 68
click at [729, 359] on button "Ceiling Fan" at bounding box center [737, 367] width 16 height 16
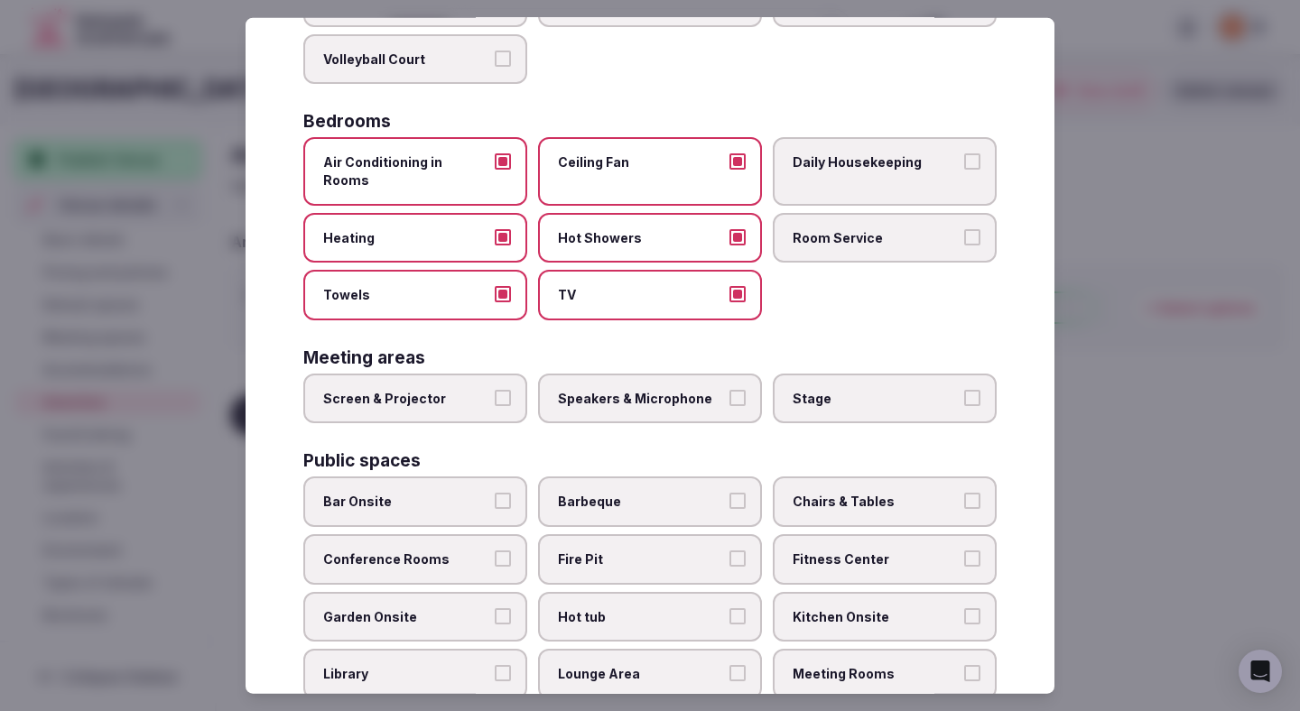
scroll to position [314, 0]
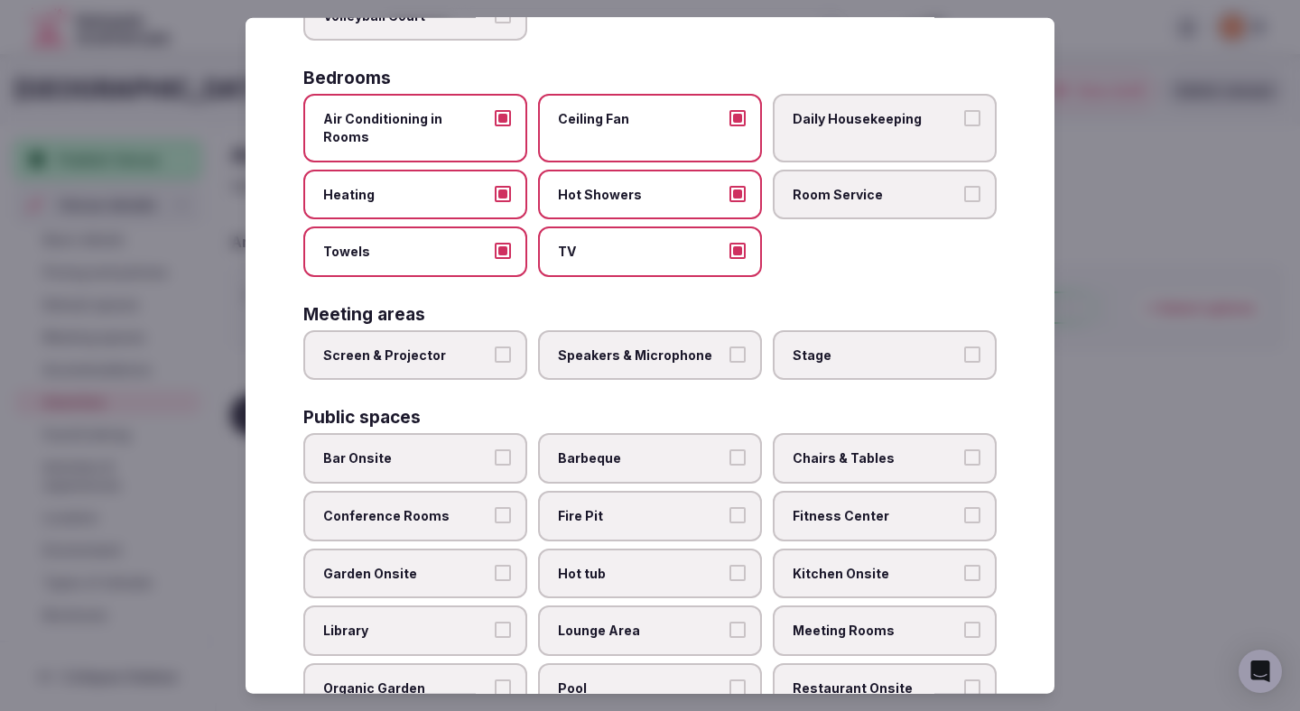
click at [450, 376] on div "Activities Bicycles Camping Allowed Onsite Ice Bath Pool Table Surf Board Renta…" at bounding box center [649, 506] width 693 height 1310
click at [616, 346] on span "Speakers & Microphone" at bounding box center [641, 355] width 166 height 18
click at [729, 346] on button "Speakers & Microphone" at bounding box center [737, 354] width 16 height 16
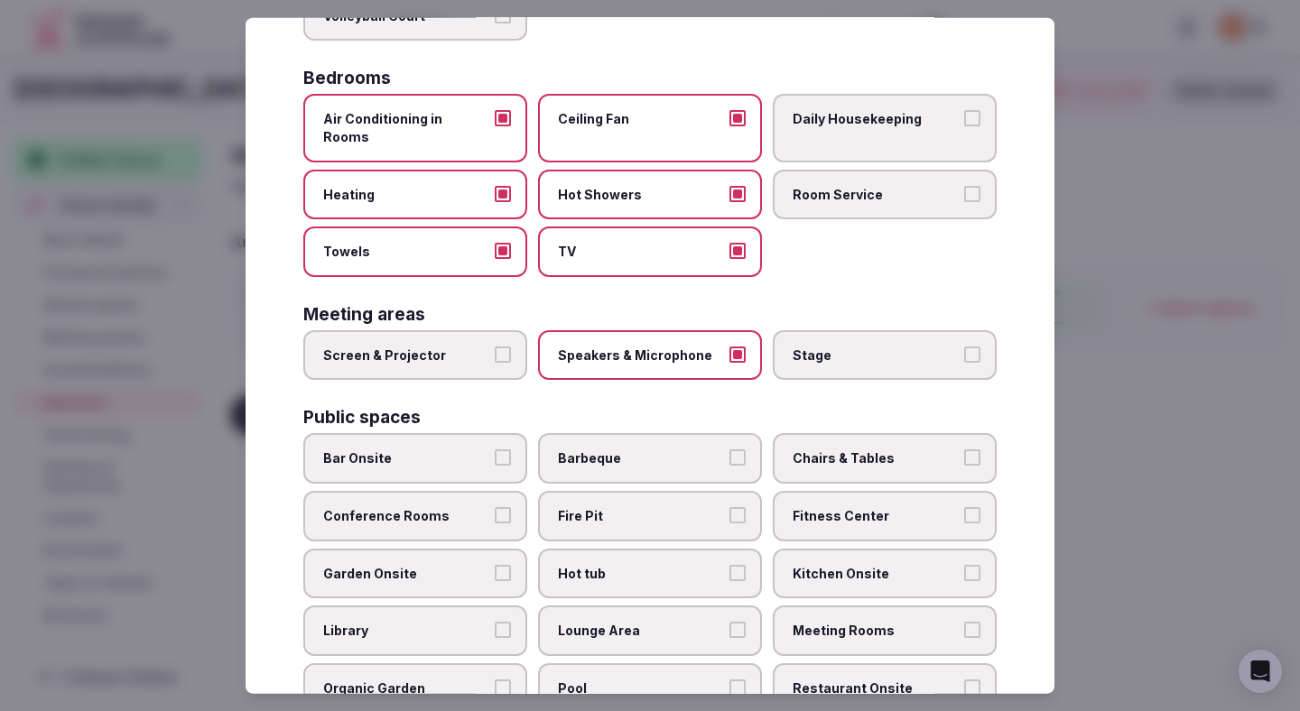
click at [397, 358] on label "Screen & Projector" at bounding box center [415, 355] width 224 height 51
click at [495, 358] on button "Screen & Projector" at bounding box center [503, 354] width 16 height 16
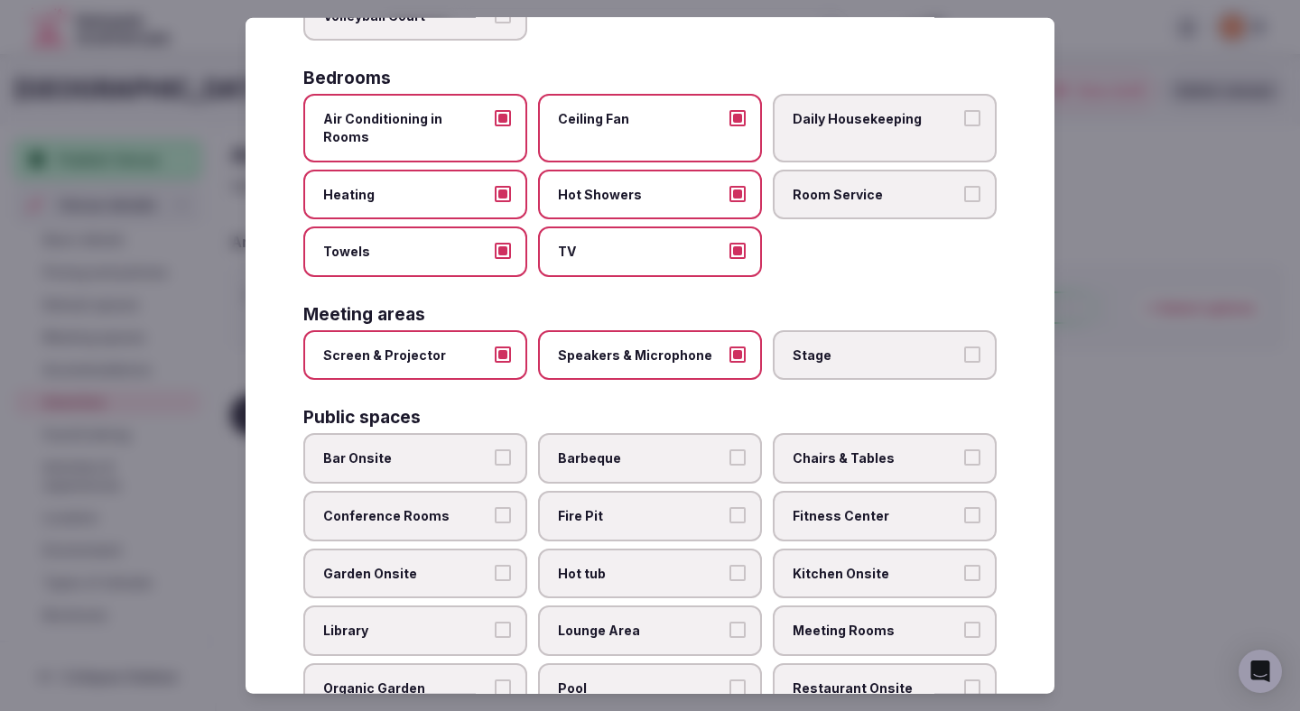
click at [903, 131] on label "Daily Housekeeping" at bounding box center [885, 128] width 224 height 68
click at [964, 126] on button "Daily Housekeeping" at bounding box center [972, 118] width 16 height 16
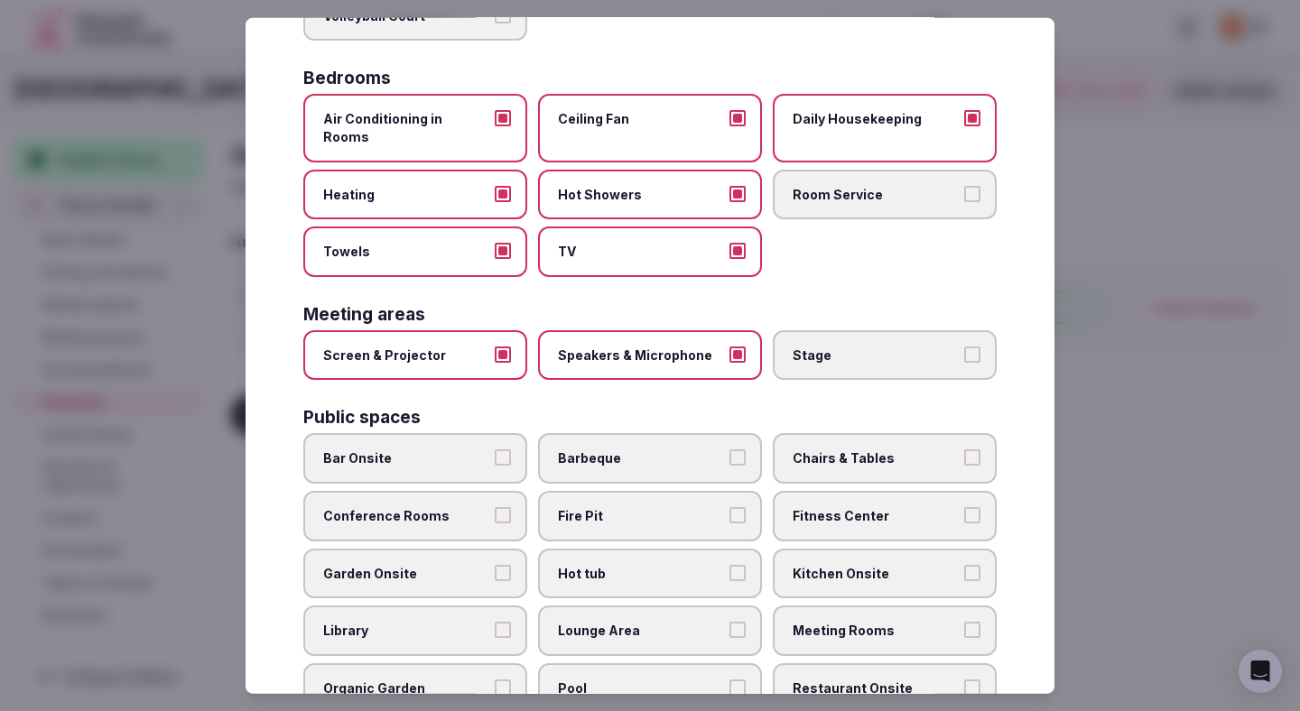
click at [899, 169] on label "Room Service" at bounding box center [885, 194] width 224 height 51
click at [964, 185] on button "Room Service" at bounding box center [972, 193] width 16 height 16
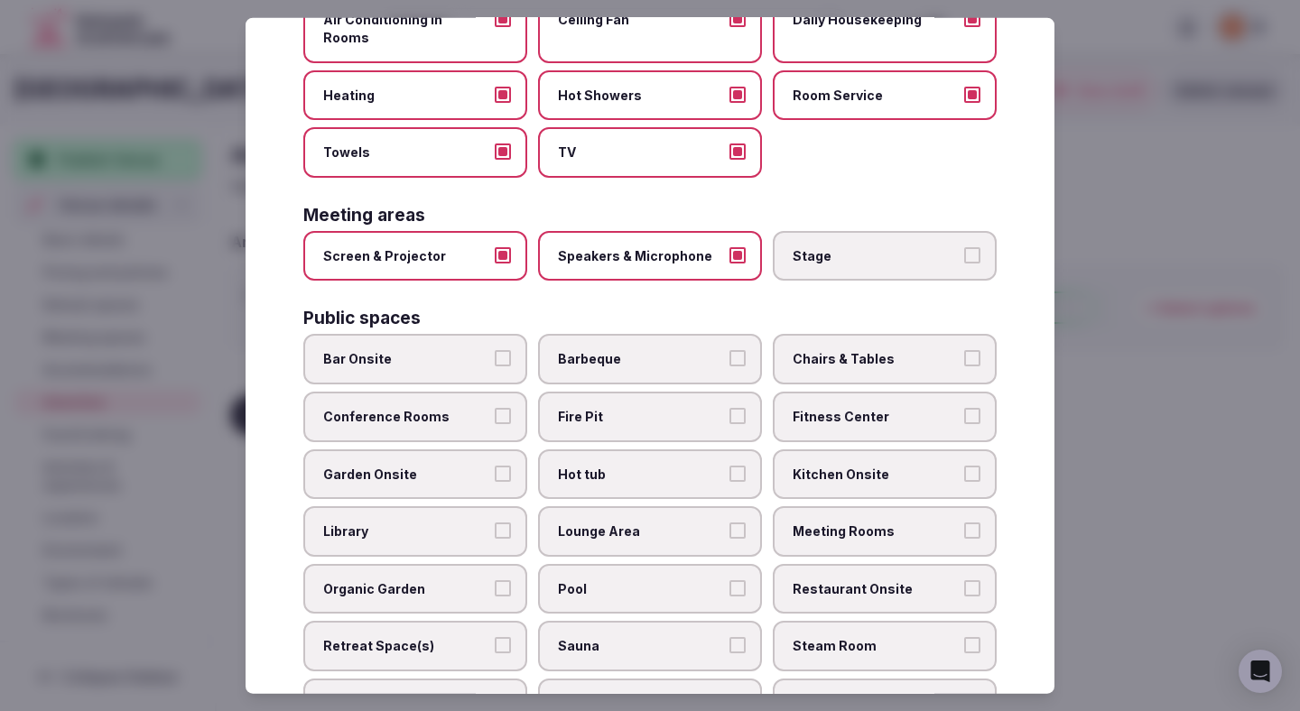
scroll to position [423, 0]
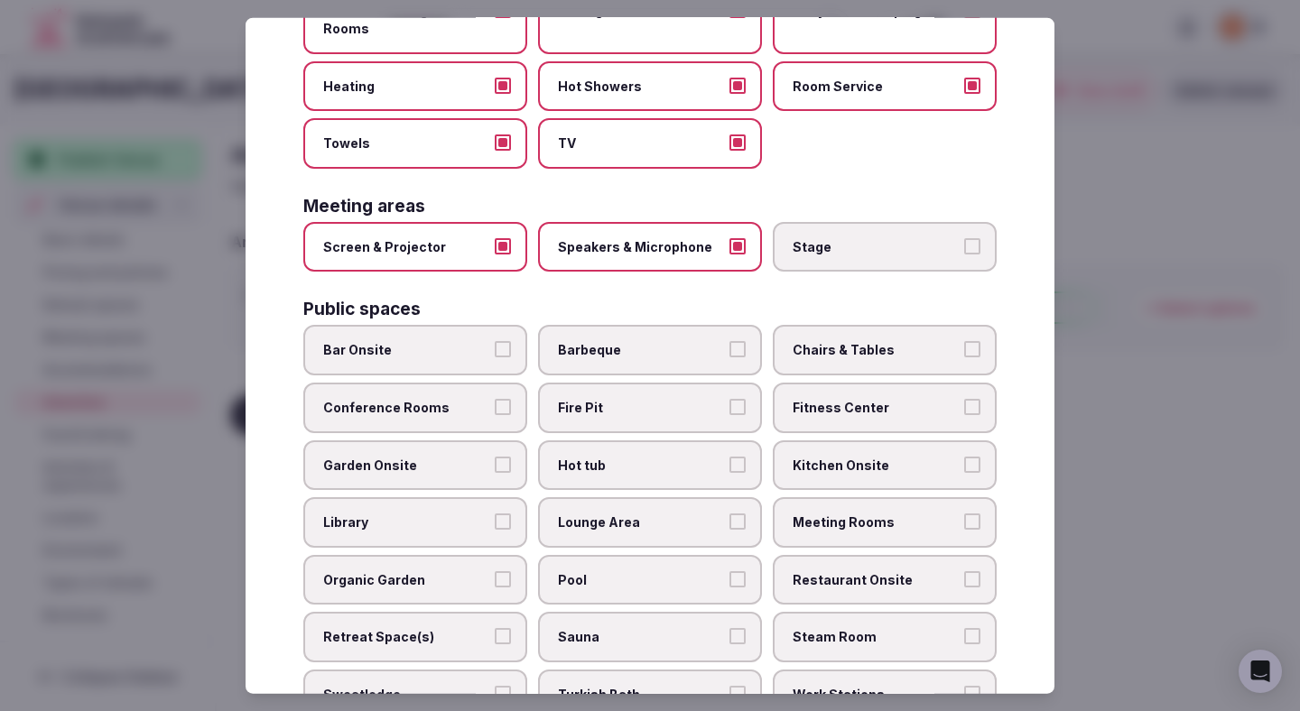
click at [506, 341] on button "Bar Onsite" at bounding box center [503, 349] width 16 height 16
click at [805, 325] on label "Chairs & Tables" at bounding box center [885, 350] width 224 height 51
click at [964, 341] on button "Chairs & Tables" at bounding box center [972, 349] width 16 height 16
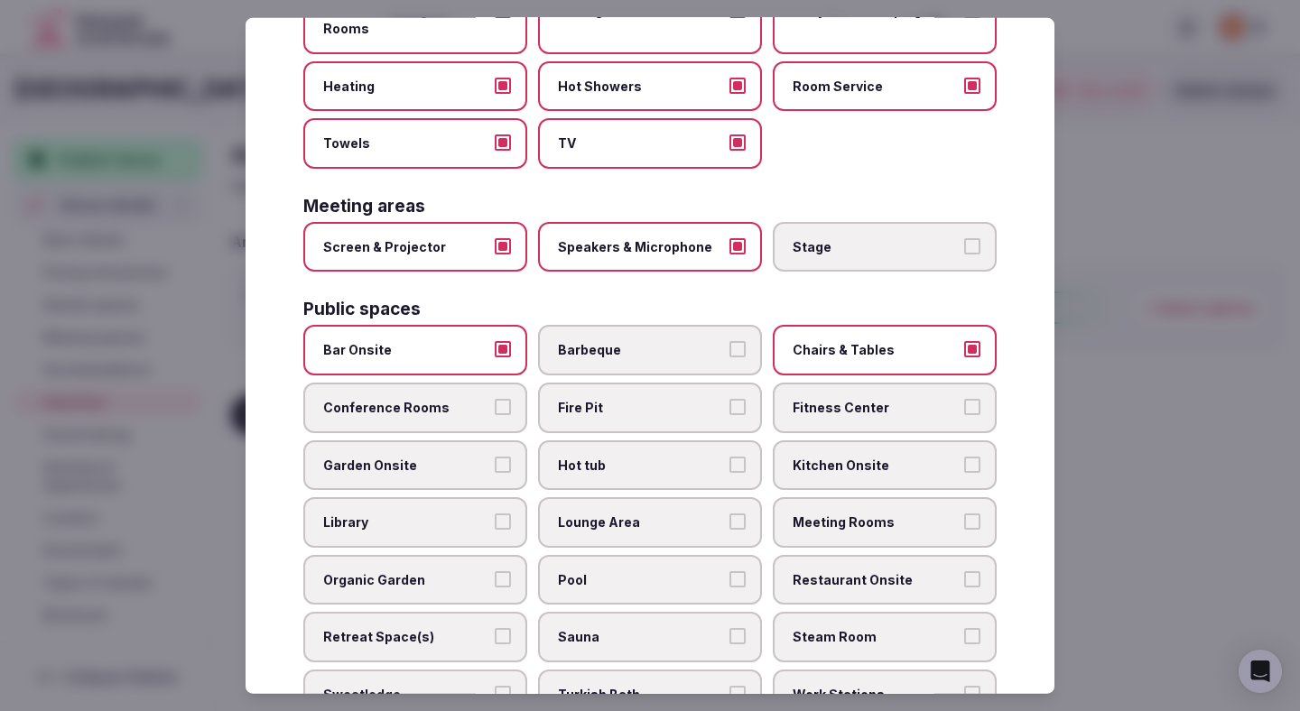
click at [460, 399] on span "Conference Rooms" at bounding box center [406, 408] width 166 height 18
click at [495, 399] on button "Conference Rooms" at bounding box center [503, 407] width 16 height 16
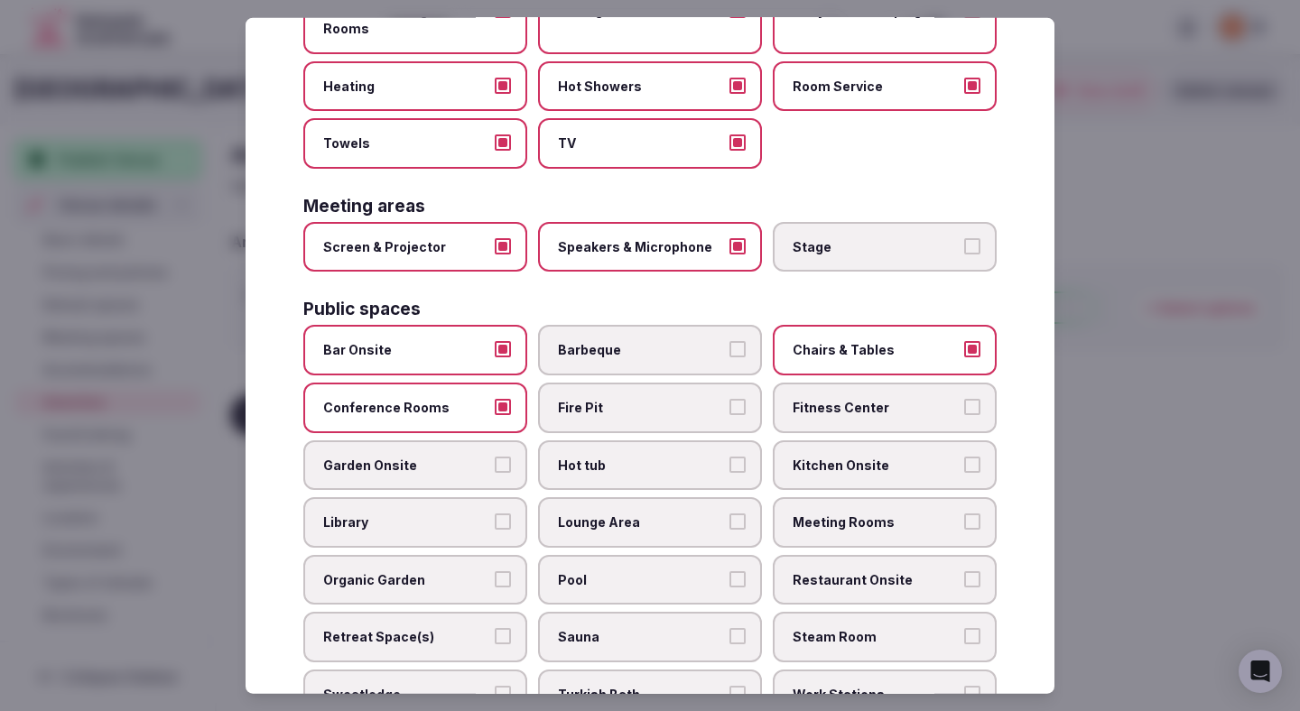
click at [806, 399] on span "Fitness Center" at bounding box center [876, 408] width 166 height 18
click at [964, 399] on button "Fitness Center" at bounding box center [972, 407] width 16 height 16
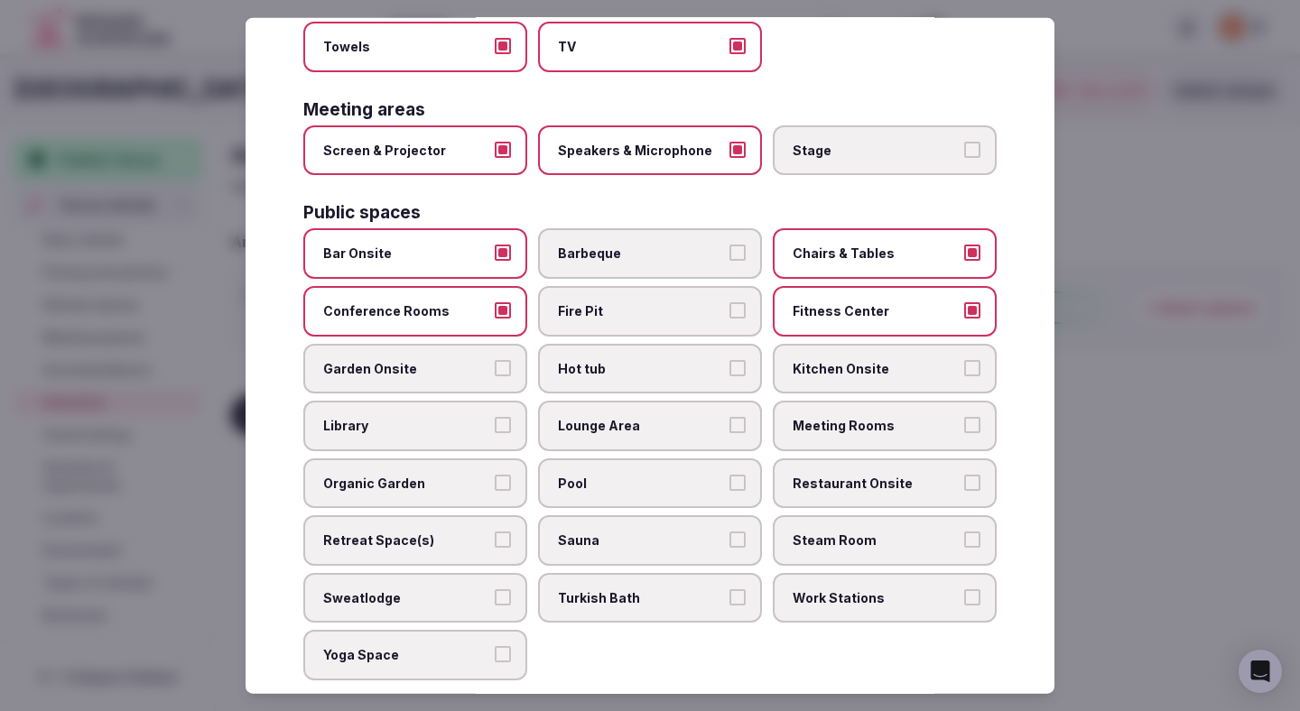
scroll to position [532, 0]
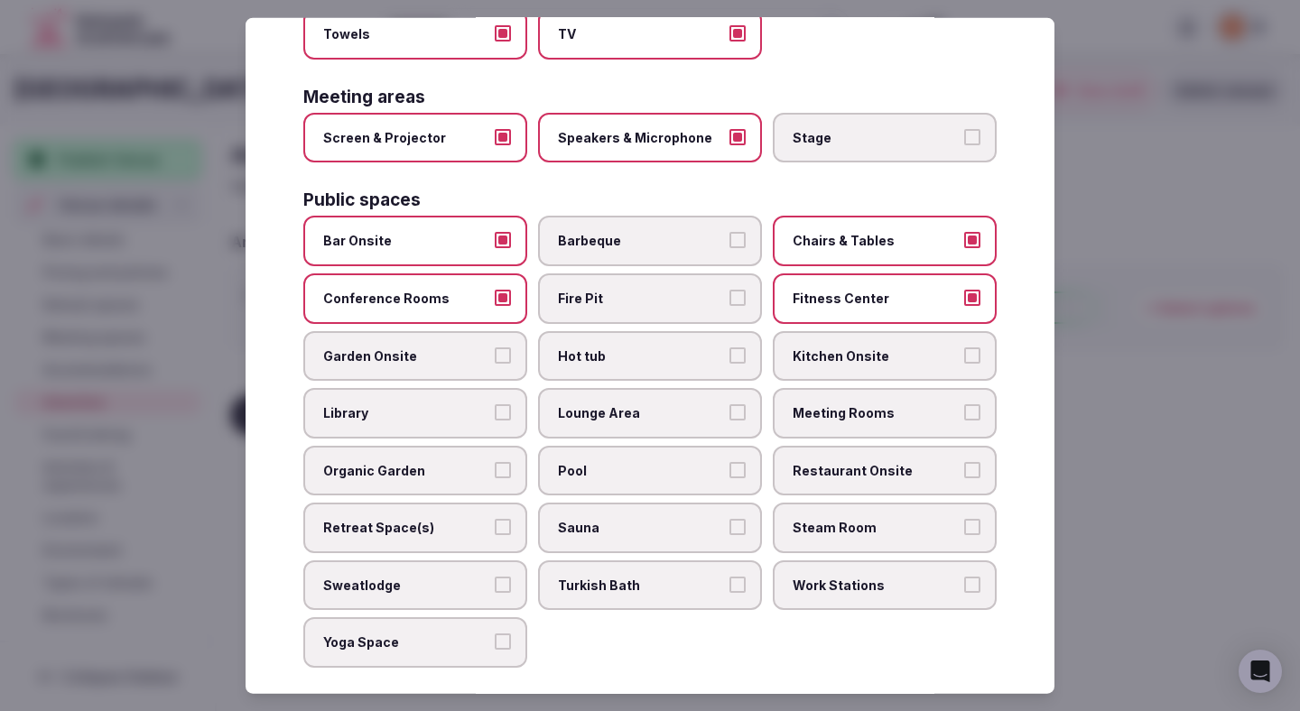
click at [831, 404] on span "Meeting Rooms" at bounding box center [876, 413] width 166 height 18
click at [964, 404] on button "Meeting Rooms" at bounding box center [972, 412] width 16 height 16
click at [609, 461] on span "Pool" at bounding box center [641, 470] width 166 height 18
click at [729, 461] on button "Pool" at bounding box center [737, 469] width 16 height 16
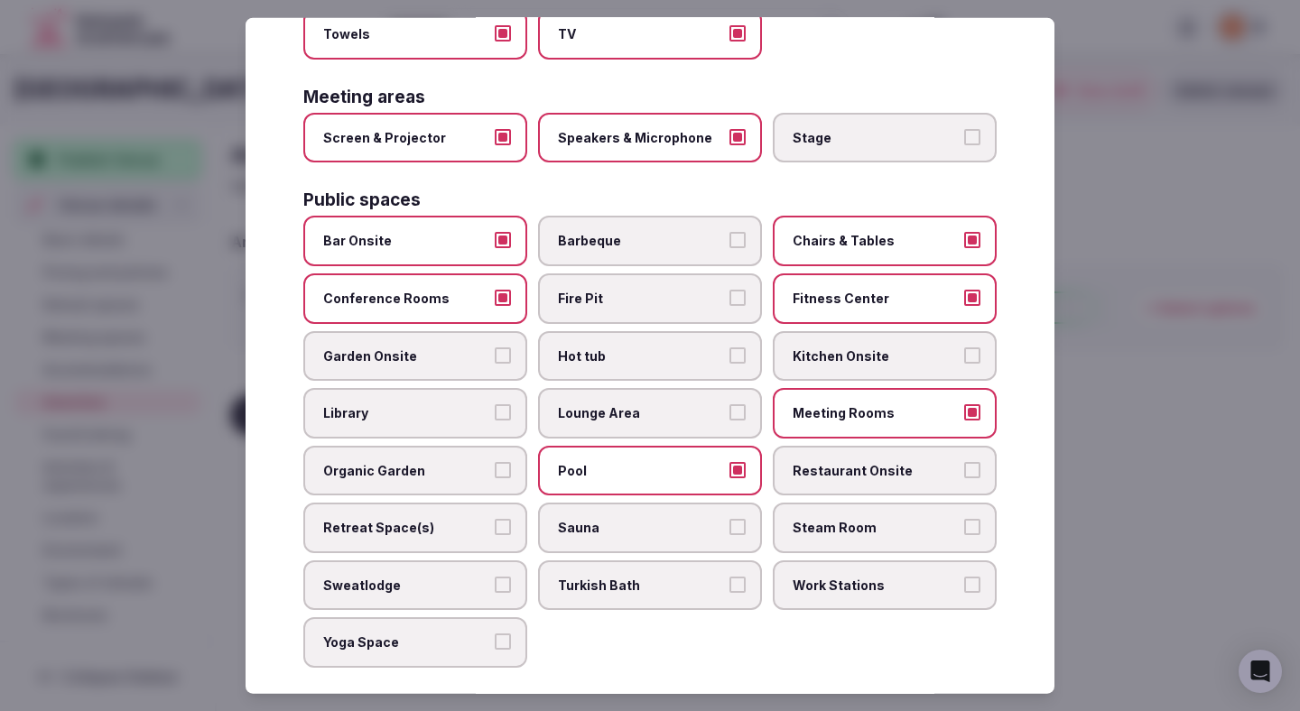
click at [838, 445] on label "Restaurant Onsite" at bounding box center [885, 470] width 224 height 51
click at [964, 461] on button "Restaurant Onsite" at bounding box center [972, 469] width 16 height 16
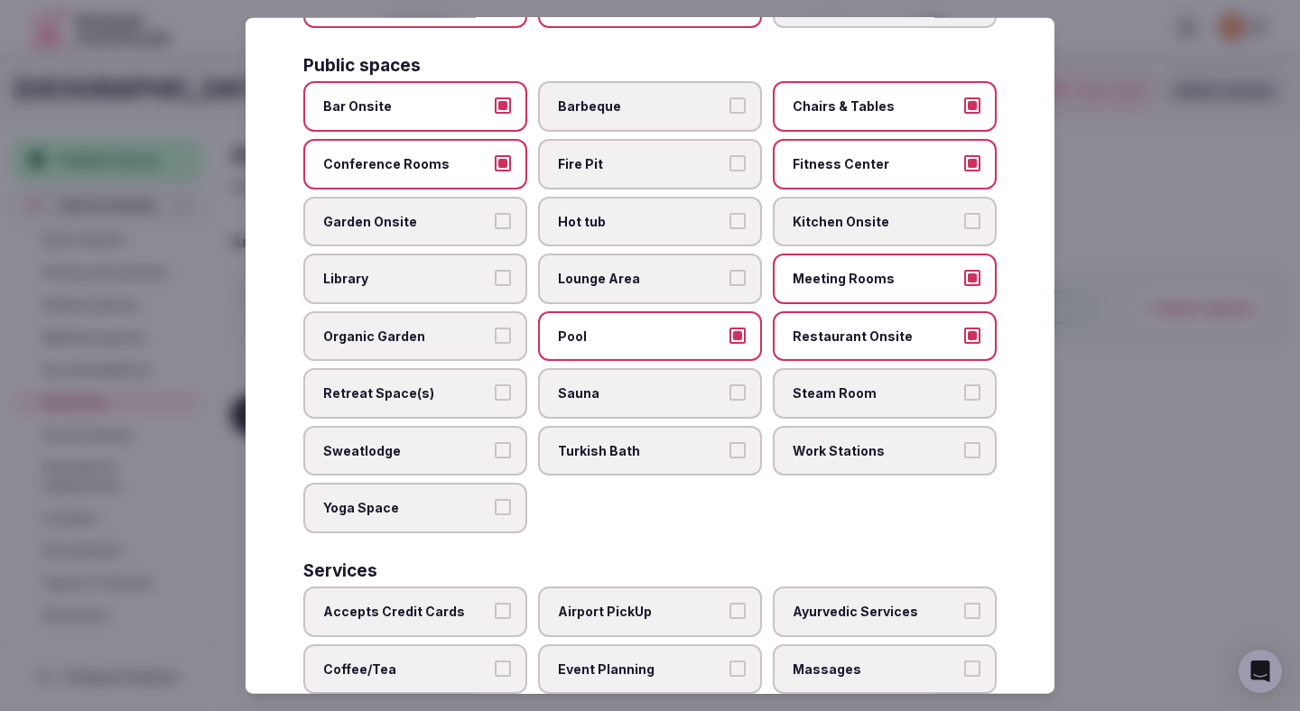
scroll to position [708, 0]
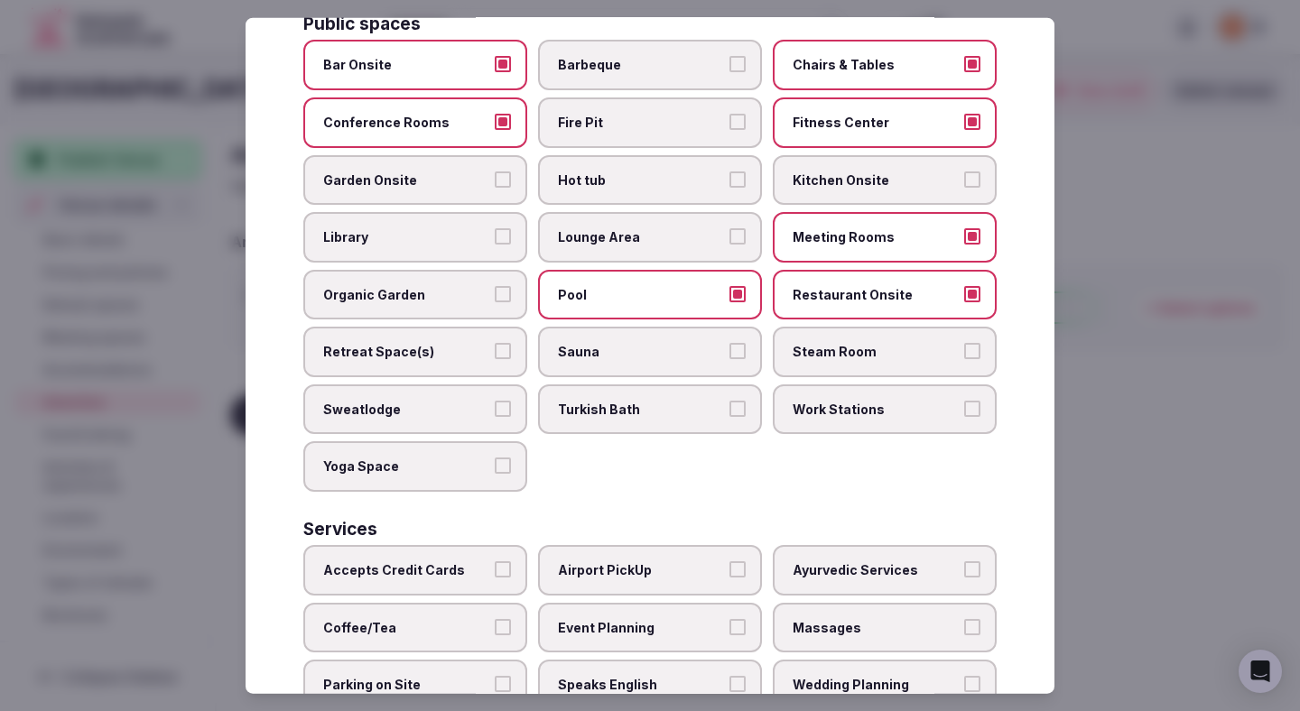
click at [824, 401] on span "Work Stations" at bounding box center [876, 410] width 166 height 18
click at [964, 401] on button "Work Stations" at bounding box center [972, 409] width 16 height 16
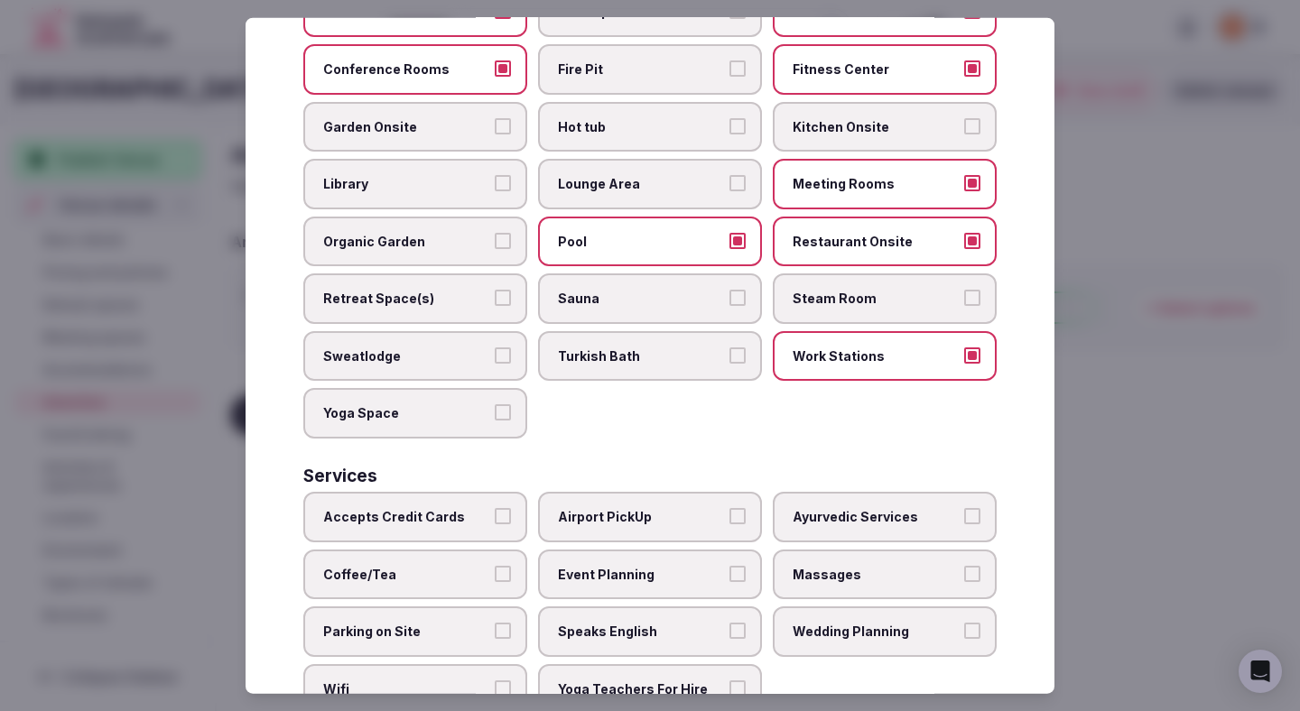
scroll to position [780, 0]
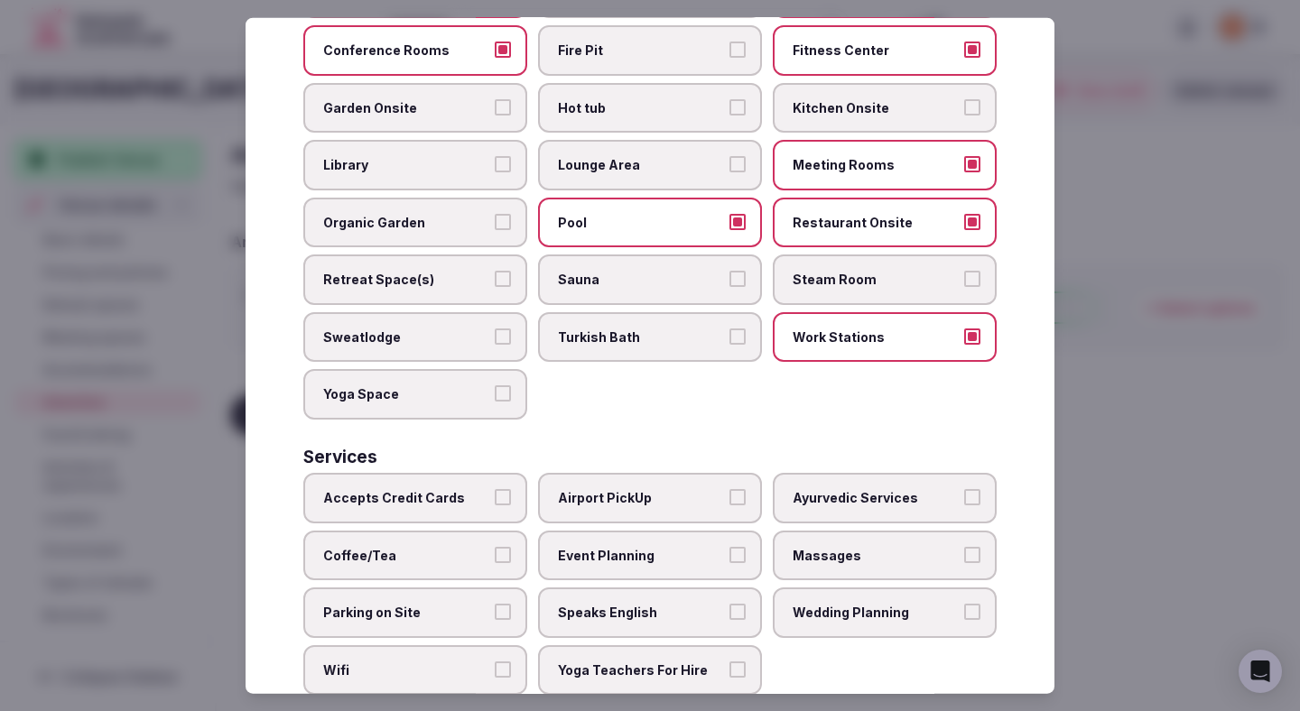
click at [455, 489] on span "Accepts Credit Cards" at bounding box center [406, 498] width 166 height 18
click at [495, 489] on button "Accepts Credit Cards" at bounding box center [503, 497] width 16 height 16
click at [454, 530] on label "Coffee/Tea" at bounding box center [415, 555] width 224 height 51
click at [495, 546] on button "Coffee/Tea" at bounding box center [503, 554] width 16 height 16
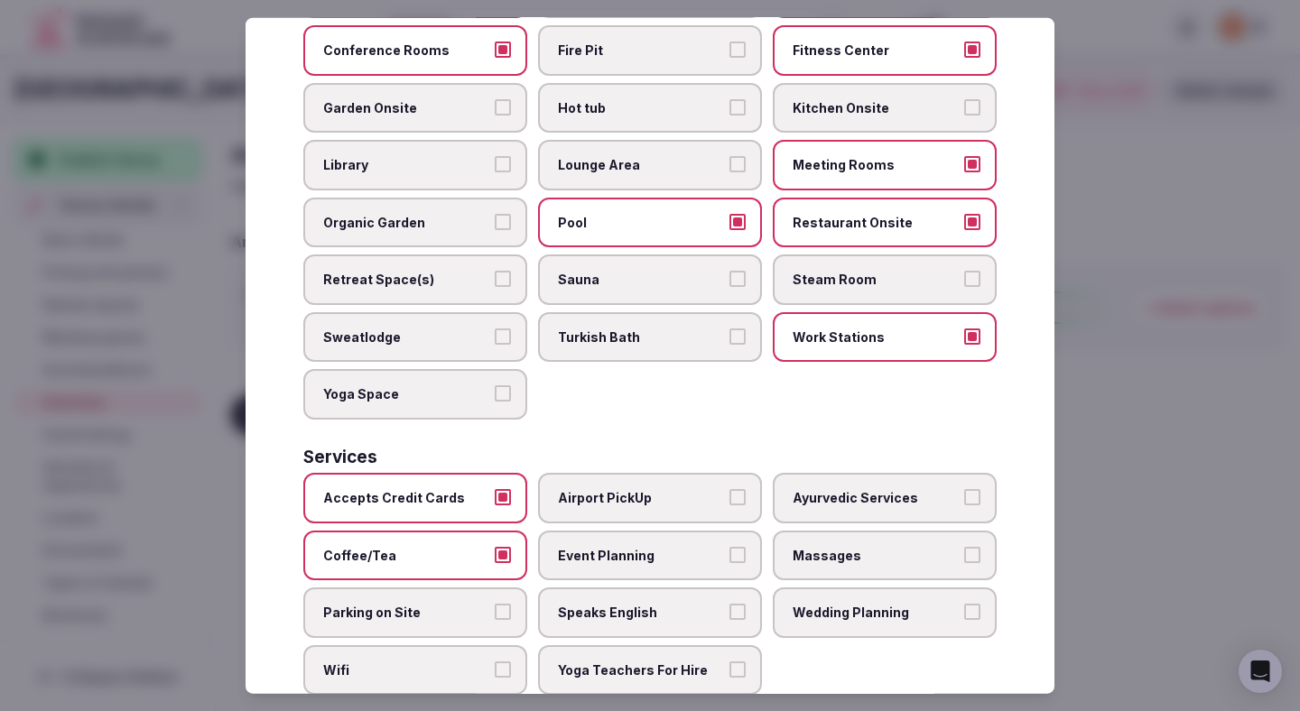
click at [441, 588] on label "Parking on Site" at bounding box center [415, 613] width 224 height 51
click at [495, 604] on button "Parking on Site" at bounding box center [503, 612] width 16 height 16
click at [430, 646] on label "Wifi" at bounding box center [415, 671] width 224 height 51
click at [495, 662] on button "Wifi" at bounding box center [503, 670] width 16 height 16
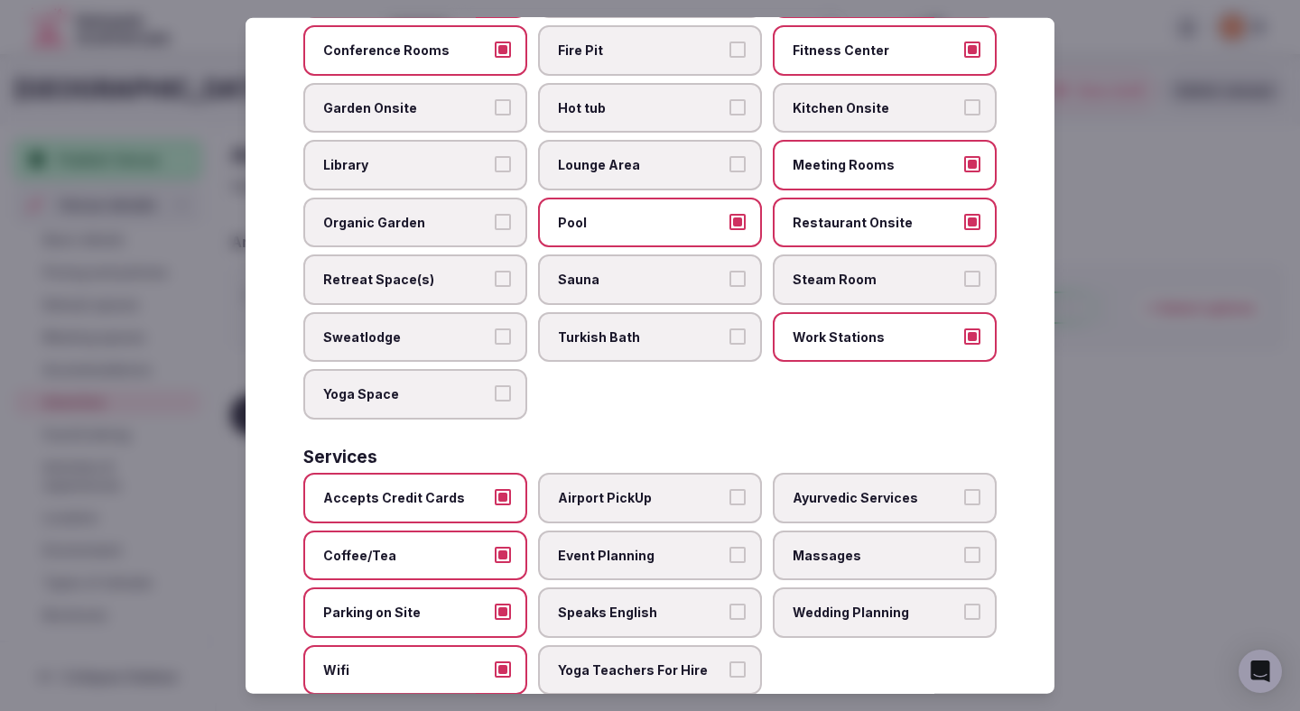
click at [619, 604] on span "Speaks English" at bounding box center [641, 613] width 166 height 18
click at [729, 604] on button "Speaks English" at bounding box center [737, 612] width 16 height 16
click at [619, 560] on label "Event Planning" at bounding box center [650, 555] width 224 height 51
click at [729, 560] on button "Event Planning" at bounding box center [737, 554] width 16 height 16
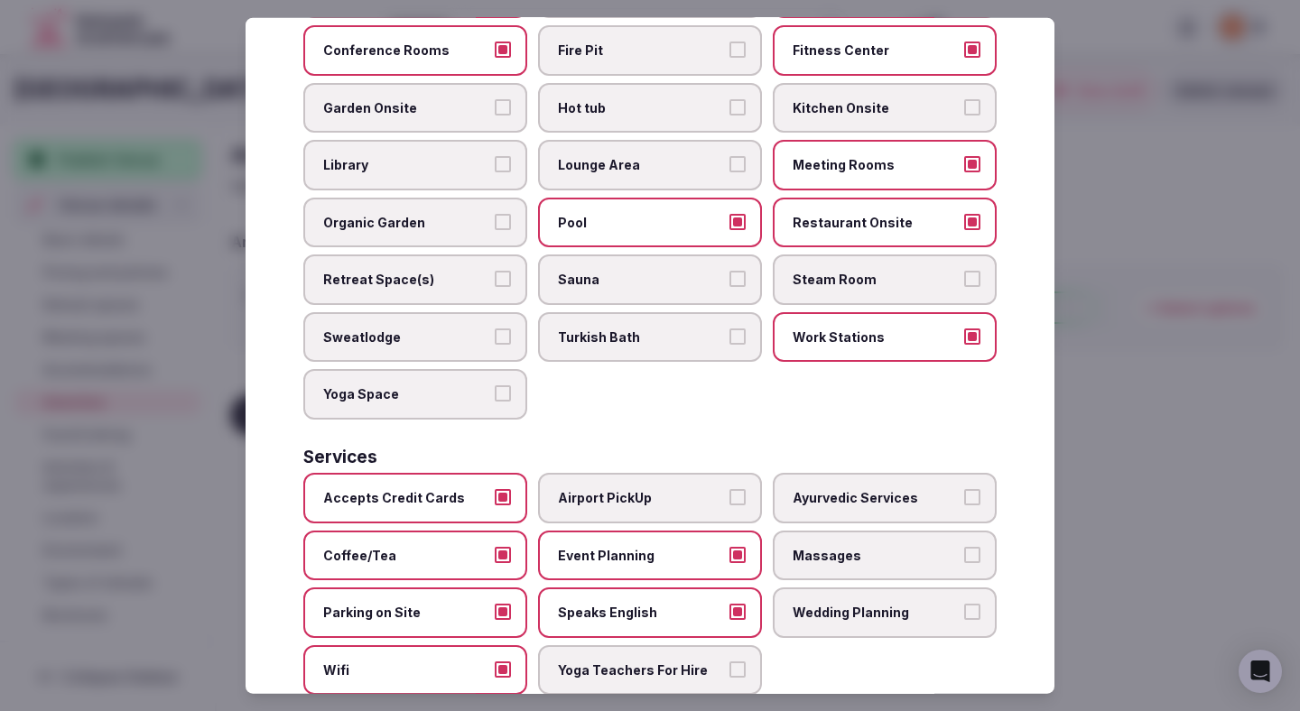
click at [843, 546] on span "Massages" at bounding box center [876, 555] width 166 height 18
click at [964, 546] on button "Massages" at bounding box center [972, 554] width 16 height 16
click at [796, 604] on span "Wedding Planning" at bounding box center [876, 613] width 166 height 18
click at [964, 604] on button "Wedding Planning" at bounding box center [972, 612] width 16 height 16
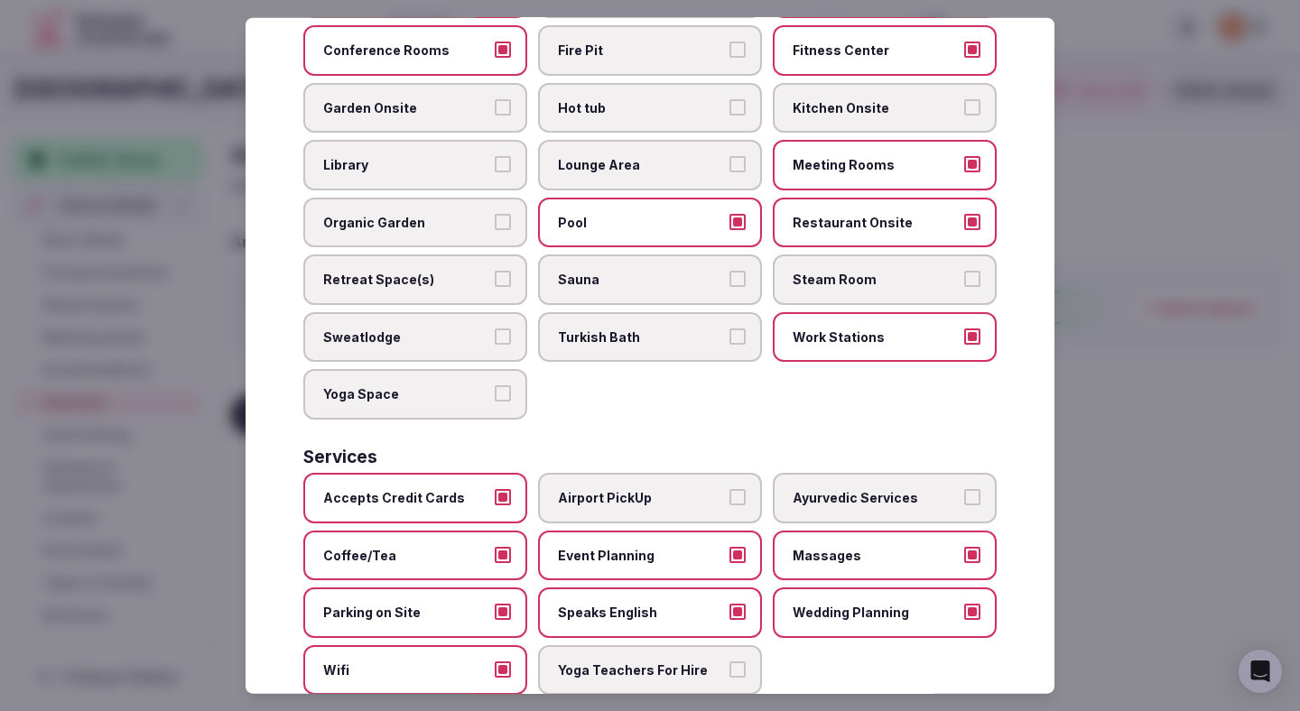
click at [631, 497] on label "Airport PickUp" at bounding box center [650, 498] width 224 height 51
click at [729, 497] on button "Airport PickUp" at bounding box center [737, 497] width 16 height 16
click at [636, 497] on label "Airport PickUp" at bounding box center [650, 498] width 224 height 51
click at [729, 497] on button "Airport PickUp" at bounding box center [737, 497] width 16 height 16
click at [1219, 273] on div at bounding box center [650, 355] width 1300 height 711
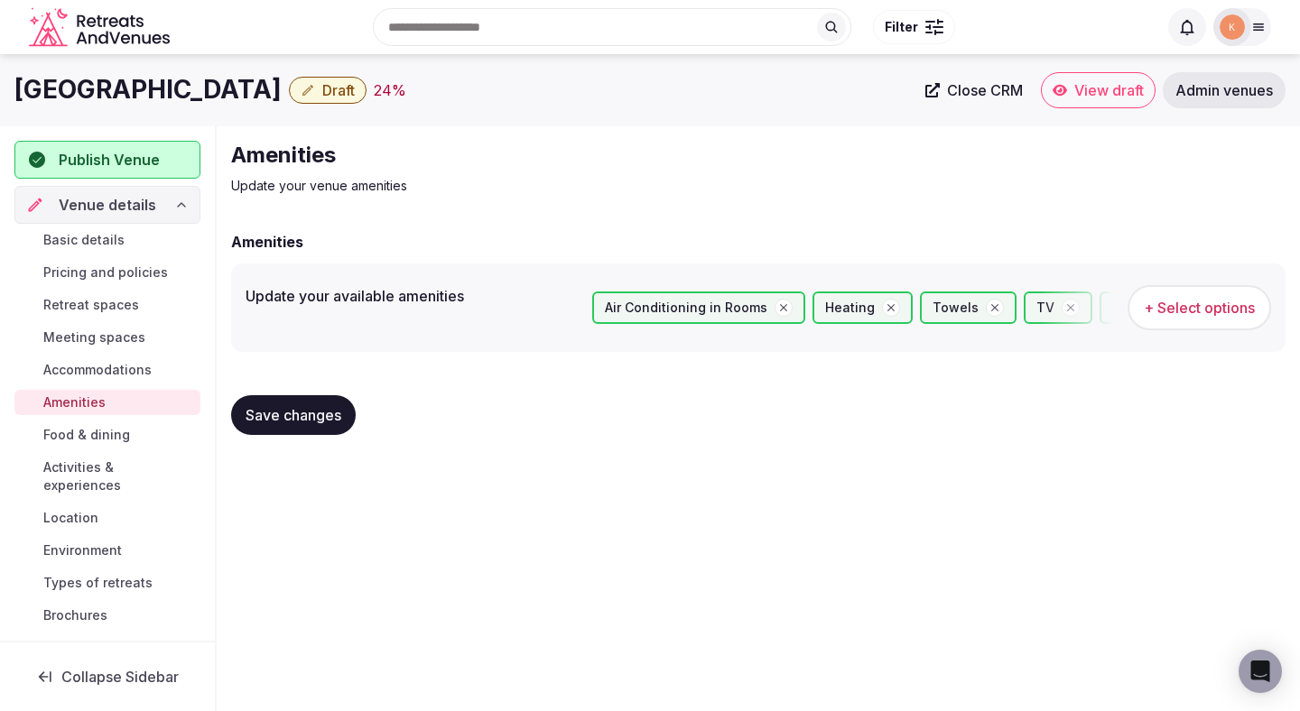
click at [290, 434] on button "Save changes" at bounding box center [293, 415] width 125 height 40
click at [291, 428] on button "Save changes" at bounding box center [293, 415] width 125 height 40
click at [128, 431] on span "Food & dining" at bounding box center [86, 435] width 87 height 18
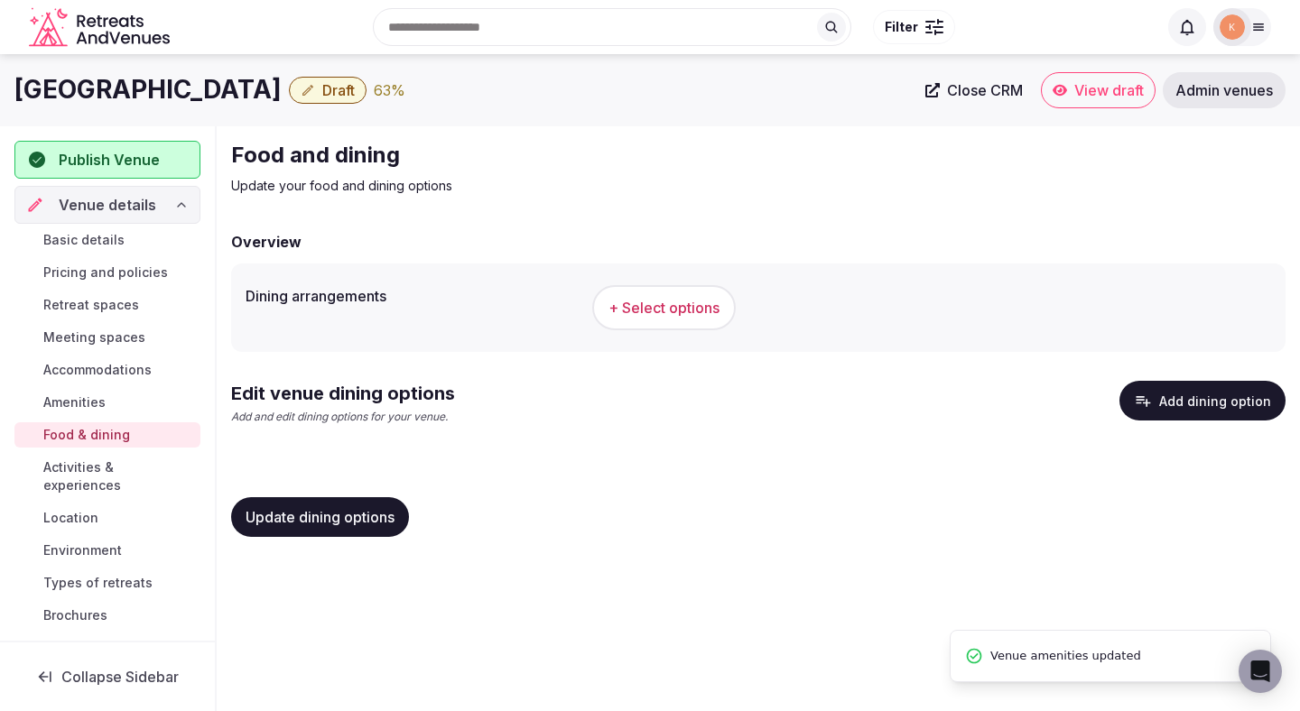
click at [655, 299] on span "+ Select options" at bounding box center [663, 308] width 111 height 20
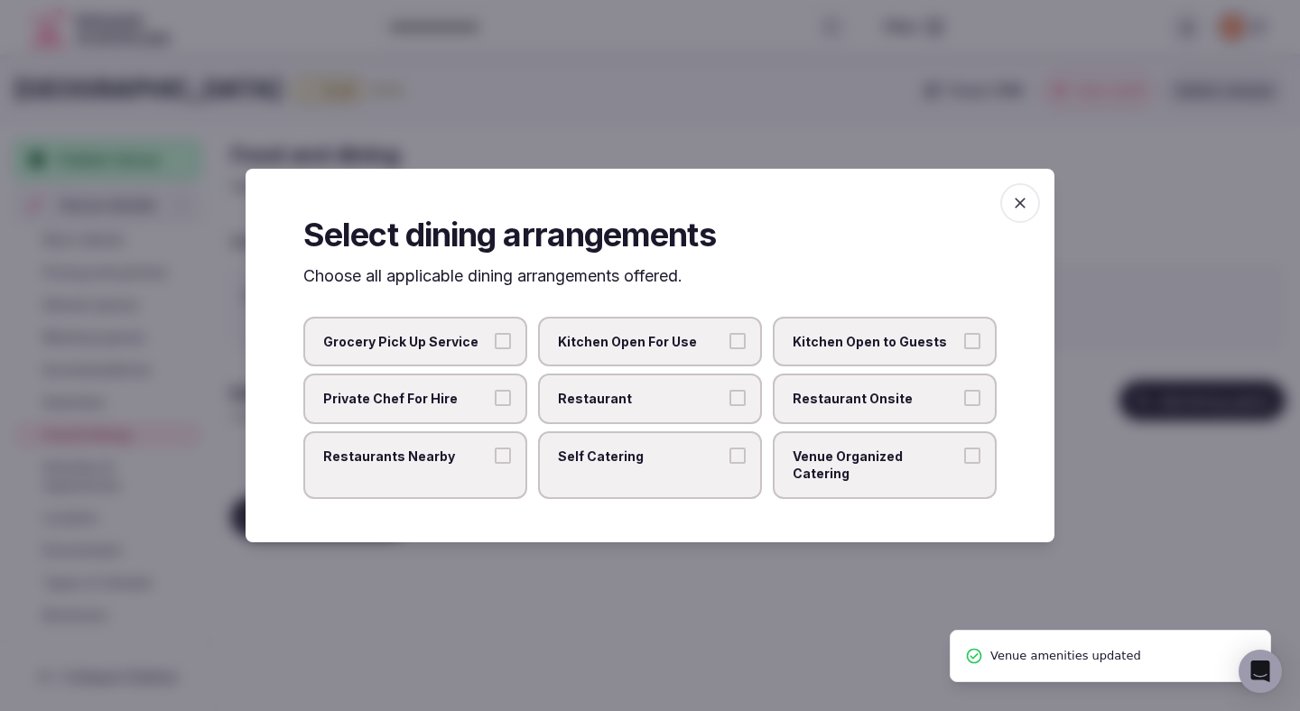
click at [688, 387] on label "Restaurant" at bounding box center [650, 399] width 224 height 51
click at [729, 390] on button "Restaurant" at bounding box center [737, 398] width 16 height 16
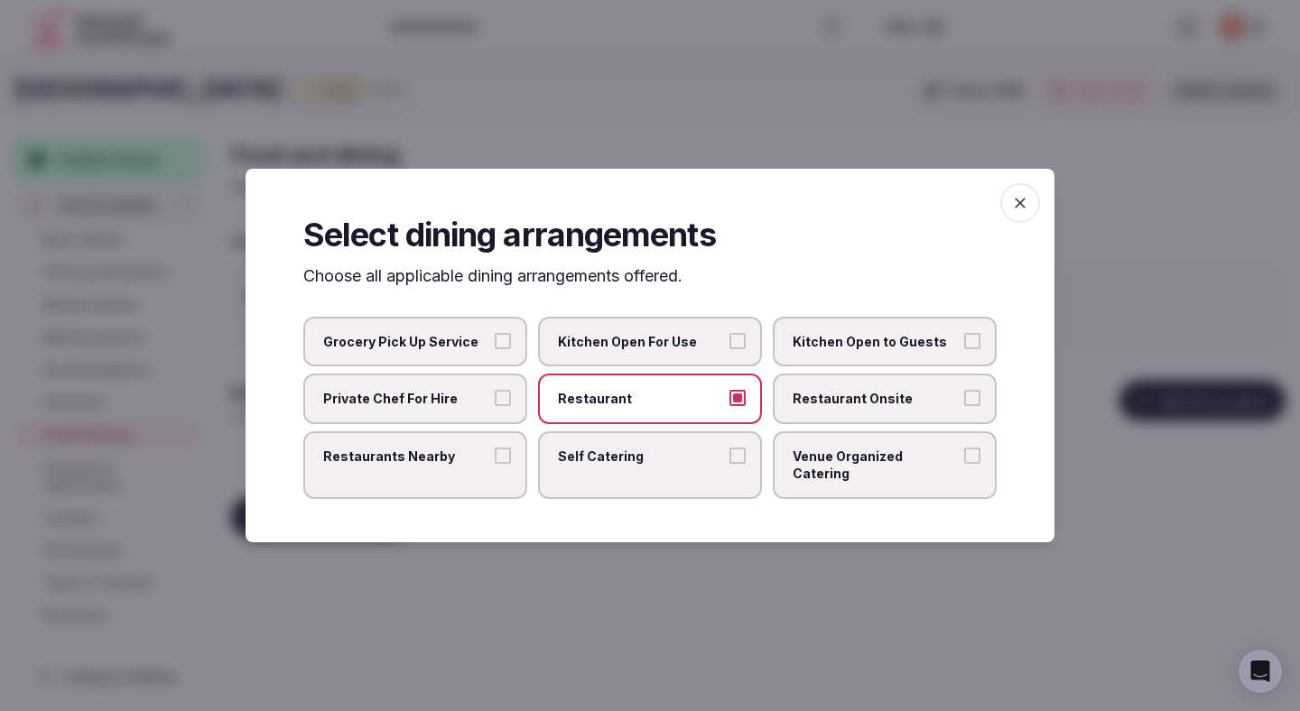
click at [823, 380] on div "Grocery Pick Up Service Kitchen Open For Use Kitchen Open to Guests Private Che…" at bounding box center [649, 408] width 693 height 182
click at [812, 422] on label "Restaurant Onsite" at bounding box center [885, 399] width 224 height 51
click at [964, 406] on button "Restaurant Onsite" at bounding box center [972, 398] width 16 height 16
click at [693, 534] on div "Select dining arrangements Choose all applicable dining arrangements offered. G…" at bounding box center [650, 356] width 809 height 374
click at [480, 636] on div at bounding box center [650, 355] width 1300 height 711
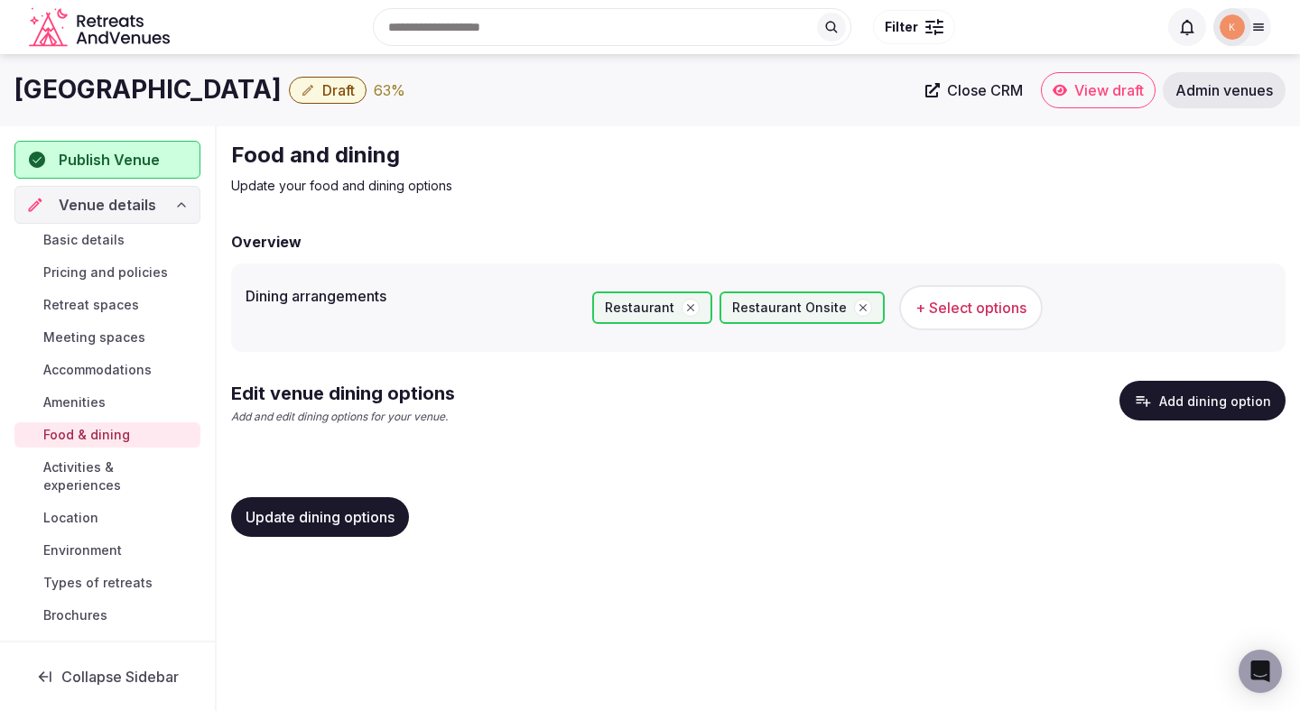
click at [376, 512] on span "Update dining options" at bounding box center [320, 517] width 149 height 18
click at [391, 508] on span "Update dining options" at bounding box center [320, 517] width 149 height 18
click at [1160, 401] on button "Add dining option" at bounding box center [1202, 401] width 166 height 40
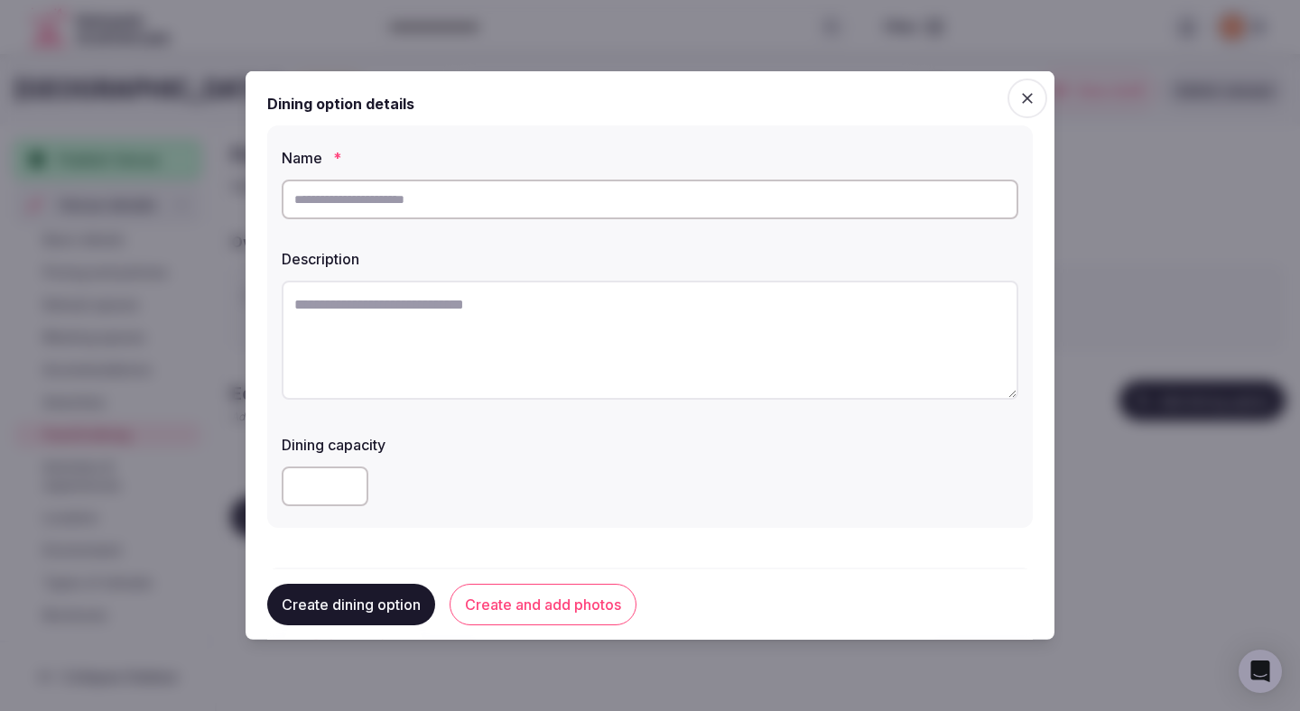
click at [852, 205] on input "text" at bounding box center [650, 200] width 737 height 40
paste input "**********"
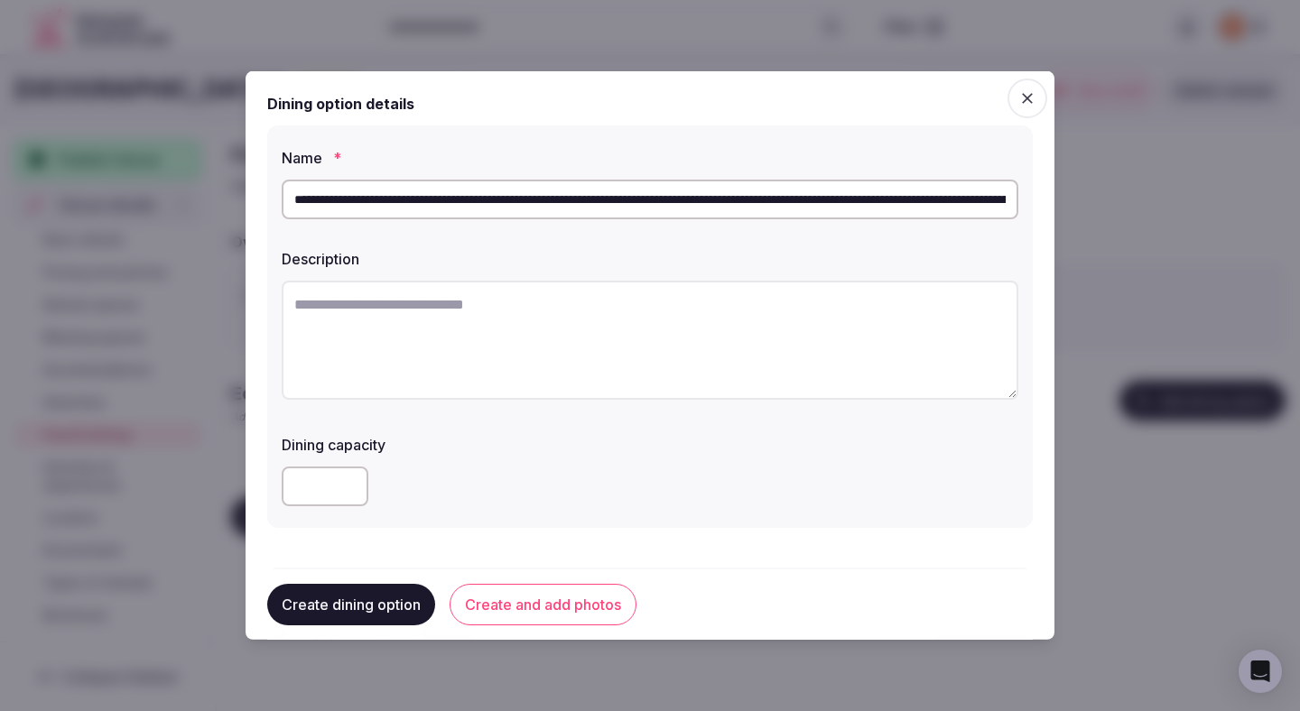
scroll to position [0, 798]
type input "**********"
click at [747, 332] on textarea at bounding box center [650, 340] width 737 height 119
paste textarea "**********"
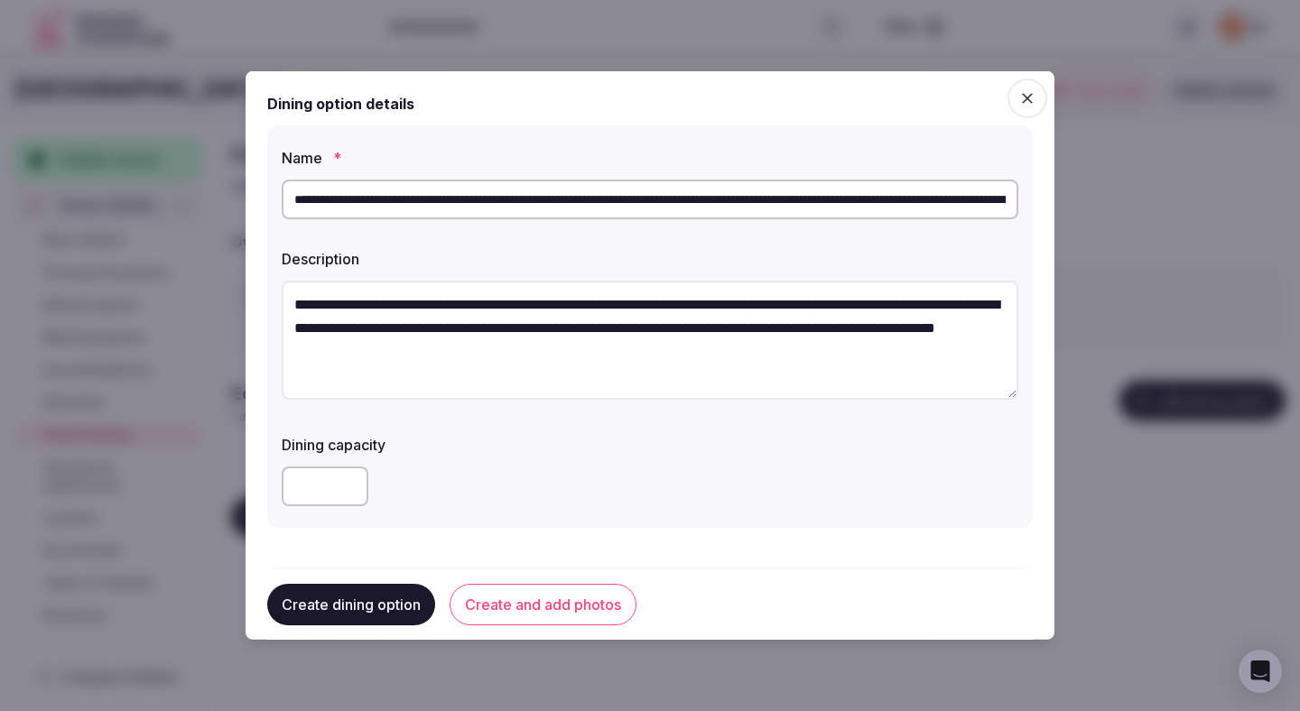
drag, startPoint x: 441, startPoint y: 307, endPoint x: 630, endPoint y: 304, distance: 188.7
click at [630, 304] on textarea "**********" at bounding box center [650, 340] width 737 height 119
type textarea "**********"
click at [705, 200] on input "**********" at bounding box center [650, 200] width 737 height 40
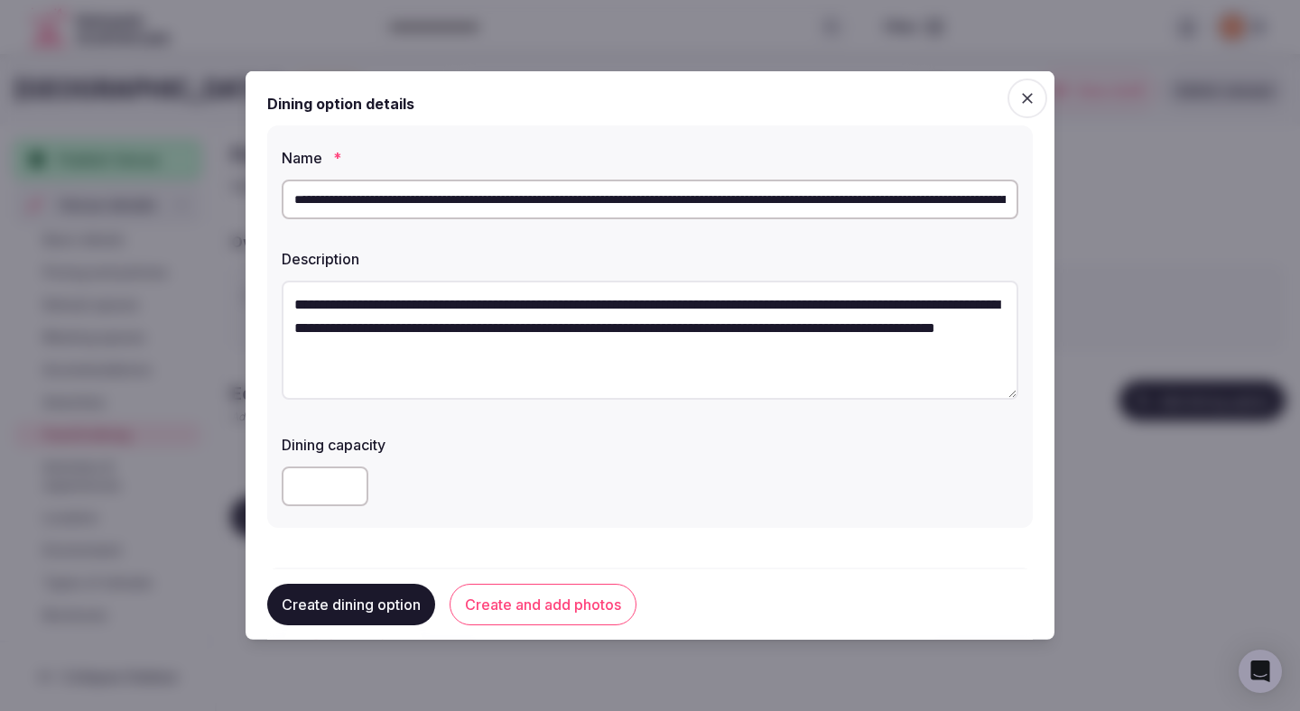
click at [705, 200] on input "**********" at bounding box center [650, 200] width 737 height 40
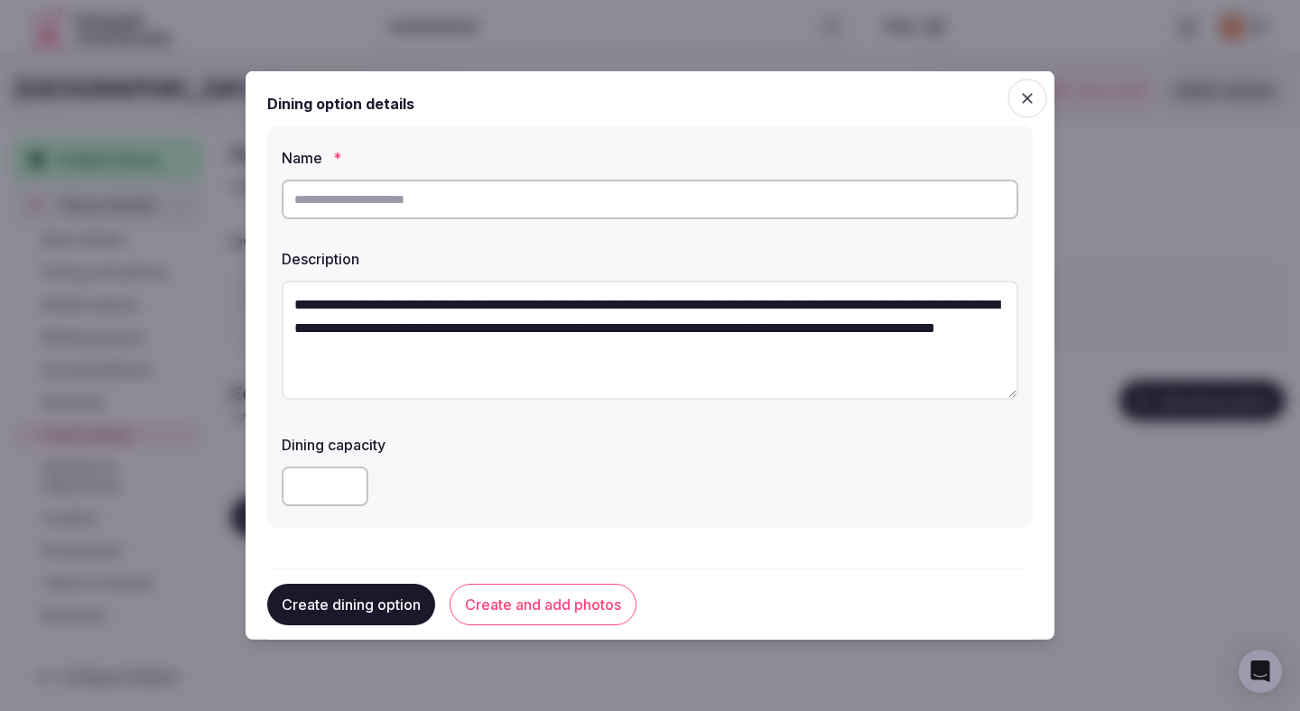
paste input "**********"
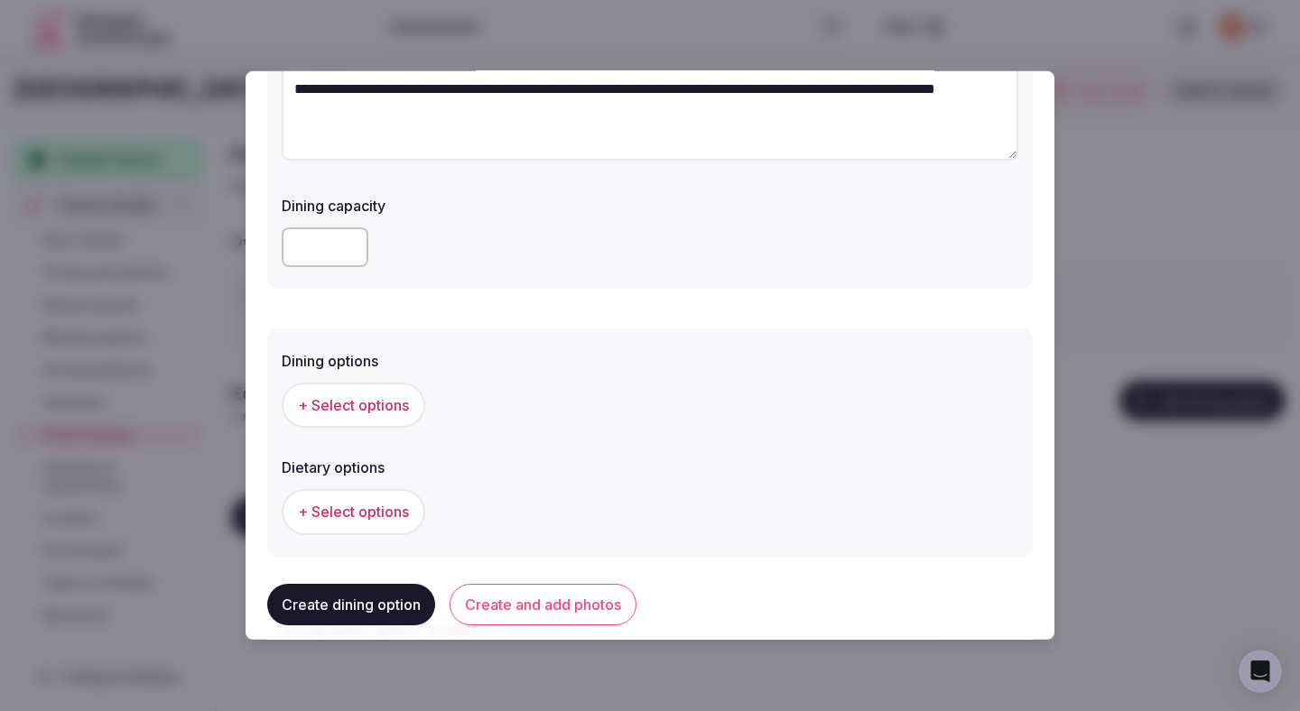
scroll to position [430, 0]
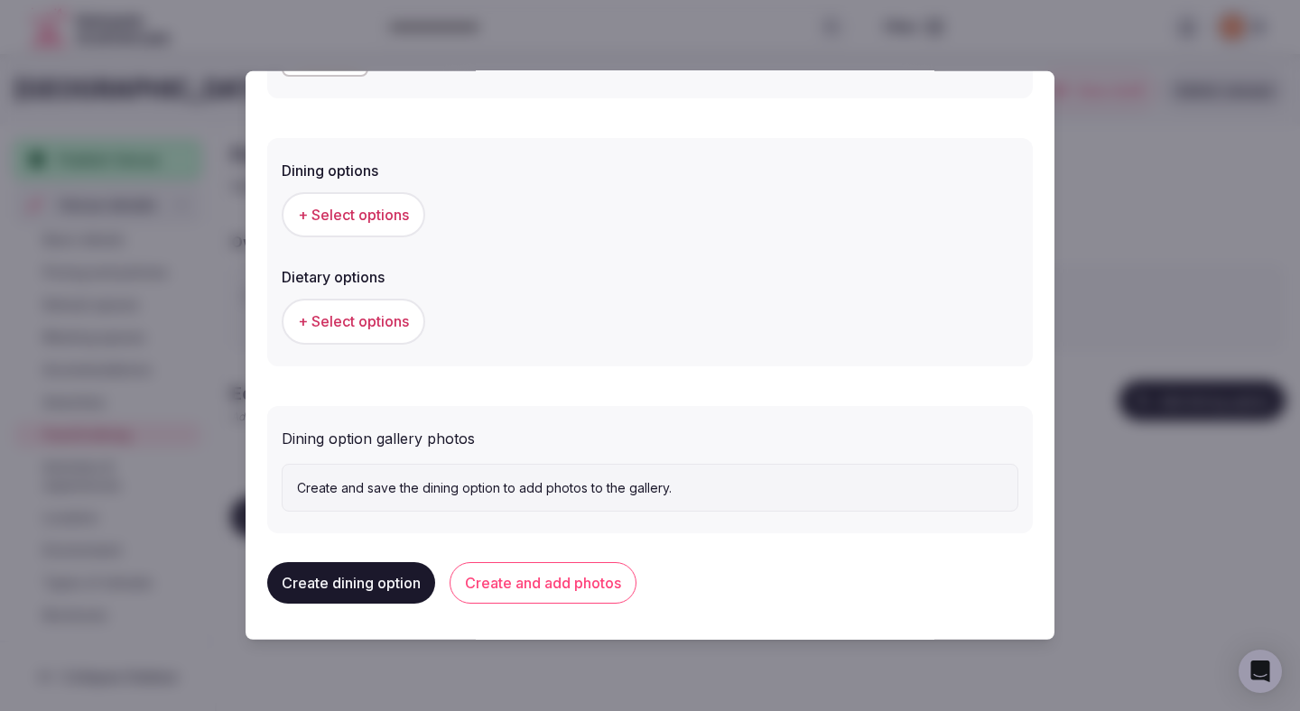
type input "**********"
click at [389, 221] on span "+ Select options" at bounding box center [353, 215] width 111 height 20
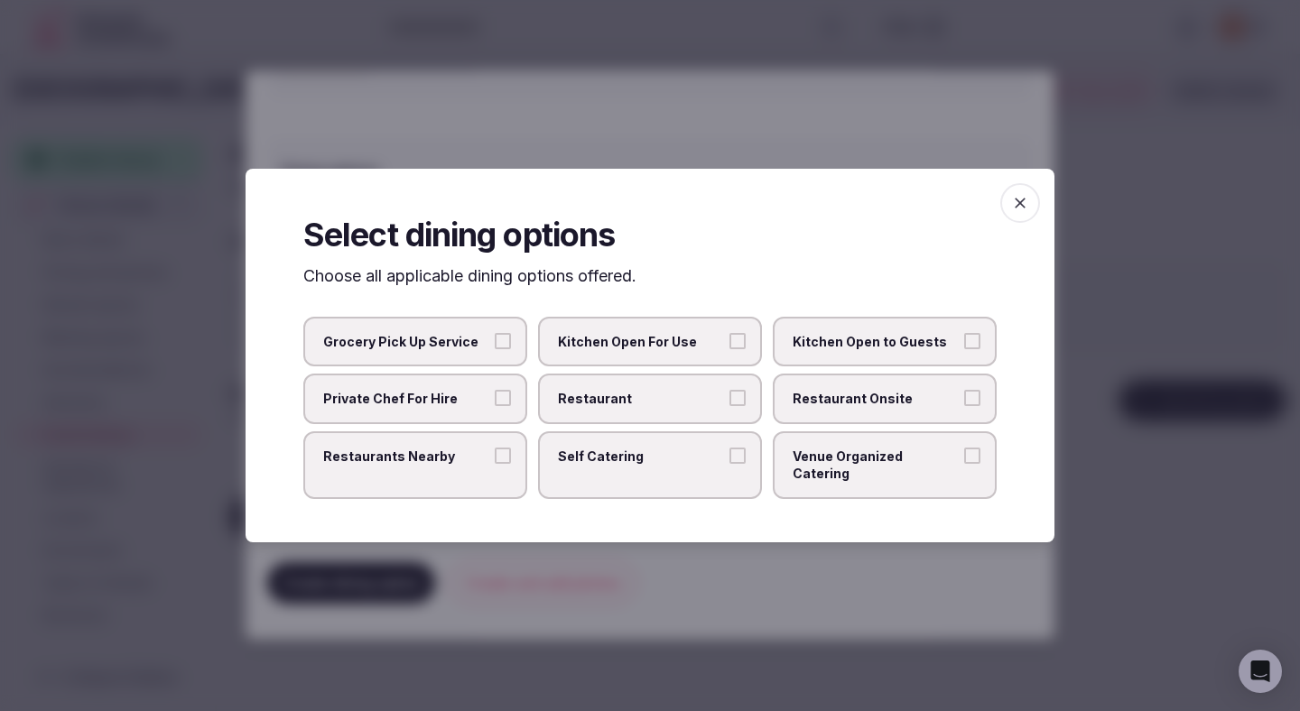
click at [635, 388] on label "Restaurant" at bounding box center [650, 399] width 224 height 51
click at [729, 390] on button "Restaurant" at bounding box center [737, 398] width 16 height 16
click at [868, 399] on span "Restaurant Onsite" at bounding box center [876, 399] width 166 height 18
click at [964, 399] on button "Restaurant Onsite" at bounding box center [972, 398] width 16 height 16
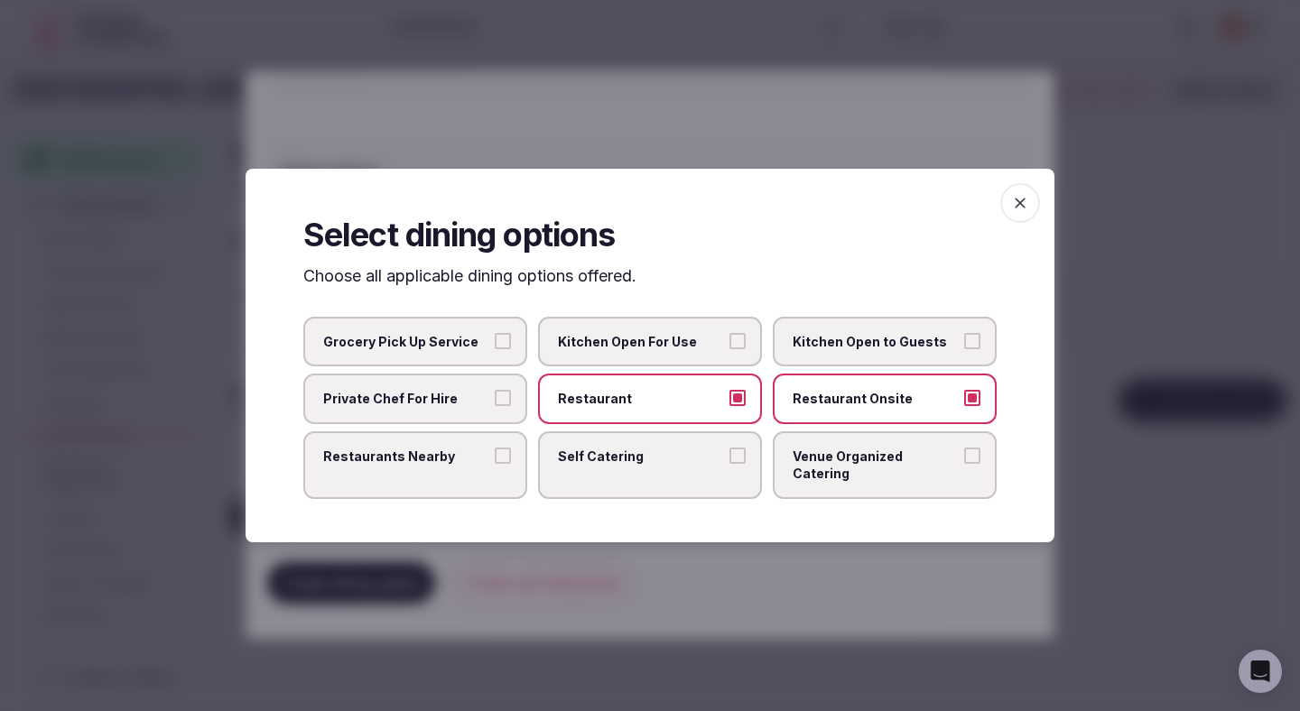
click at [593, 574] on div at bounding box center [650, 355] width 1300 height 711
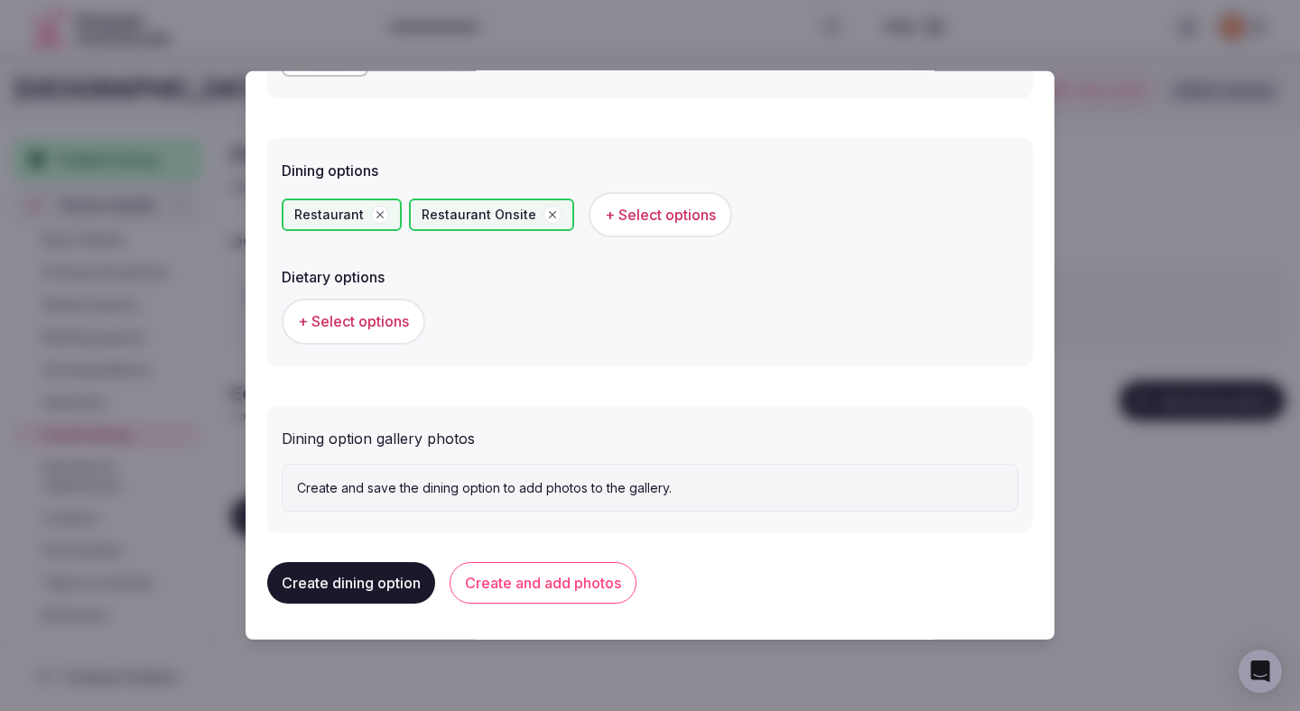
click at [354, 330] on span "+ Select options" at bounding box center [353, 321] width 111 height 20
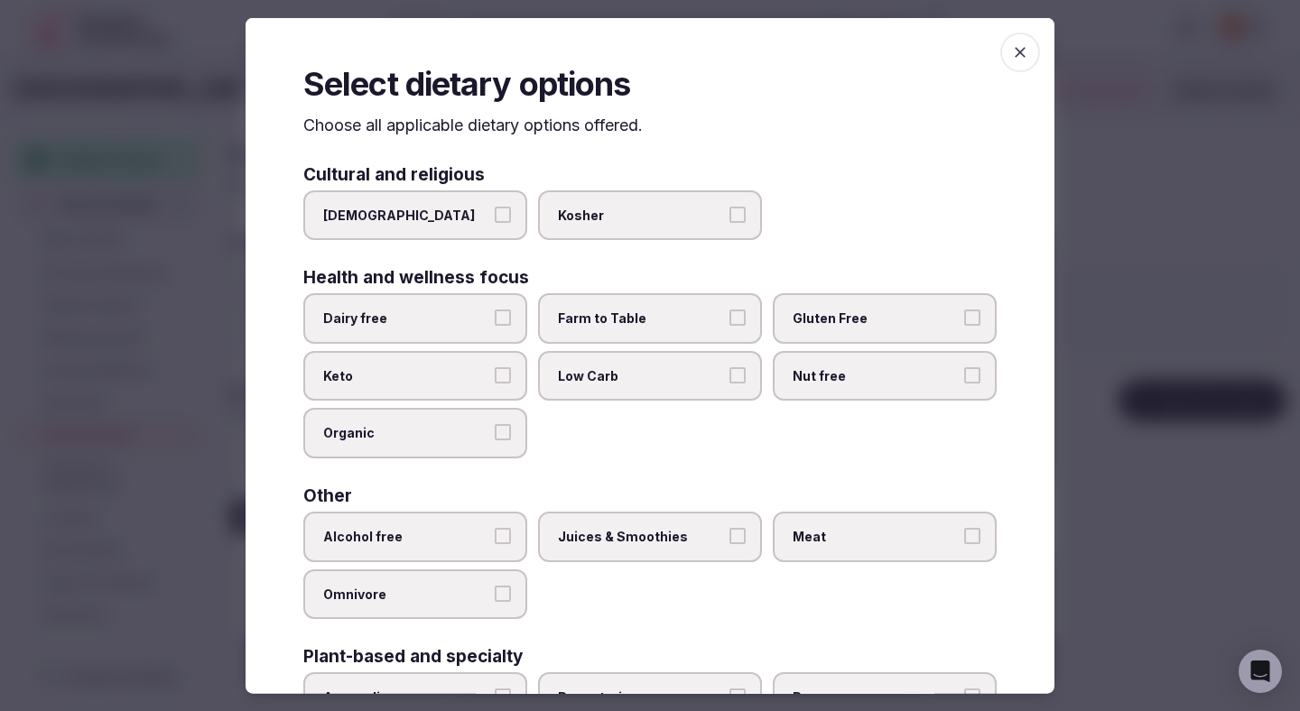
click at [498, 313] on button "Dairy free" at bounding box center [503, 318] width 16 height 16
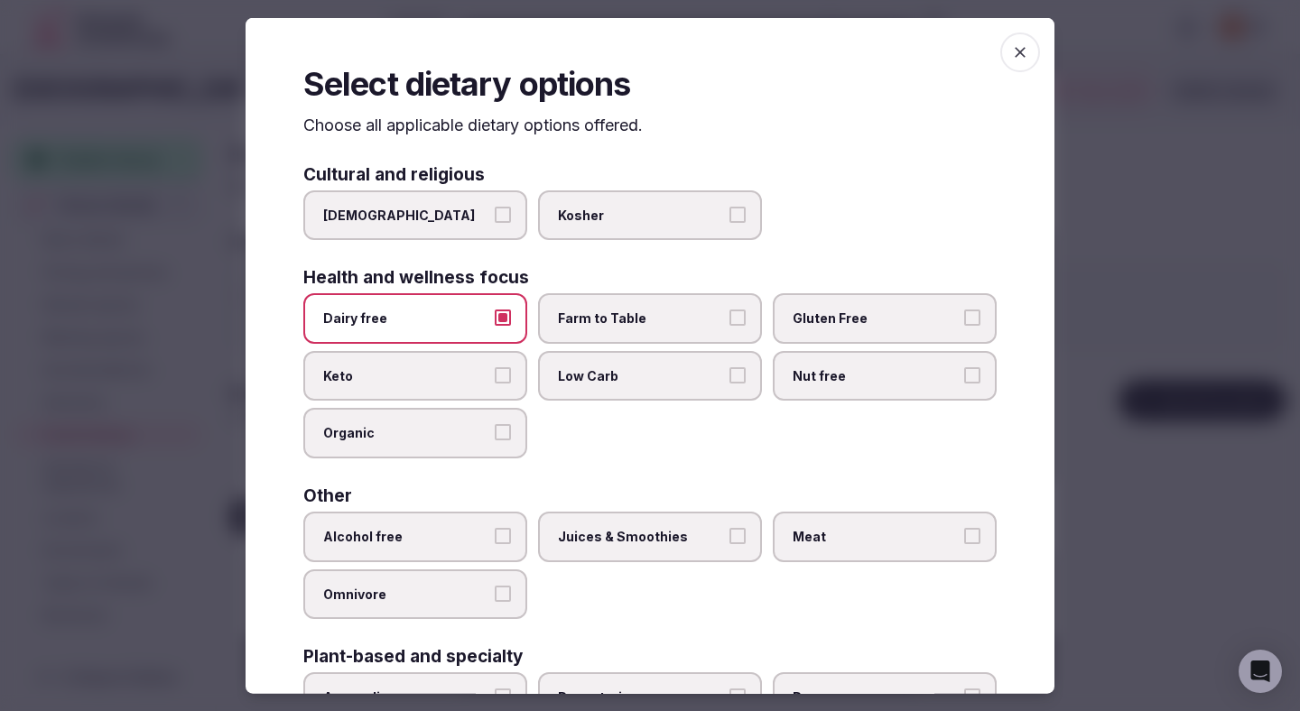
click at [645, 315] on span "Farm to Table" at bounding box center [641, 319] width 166 height 18
click at [729, 315] on button "Farm to Table" at bounding box center [737, 318] width 16 height 16
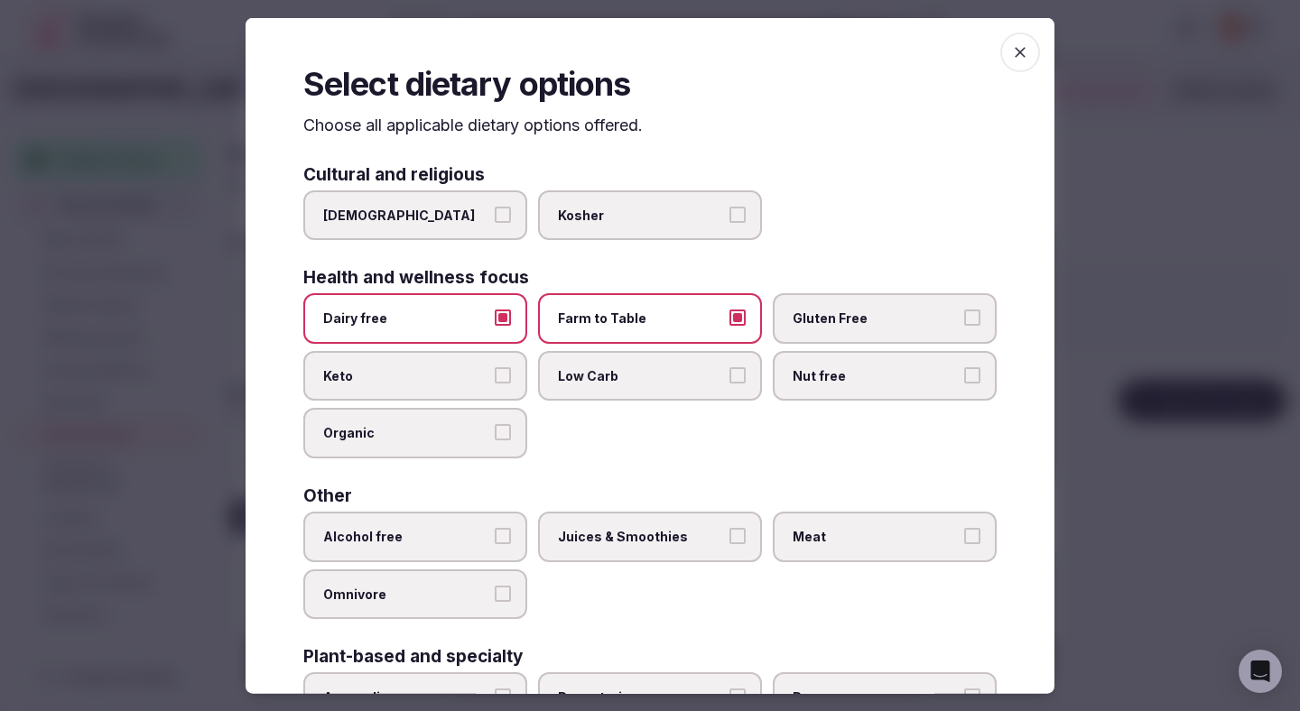
click at [873, 317] on span "Gluten Free" at bounding box center [876, 319] width 166 height 18
click at [964, 317] on button "Gluten Free" at bounding box center [972, 318] width 16 height 16
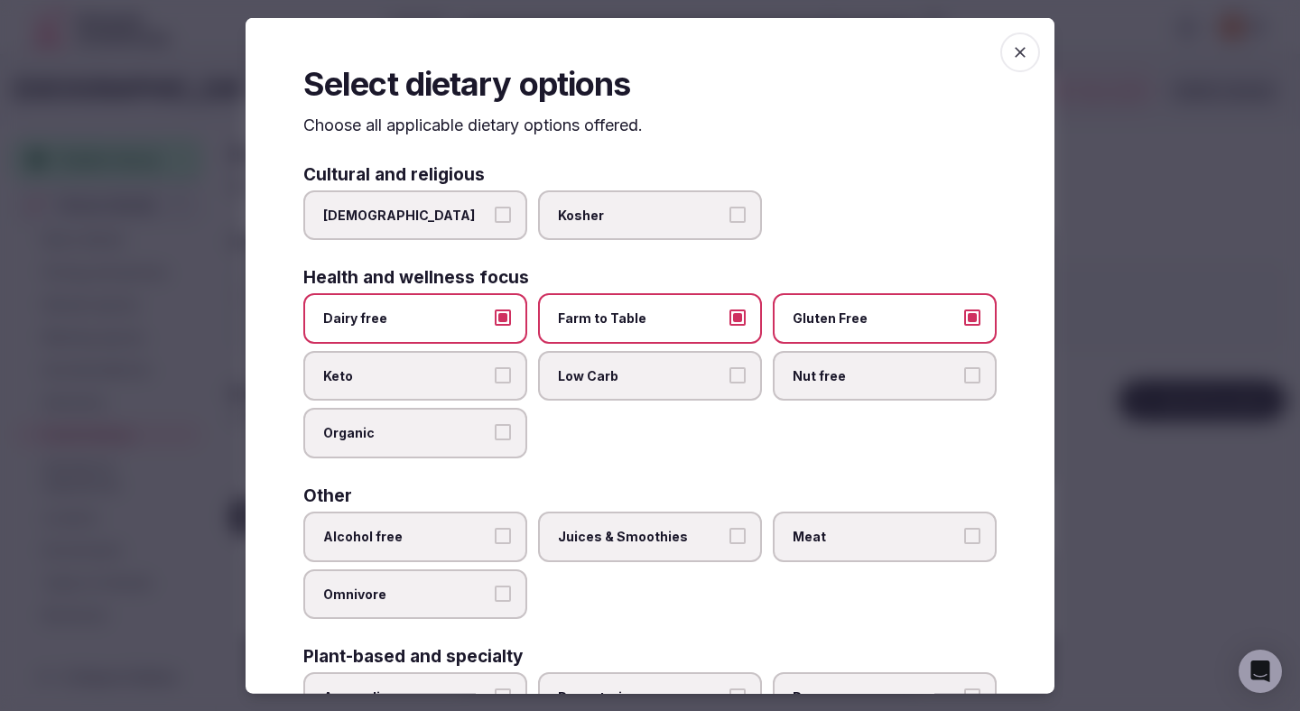
click at [535, 375] on div "Dairy free Farm to Table Gluten Free Keto Low Carb Nut free Organic" at bounding box center [649, 375] width 693 height 165
click at [661, 377] on span "Low Carb" at bounding box center [641, 376] width 166 height 18
click at [729, 377] on button "Low Carb" at bounding box center [737, 375] width 16 height 16
click at [797, 376] on span "Nut free" at bounding box center [876, 376] width 166 height 18
click at [964, 376] on button "Nut free" at bounding box center [972, 375] width 16 height 16
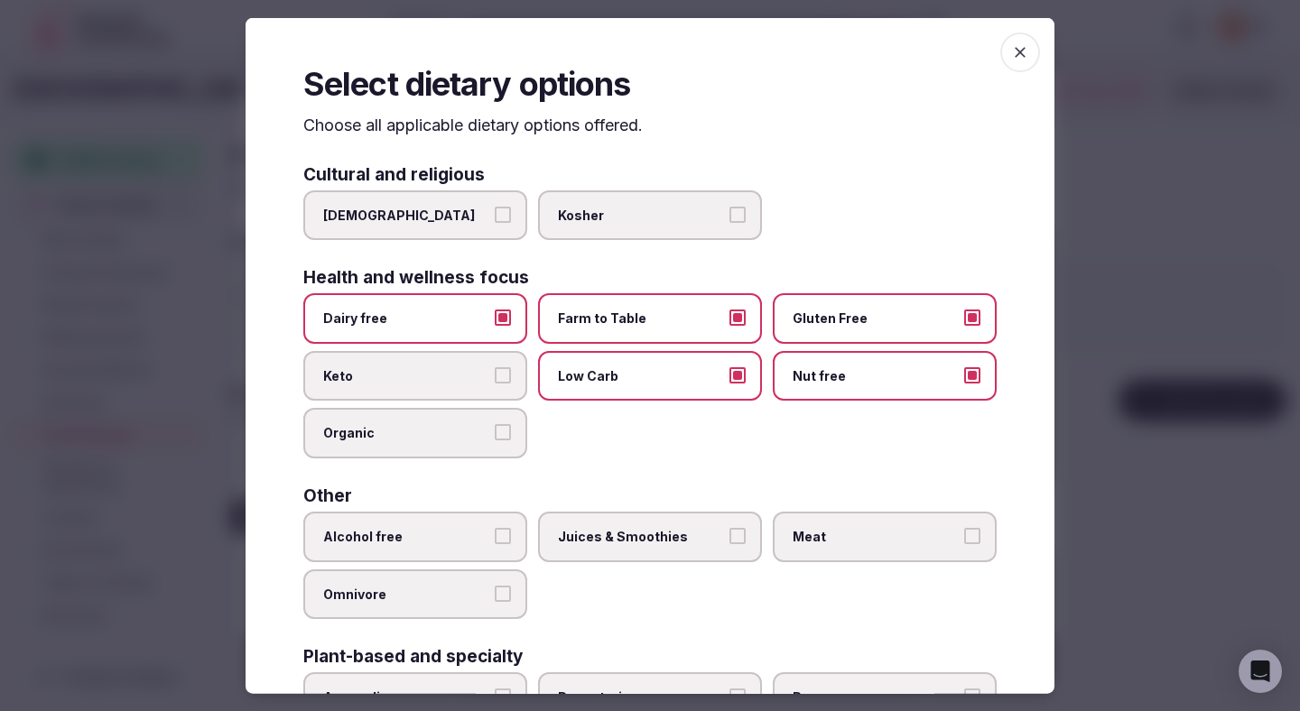
click at [386, 373] on span "Keto" at bounding box center [406, 376] width 166 height 18
click at [495, 373] on button "Keto" at bounding box center [503, 375] width 16 height 16
click at [386, 444] on label "Organic" at bounding box center [415, 433] width 224 height 51
click at [495, 441] on button "Organic" at bounding box center [503, 432] width 16 height 16
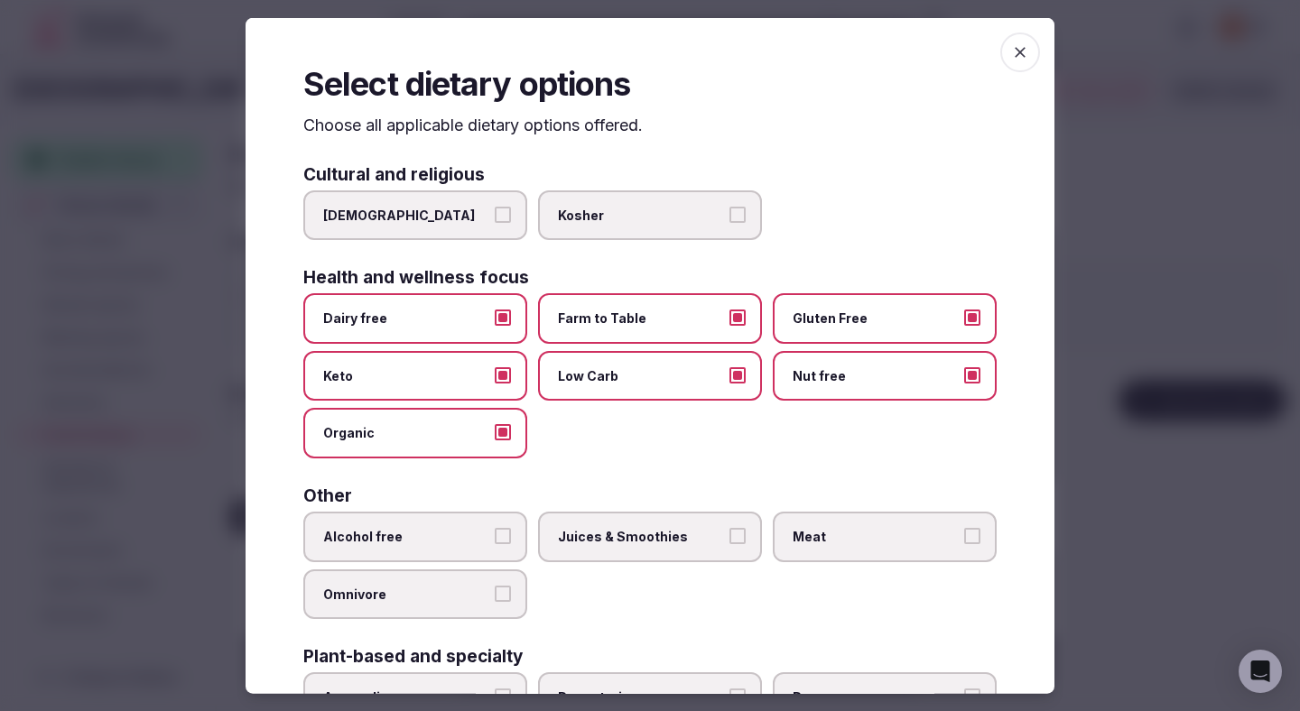
scroll to position [130, 0]
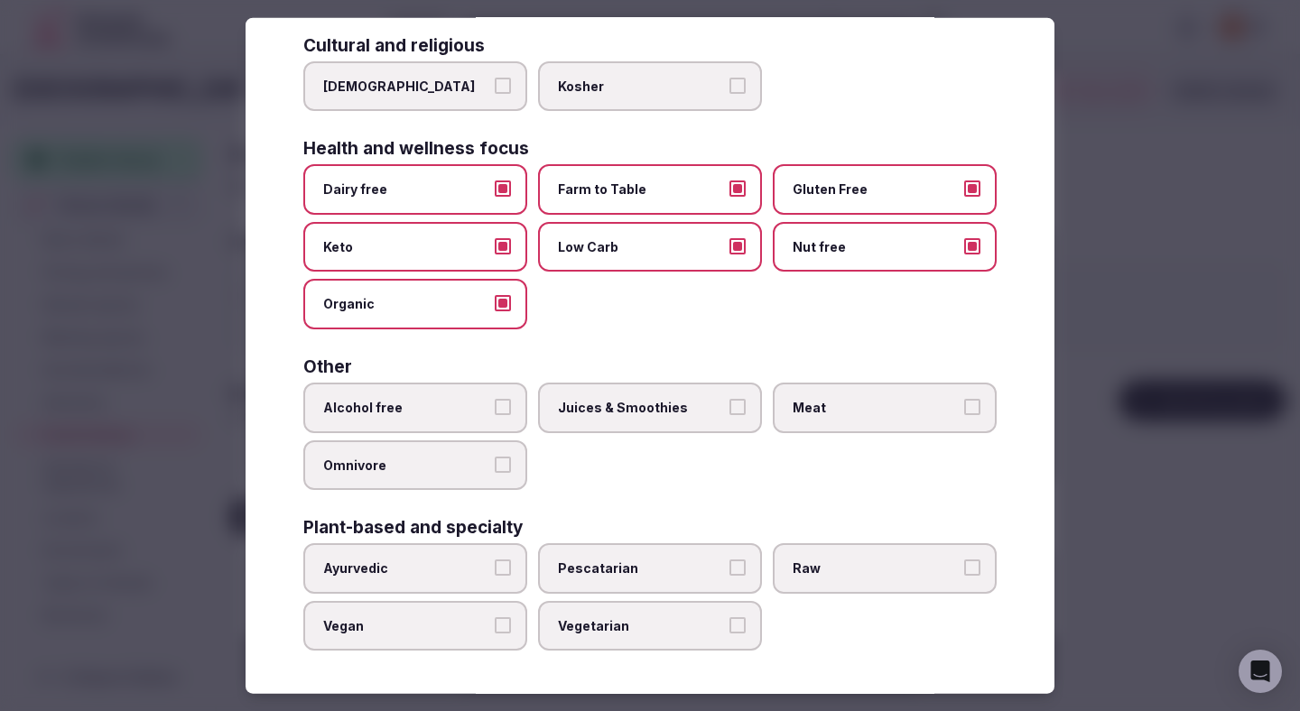
click at [465, 367] on div "Other" at bounding box center [649, 366] width 693 height 17
click at [470, 407] on span "Alcohol free" at bounding box center [406, 408] width 166 height 18
click at [495, 407] on button "Alcohol free" at bounding box center [503, 407] width 16 height 16
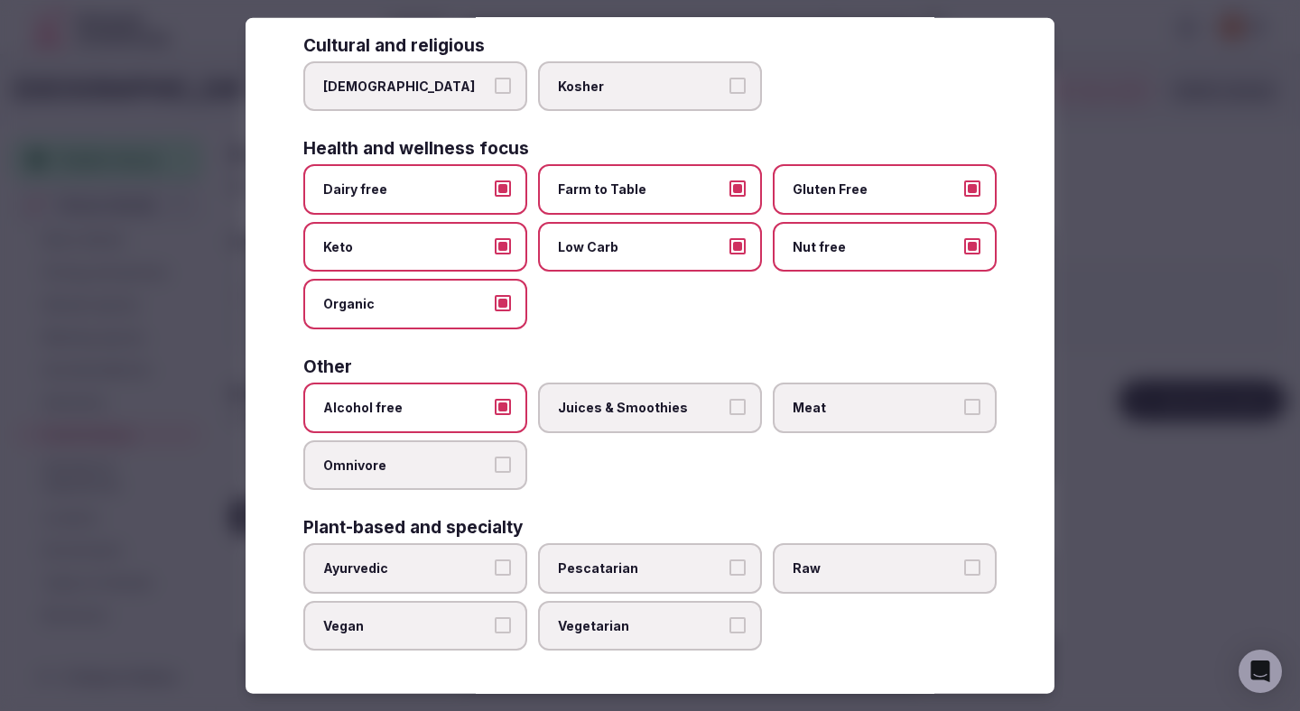
click at [724, 404] on label "Juices & Smoothies" at bounding box center [650, 408] width 224 height 51
click at [729, 404] on button "Juices & Smoothies" at bounding box center [737, 407] width 16 height 16
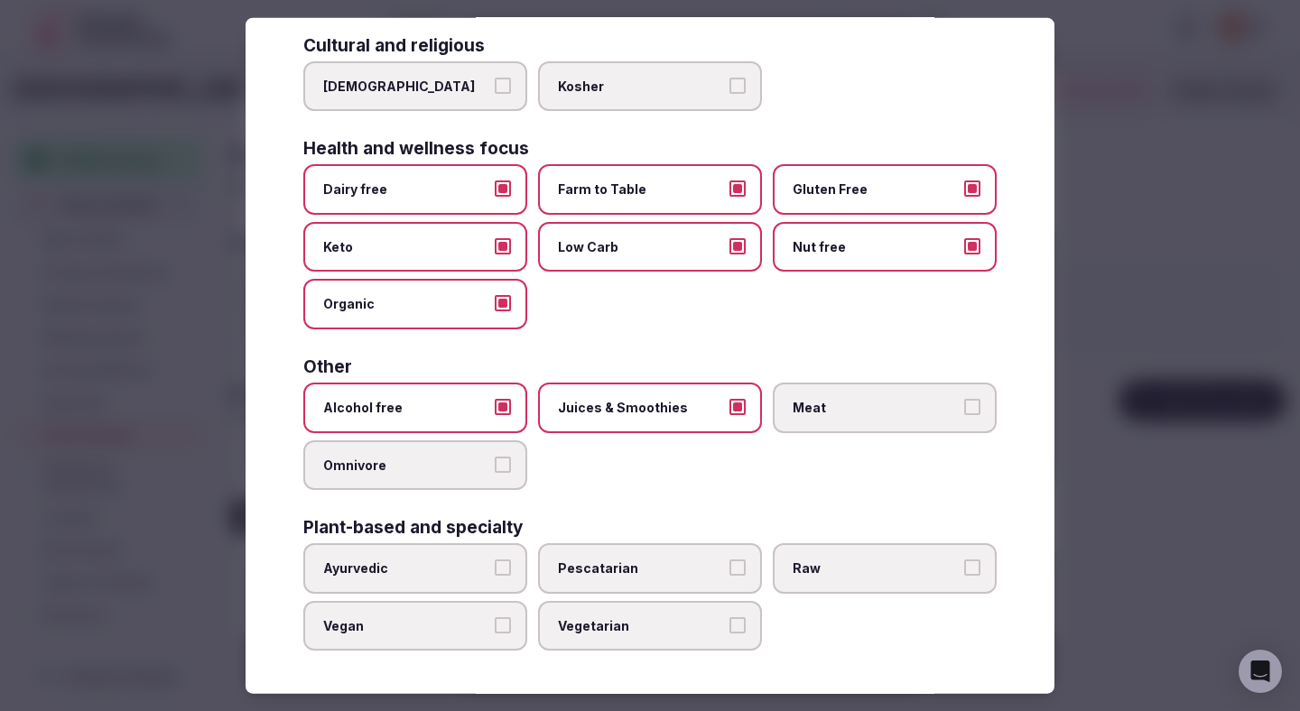
click at [915, 379] on div "Other Alcohol free Juices & Smoothies Meat Omnivore" at bounding box center [649, 424] width 693 height 132
click at [896, 406] on span "Meat" at bounding box center [876, 408] width 166 height 18
click at [964, 406] on button "Meat" at bounding box center [972, 407] width 16 height 16
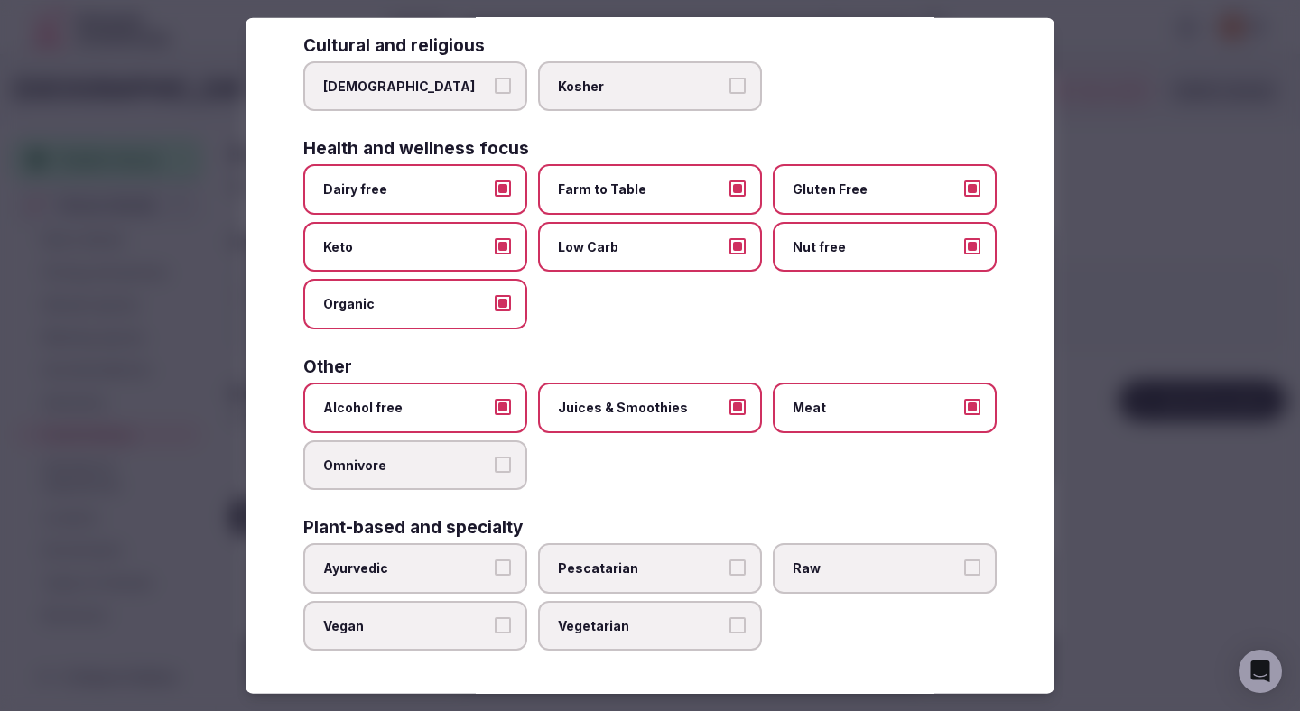
click at [1149, 291] on div at bounding box center [650, 355] width 1300 height 711
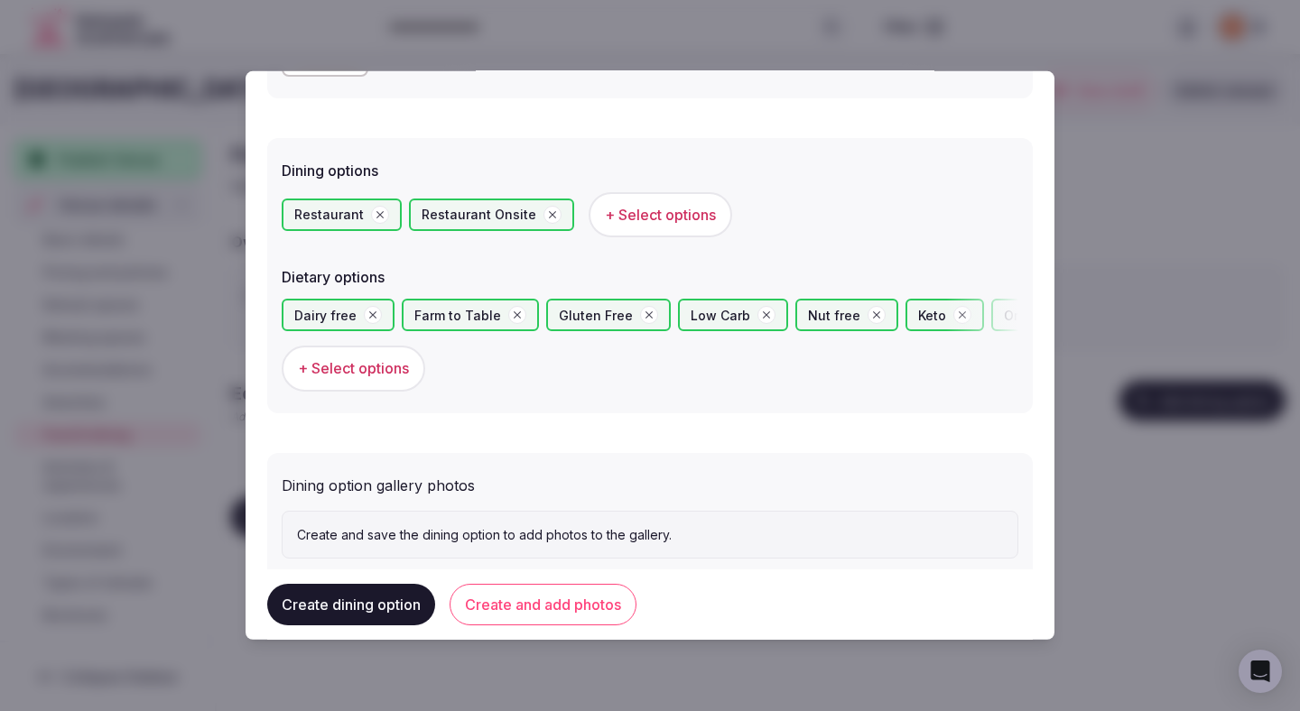
scroll to position [477, 0]
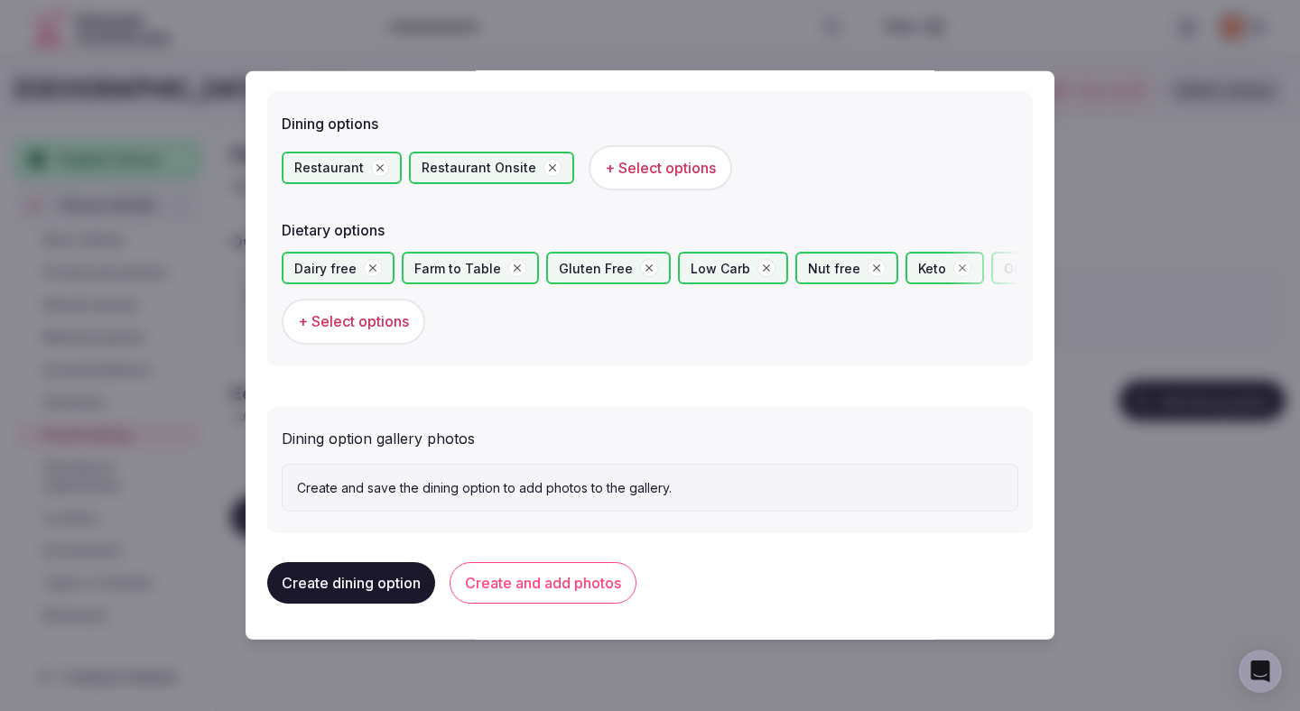
click at [546, 574] on button "Create and add photos" at bounding box center [543, 583] width 187 height 42
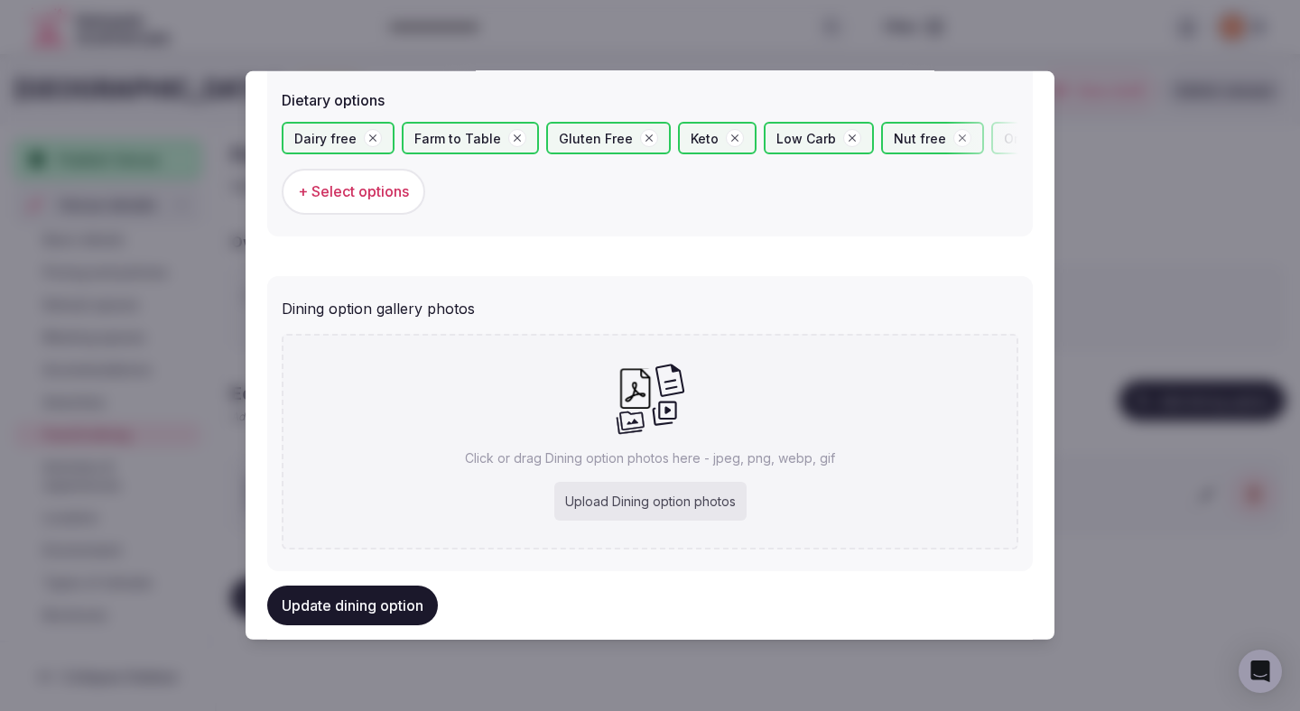
scroll to position [635, 0]
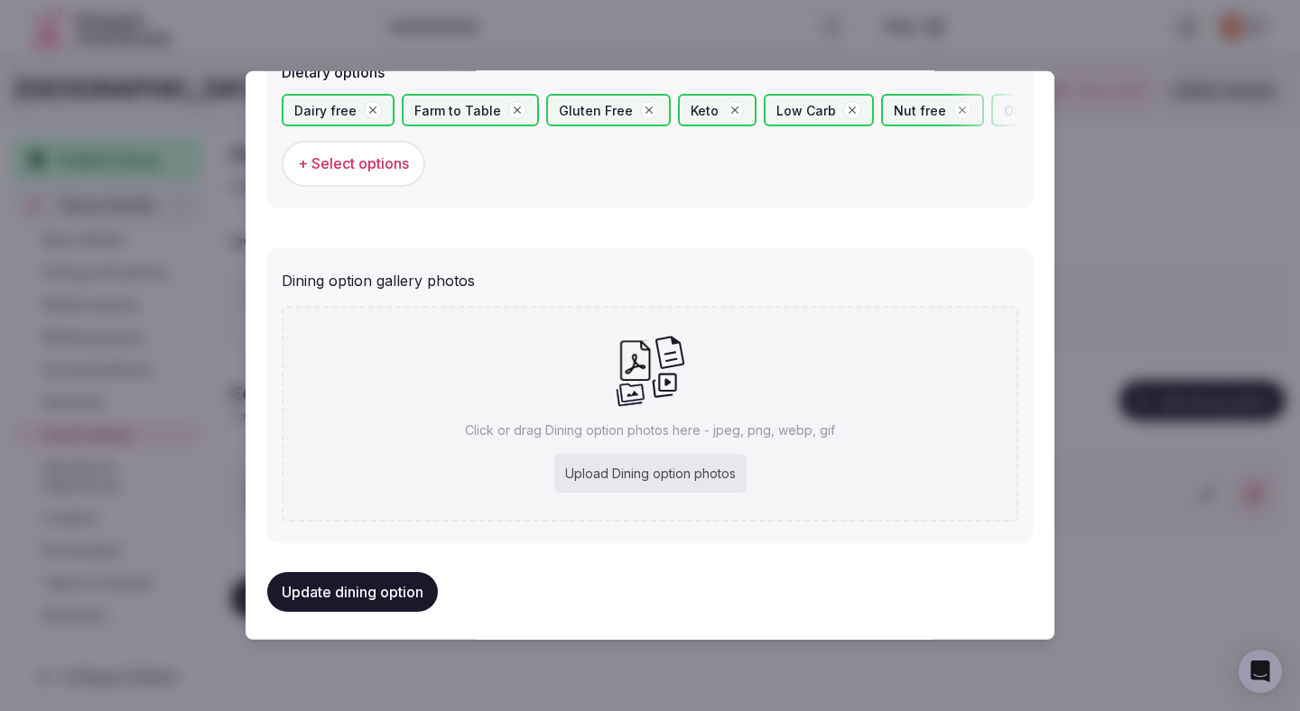
click at [596, 470] on div "Upload Dining option photos" at bounding box center [650, 474] width 192 height 40
type input "**********"
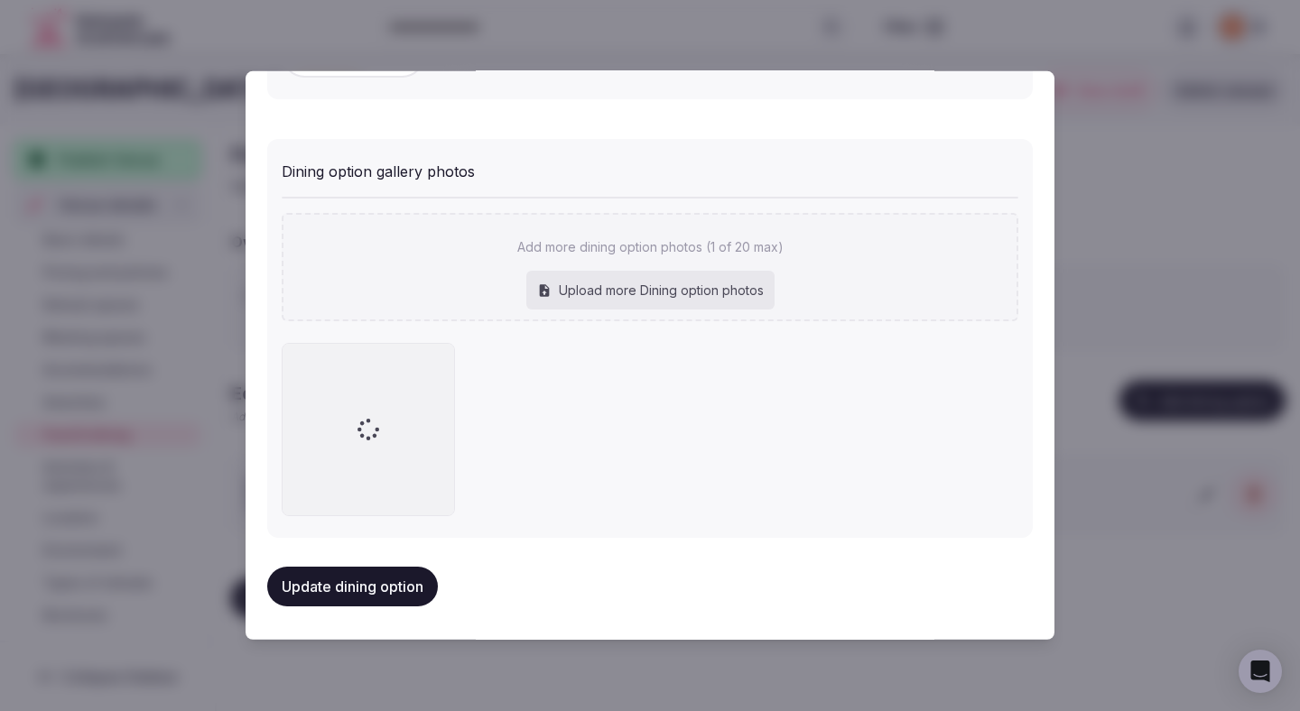
scroll to position [747, 0]
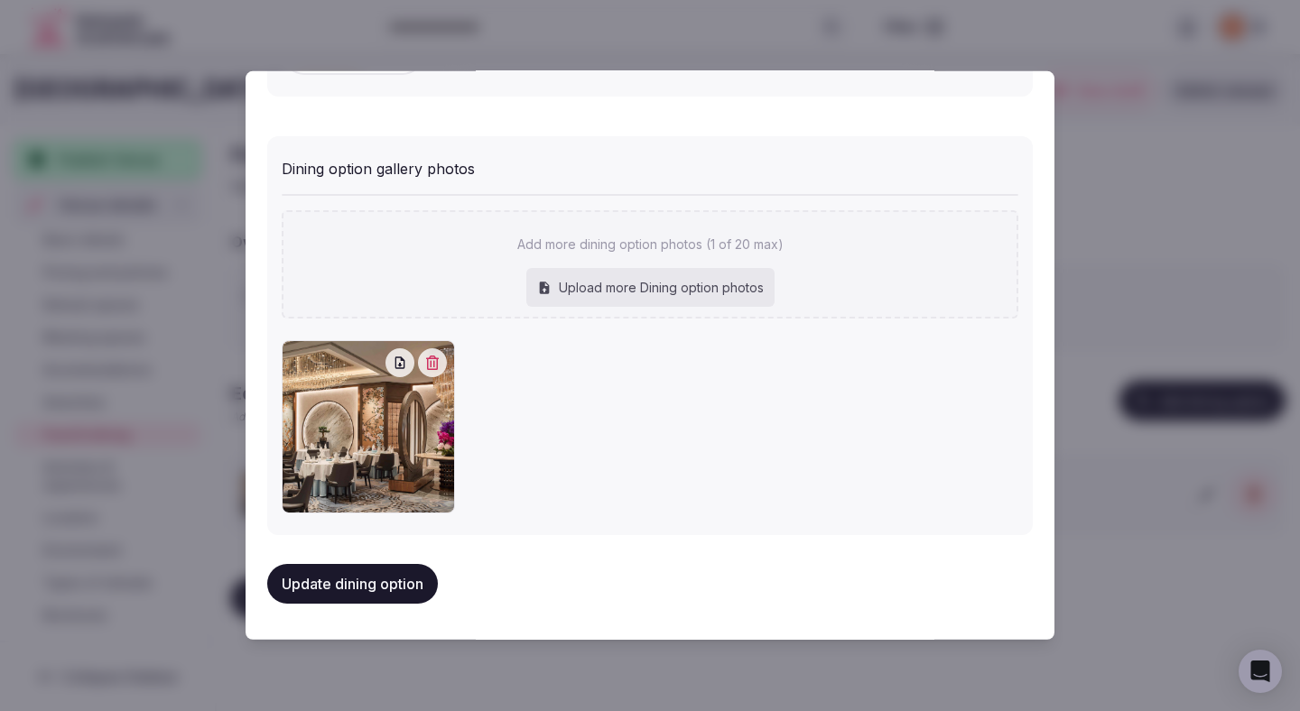
click at [308, 565] on button "Update dining option" at bounding box center [352, 584] width 171 height 40
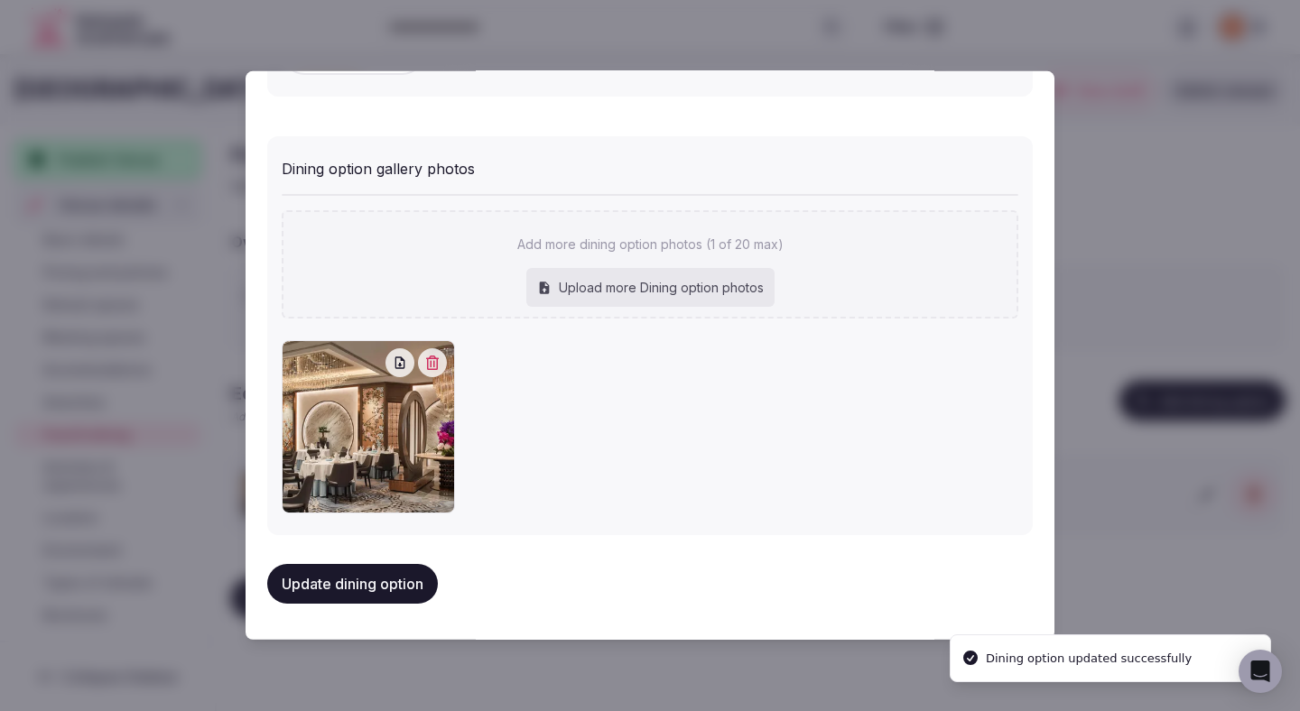
click at [313, 582] on button "Update dining option" at bounding box center [352, 584] width 171 height 40
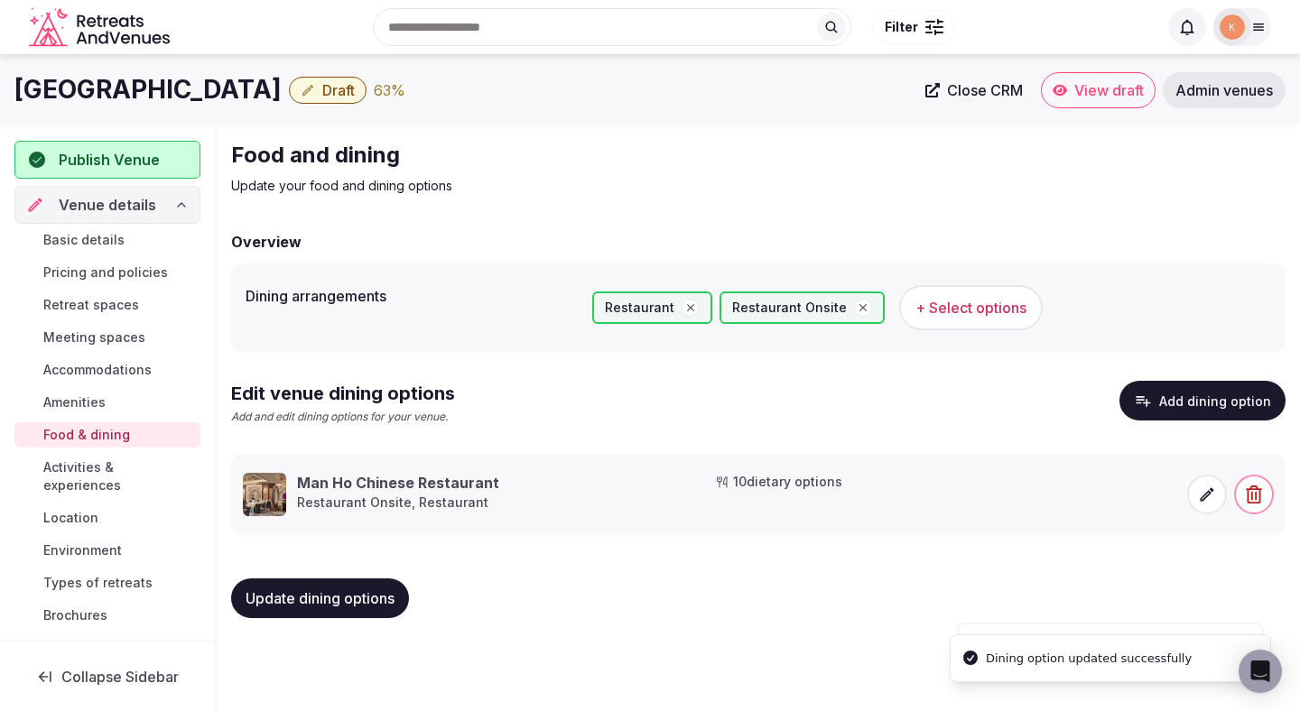
click at [299, 603] on span "Update dining options" at bounding box center [320, 599] width 149 height 18
click at [163, 466] on span "Activities & experiences" at bounding box center [118, 477] width 150 height 36
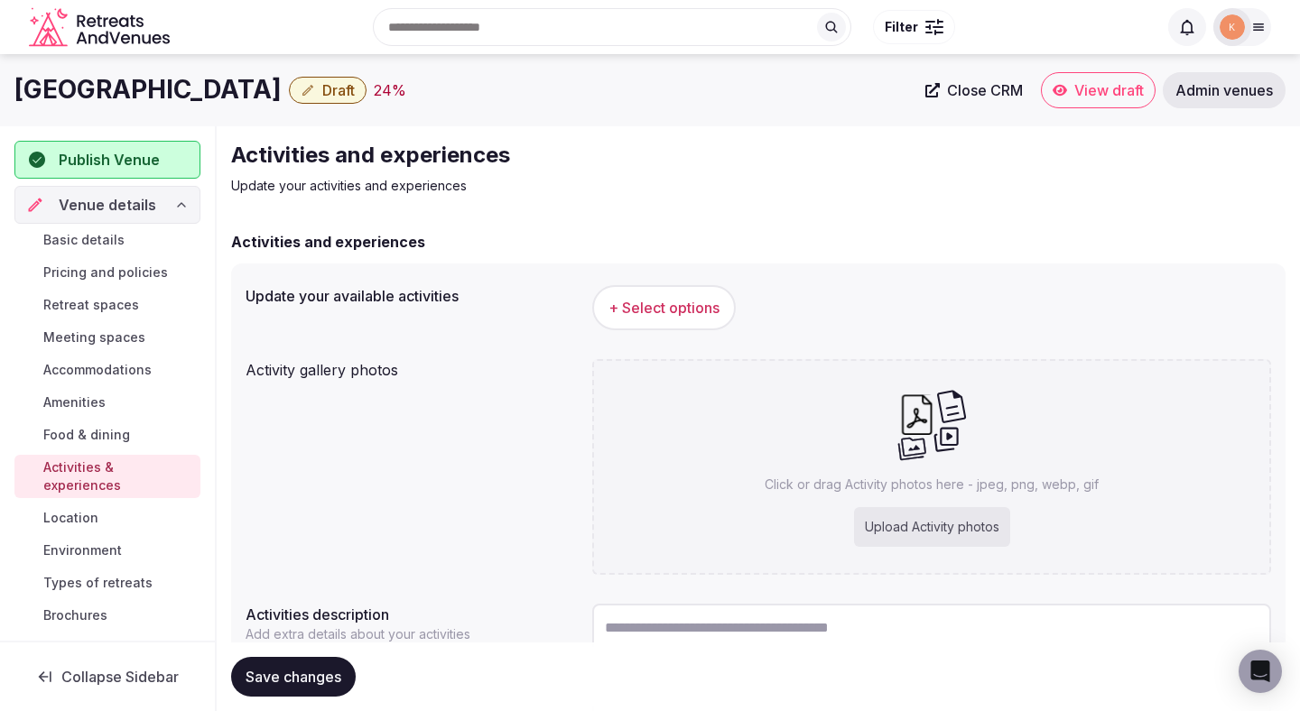
click at [636, 304] on span "+ Select options" at bounding box center [663, 308] width 111 height 20
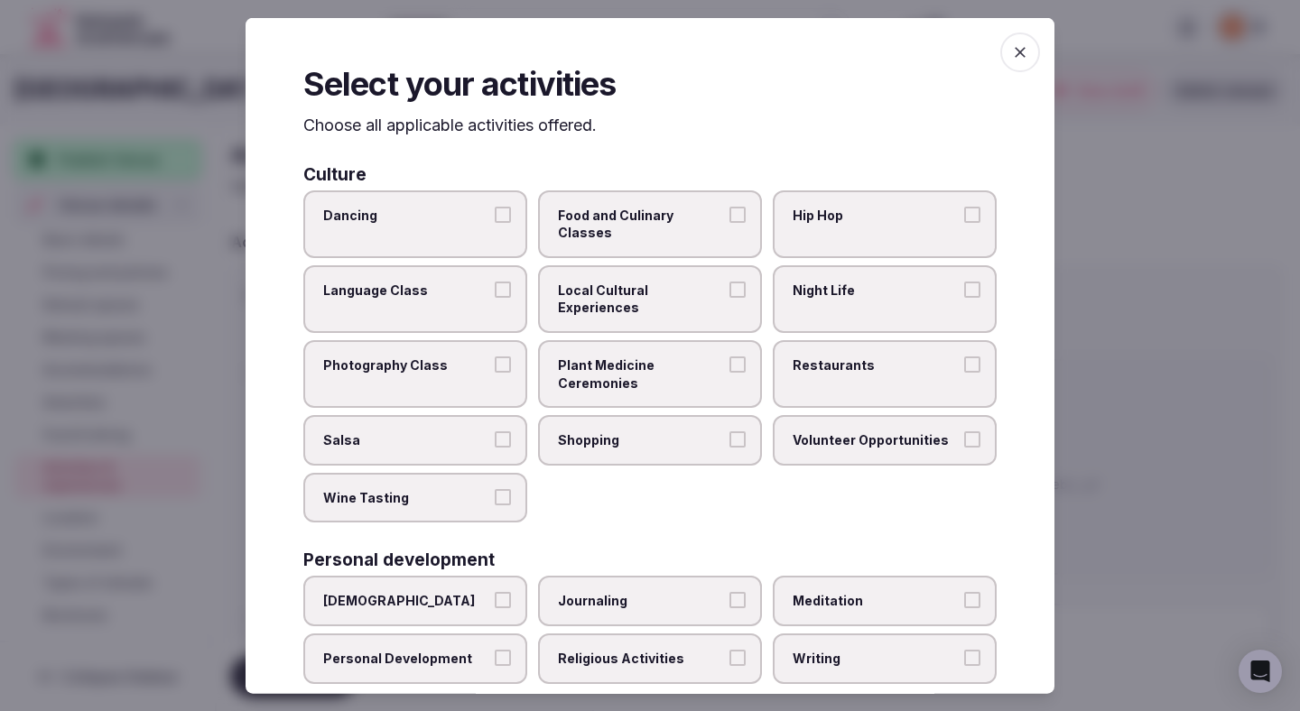
click at [673, 212] on span "Food and Culinary Classes" at bounding box center [641, 223] width 166 height 35
click at [729, 212] on button "Food and Culinary Classes" at bounding box center [737, 214] width 16 height 16
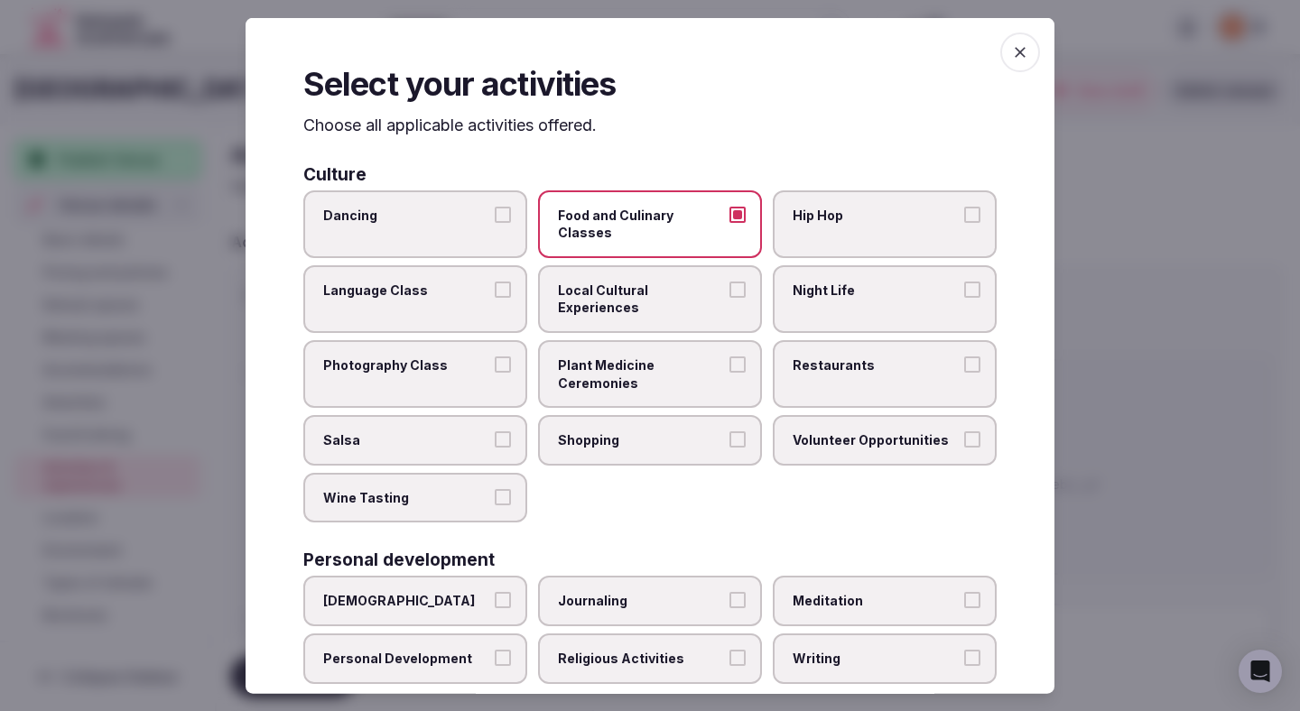
click at [647, 281] on span "Local Cultural Experiences" at bounding box center [641, 298] width 166 height 35
click at [729, 281] on button "Local Cultural Experiences" at bounding box center [737, 289] width 16 height 16
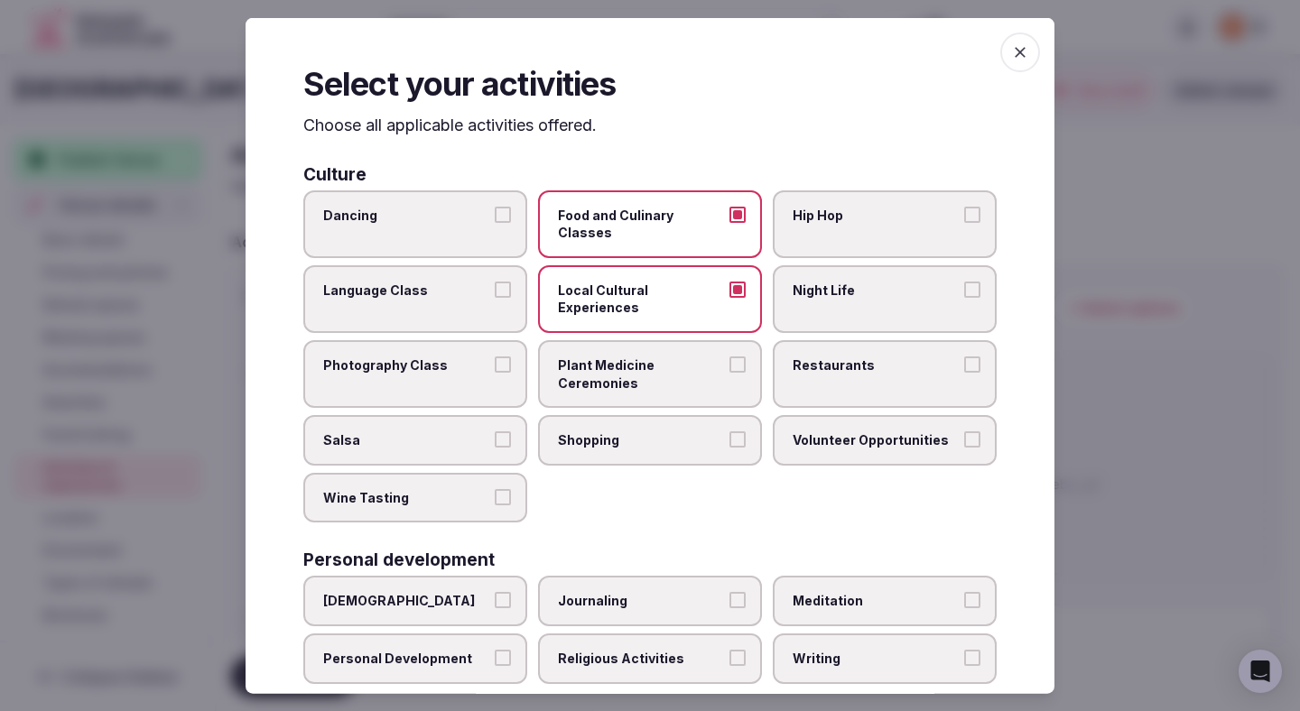
click at [627, 357] on span "Plant Medicine Ceremonies" at bounding box center [641, 374] width 166 height 35
click at [729, 357] on button "Plant Medicine Ceremonies" at bounding box center [737, 365] width 16 height 16
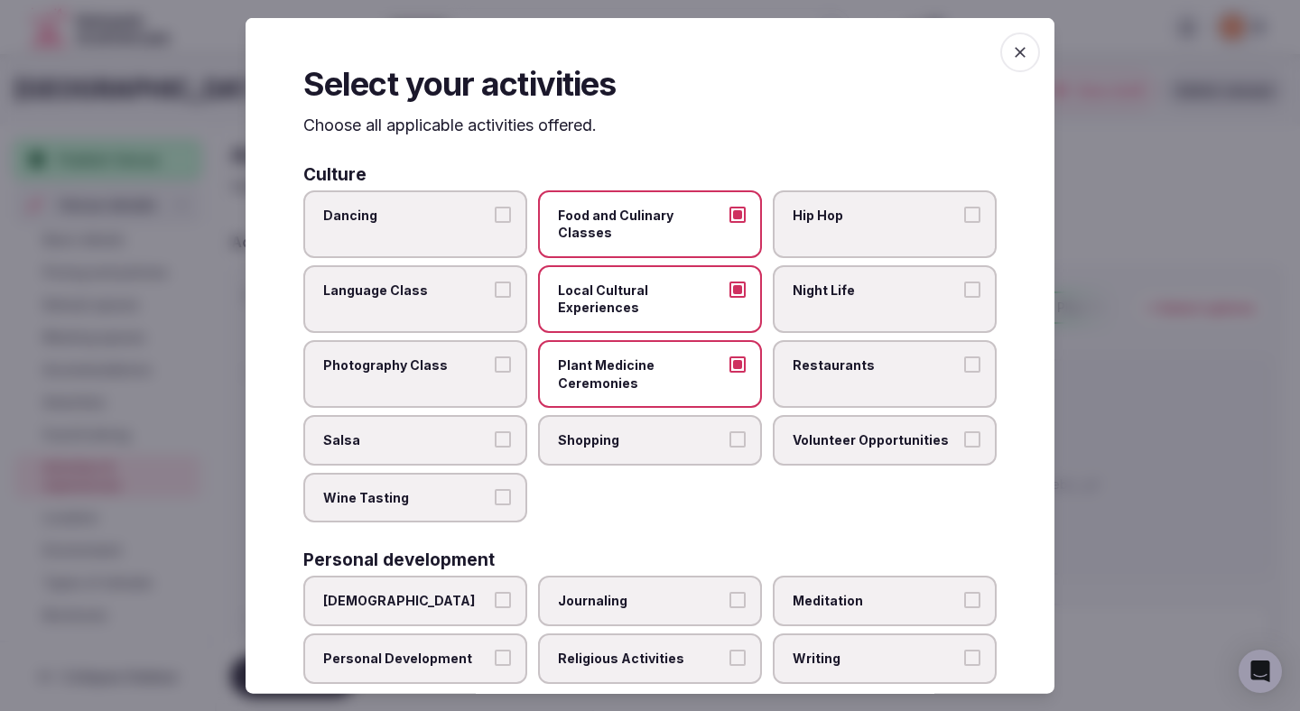
click at [802, 348] on label "Restaurants" at bounding box center [885, 374] width 224 height 68
click at [964, 357] on button "Restaurants" at bounding box center [972, 365] width 16 height 16
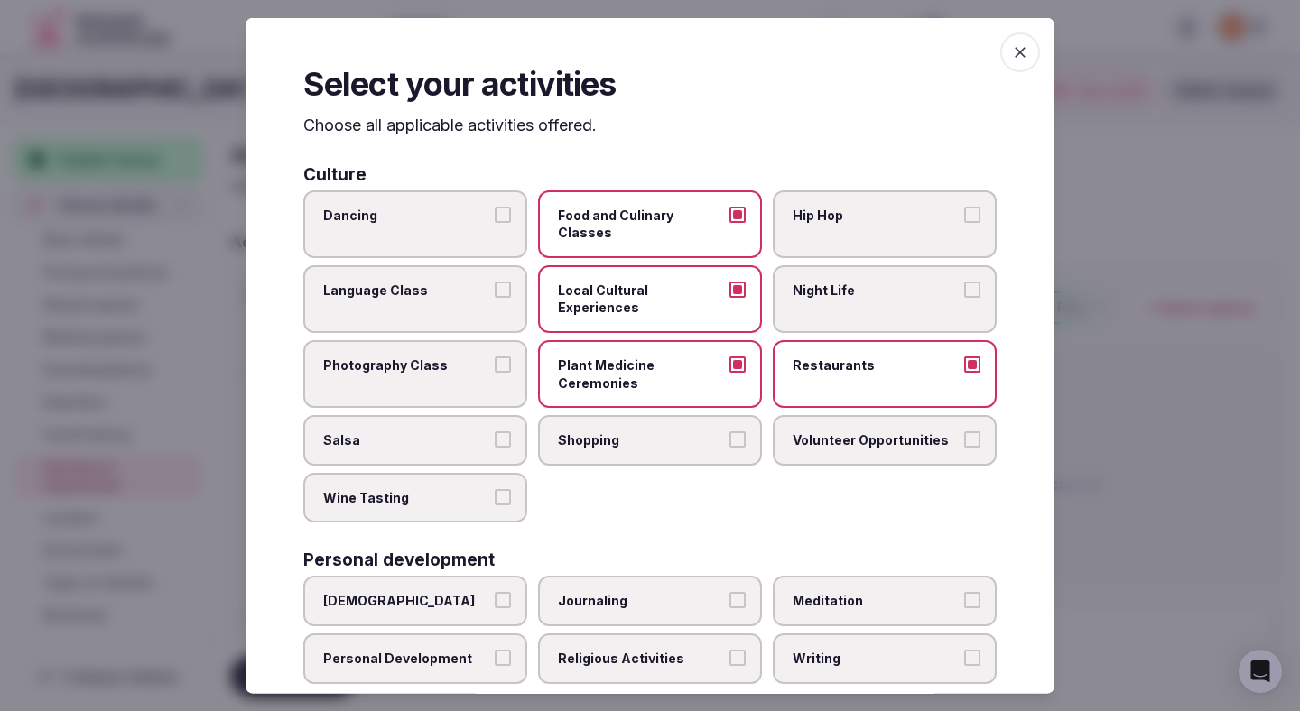
click at [690, 357] on span "Plant Medicine Ceremonies" at bounding box center [641, 374] width 166 height 35
click at [729, 357] on button "Plant Medicine Ceremonies" at bounding box center [737, 365] width 16 height 16
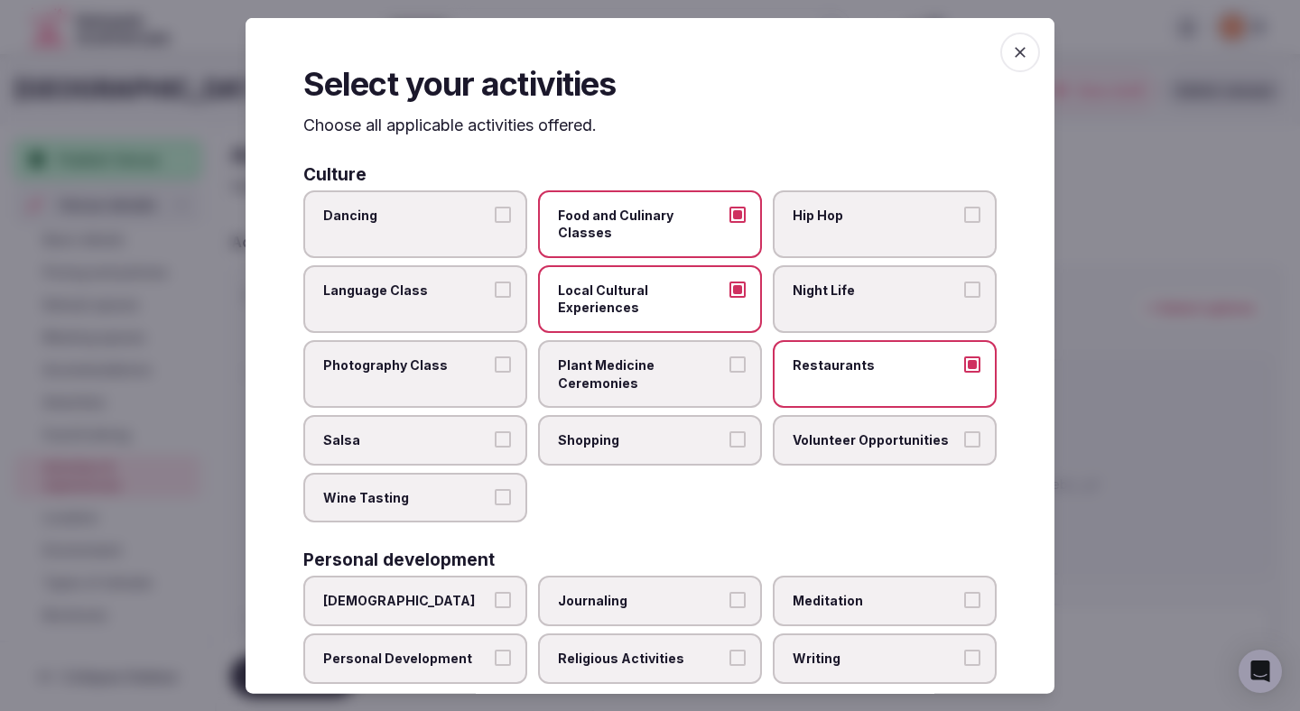
click at [811, 284] on label "Night Life" at bounding box center [885, 299] width 224 height 68
click at [964, 284] on button "Night Life" at bounding box center [972, 289] width 16 height 16
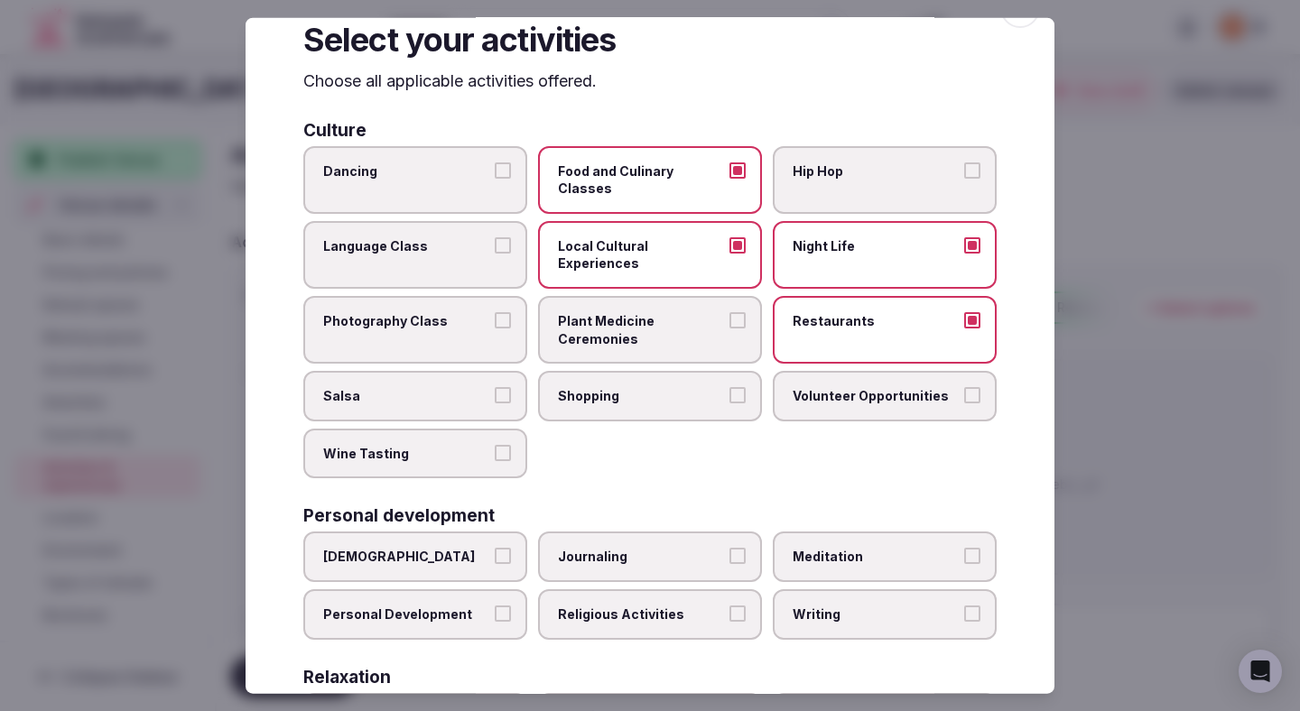
scroll to position [75, 0]
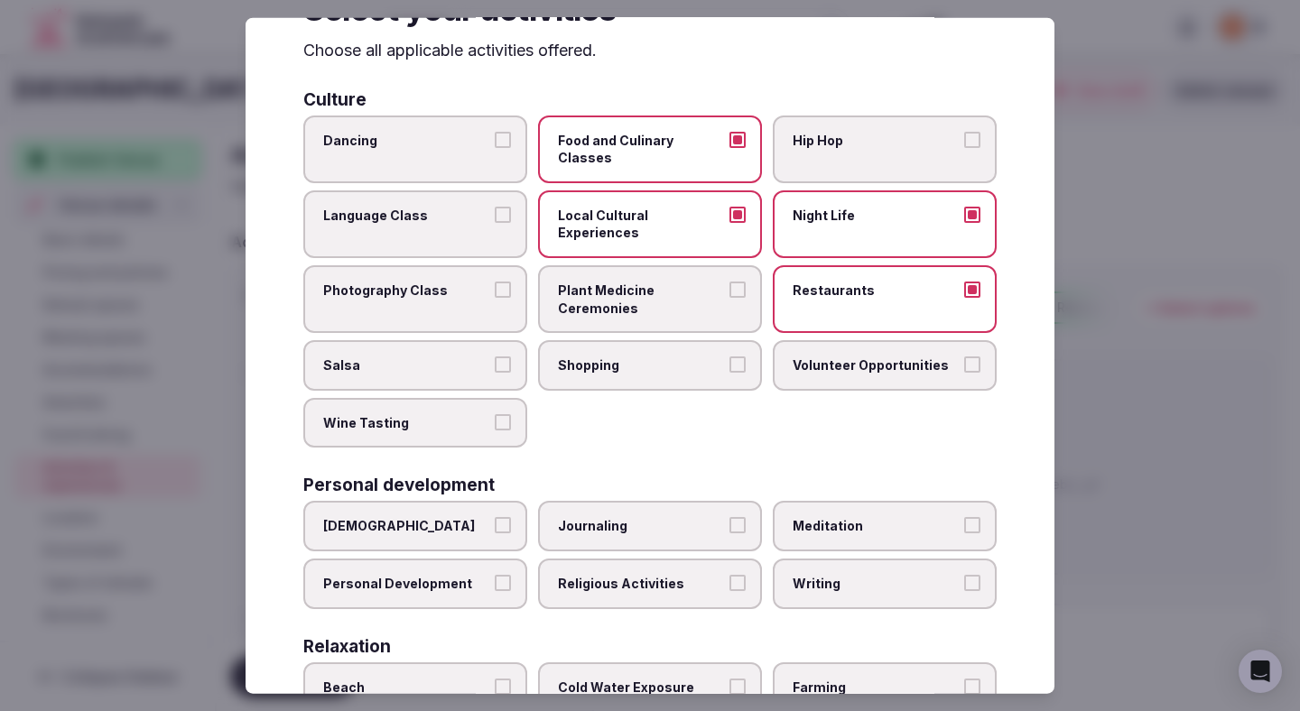
click at [673, 357] on span "Shopping" at bounding box center [641, 366] width 166 height 18
click at [729, 357] on button "Shopping" at bounding box center [737, 365] width 16 height 16
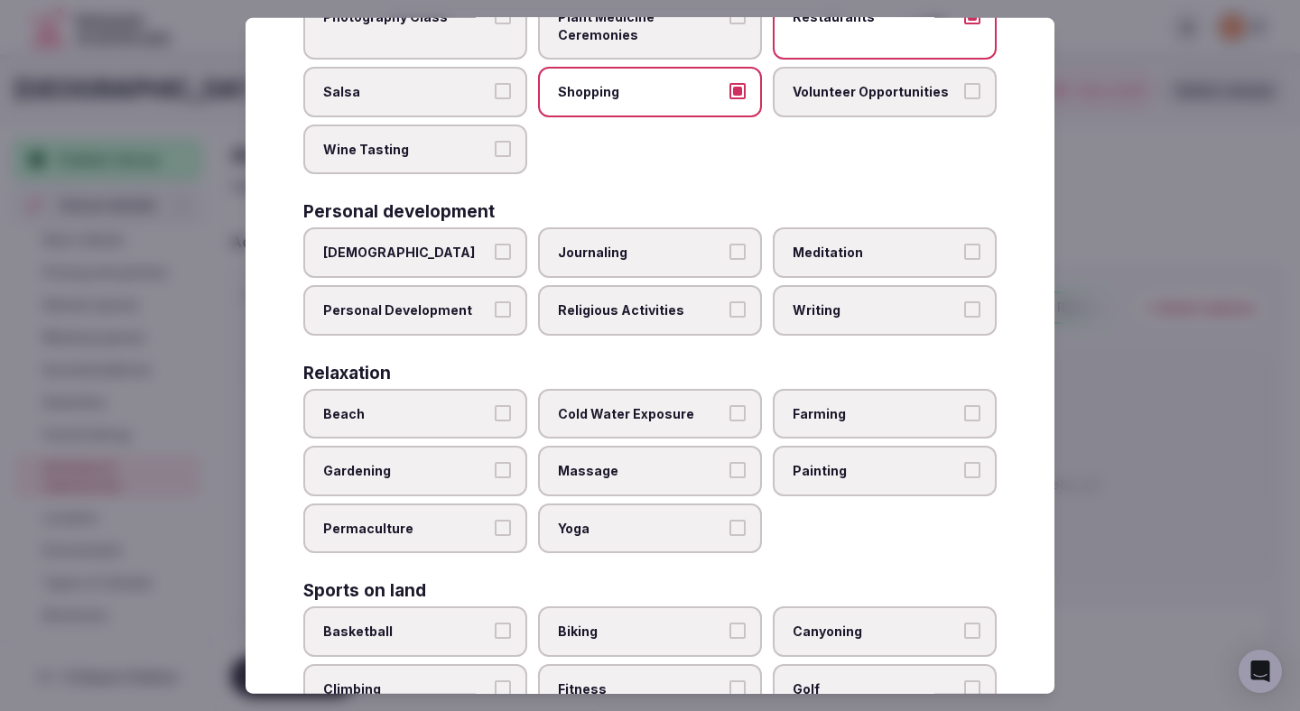
scroll to position [360, 0]
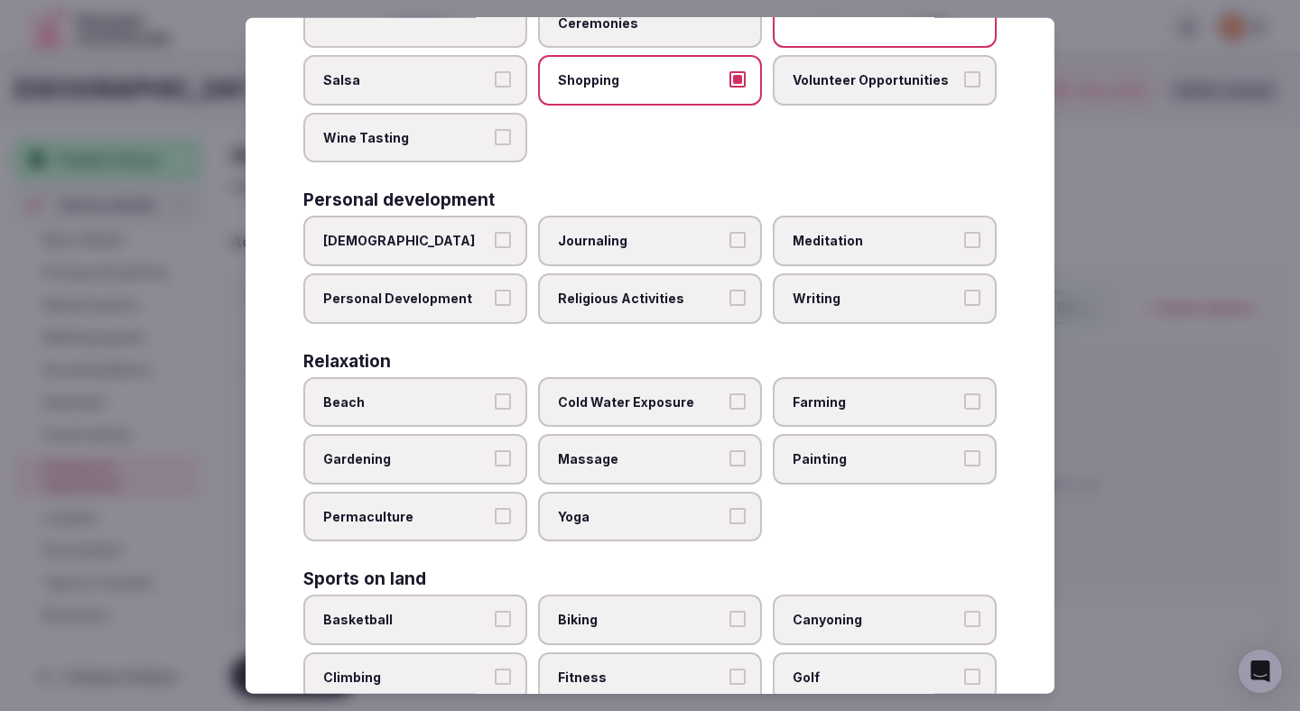
click at [850, 393] on span "Farming" at bounding box center [876, 402] width 166 height 18
click at [964, 393] on button "Farming" at bounding box center [972, 401] width 16 height 16
click at [848, 393] on span "Farming" at bounding box center [876, 402] width 166 height 18
click at [964, 393] on button "Farming" at bounding box center [972, 401] width 16 height 16
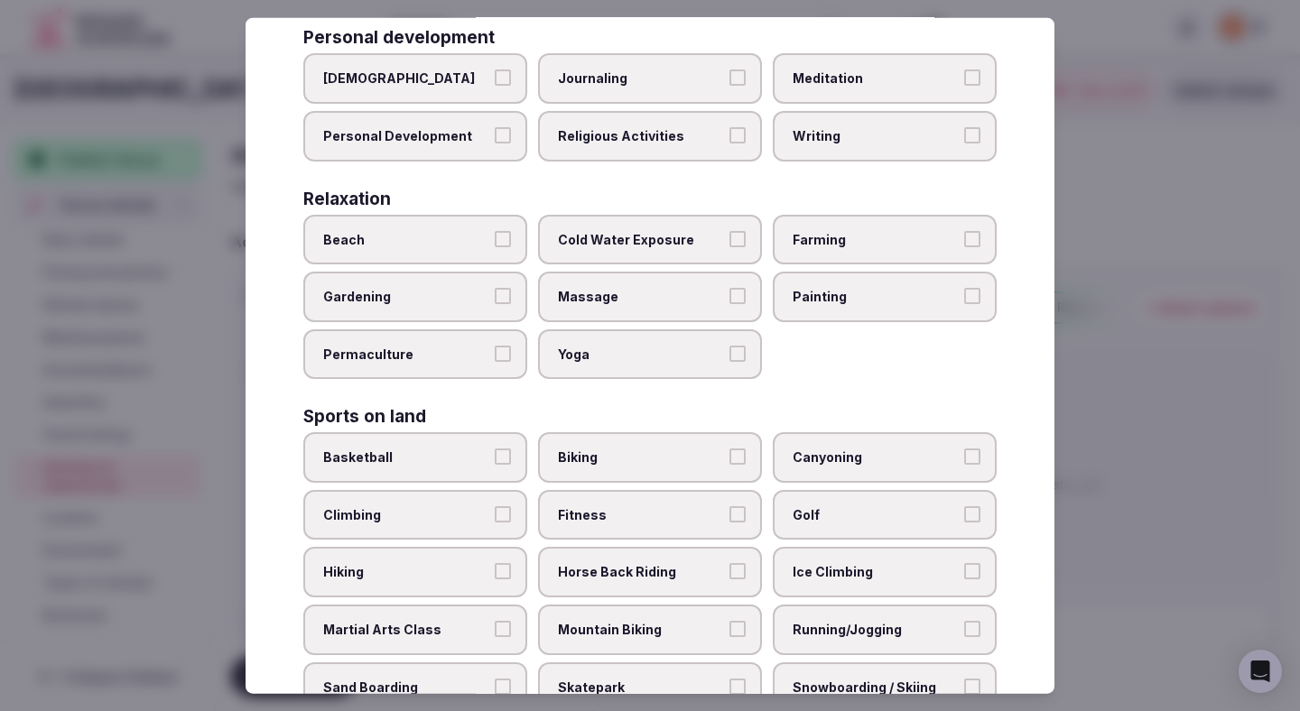
scroll to position [596, 0]
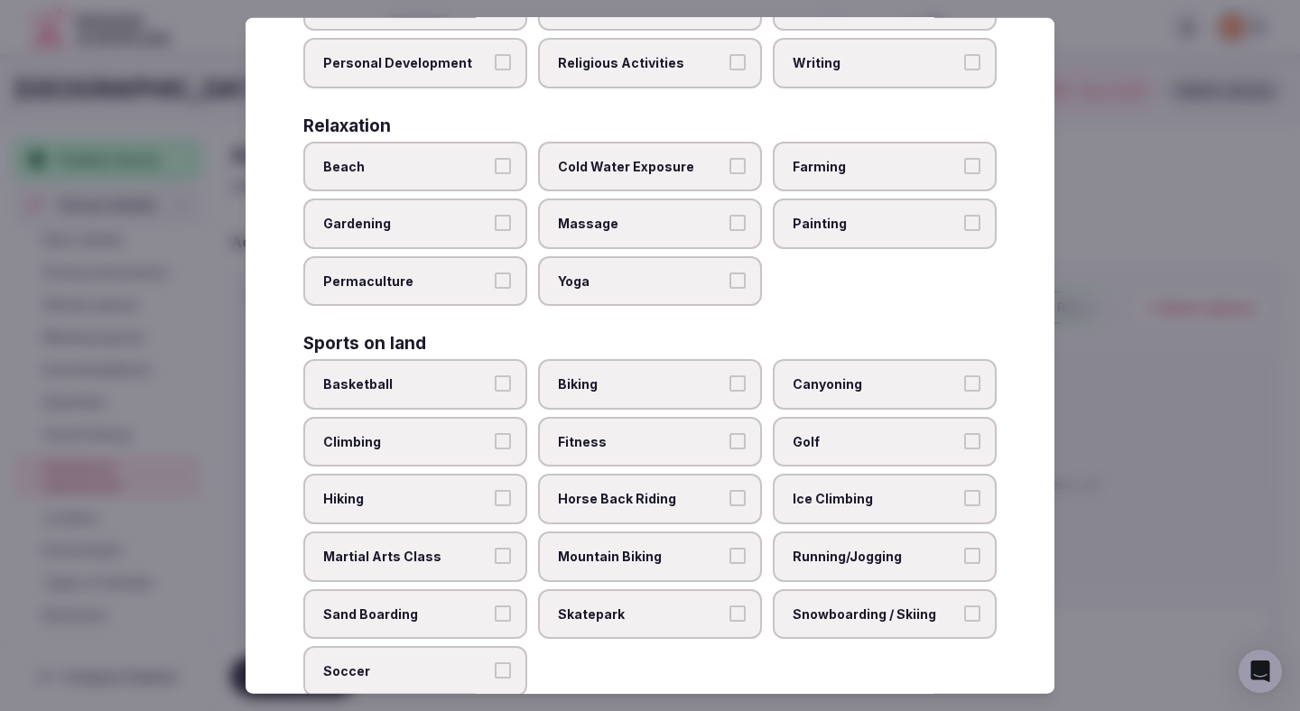
click at [644, 376] on span "Biking" at bounding box center [641, 385] width 166 height 18
click at [729, 376] on button "Biking" at bounding box center [737, 384] width 16 height 16
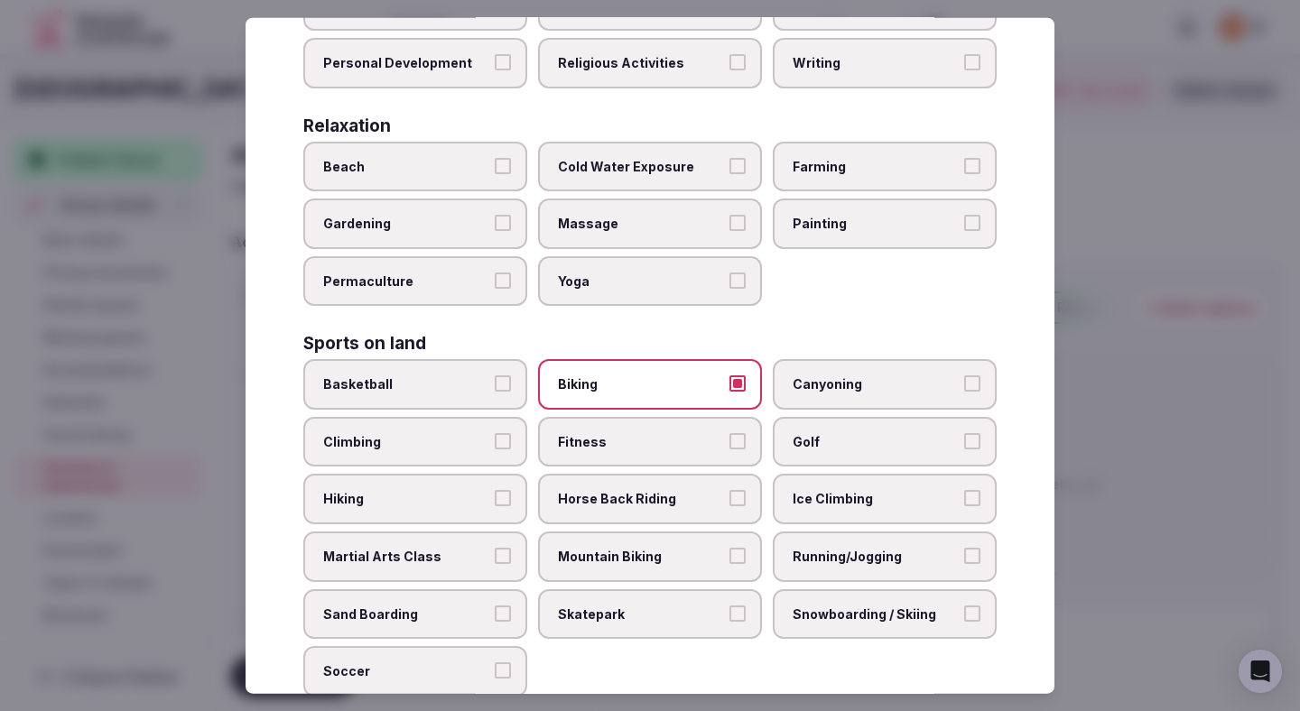
click at [627, 433] on span "Fitness" at bounding box center [641, 442] width 166 height 18
click at [729, 433] on button "Fitness" at bounding box center [737, 441] width 16 height 16
click at [800, 432] on div "Basketball Biking Canyoning Climbing Fitness Golf Hiking Horse Back Riding Ice …" at bounding box center [649, 528] width 693 height 338
click at [810, 433] on span "Golf" at bounding box center [876, 442] width 166 height 18
click at [964, 433] on button "Golf" at bounding box center [972, 441] width 16 height 16
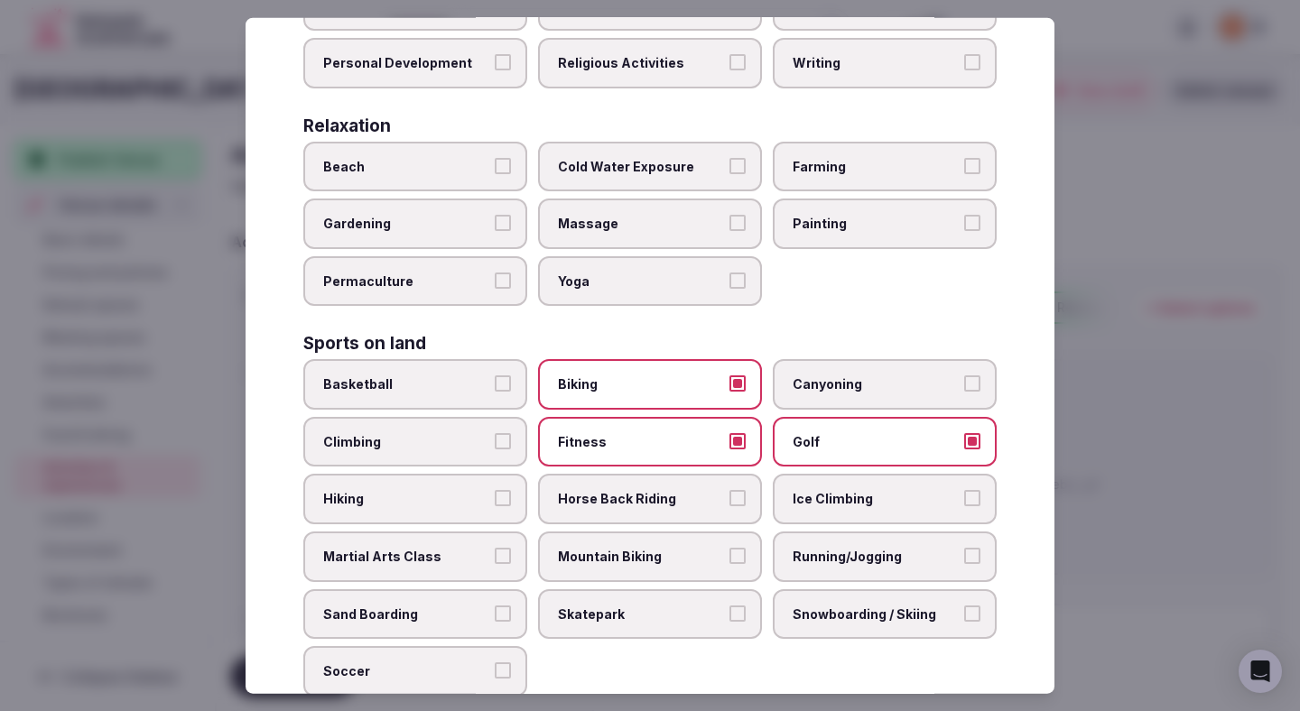
click at [839, 548] on span "Running/Jogging" at bounding box center [876, 557] width 166 height 18
click at [964, 548] on button "Running/Jogging" at bounding box center [972, 556] width 16 height 16
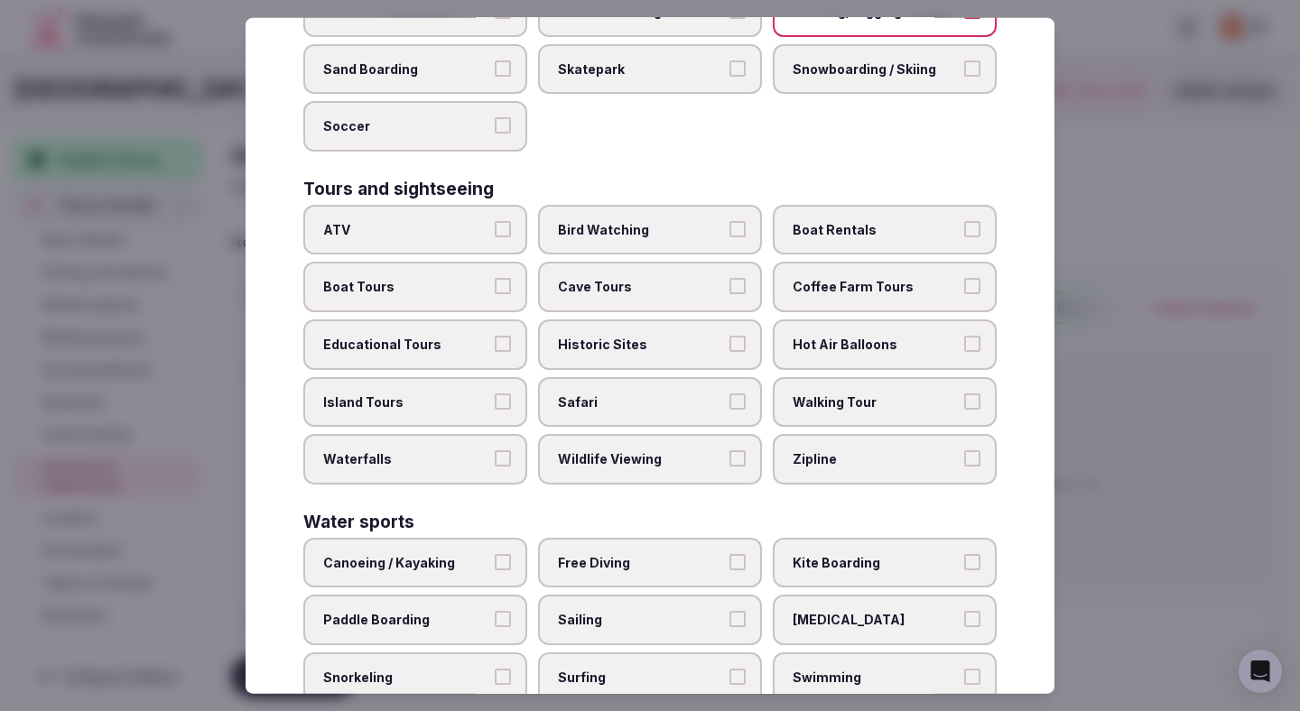
scroll to position [1196, 0]
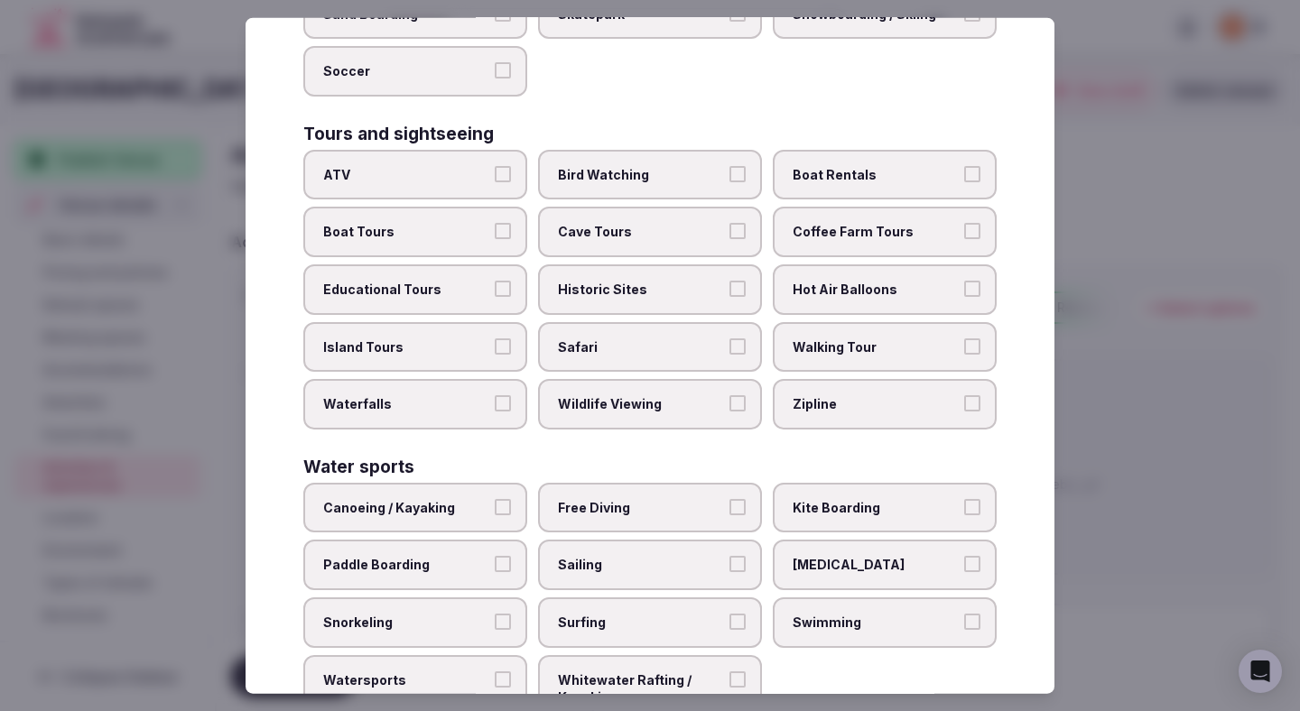
click at [874, 338] on span "Walking Tour" at bounding box center [876, 347] width 166 height 18
click at [964, 338] on button "Walking Tour" at bounding box center [972, 346] width 16 height 16
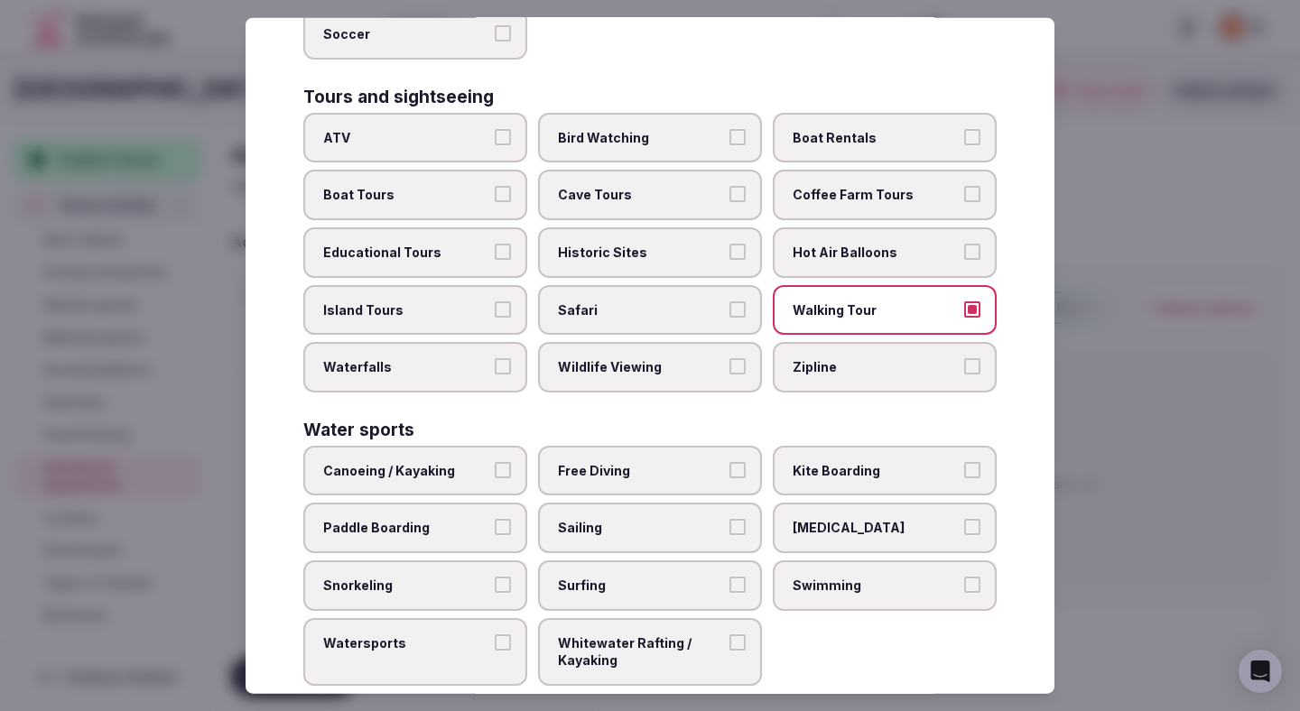
click at [834, 561] on label "Swimming" at bounding box center [885, 586] width 224 height 51
click at [964, 577] on button "Swimming" at bounding box center [972, 585] width 16 height 16
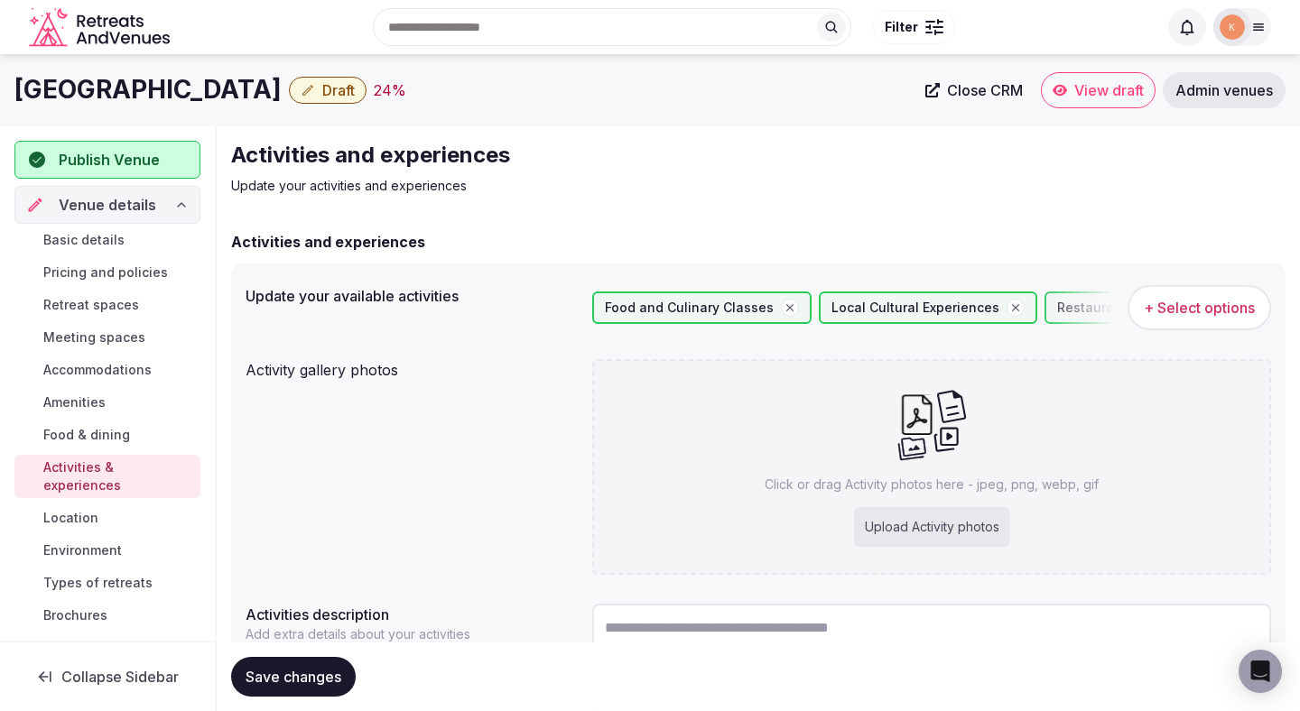
click at [305, 673] on span "Save changes" at bounding box center [294, 677] width 96 height 18
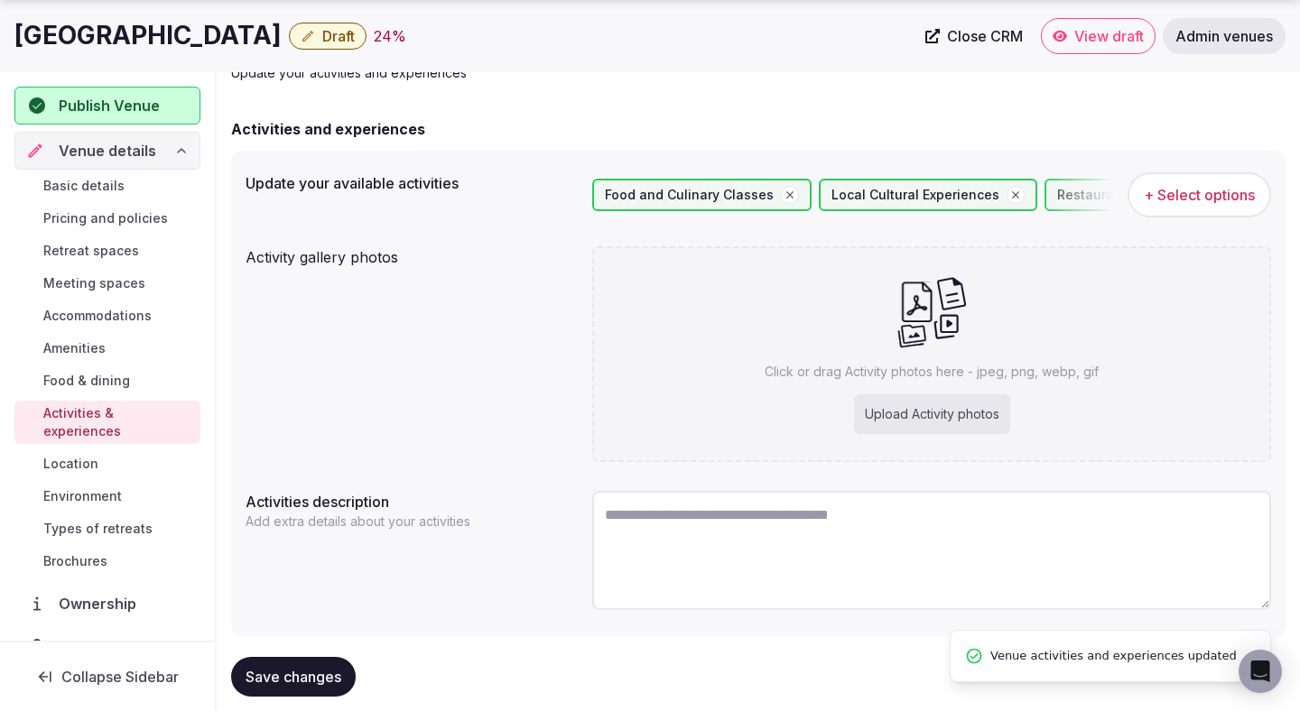
scroll to position [152, 0]
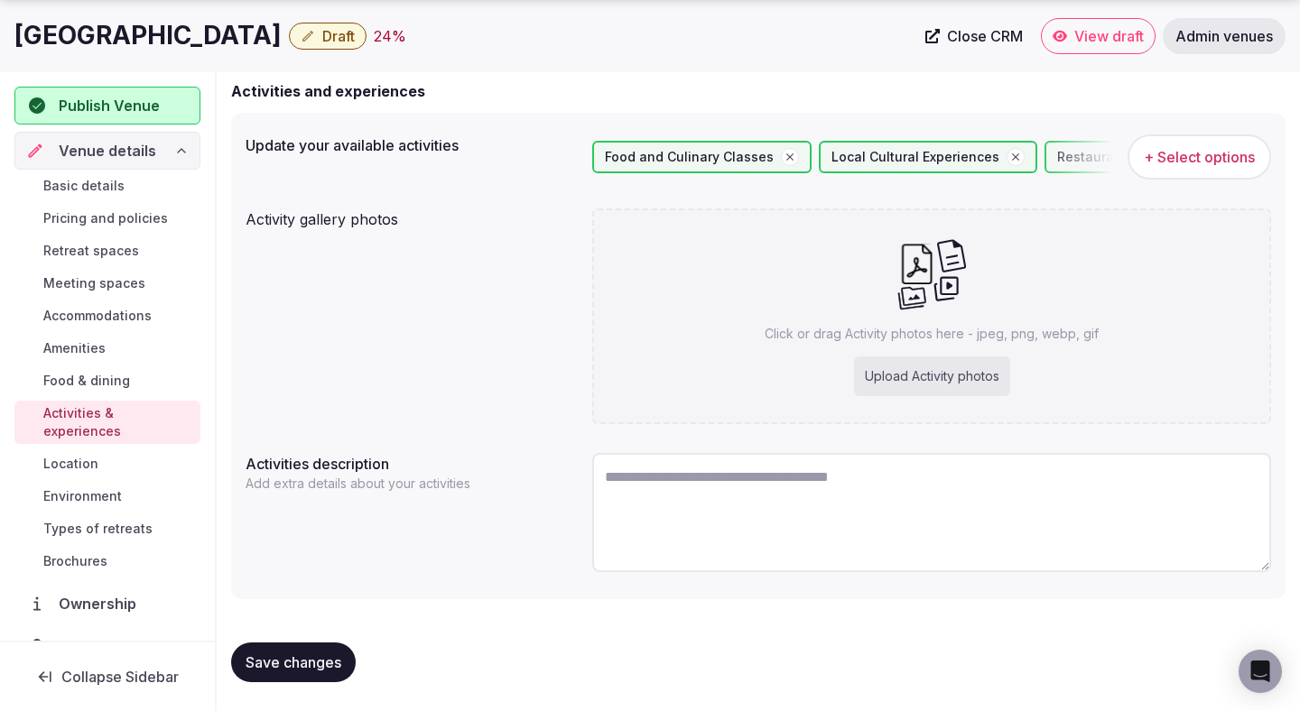
drag, startPoint x: 373, startPoint y: 40, endPoint x: 14, endPoint y: 28, distance: 359.5
click at [14, 28] on div "JW Marriott Hotel Hong Kong Draft 24 % Close CRM View draft Admin venues" at bounding box center [650, 36] width 1300 height 36
copy h1 "JW Marriott Hotel Hong Kong"
click at [648, 483] on textarea at bounding box center [931, 512] width 679 height 119
paste textarea "**********"
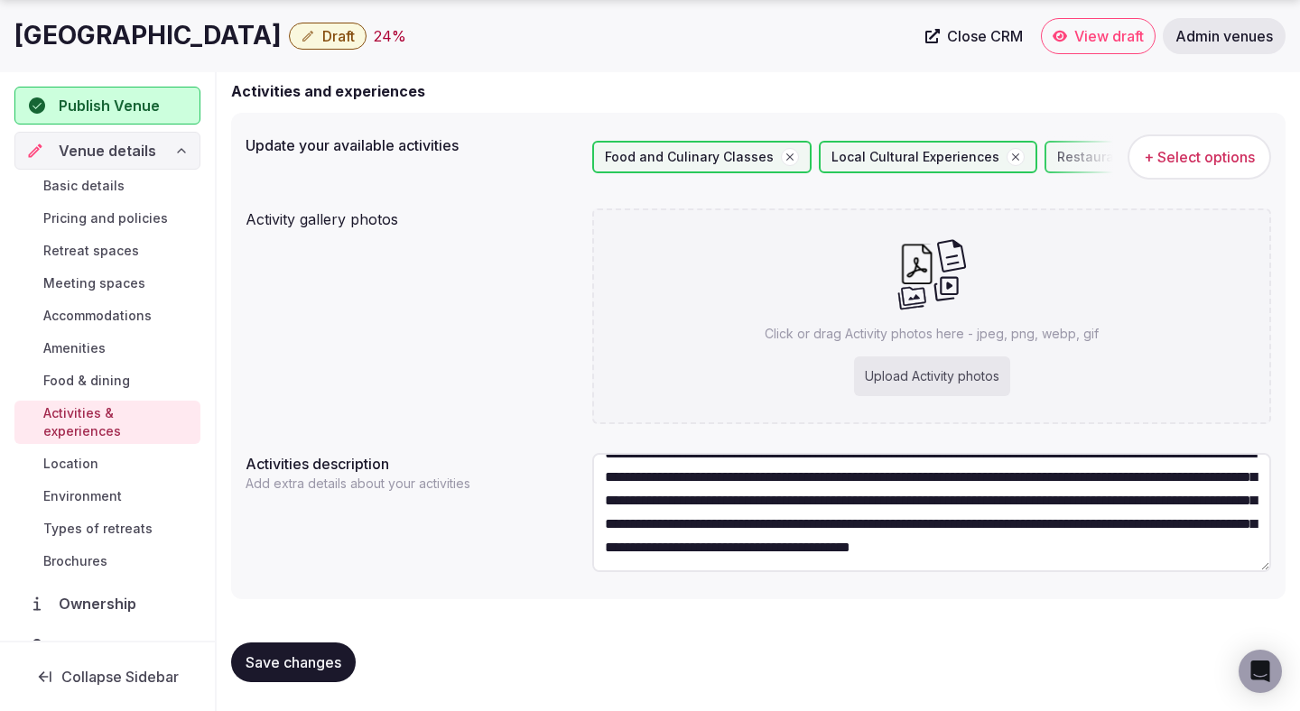
scroll to position [0, 0]
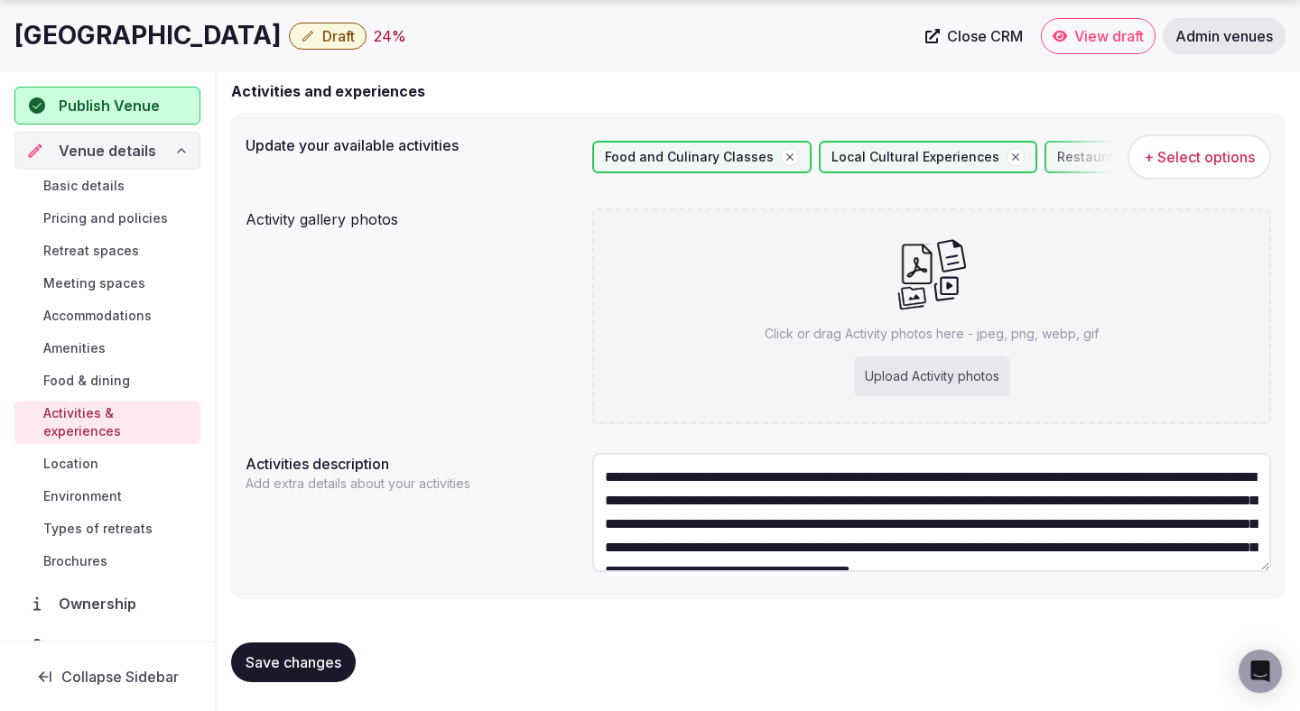
drag, startPoint x: 607, startPoint y: 485, endPoint x: 599, endPoint y: 423, distance: 62.7
click at [599, 423] on div "**********" at bounding box center [758, 356] width 1054 height 487
type textarea "**********"
click at [277, 669] on span "Save changes" at bounding box center [294, 663] width 96 height 18
click at [66, 455] on span "Location" at bounding box center [70, 464] width 55 height 18
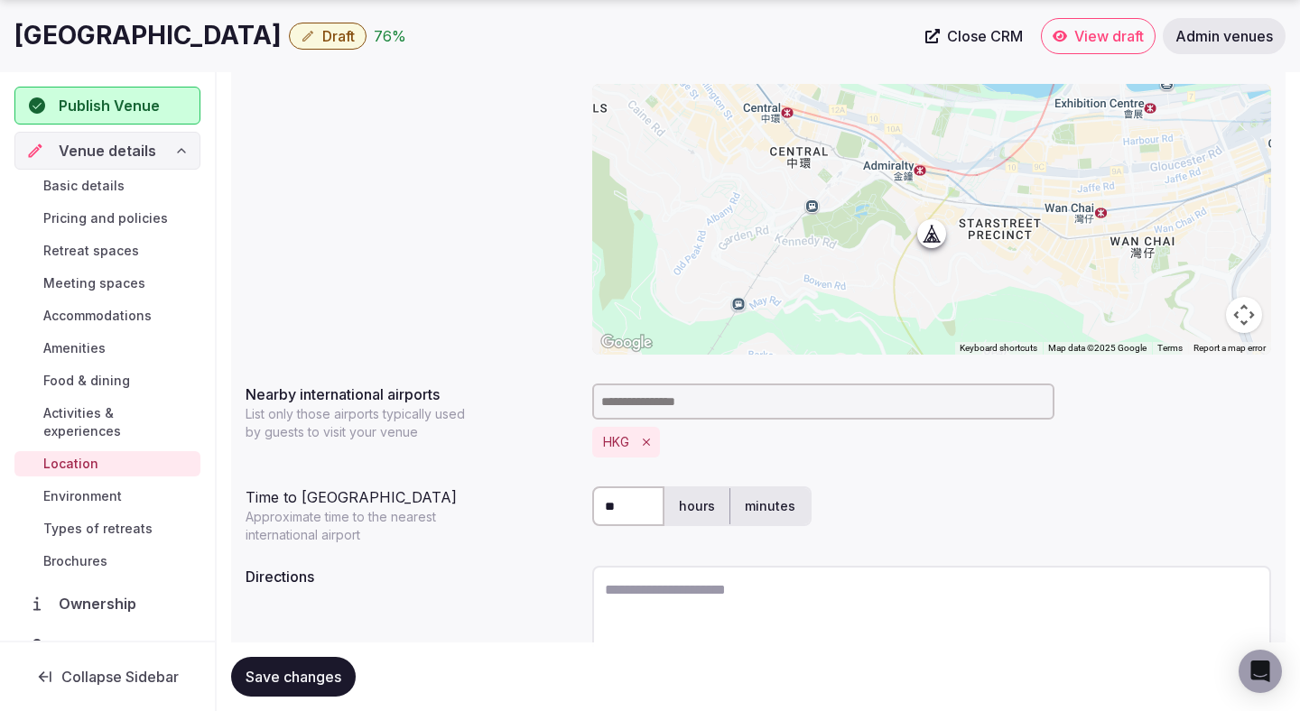
scroll to position [365, 0]
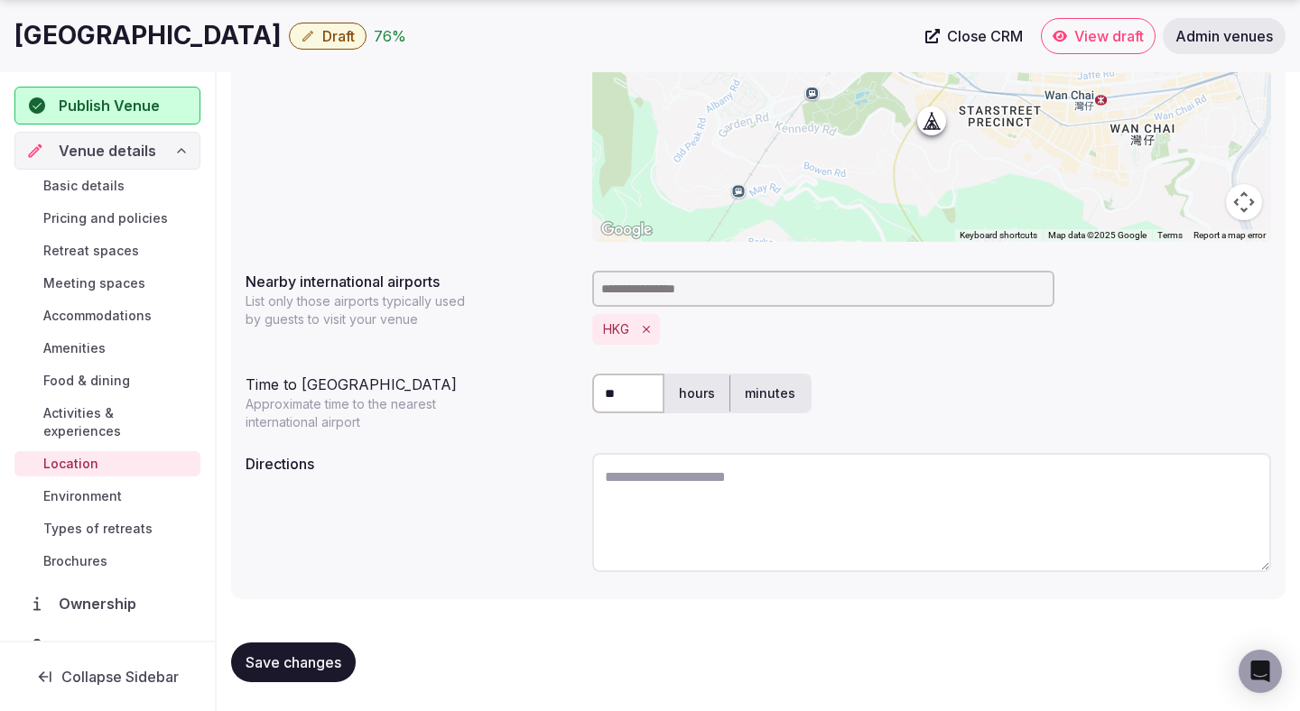
click at [635, 490] on textarea at bounding box center [931, 512] width 679 height 119
paste textarea "**********"
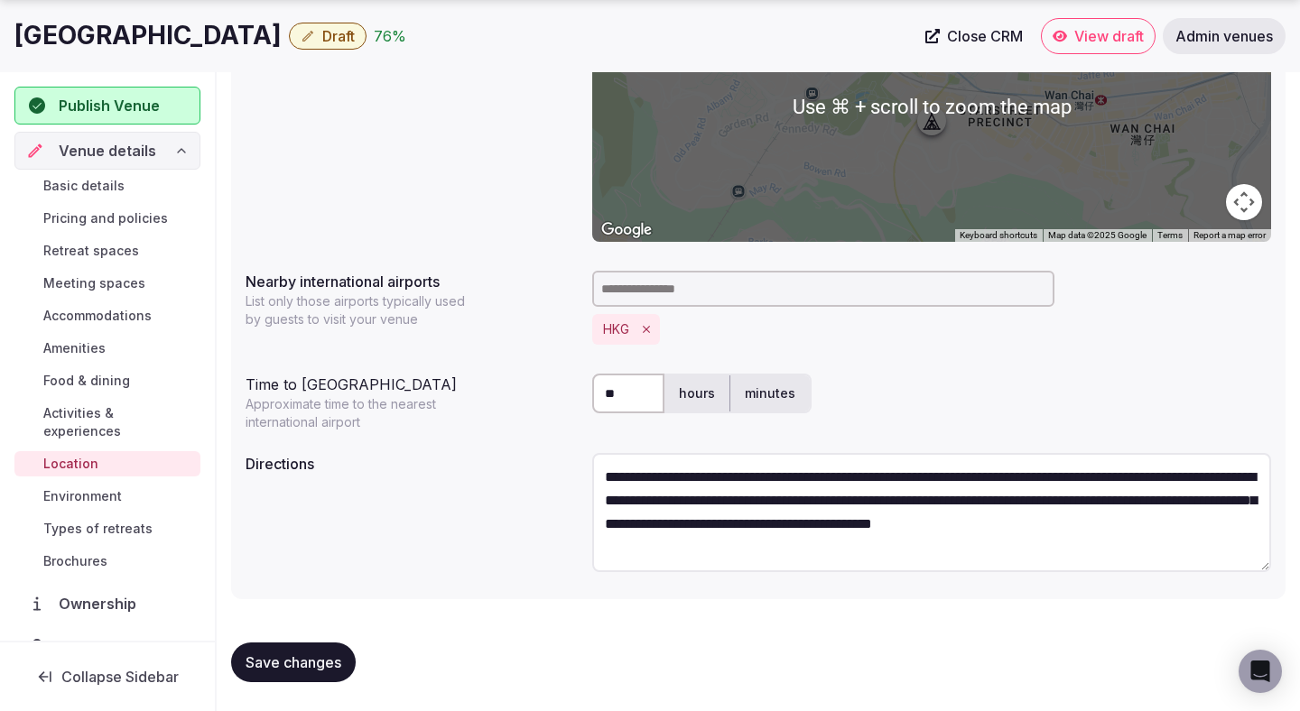
click at [600, 478] on textarea "**********" at bounding box center [931, 512] width 679 height 119
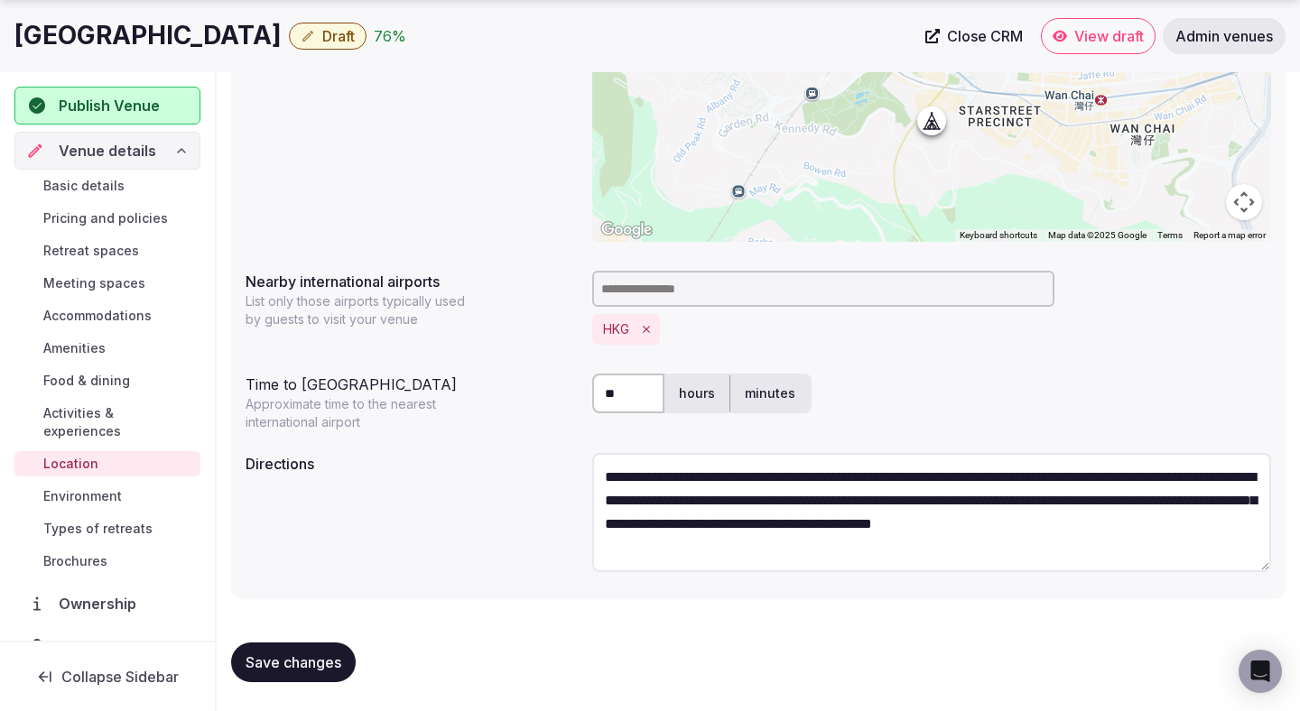
type textarea "**********"
click at [637, 403] on input "**" at bounding box center [628, 394] width 72 height 40
type input "*"
type input "**"
click at [440, 516] on div "**********" at bounding box center [759, 515] width 1026 height 139
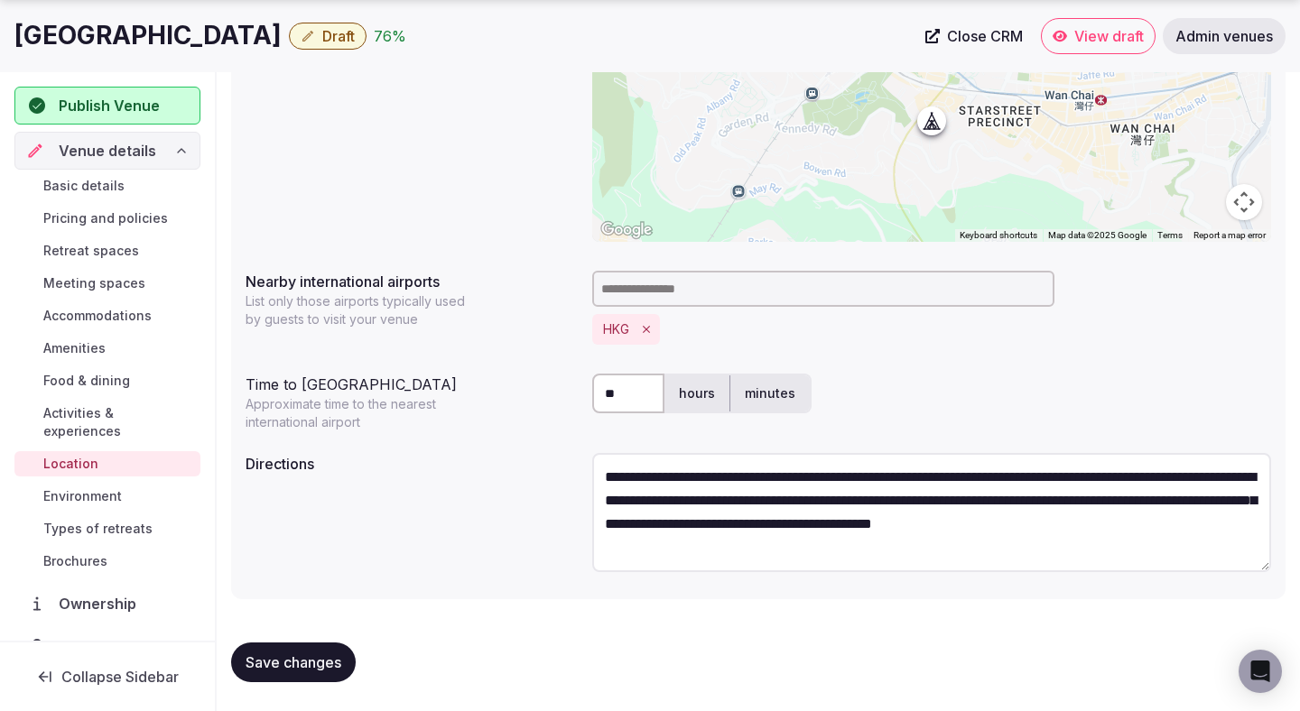
click at [299, 664] on span "Save changes" at bounding box center [294, 663] width 96 height 18
click at [296, 664] on span "Save changes" at bounding box center [294, 663] width 96 height 18
click at [112, 488] on span "Environment" at bounding box center [82, 497] width 79 height 18
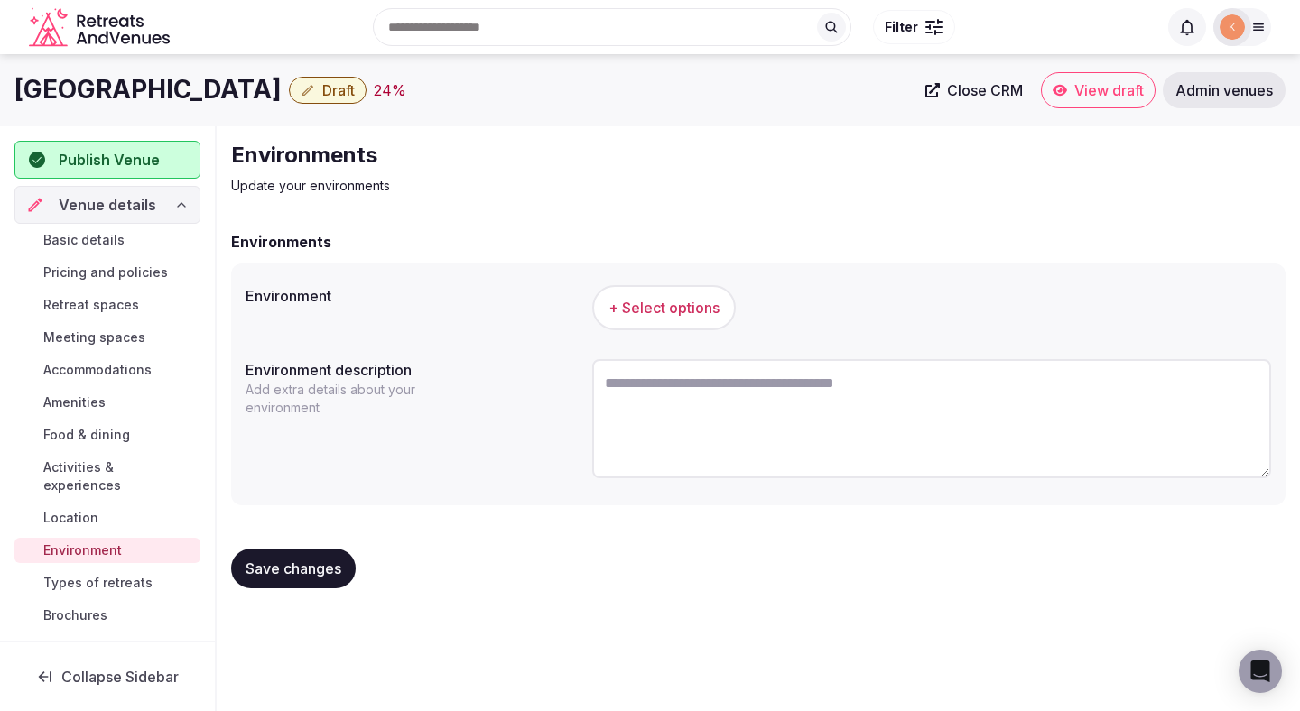
click at [690, 395] on textarea at bounding box center [931, 418] width 679 height 119
paste textarea "**********"
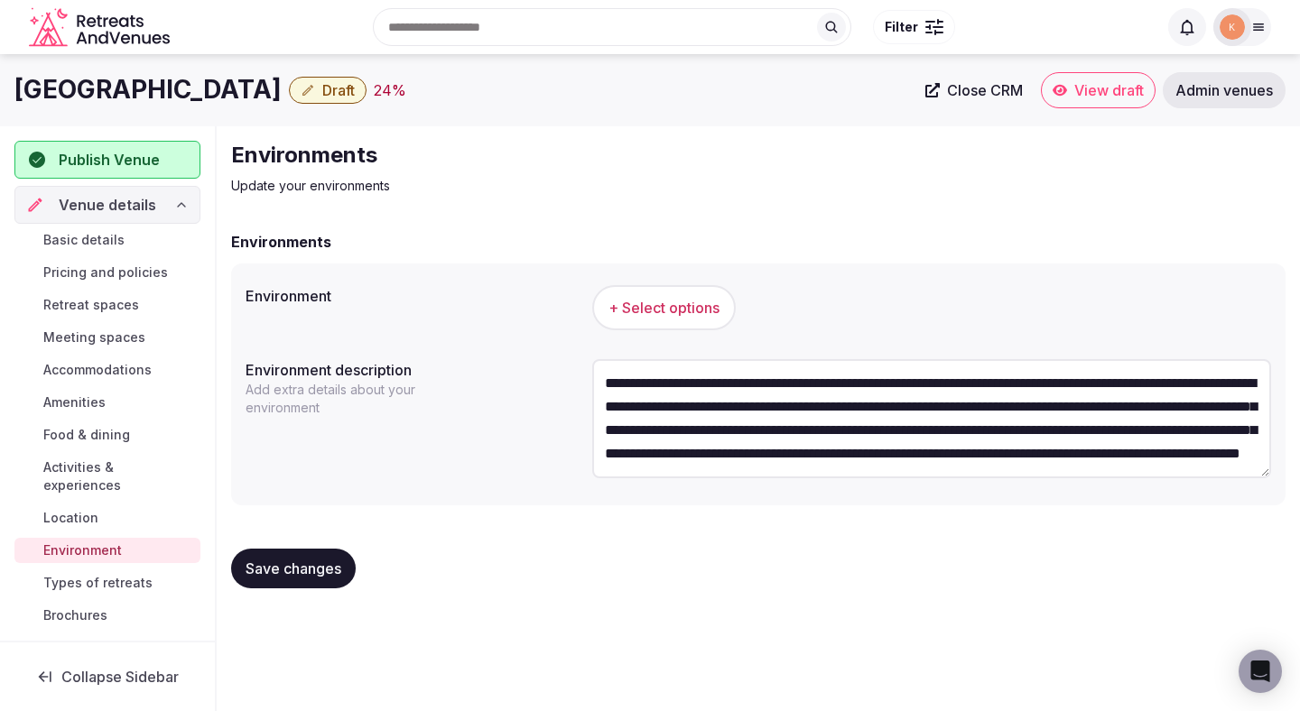
click at [602, 386] on textarea "**********" at bounding box center [931, 418] width 679 height 119
type textarea "**********"
click at [296, 578] on span "Save changes" at bounding box center [294, 569] width 96 height 18
click at [663, 325] on button "+ Select options" at bounding box center [664, 307] width 144 height 45
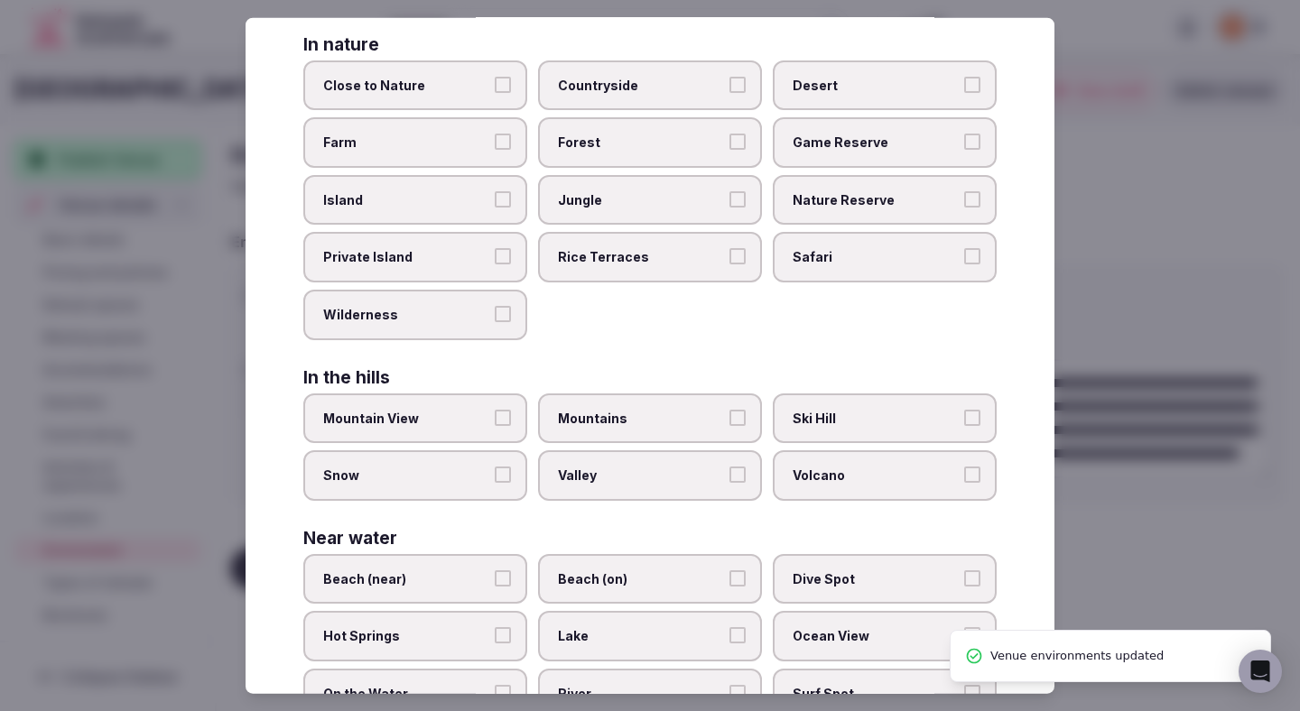
scroll to position [359, 0]
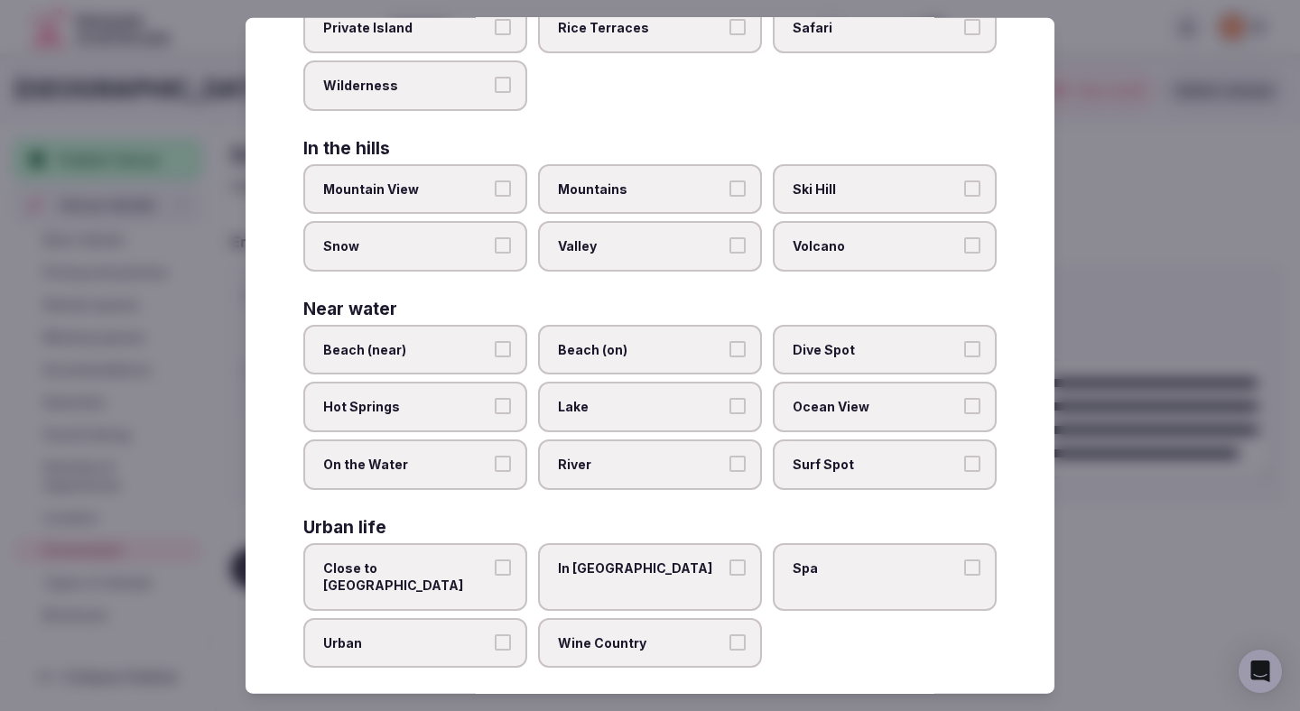
click at [558, 560] on span "In City Center" at bounding box center [641, 568] width 166 height 18
click at [729, 560] on button "In City Center" at bounding box center [737, 567] width 16 height 16
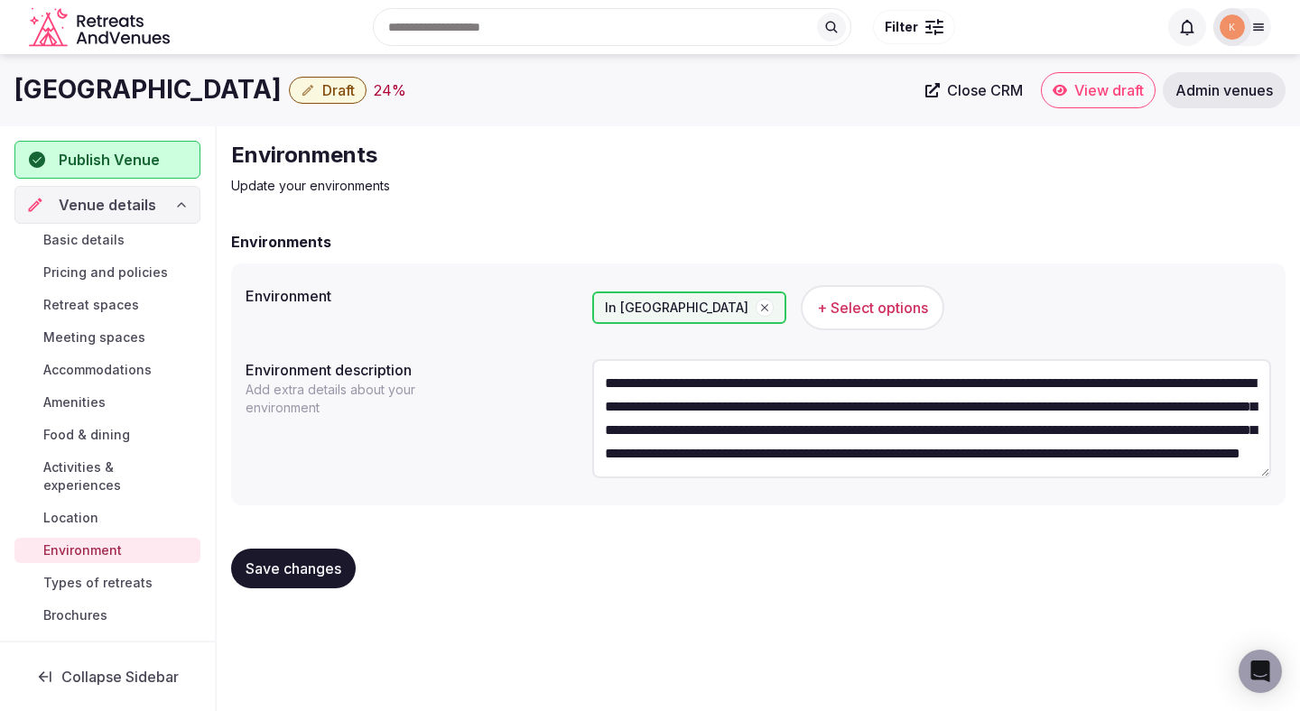
click at [299, 571] on span "Save changes" at bounding box center [294, 569] width 96 height 18
click at [138, 574] on span "Types of retreats" at bounding box center [97, 583] width 109 height 18
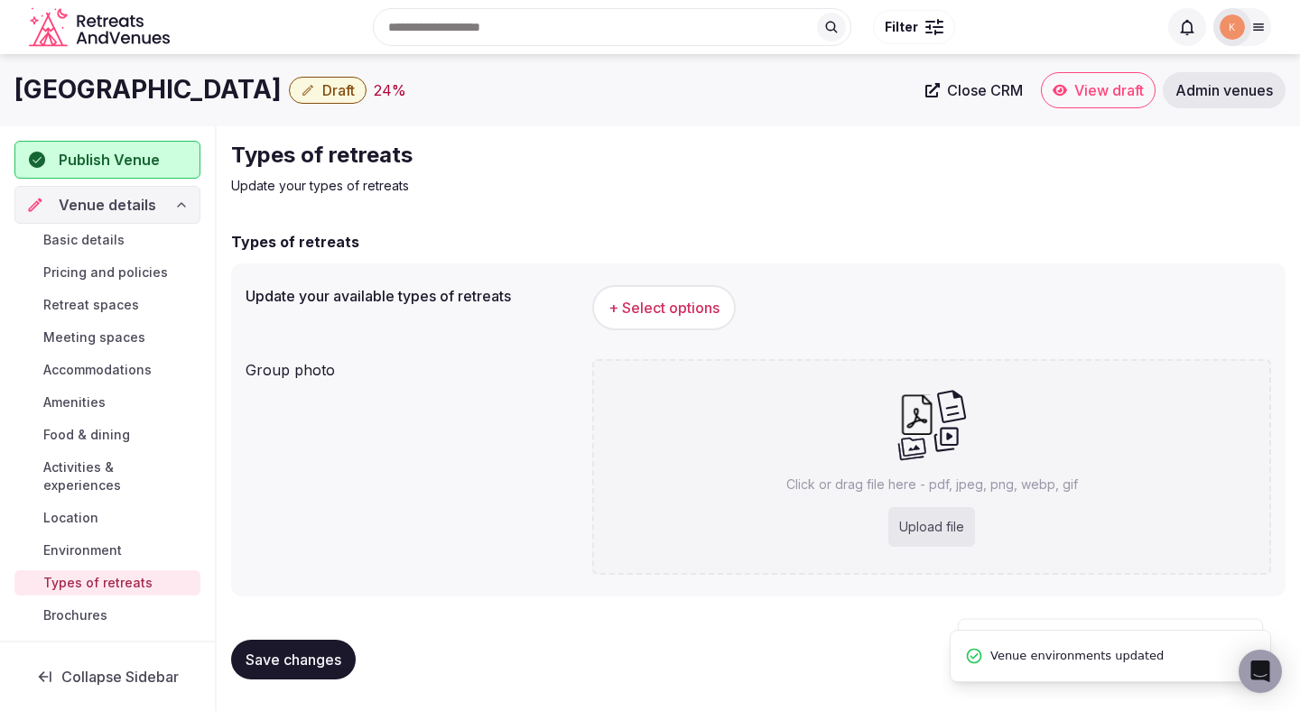
click at [669, 302] on span "+ Select options" at bounding box center [663, 308] width 111 height 20
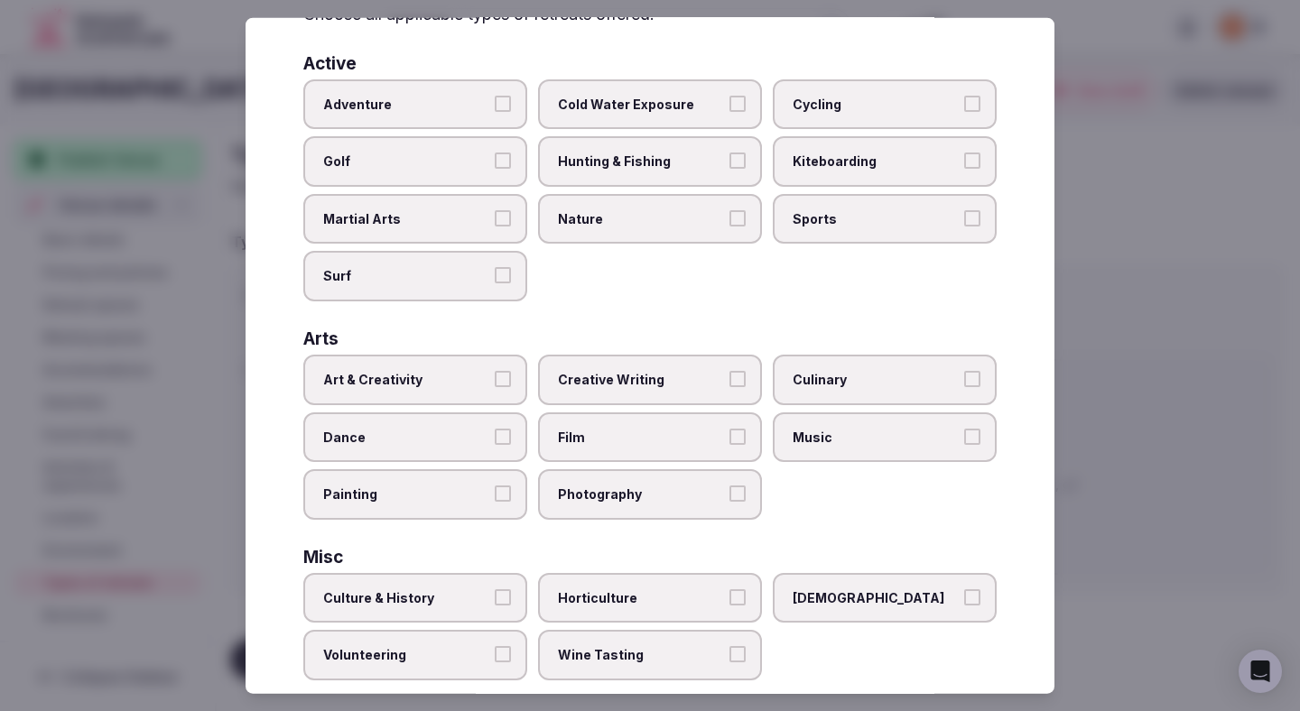
scroll to position [120, 0]
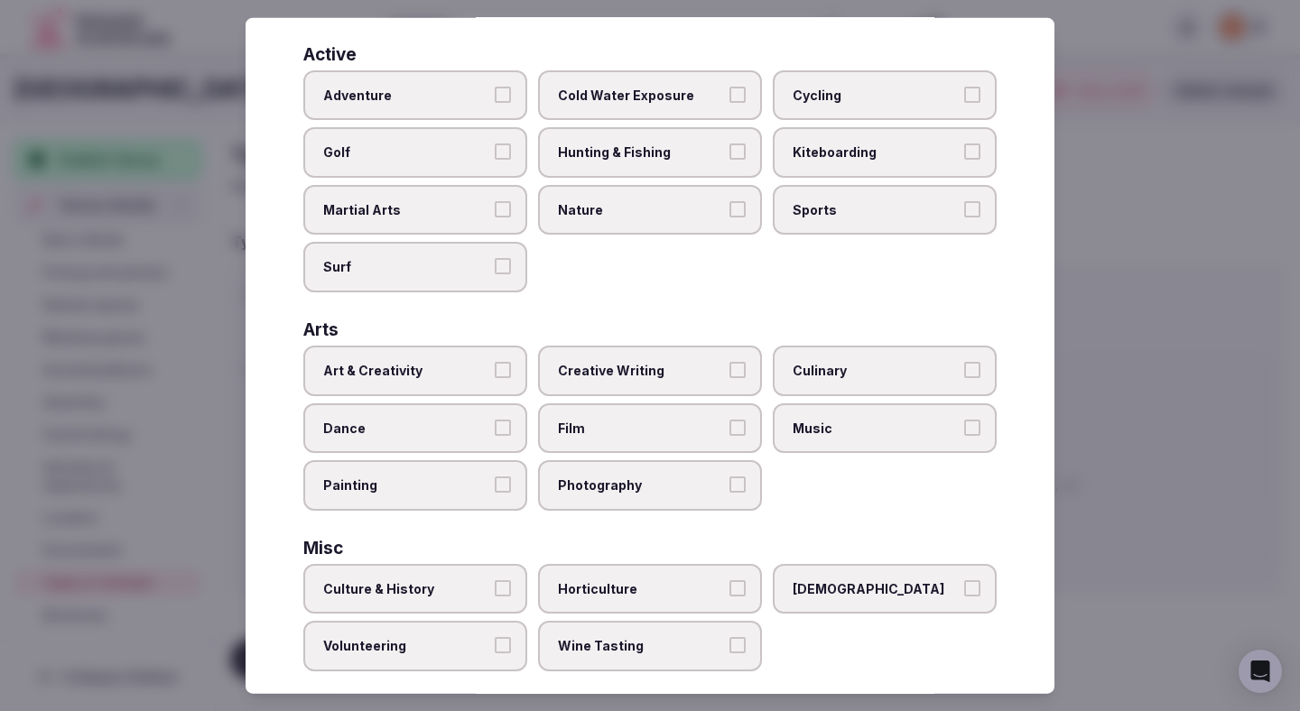
click at [708, 209] on span "Nature" at bounding box center [641, 209] width 166 height 18
click at [729, 209] on button "Nature" at bounding box center [737, 208] width 16 height 16
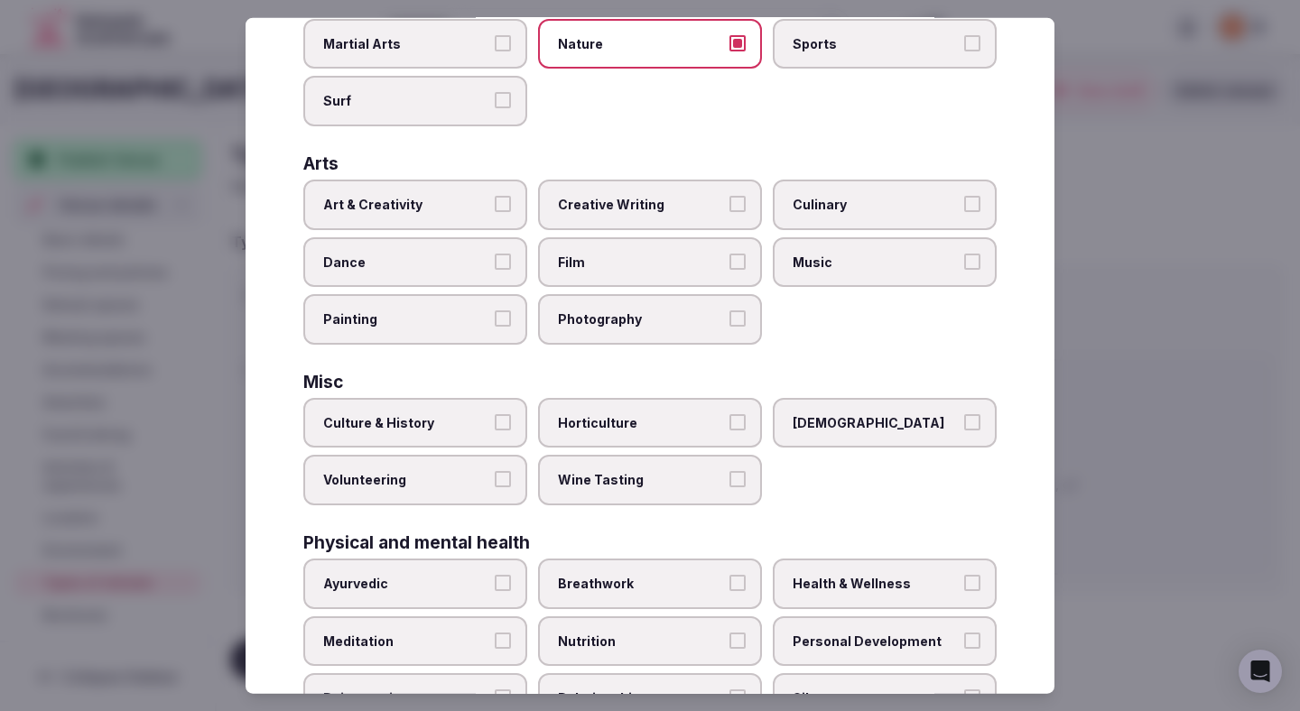
scroll to position [341, 0]
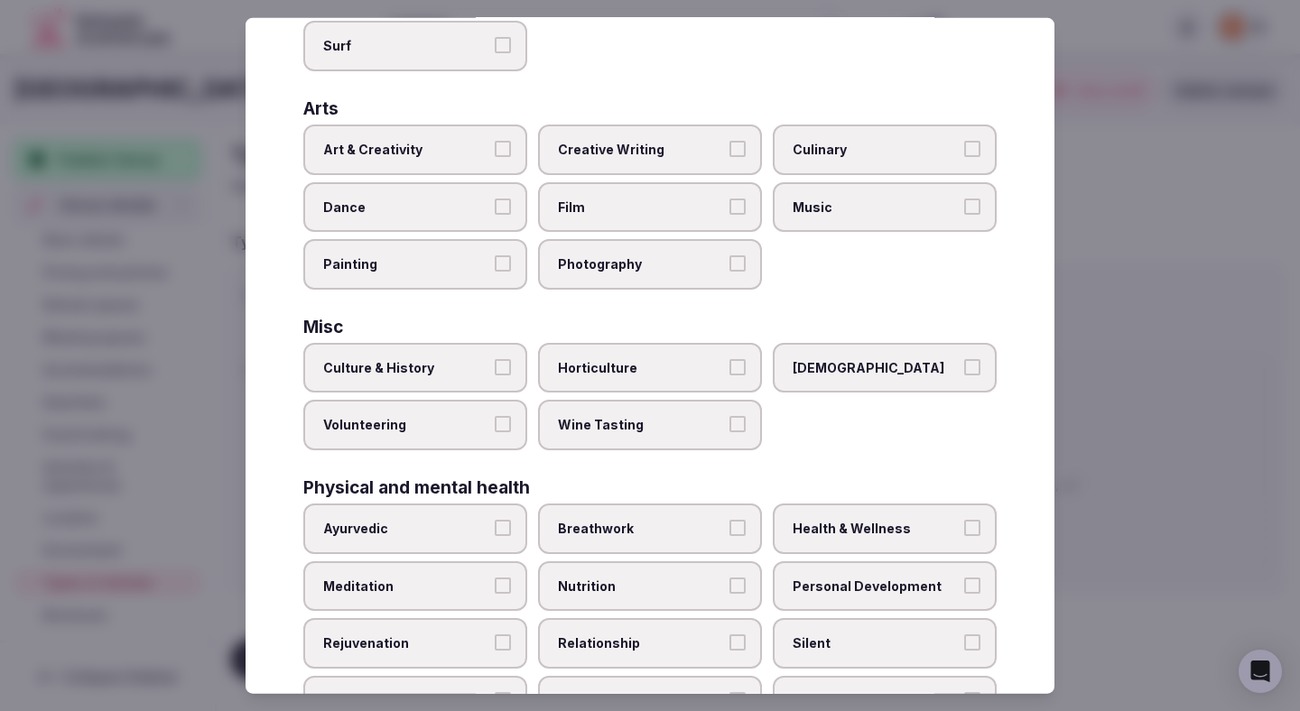
click at [807, 518] on label "Health & Wellness" at bounding box center [885, 529] width 224 height 51
click at [964, 520] on button "Health & Wellness" at bounding box center [972, 528] width 16 height 16
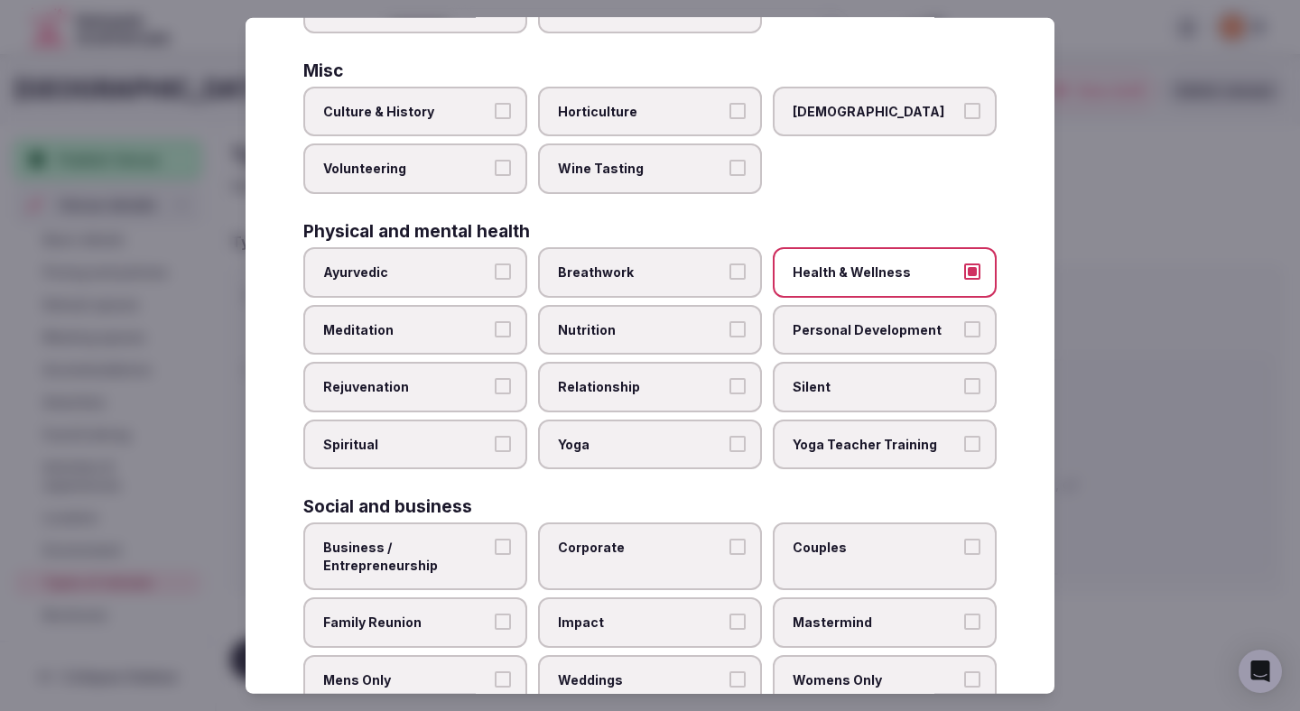
scroll to position [653, 0]
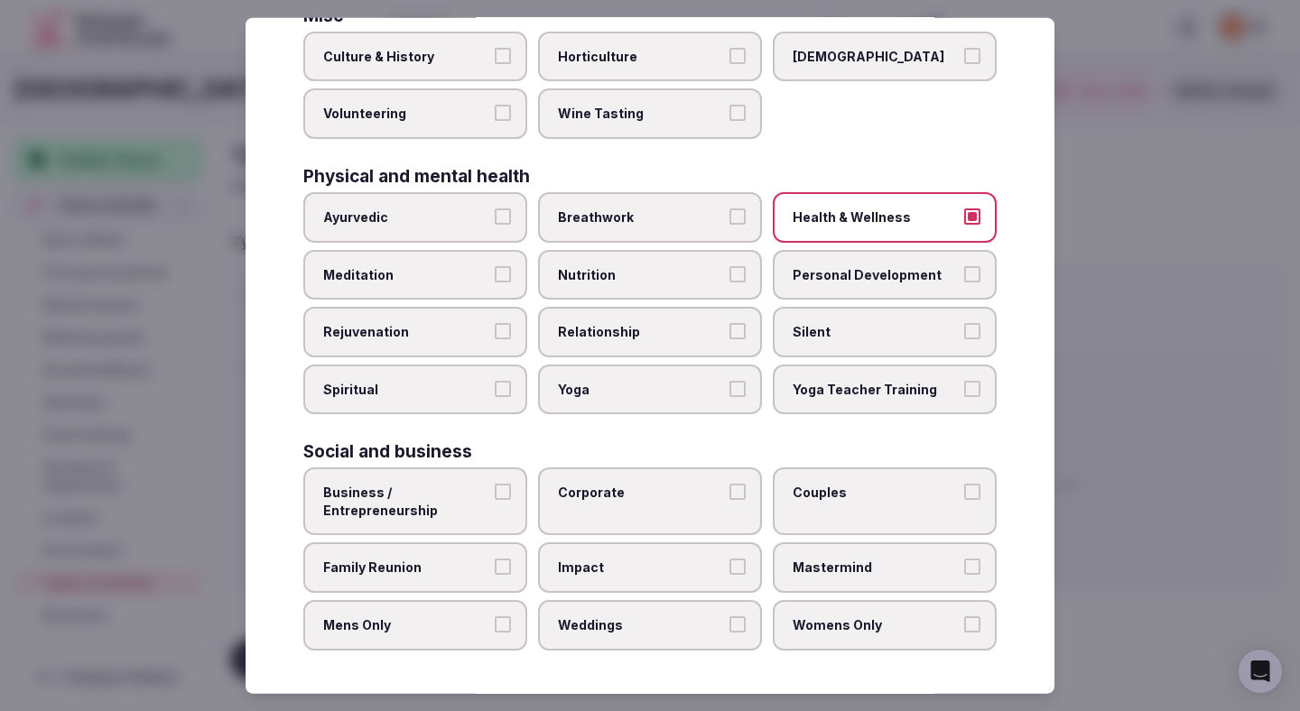
click at [451, 499] on span "Business / Entrepreneurship" at bounding box center [406, 501] width 166 height 35
click at [495, 499] on button "Business / Entrepreneurship" at bounding box center [503, 492] width 16 height 16
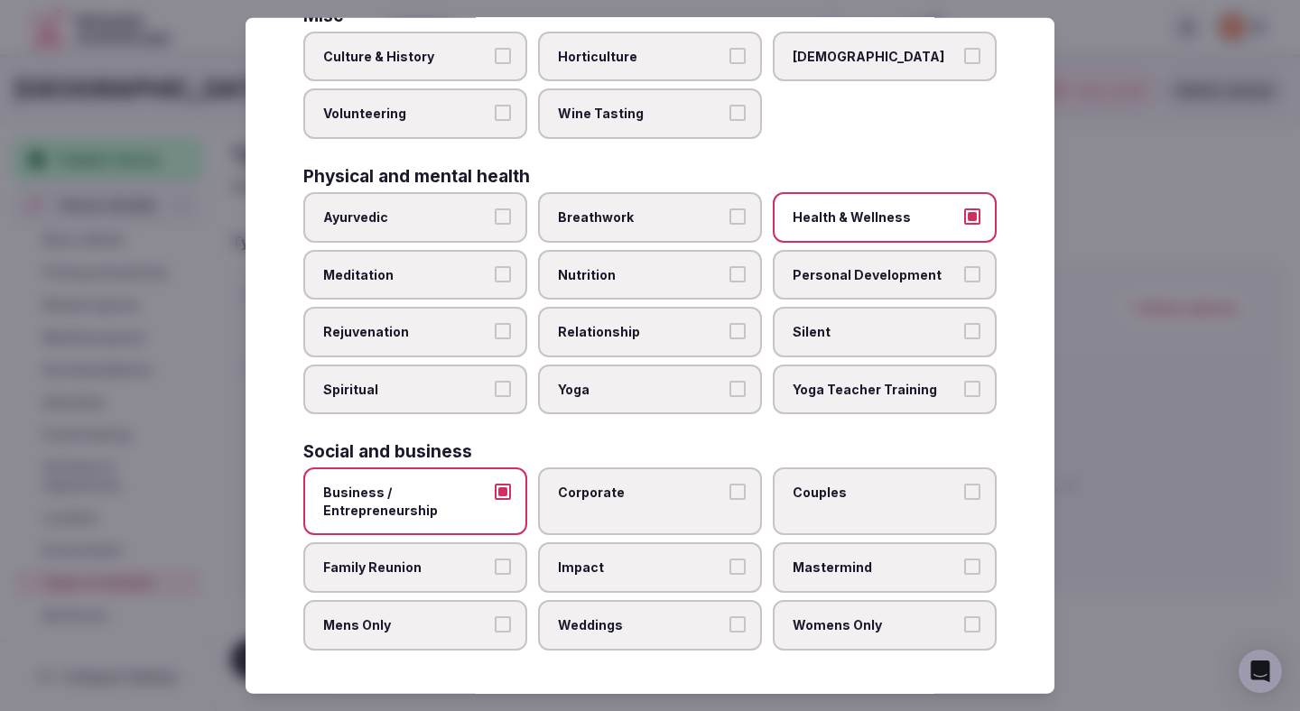
click at [444, 584] on label "Family Reunion" at bounding box center [415, 568] width 224 height 51
click at [495, 575] on button "Family Reunion" at bounding box center [503, 567] width 16 height 16
click at [444, 631] on span "Mens Only" at bounding box center [406, 626] width 166 height 18
click at [495, 631] on button "Mens Only" at bounding box center [503, 625] width 16 height 16
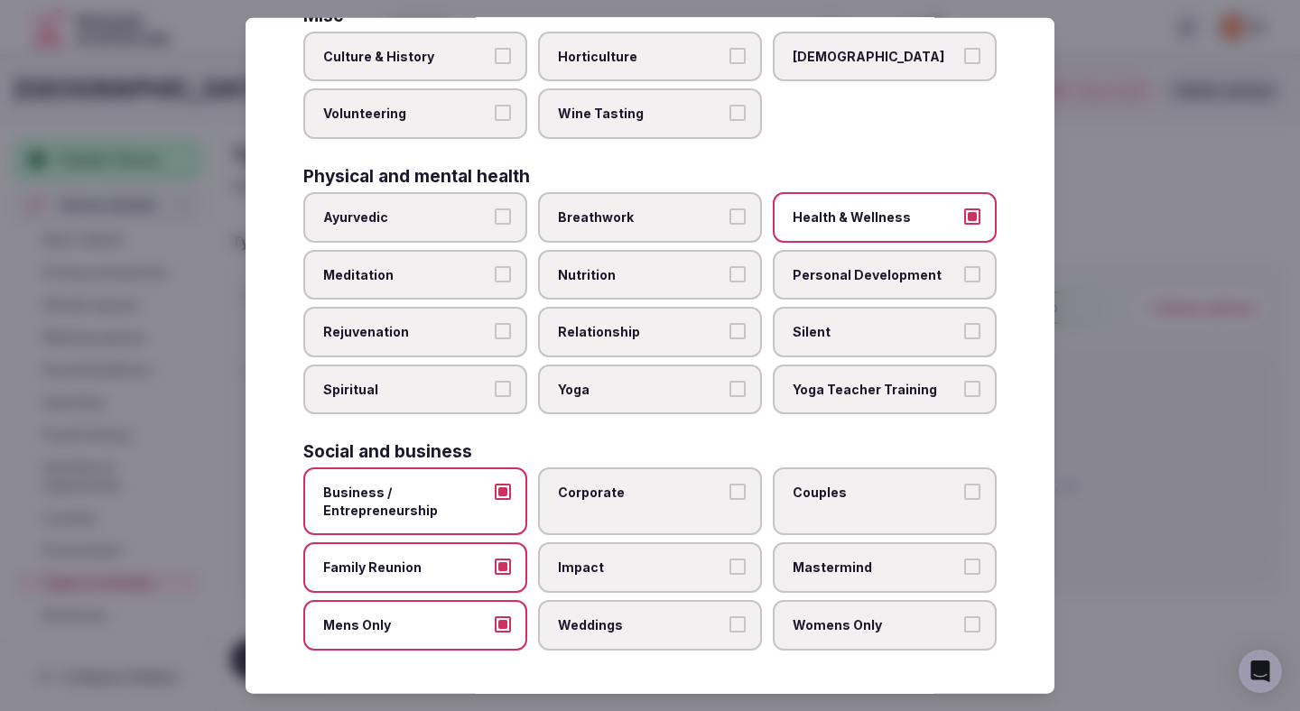
click at [582, 627] on span "Weddings" at bounding box center [641, 626] width 166 height 18
click at [729, 627] on button "Weddings" at bounding box center [737, 625] width 16 height 16
click at [596, 571] on span "Impact" at bounding box center [641, 568] width 166 height 18
click at [729, 571] on button "Impact" at bounding box center [737, 567] width 16 height 16
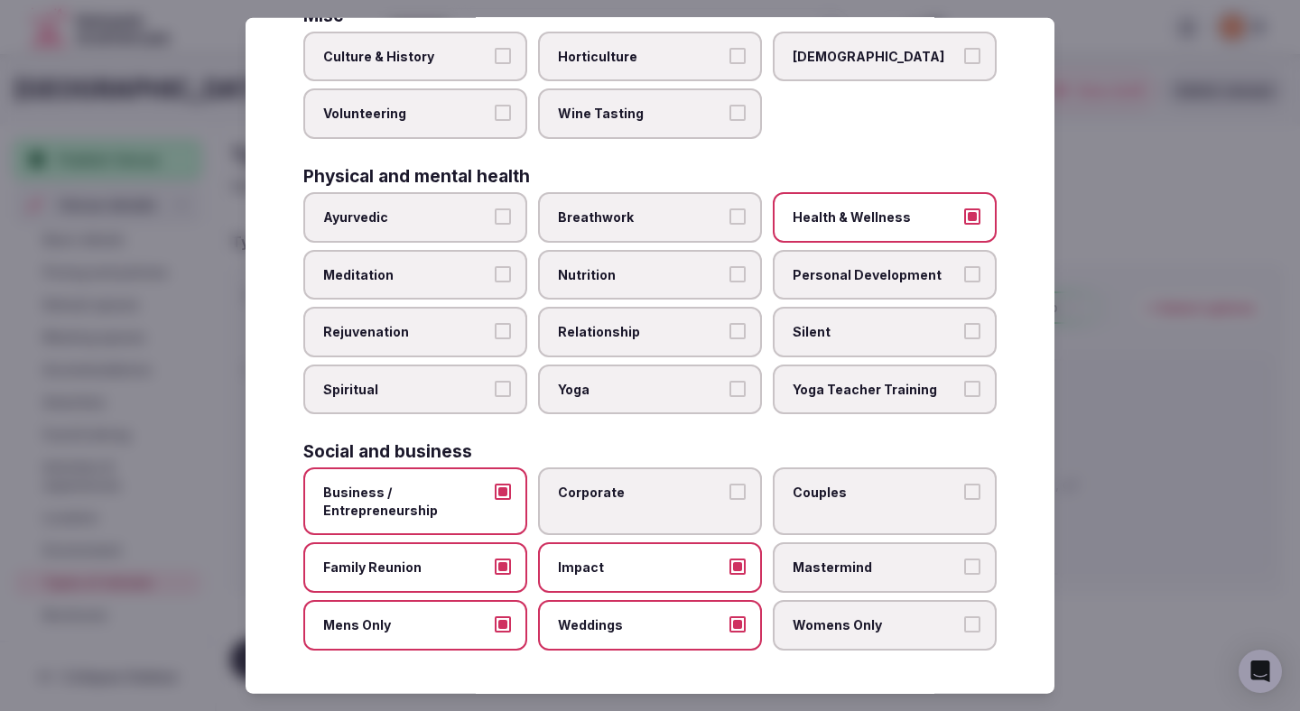
click at [624, 507] on label "Corporate" at bounding box center [650, 502] width 224 height 68
click at [729, 500] on button "Corporate" at bounding box center [737, 492] width 16 height 16
click at [790, 517] on label "Couples" at bounding box center [885, 502] width 224 height 68
click at [964, 500] on button "Couples" at bounding box center [972, 492] width 16 height 16
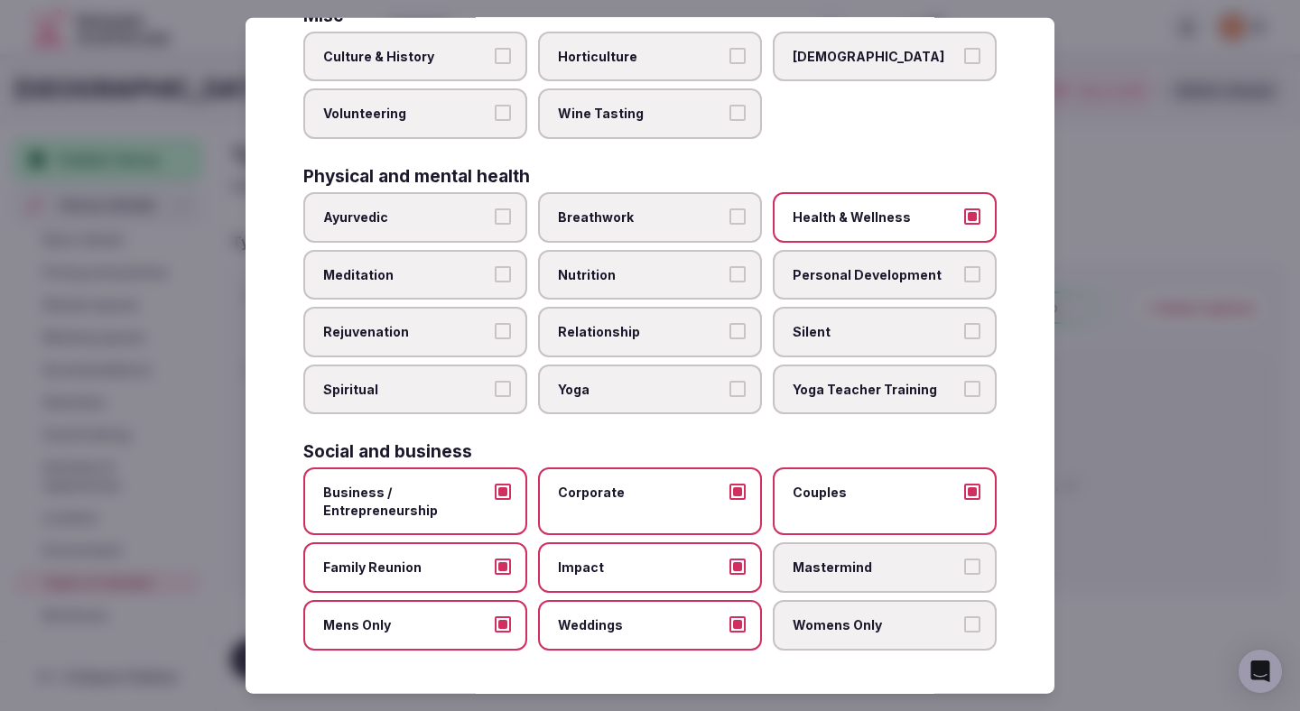
click at [812, 587] on label "Mastermind" at bounding box center [885, 568] width 224 height 51
click at [964, 575] on button "Mastermind" at bounding box center [972, 567] width 16 height 16
click at [812, 627] on span "Womens Only" at bounding box center [876, 626] width 166 height 18
click at [964, 627] on button "Womens Only" at bounding box center [972, 625] width 16 height 16
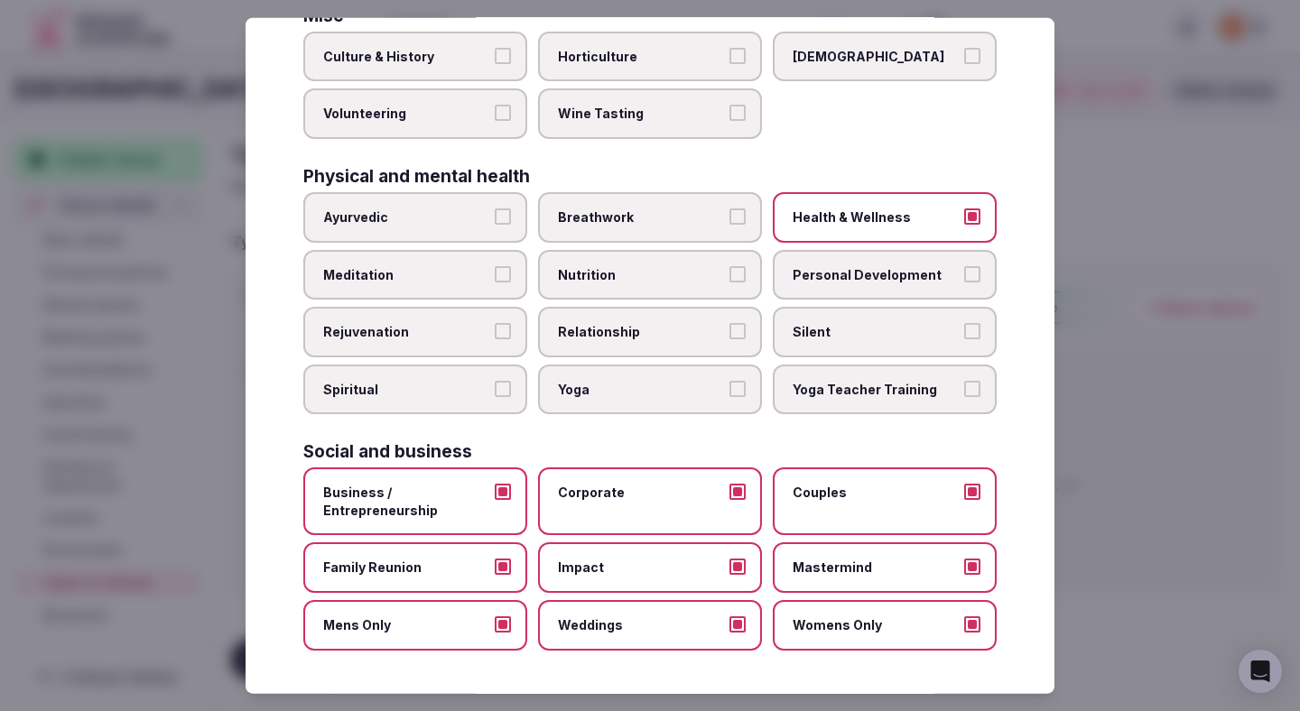
click at [1127, 545] on div at bounding box center [650, 355] width 1300 height 711
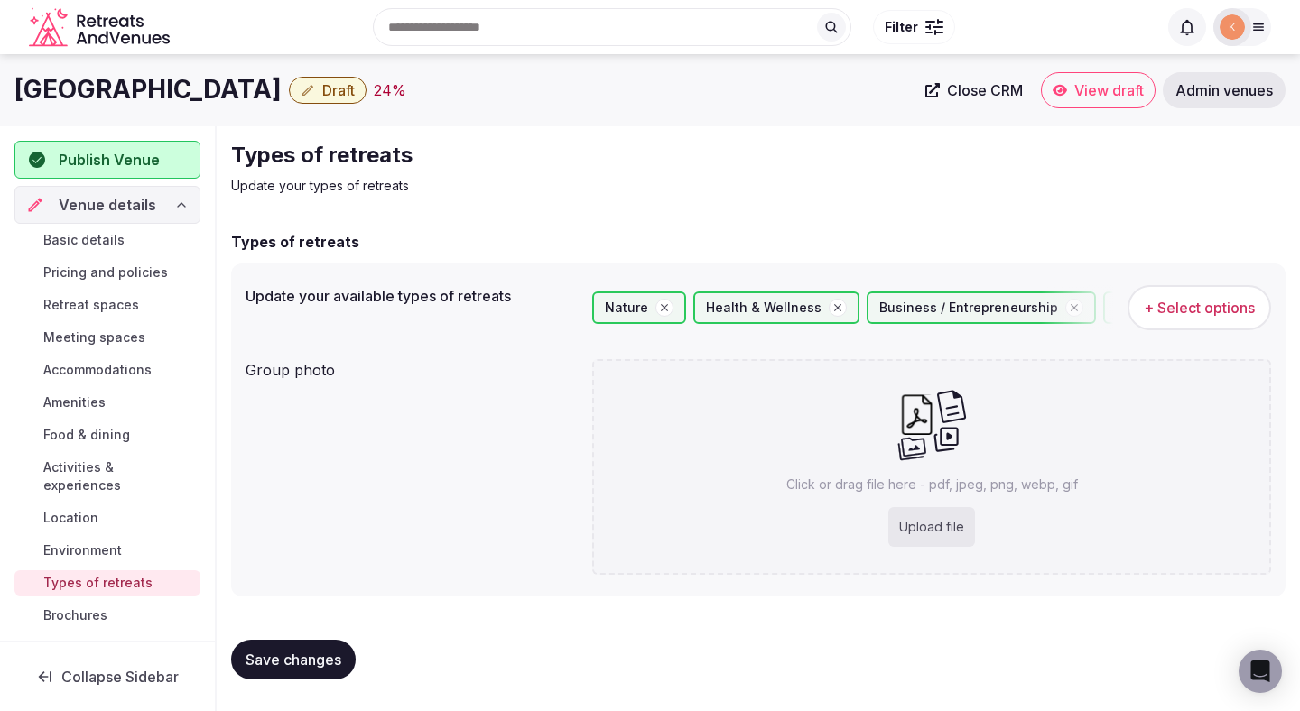
click at [315, 643] on button "Save changes" at bounding box center [293, 660] width 125 height 40
click at [927, 526] on div "Upload file" at bounding box center [931, 527] width 87 height 40
type input "**********"
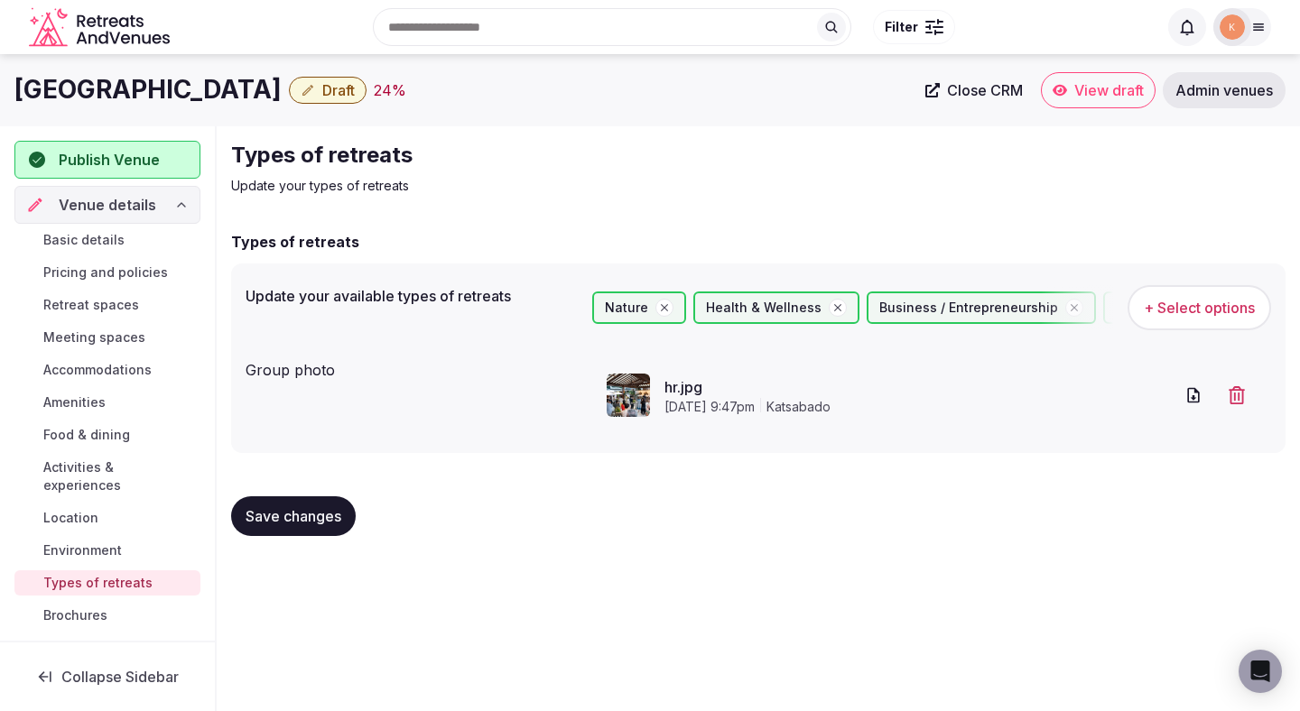
click at [301, 513] on span "Save changes" at bounding box center [294, 516] width 96 height 18
click at [80, 542] on span "Environment" at bounding box center [82, 551] width 79 height 18
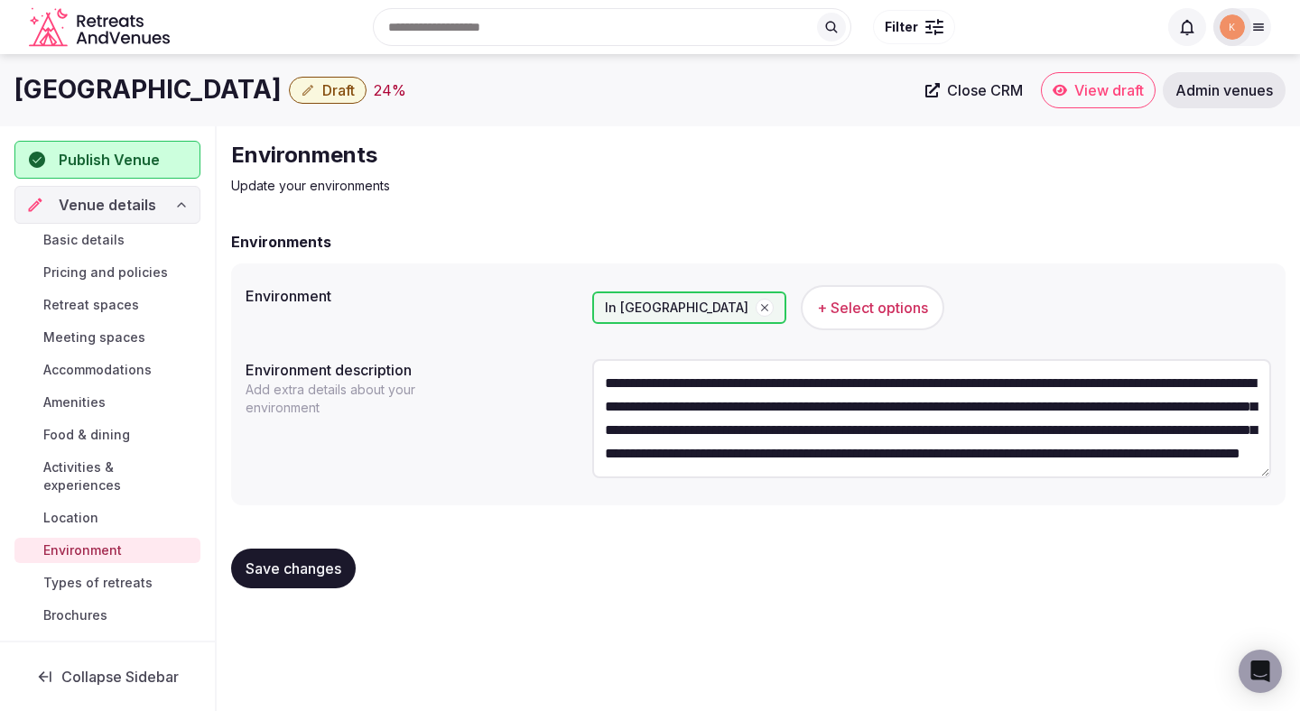
click at [110, 473] on span "Activities & experiences" at bounding box center [118, 477] width 150 height 36
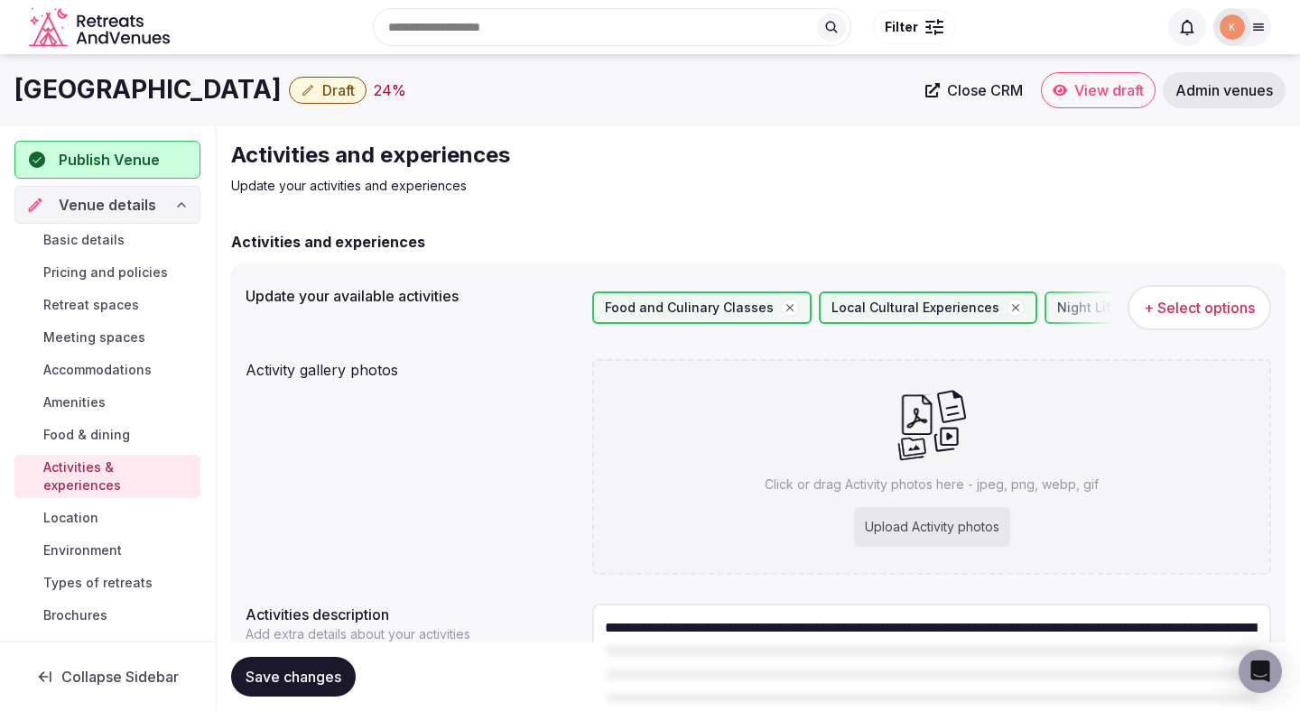
click at [963, 516] on div "Upload Activity photos" at bounding box center [932, 527] width 156 height 40
type input "**********"
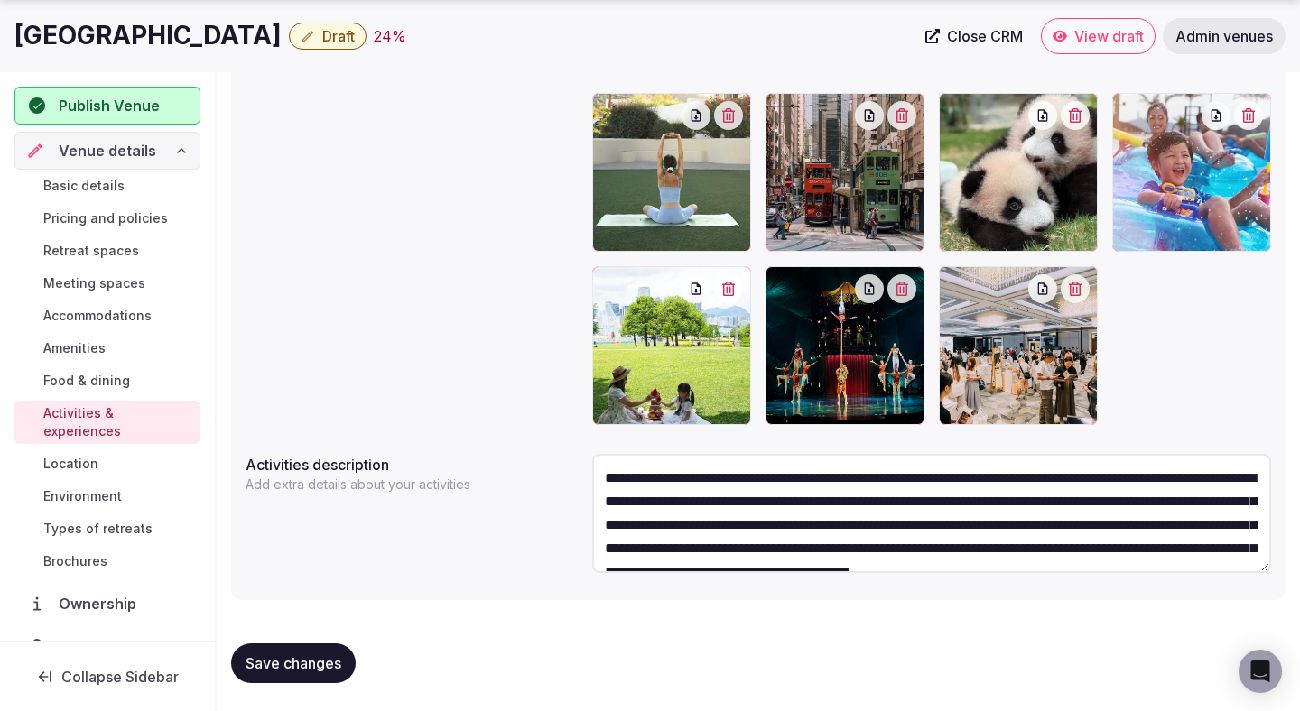
scroll to position [458, 0]
click at [319, 662] on span "Save changes" at bounding box center [294, 663] width 96 height 18
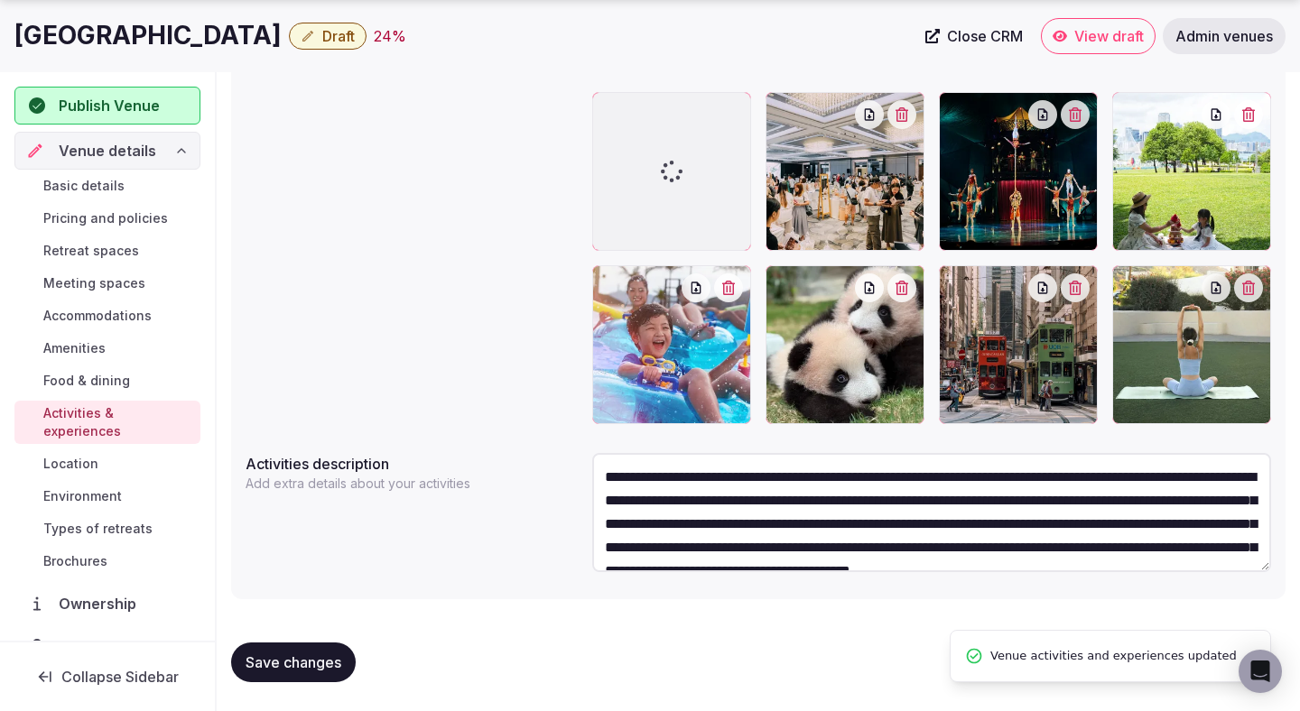
click at [319, 659] on span "Save changes" at bounding box center [294, 663] width 96 height 18
click at [320, 661] on span "Save changes" at bounding box center [294, 663] width 96 height 18
click at [319, 659] on span "Save changes" at bounding box center [294, 663] width 96 height 18
click at [355, 41] on span "Draft" at bounding box center [338, 36] width 33 height 18
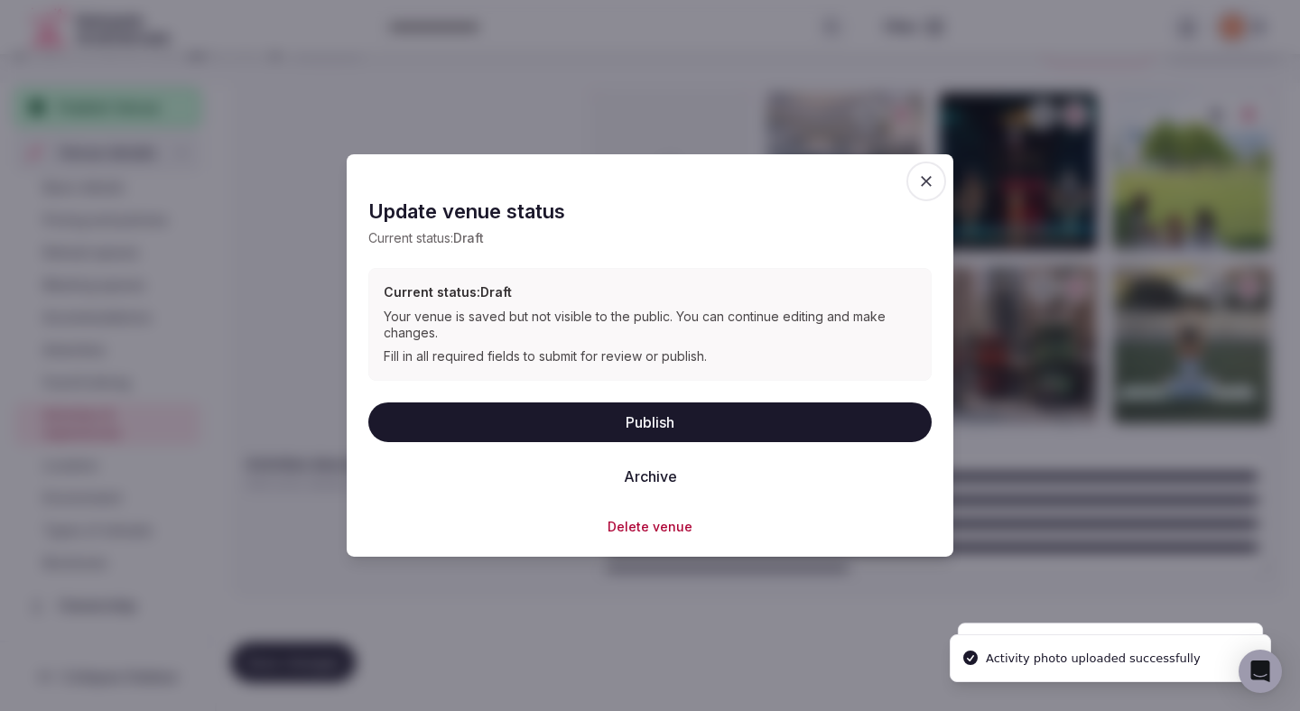
scroll to position [414, 0]
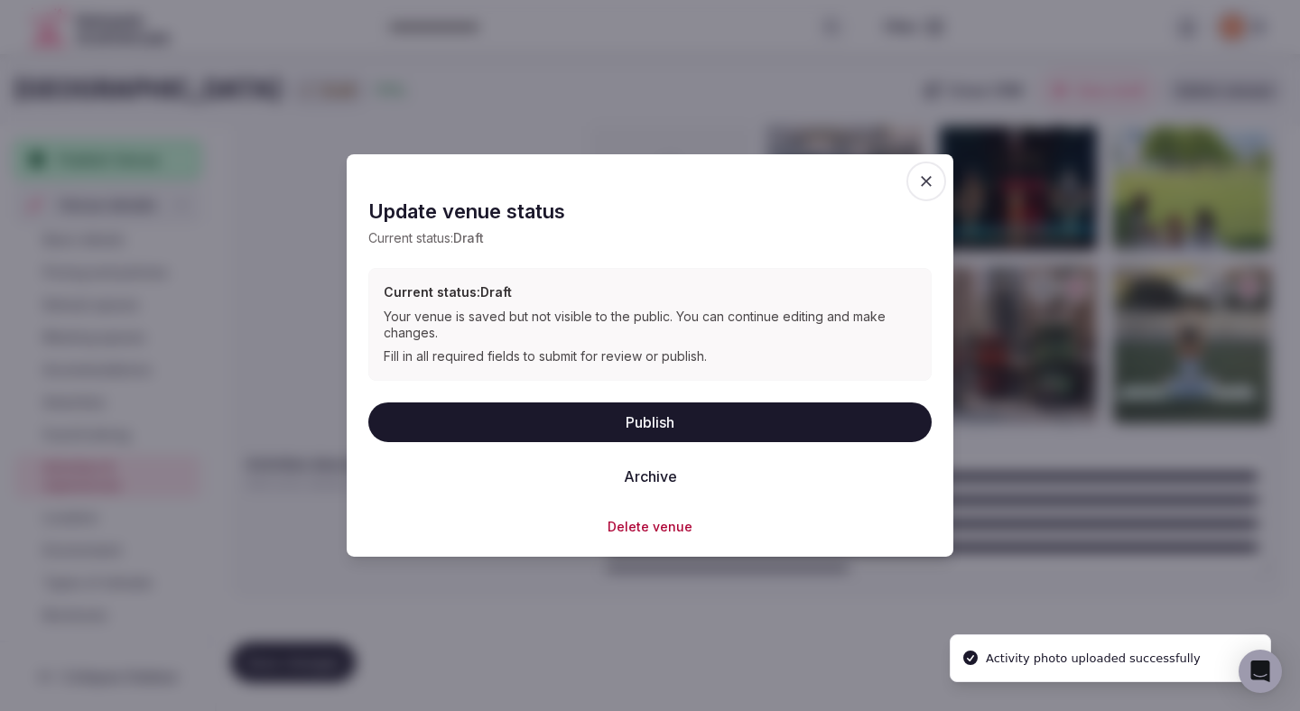
click at [425, 421] on button "Publish" at bounding box center [649, 422] width 563 height 40
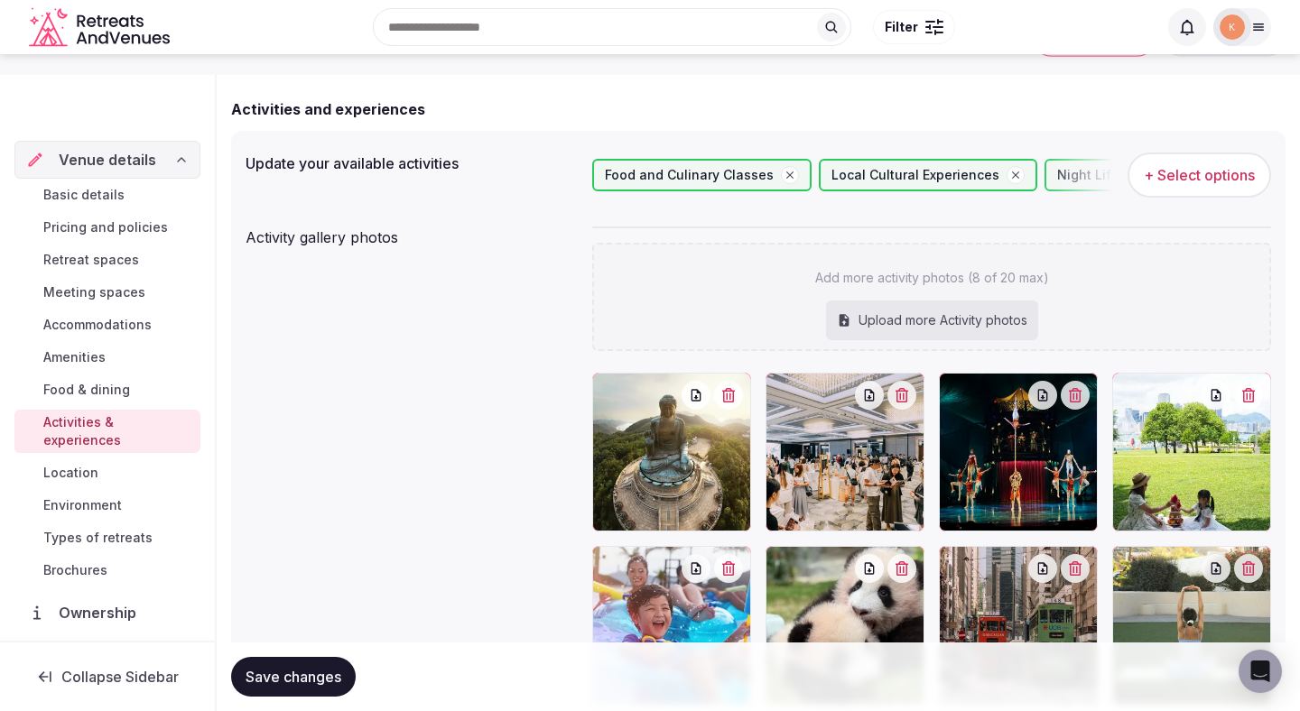
scroll to position [0, 0]
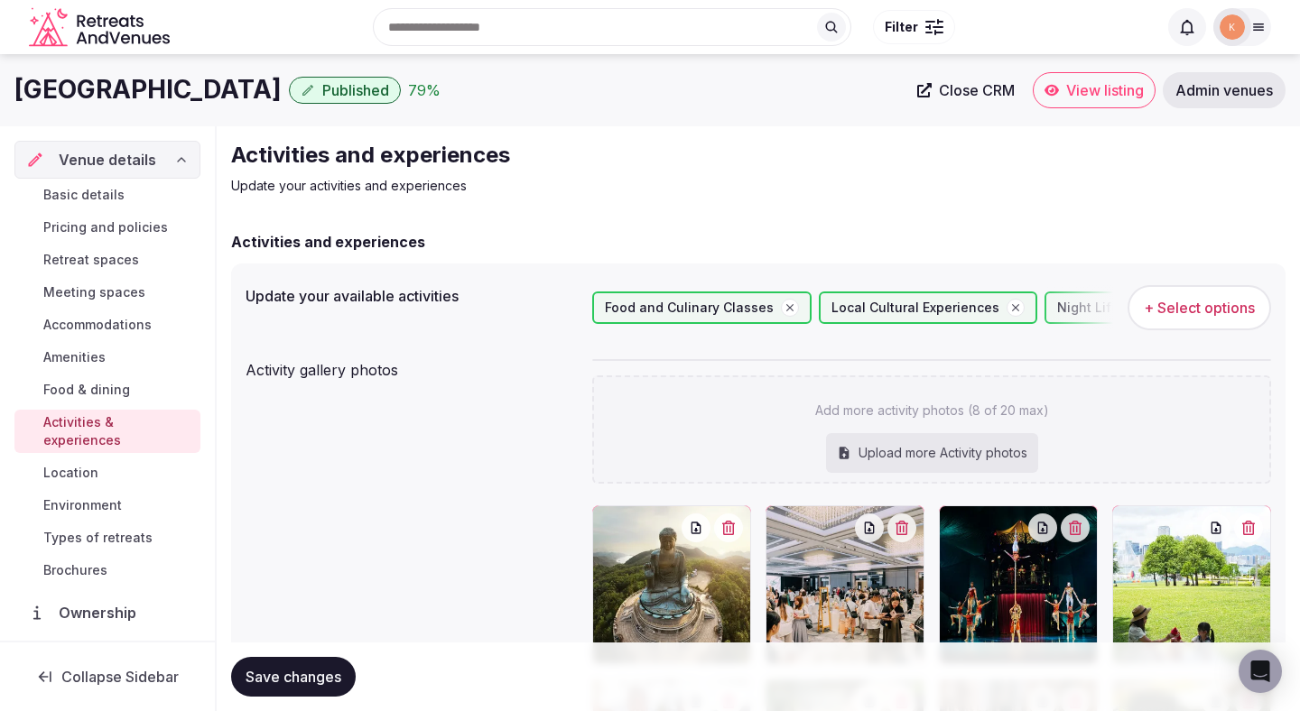
click at [1111, 83] on span "View listing" at bounding box center [1105, 90] width 78 height 18
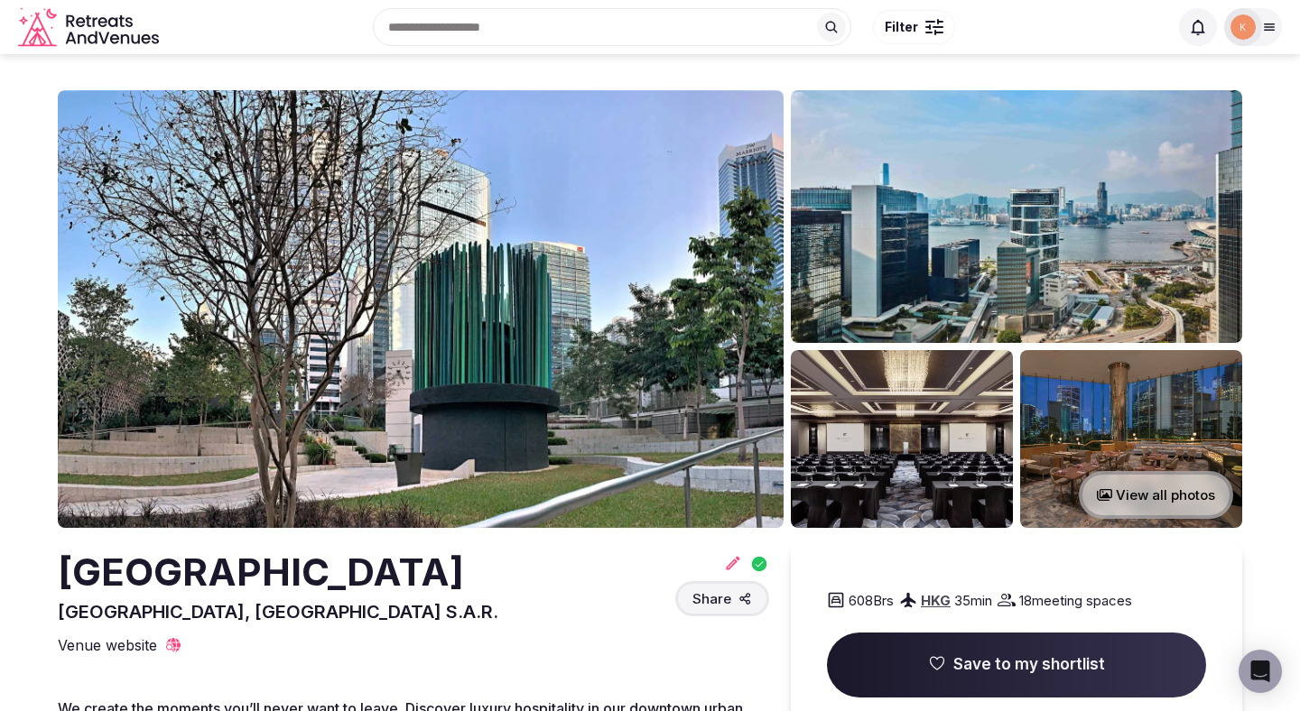
click at [734, 558] on icon at bounding box center [733, 563] width 18 height 18
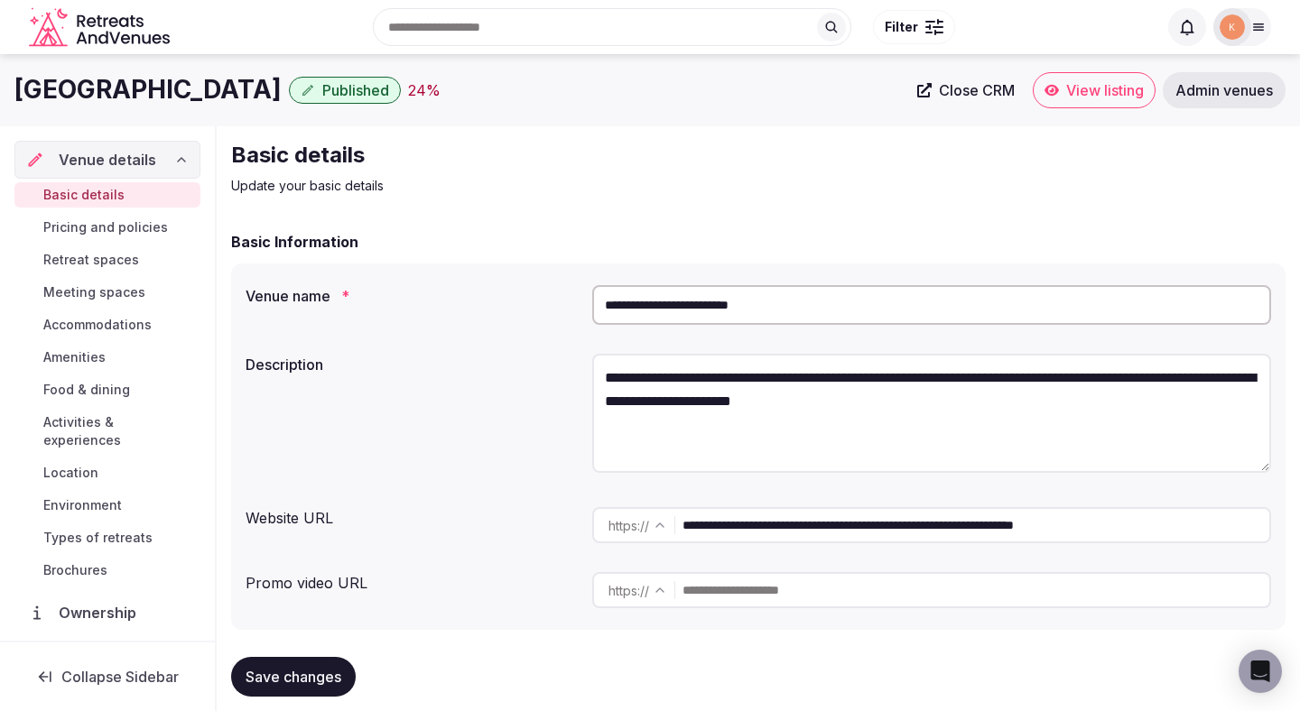
click at [748, 532] on input "**********" at bounding box center [976, 525] width 587 height 36
click at [145, 414] on span "Activities & experiences" at bounding box center [118, 431] width 150 height 36
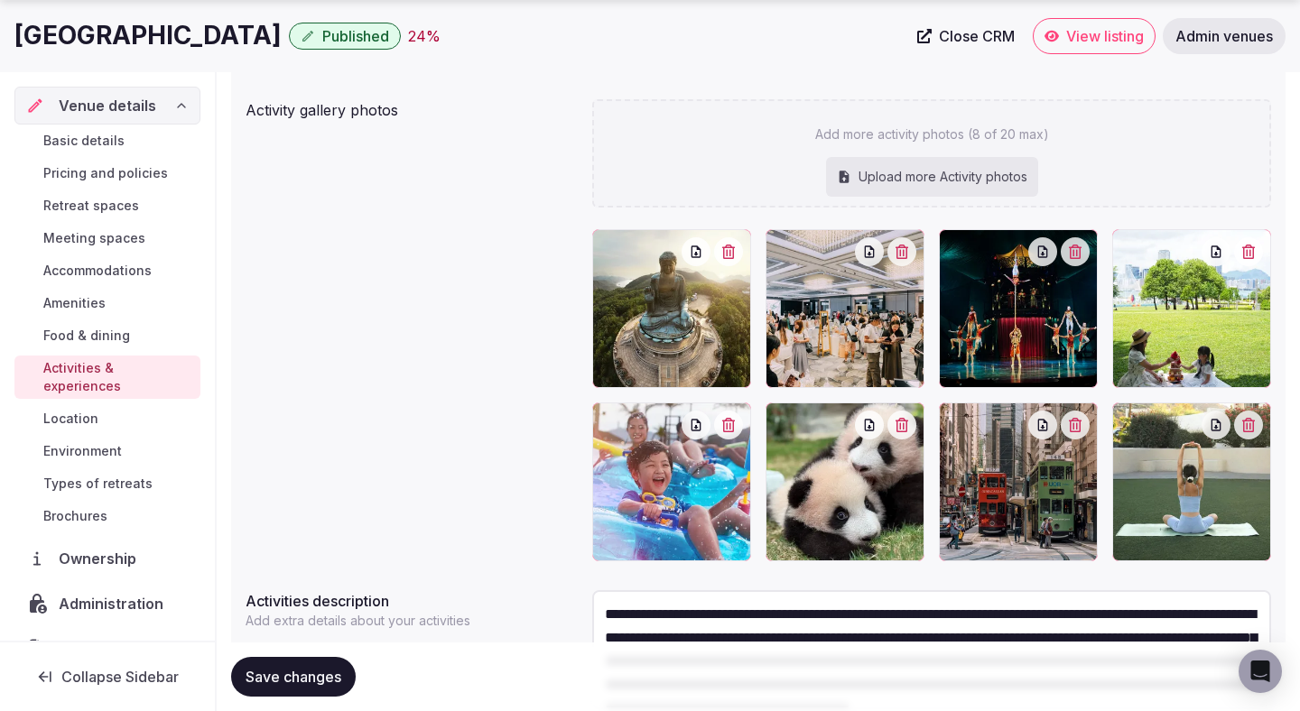
scroll to position [273, 0]
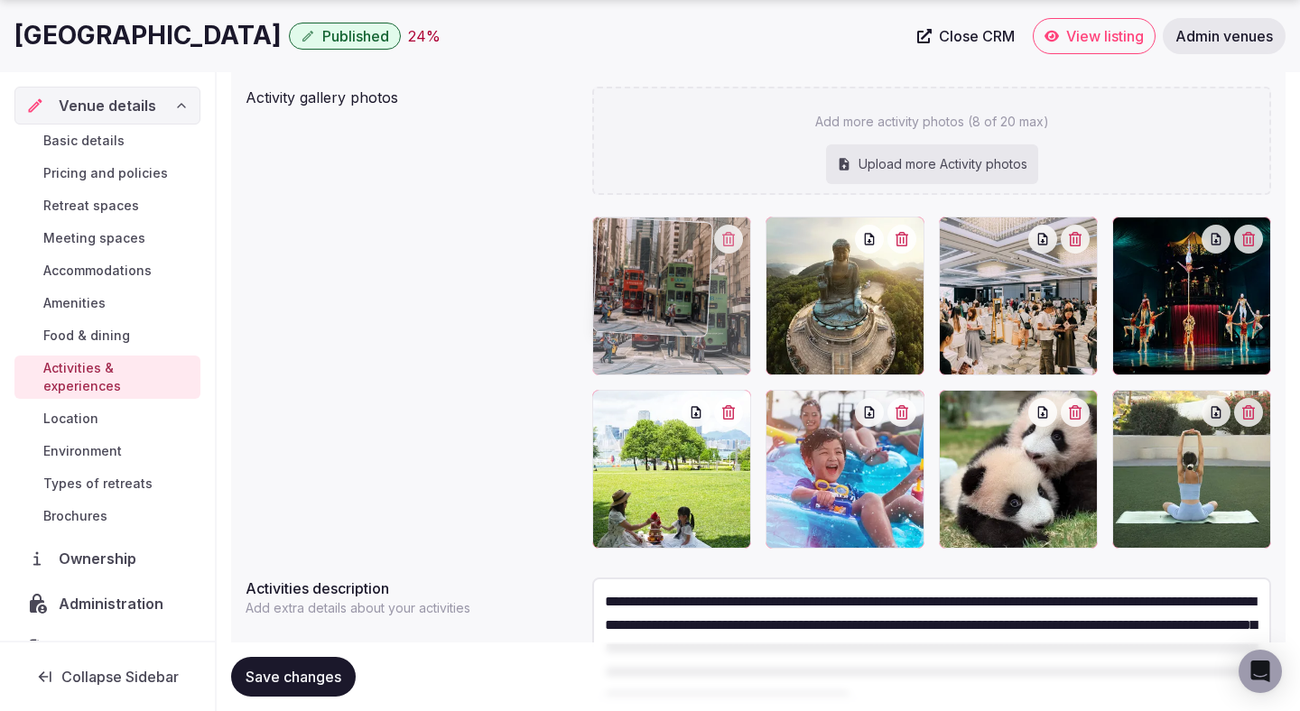
drag, startPoint x: 995, startPoint y: 491, endPoint x: 653, endPoint y: 391, distance: 356.5
click at [653, 391] on body "Search Popular Destinations Toscana, Italy Riviera Maya, Mexico Indonesia, Bali…" at bounding box center [650, 281] width 1300 height 1109
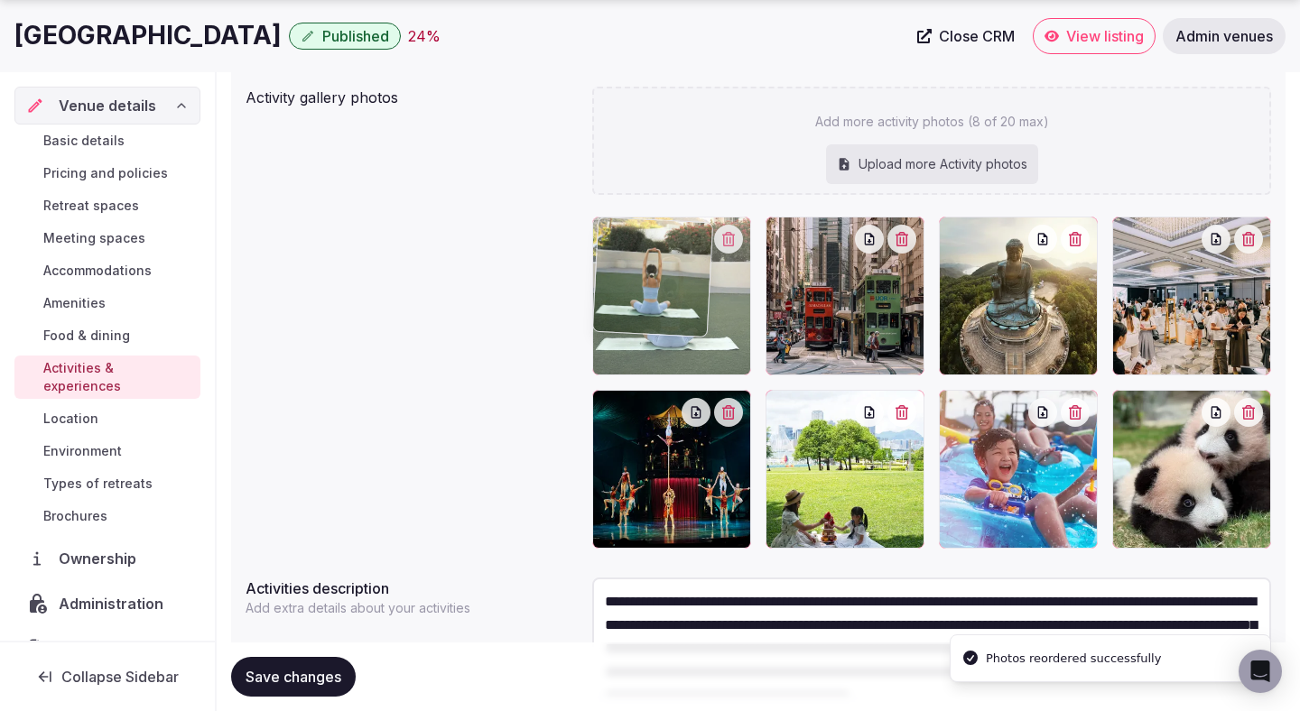
drag, startPoint x: 1167, startPoint y: 491, endPoint x: 782, endPoint y: 327, distance: 419.1
click at [782, 327] on body "Search Popular Destinations Toscana, Italy Riviera Maya, Mexico Indonesia, Bali…" at bounding box center [650, 281] width 1300 height 1109
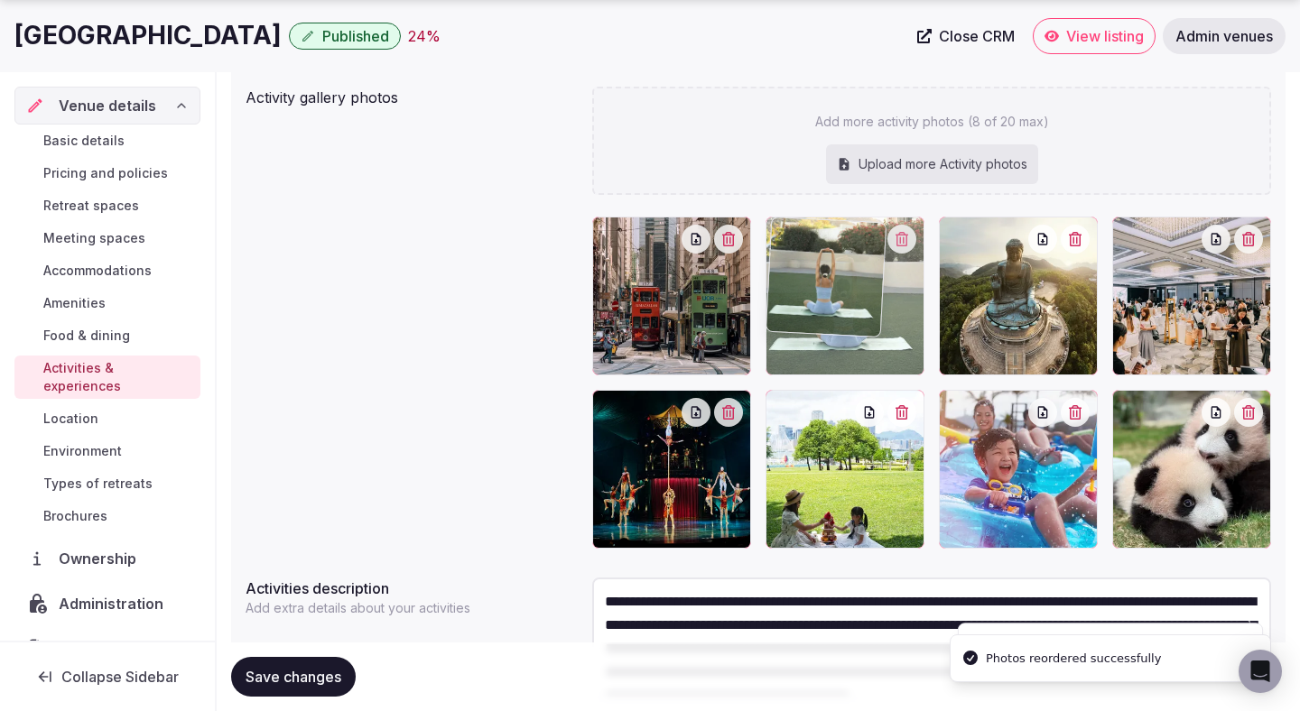
drag, startPoint x: 661, startPoint y: 323, endPoint x: 802, endPoint y: 323, distance: 140.8
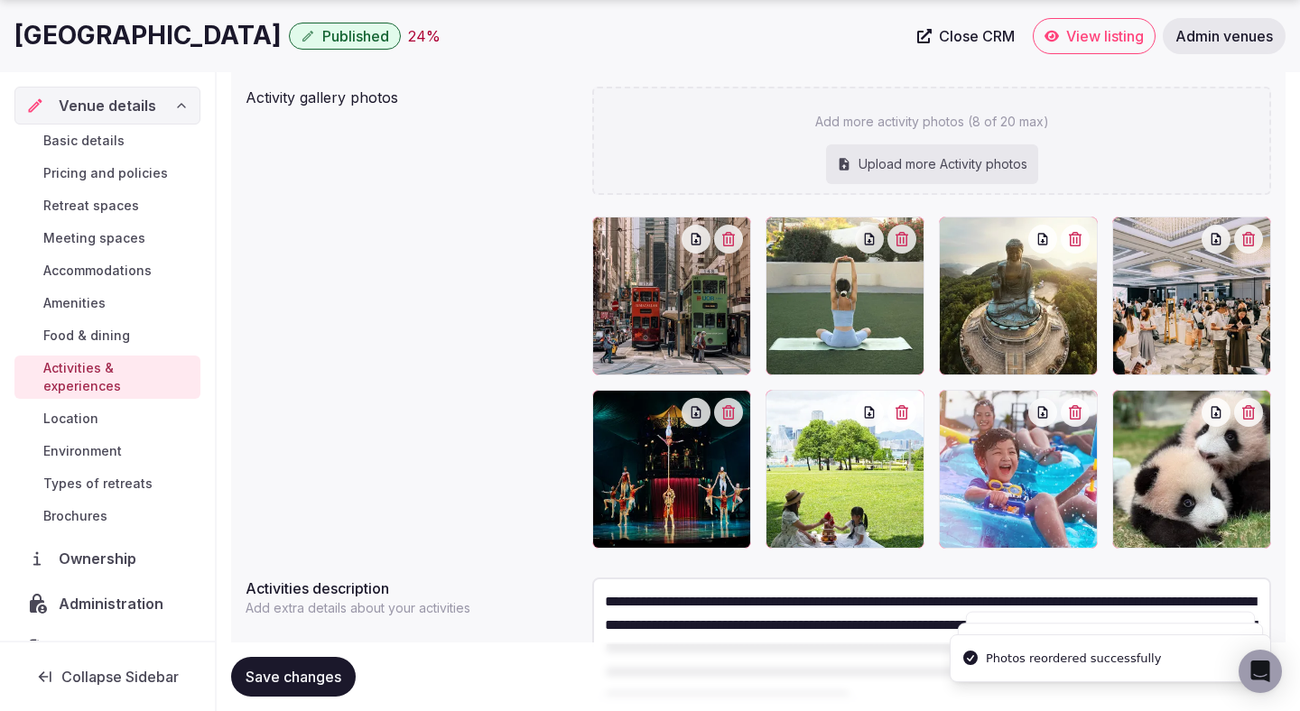
click at [275, 666] on button "Save changes" at bounding box center [293, 677] width 125 height 40
click at [272, 675] on span "Save changes" at bounding box center [294, 677] width 96 height 18
click at [272, 673] on span "Save changes" at bounding box center [294, 677] width 96 height 18
click at [273, 675] on span "Save changes" at bounding box center [294, 677] width 96 height 18
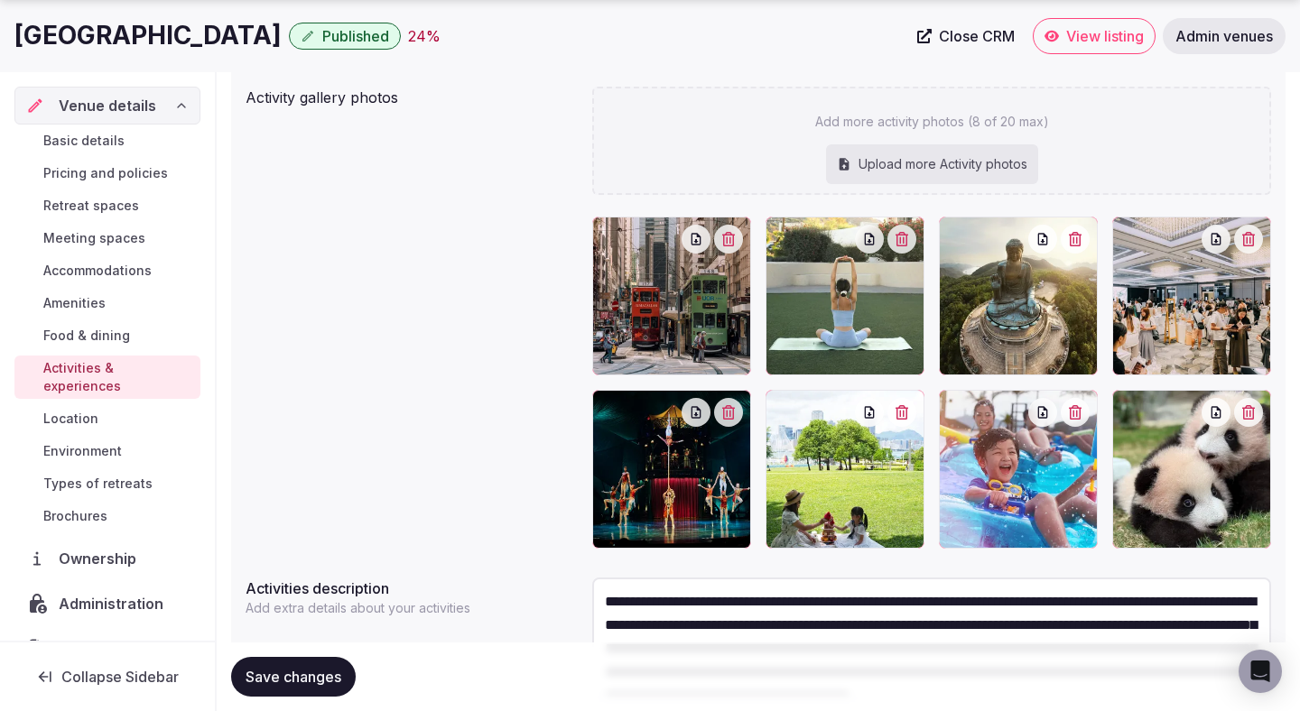
click at [320, 679] on span "Save changes" at bounding box center [294, 677] width 96 height 18
click at [1045, 40] on icon at bounding box center [1052, 36] width 14 height 14
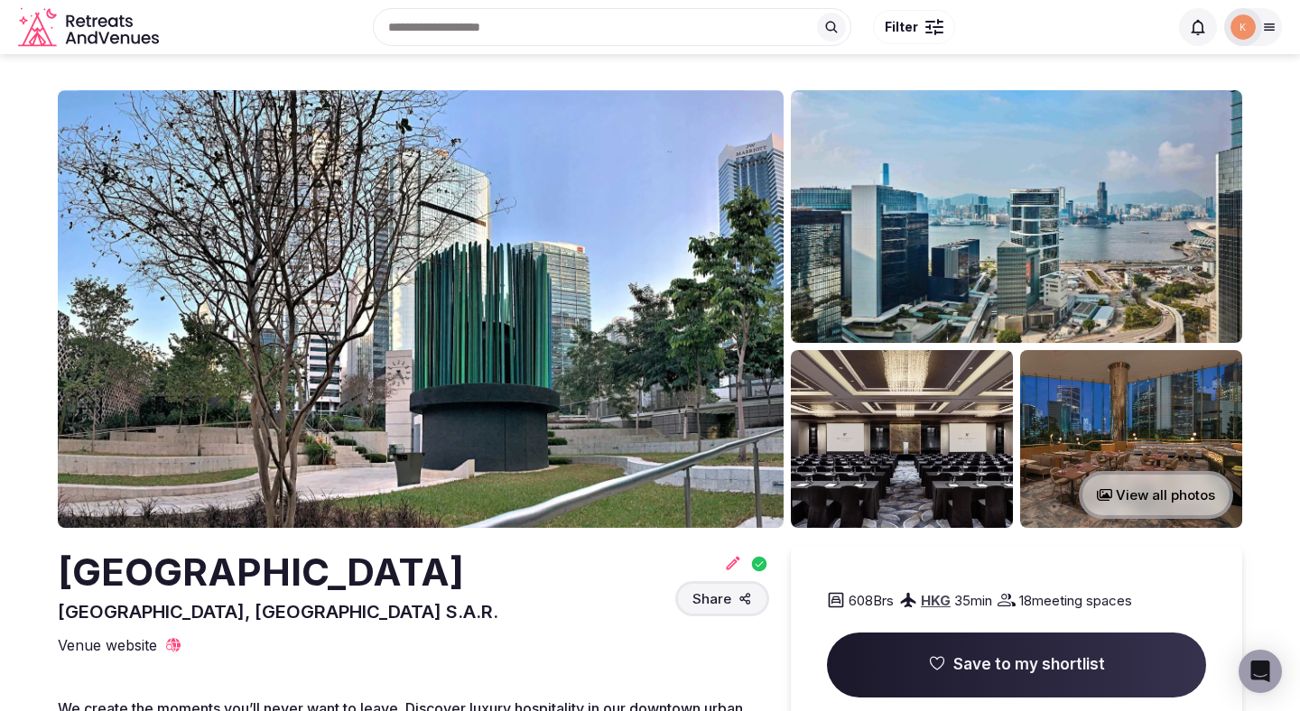
click at [1265, 30] on icon at bounding box center [1270, 27] width 10 height 6
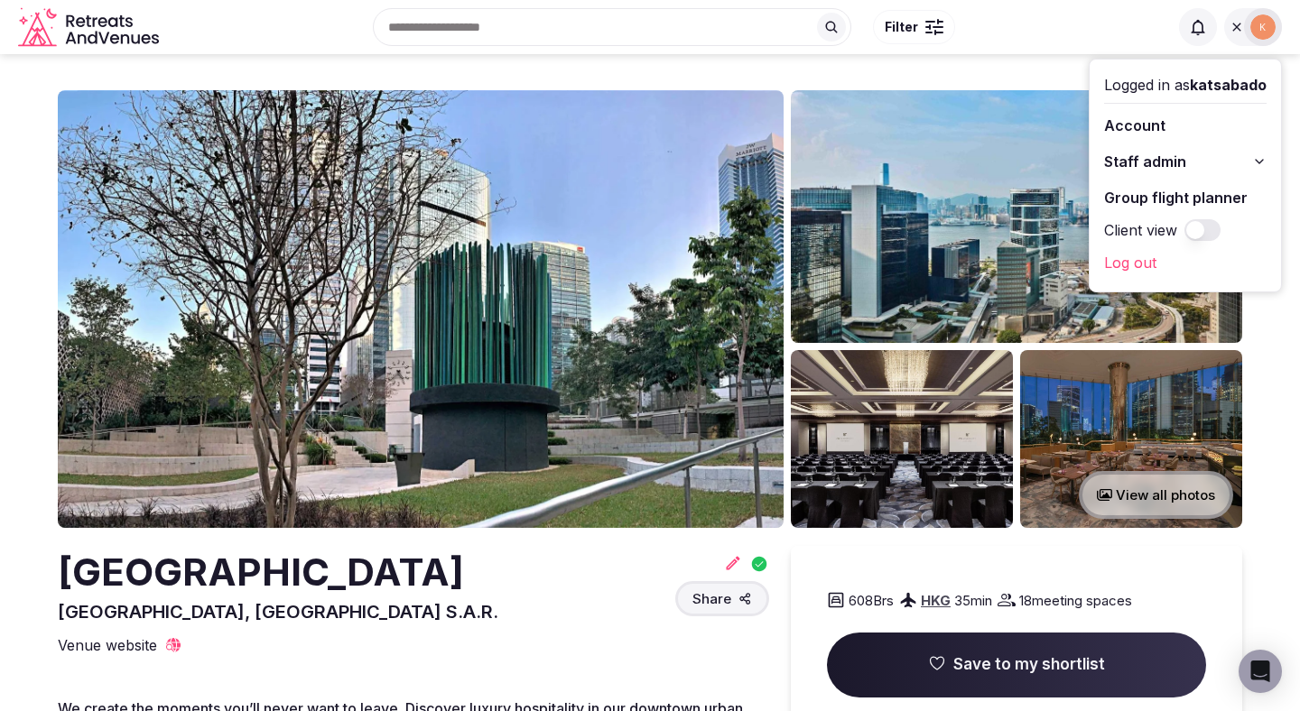
click at [1119, 163] on span "Staff admin" at bounding box center [1145, 162] width 82 height 22
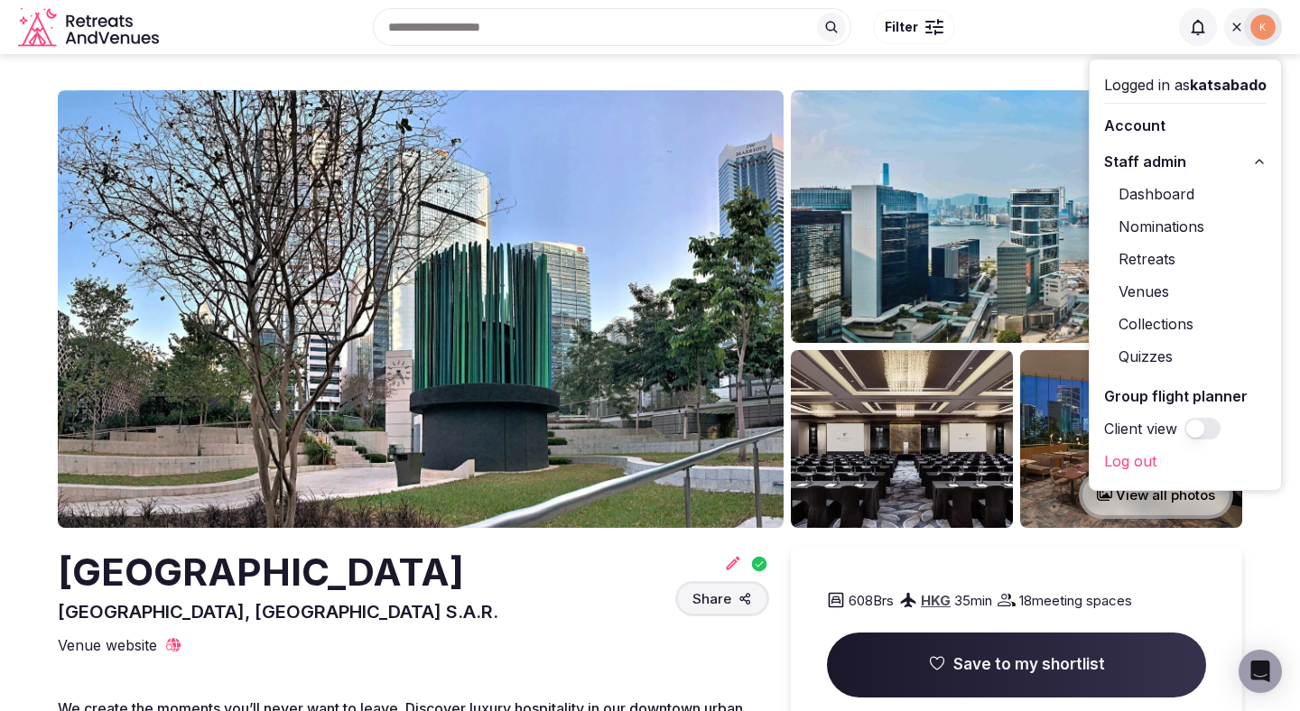
click at [1131, 291] on link "Venues" at bounding box center [1185, 291] width 163 height 29
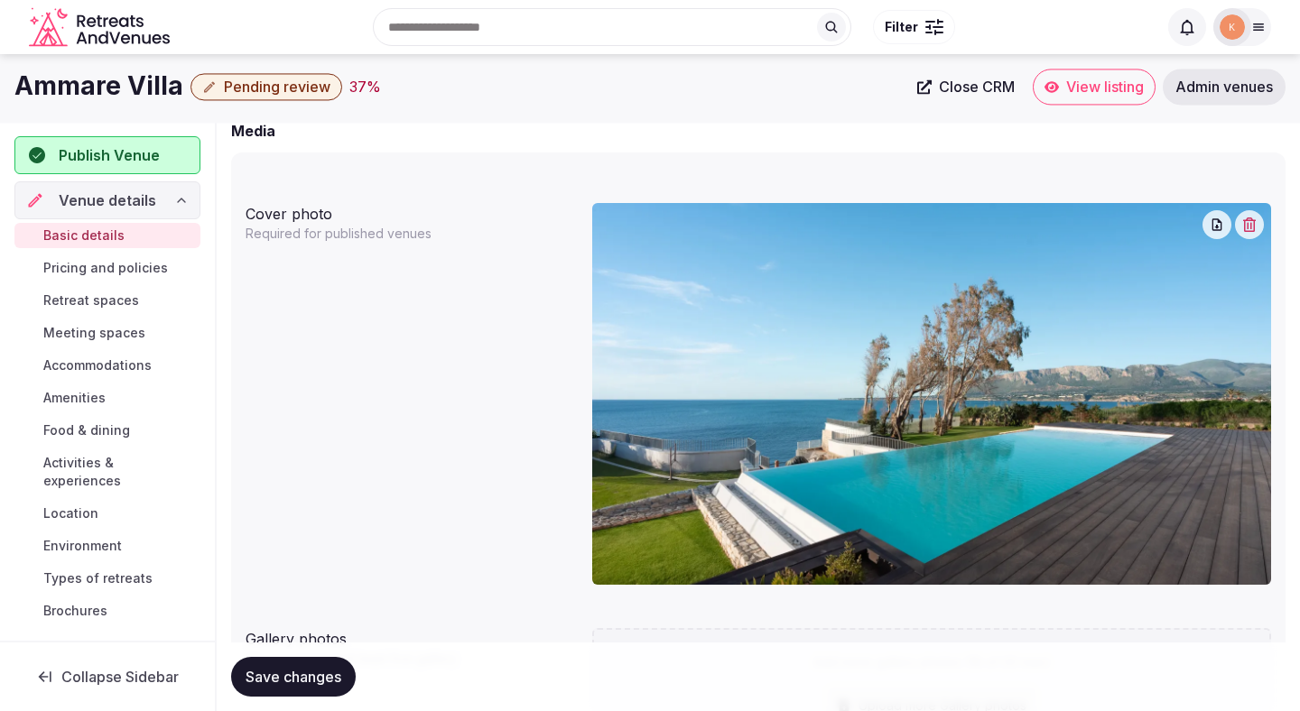
scroll to position [807, 0]
